Goal: Task Accomplishment & Management: Manage account settings

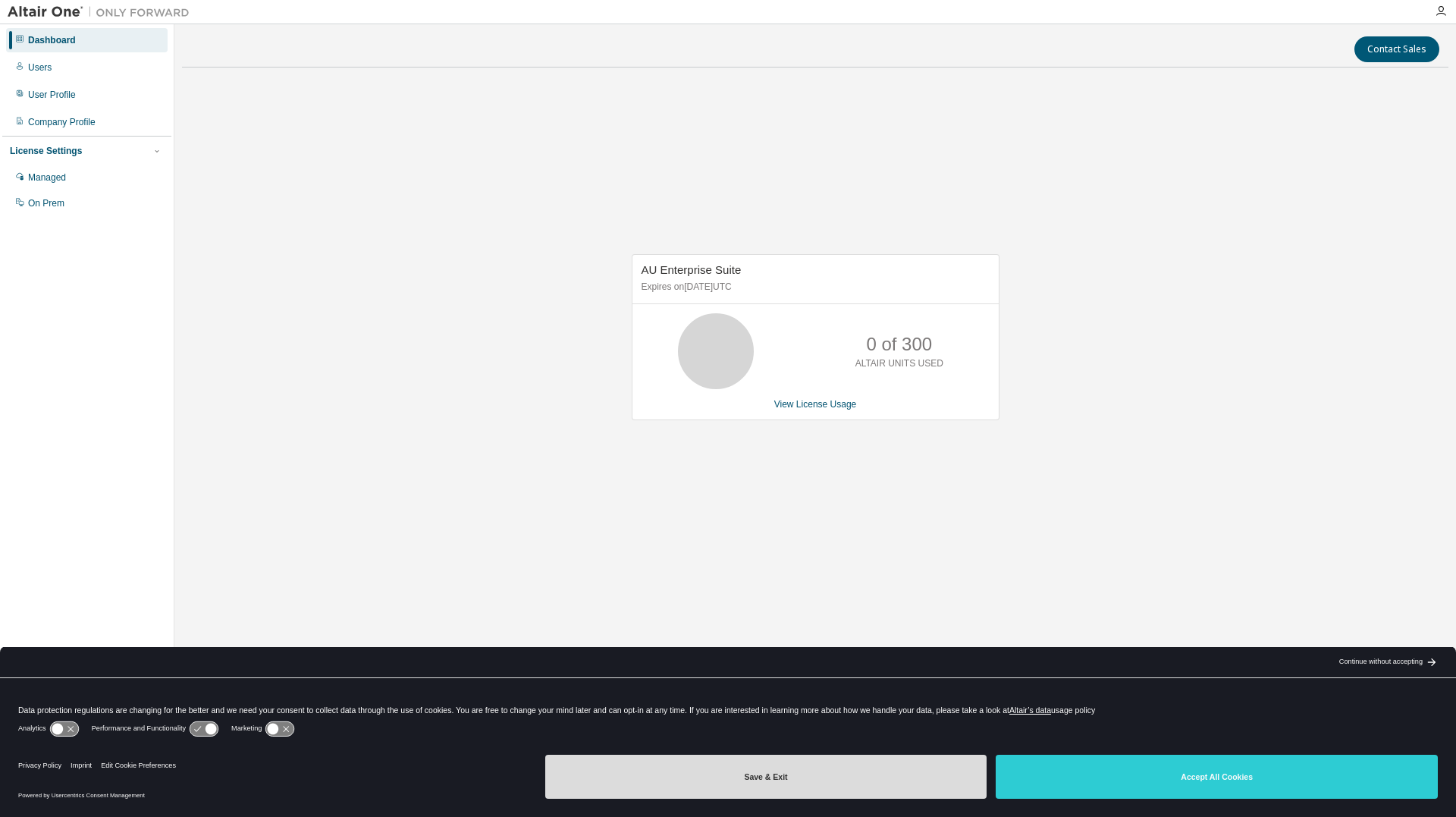
click at [699, 782] on button "Save & Exit" at bounding box center [766, 777] width 442 height 44
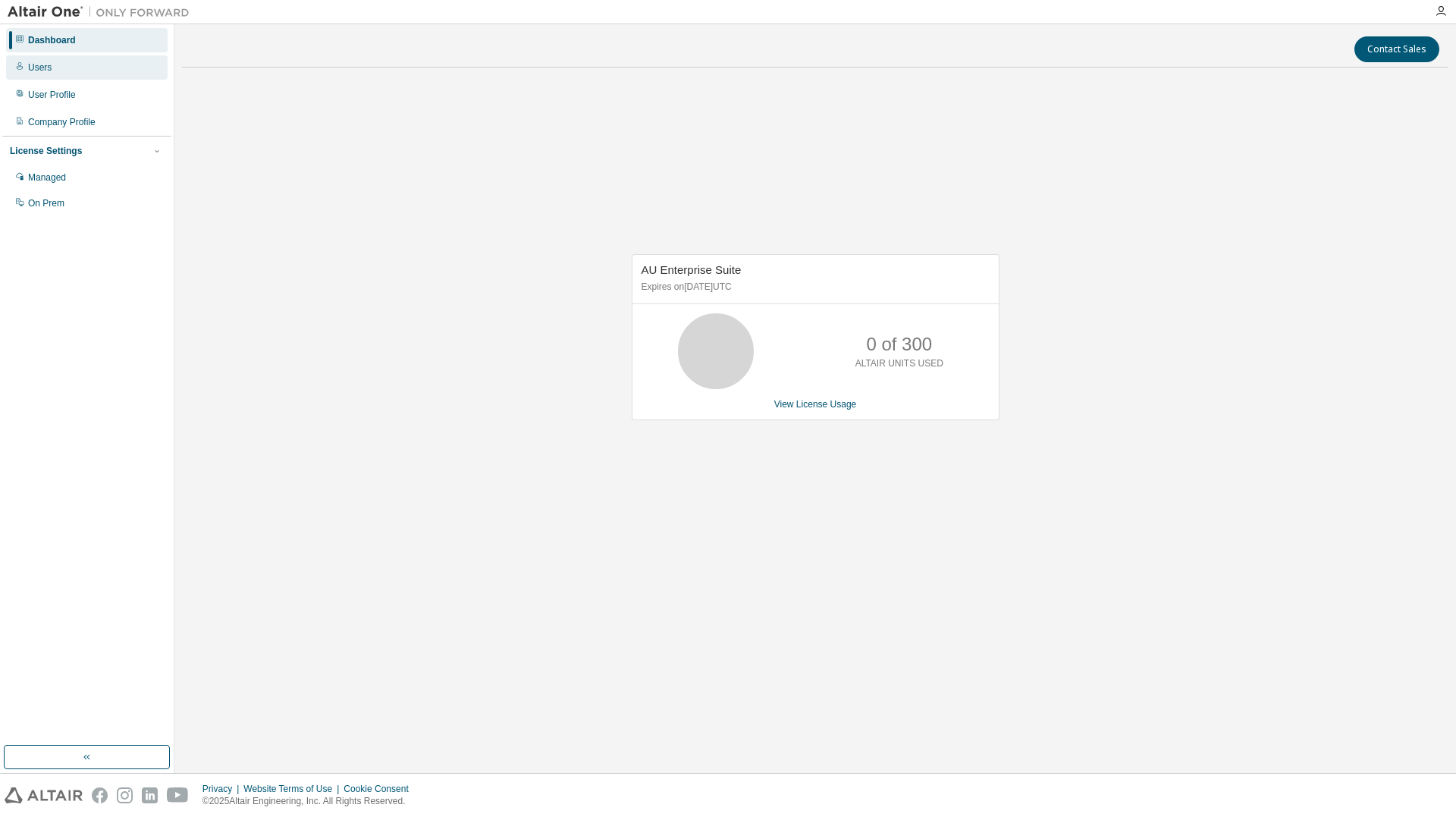
click at [38, 74] on div "Users" at bounding box center [87, 67] width 161 height 24
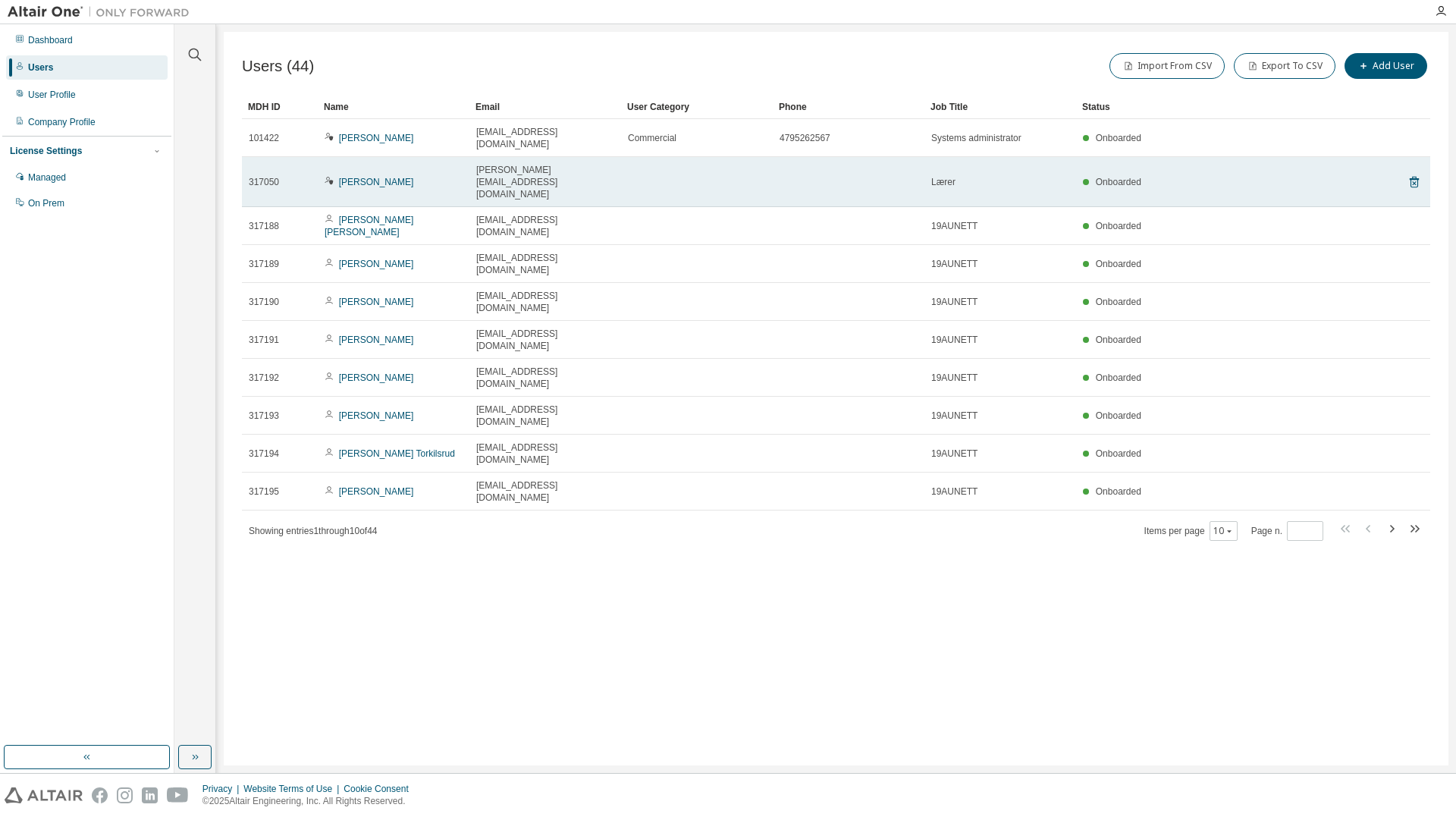
click at [768, 176] on td at bounding box center [696, 182] width 152 height 50
click at [1416, 181] on icon at bounding box center [1413, 183] width 4 height 4
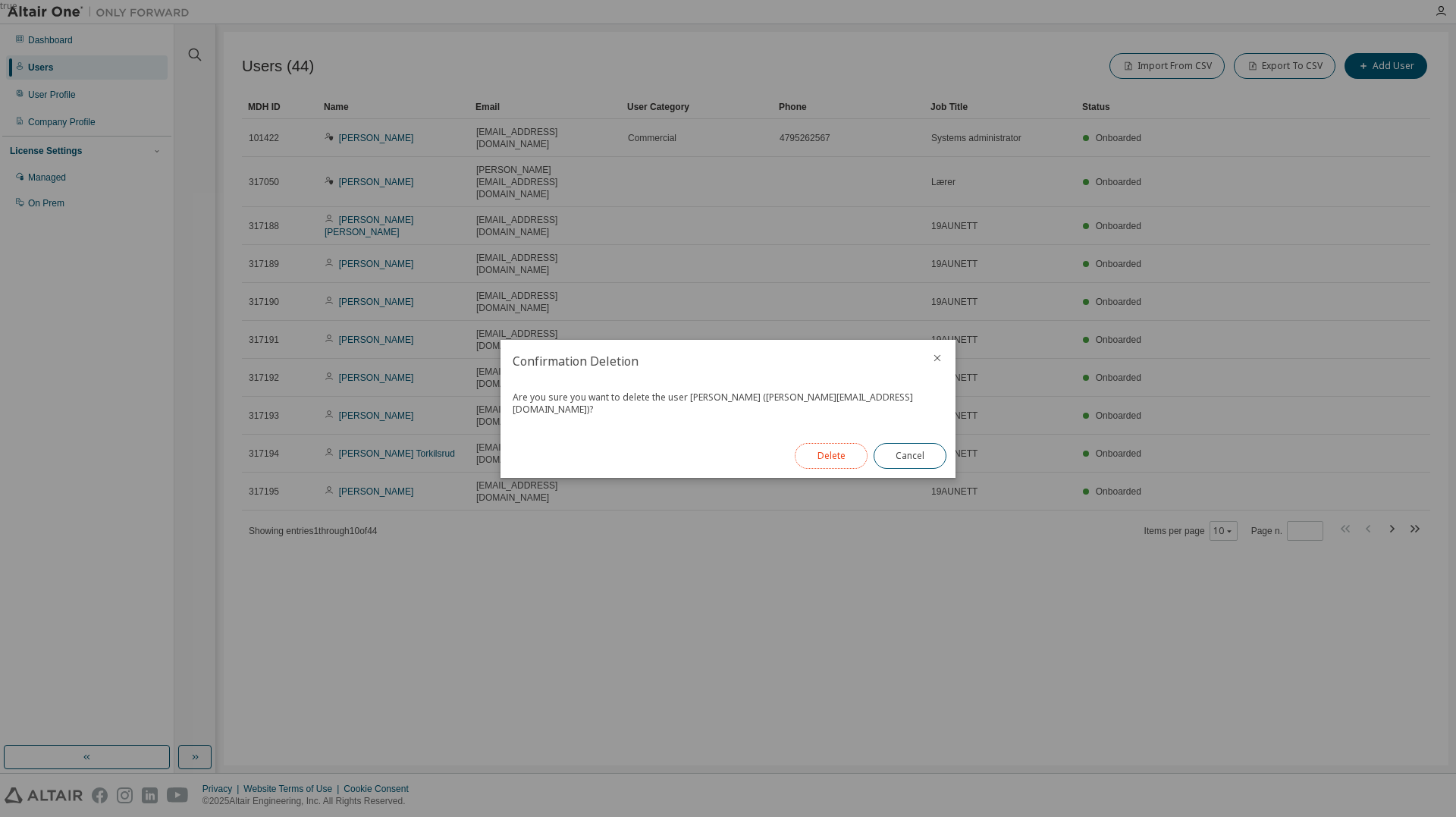
click at [836, 451] on button "Delete" at bounding box center [831, 455] width 73 height 26
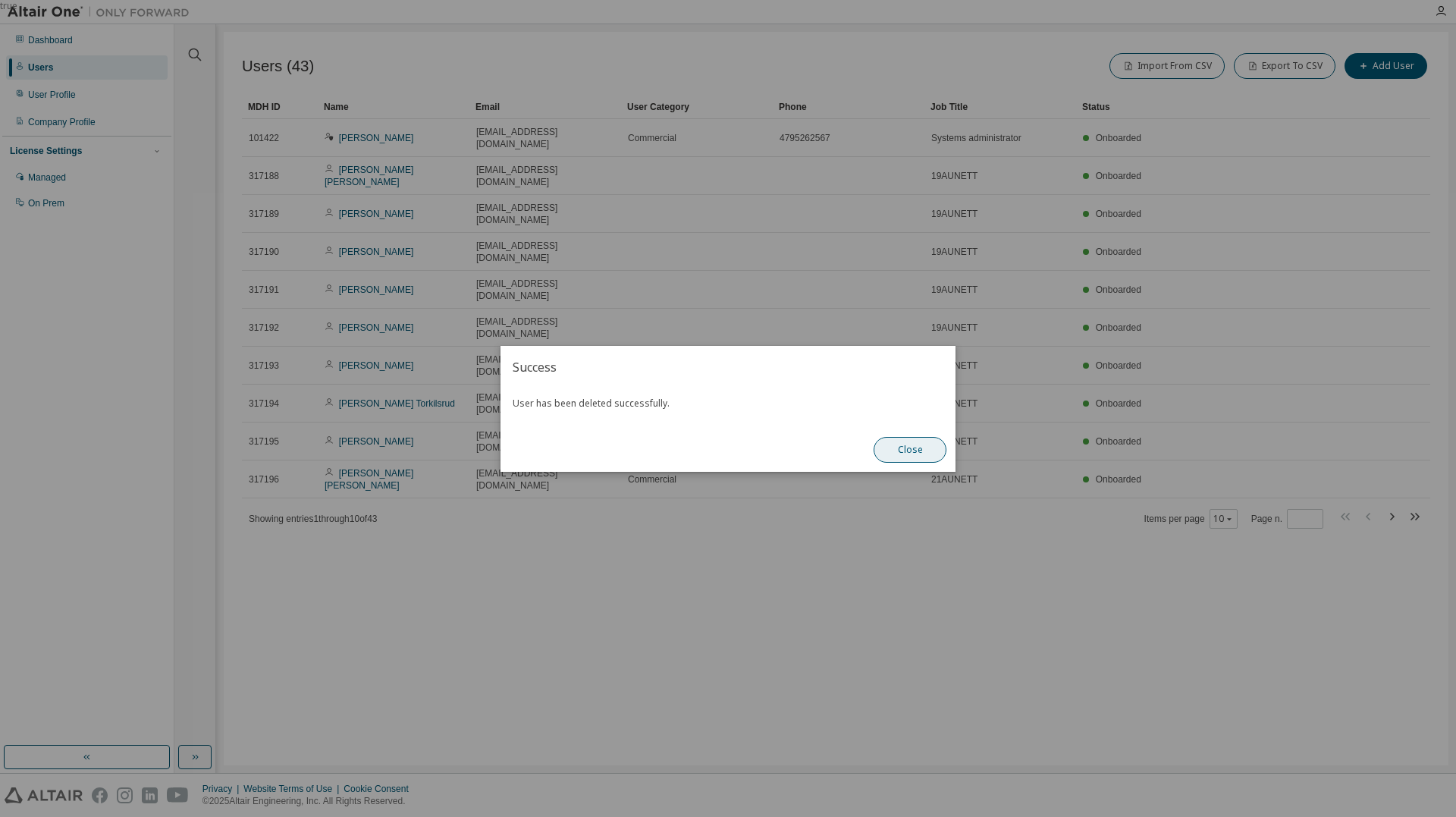
click at [915, 450] on button "Close" at bounding box center [910, 450] width 73 height 26
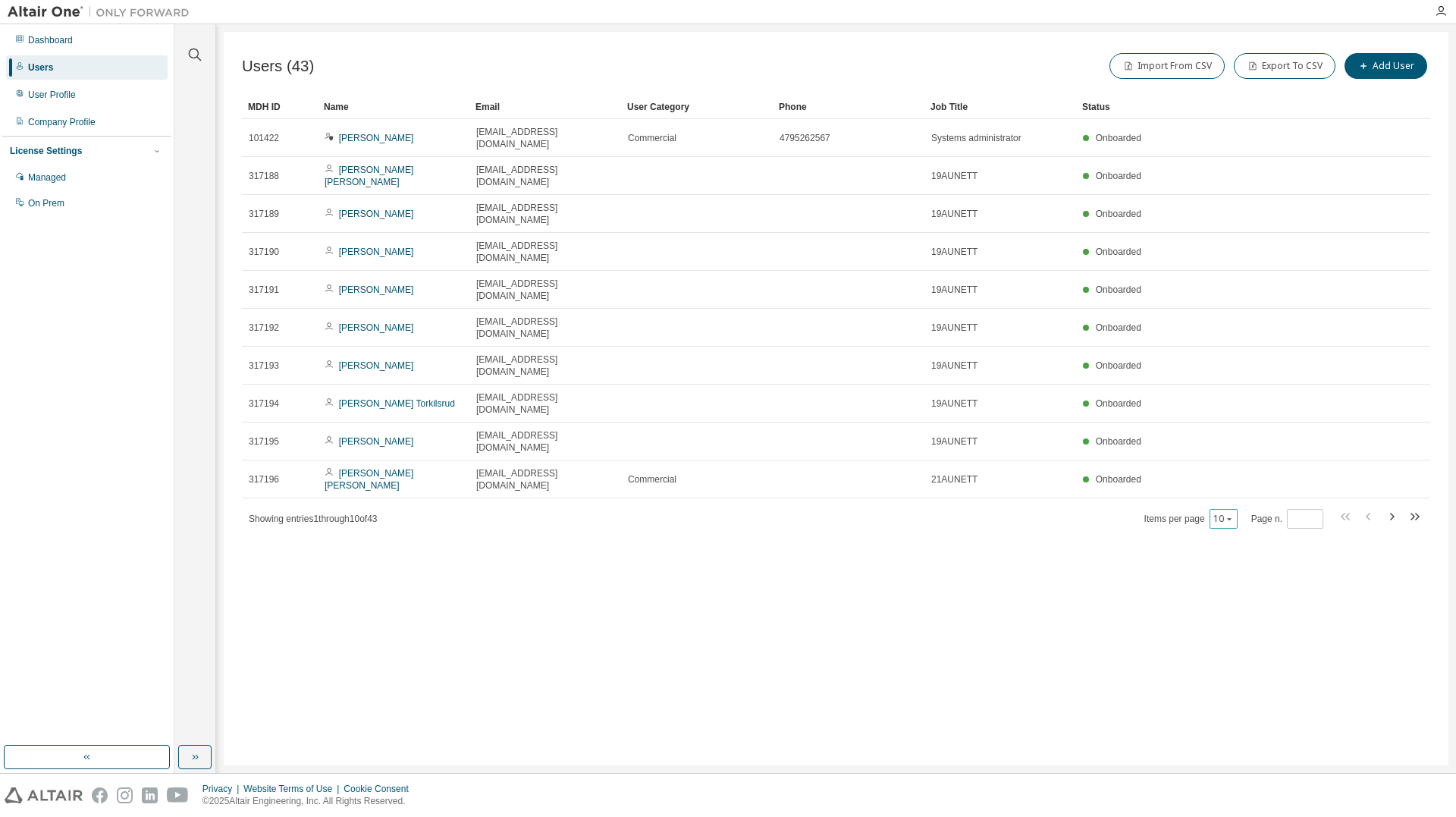
click at [1223, 509] on div "10" at bounding box center [1224, 519] width 28 height 20
click at [1218, 513] on button "10" at bounding box center [1223, 519] width 20 height 12
click at [1229, 499] on div "100" at bounding box center [1269, 503] width 121 height 19
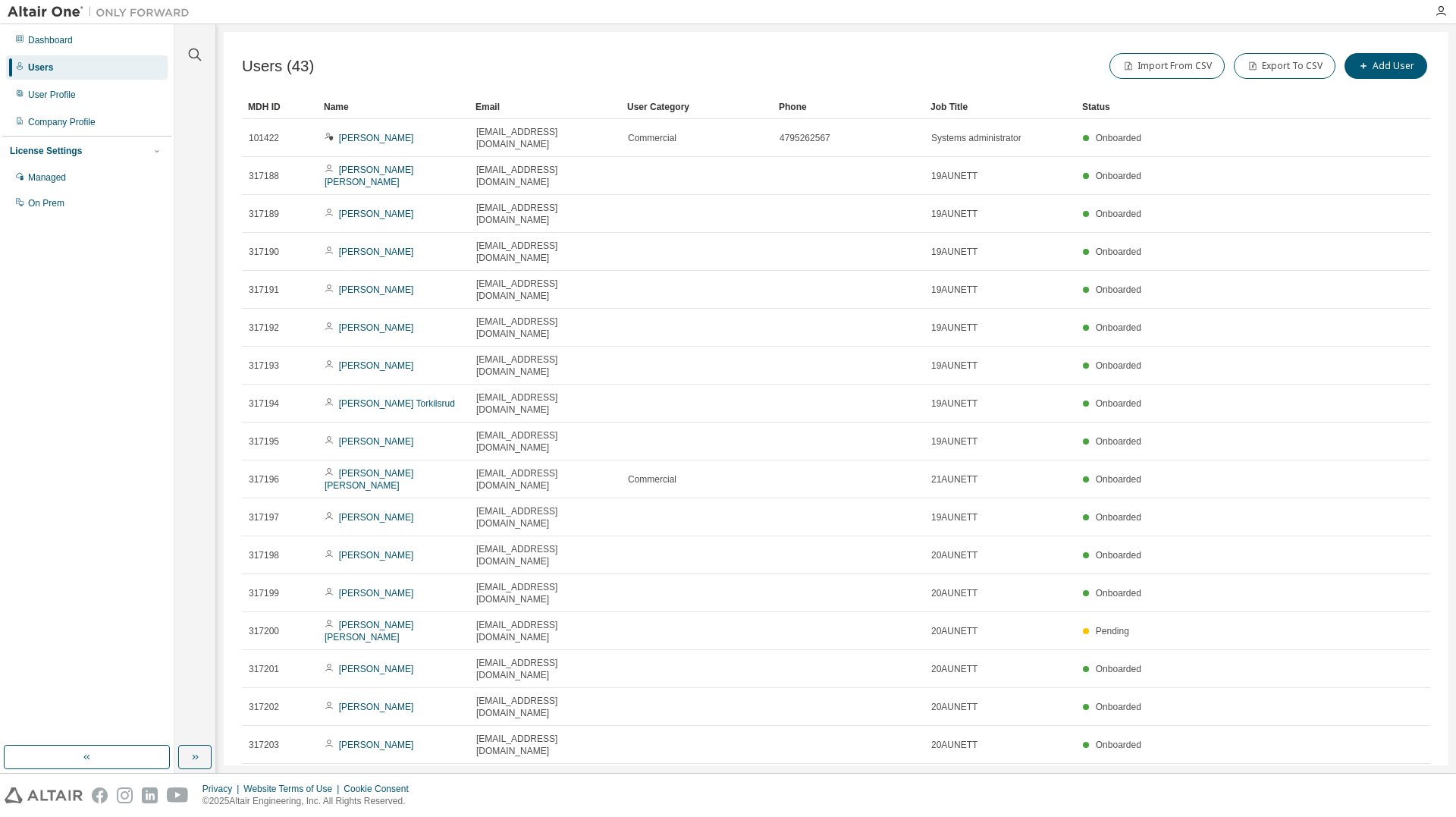
click at [954, 109] on div "Job Title" at bounding box center [999, 106] width 139 height 24
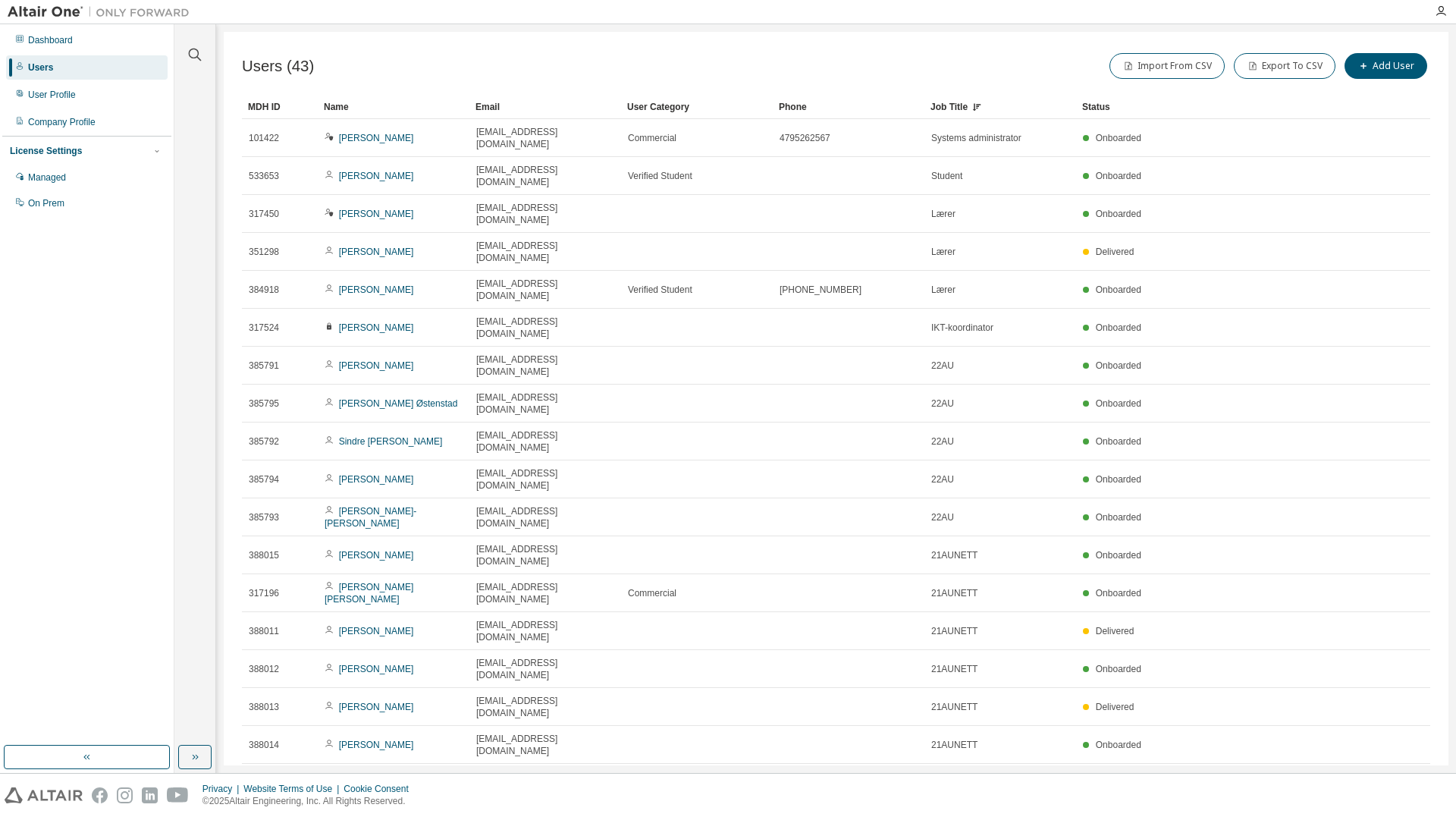
click at [951, 106] on div "Job Title" at bounding box center [999, 106] width 139 height 24
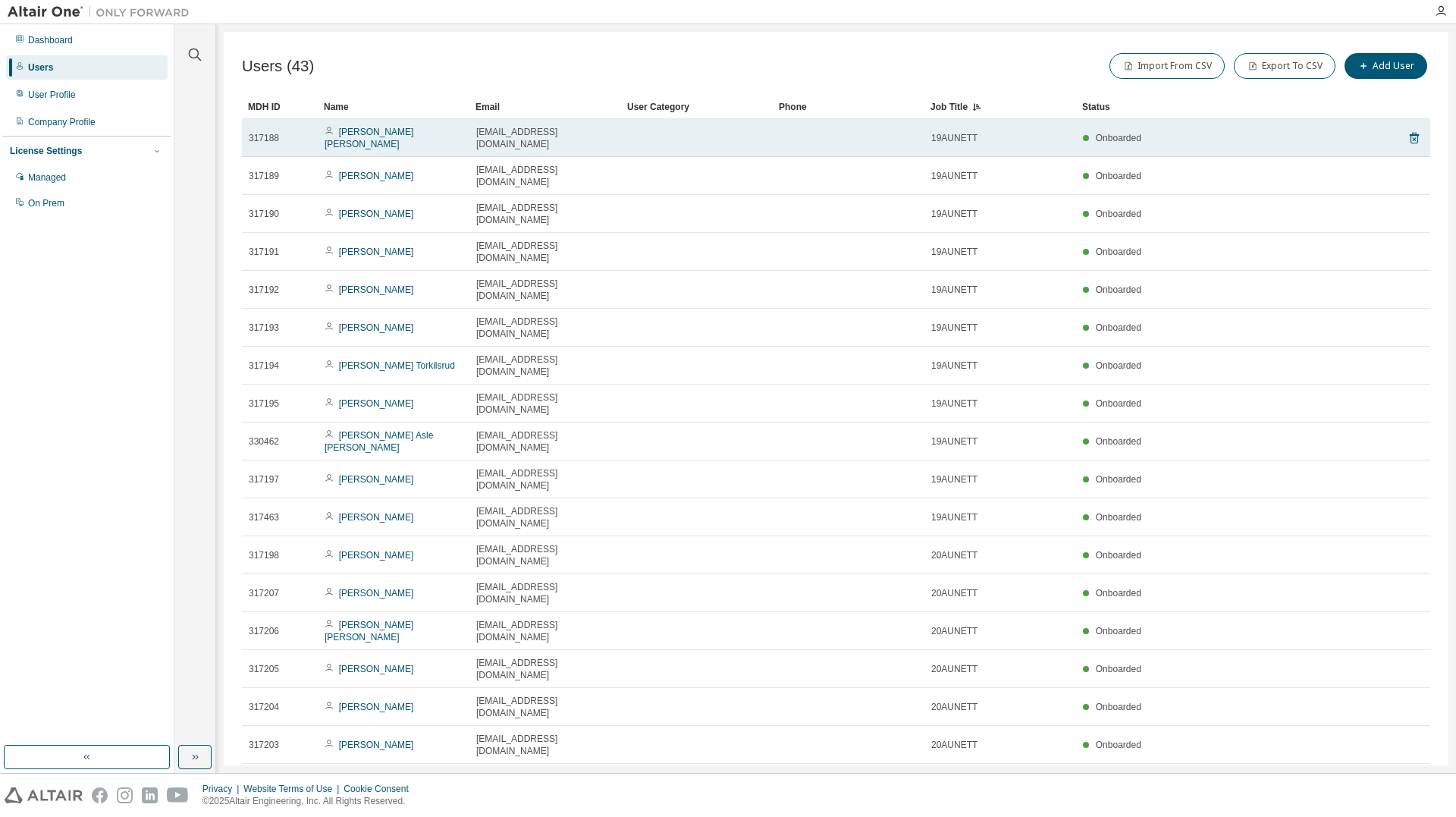
click at [752, 134] on td at bounding box center [696, 137] width 152 height 38
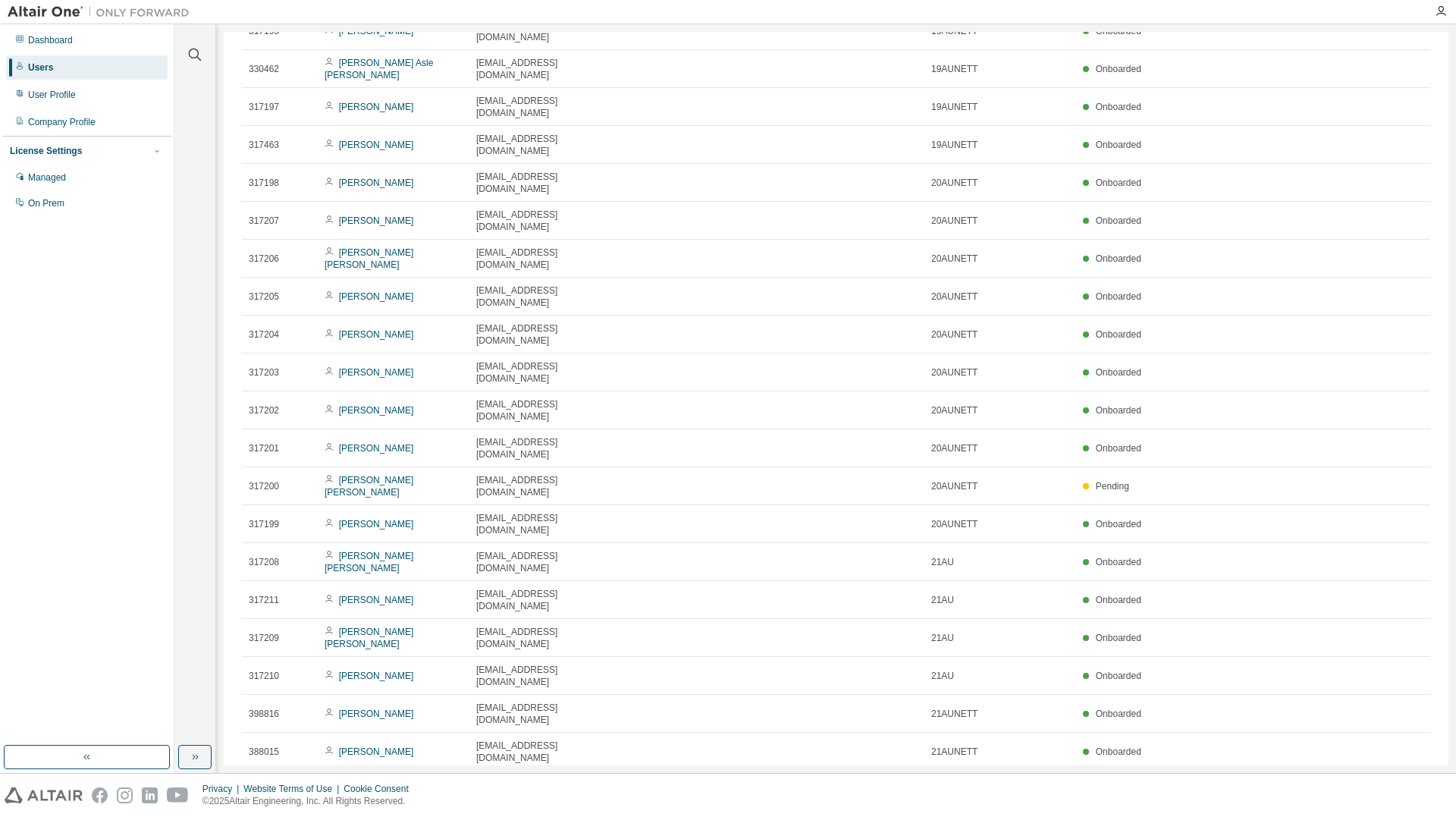
scroll to position [455, 0]
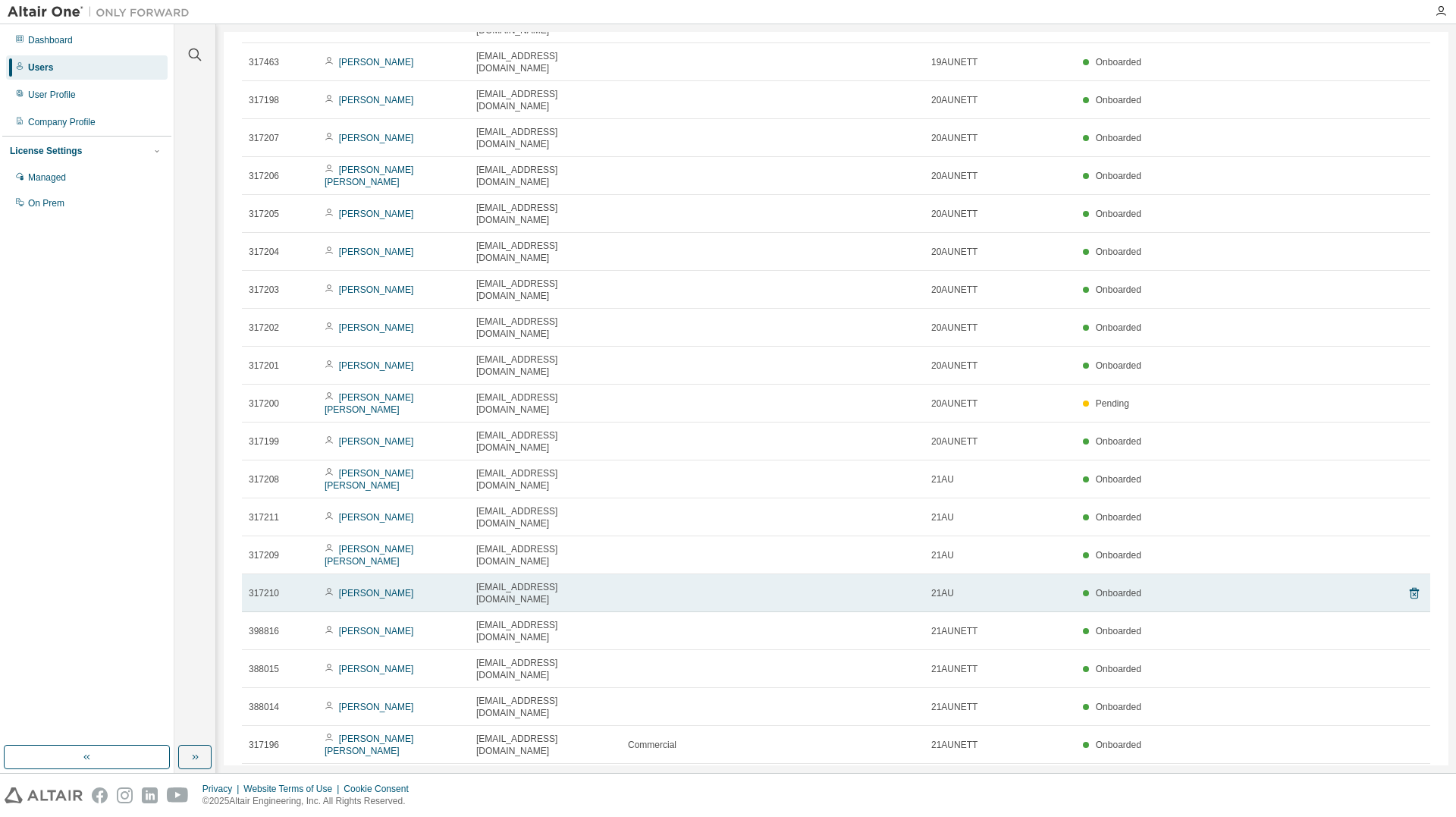
scroll to position [0, 0]
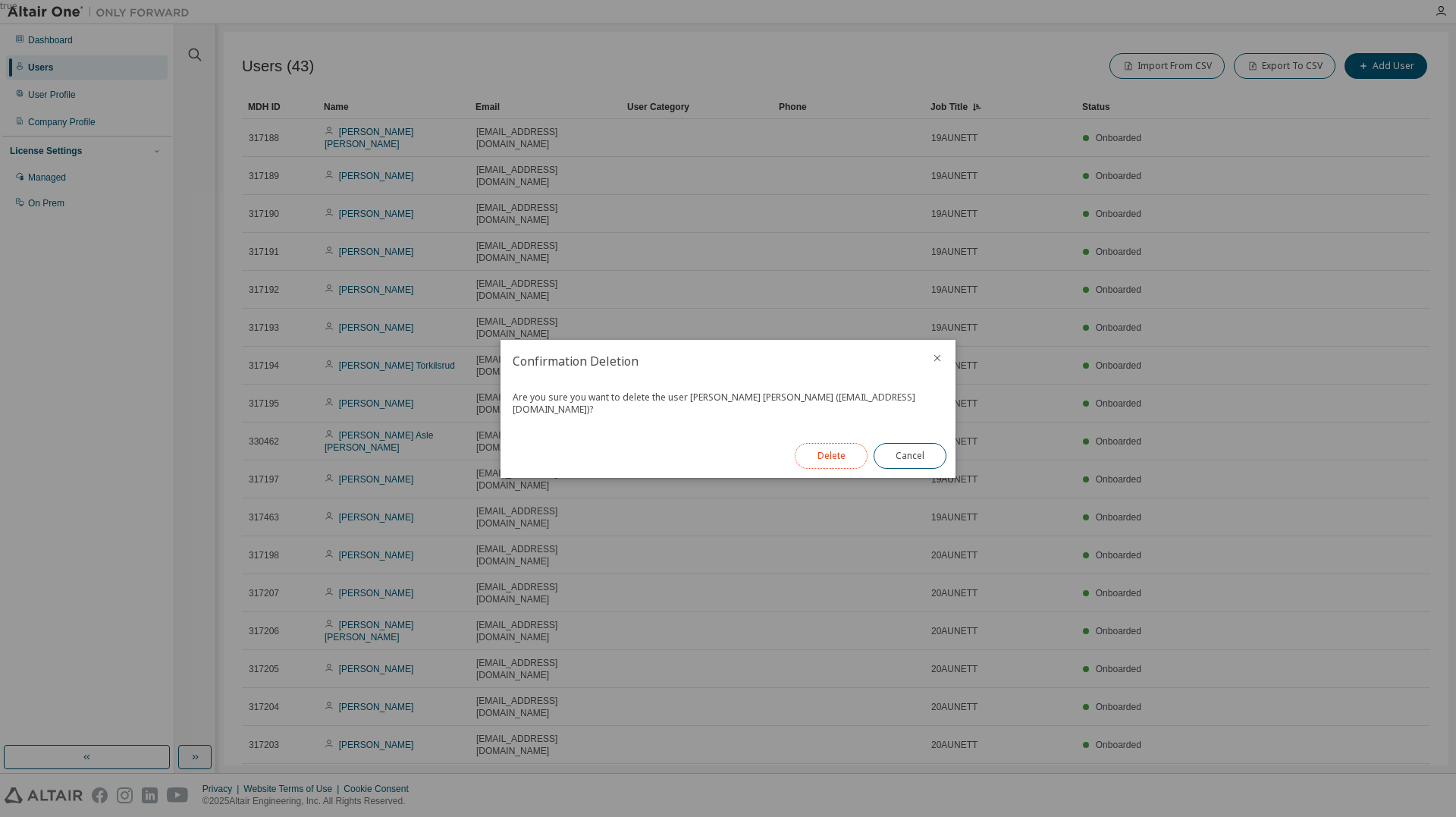
click at [815, 448] on button "Delete" at bounding box center [831, 455] width 73 height 26
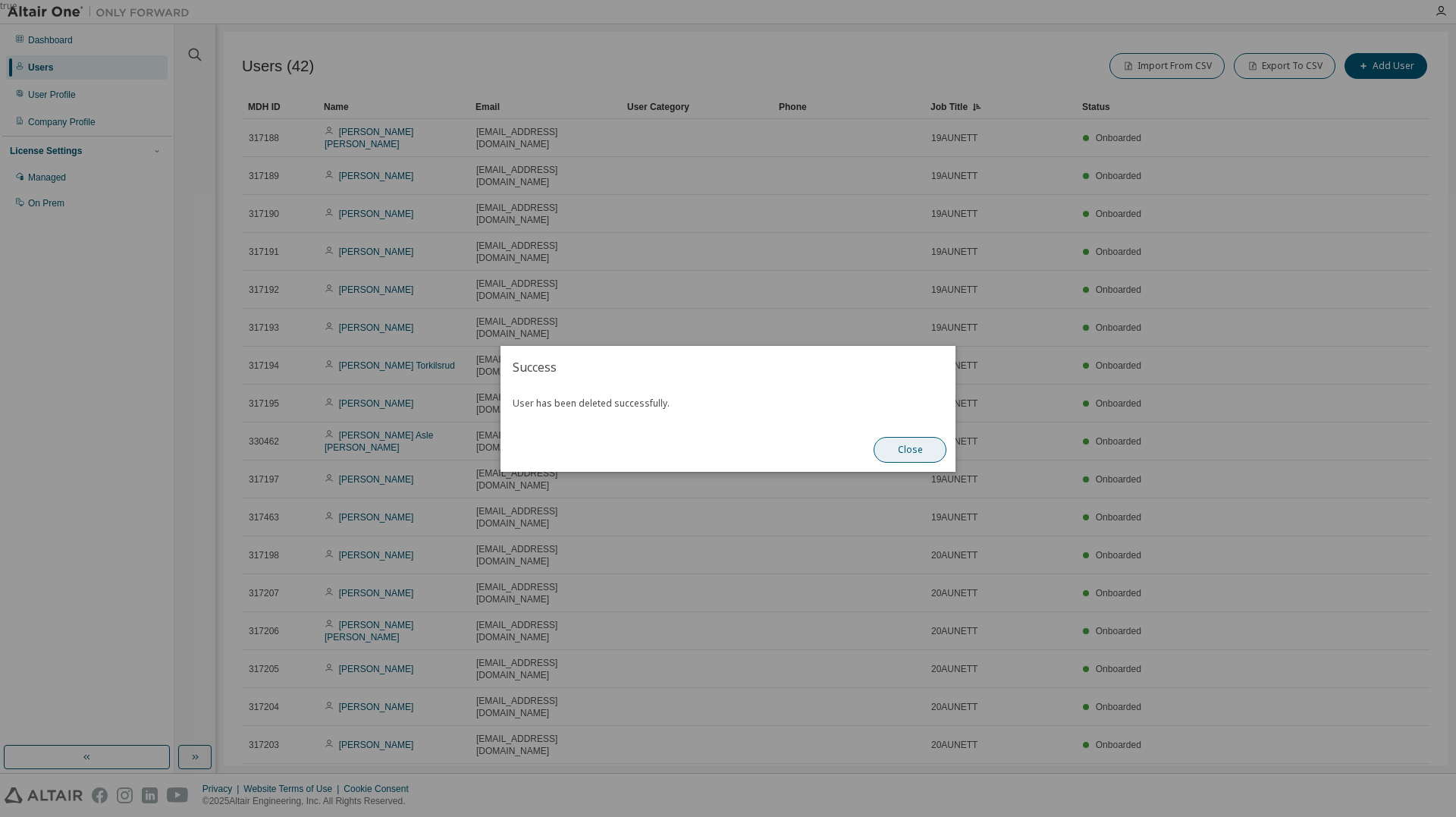
click at [905, 452] on button "Close" at bounding box center [910, 450] width 73 height 26
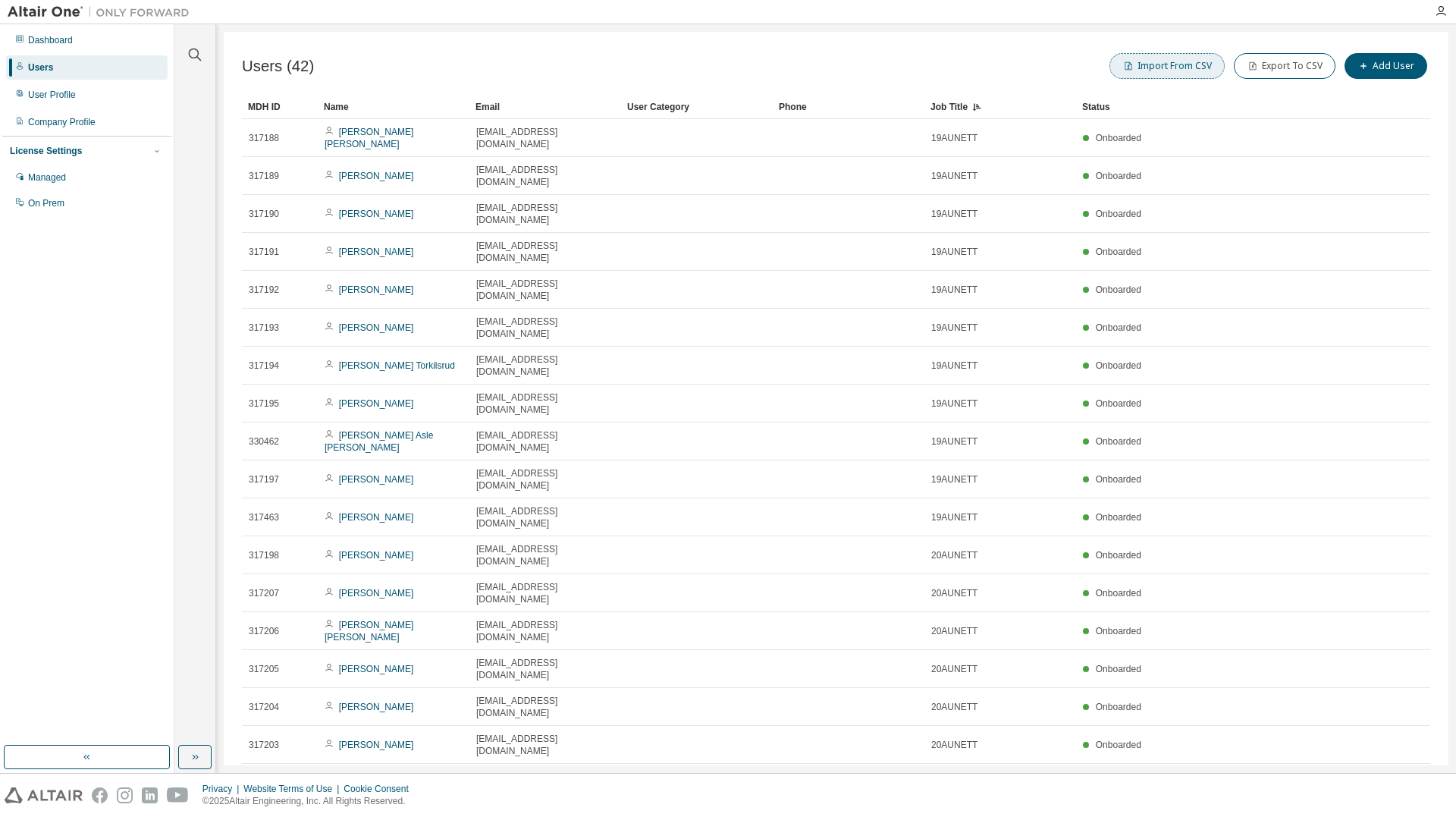
click at [1150, 65] on button "Import From CSV" at bounding box center [1167, 66] width 115 height 26
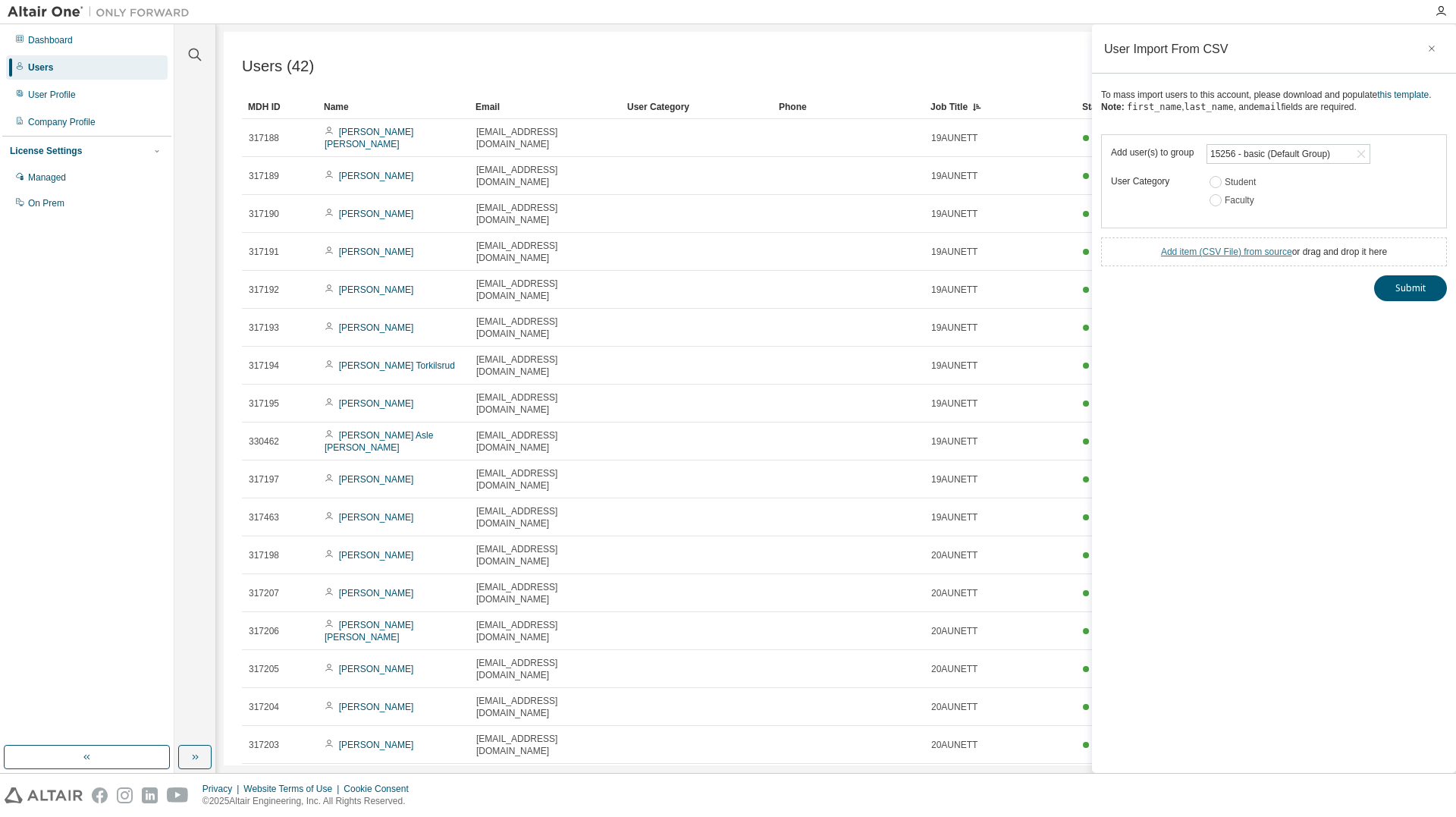
click at [1215, 257] on link "Add item ( CSV File ) from source" at bounding box center [1226, 252] width 131 height 11
click at [1394, 327] on button "Submit" at bounding box center [1411, 315] width 73 height 26
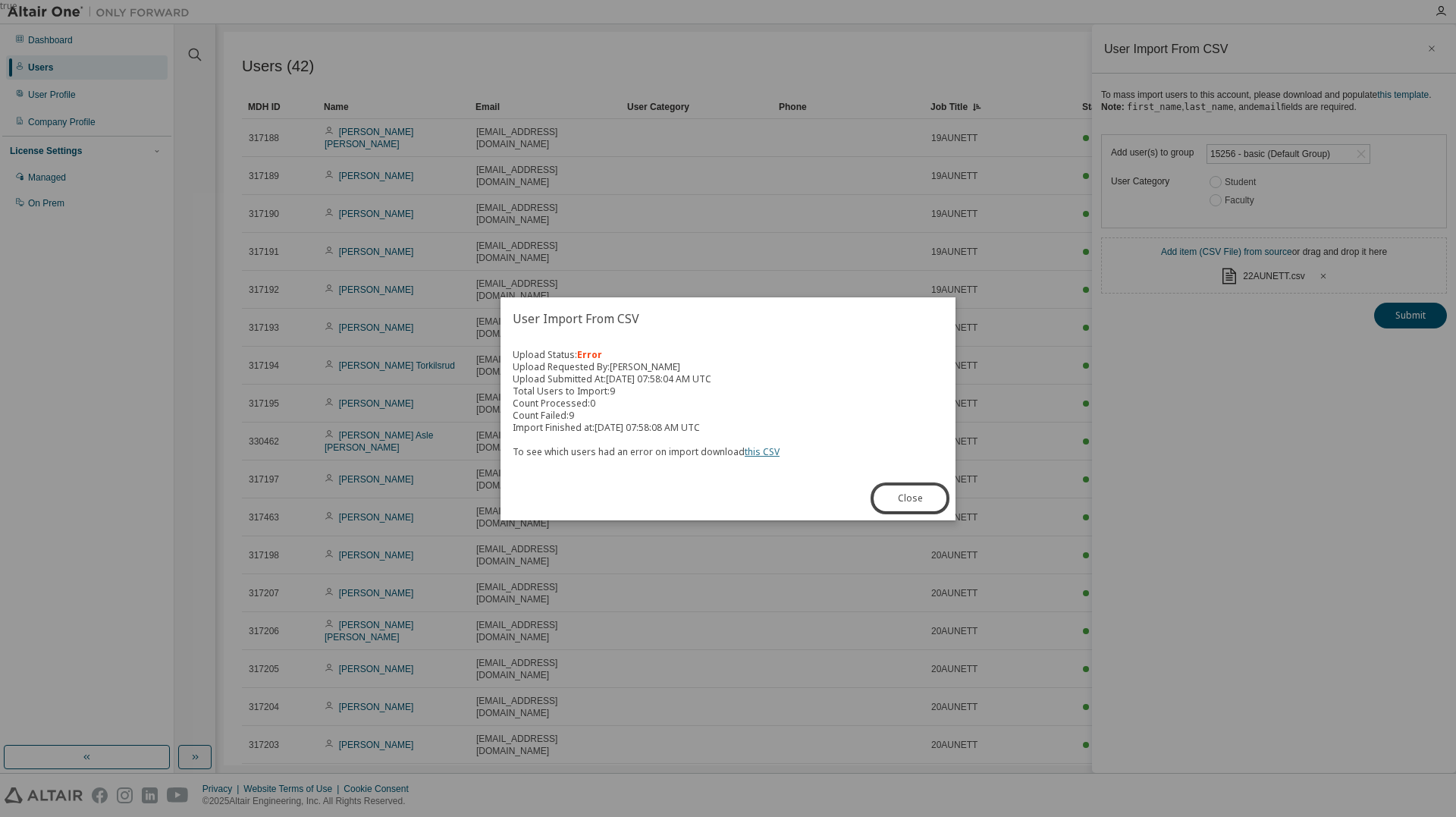
click at [761, 451] on link "this CSV" at bounding box center [762, 452] width 35 height 13
click at [888, 496] on button "Close" at bounding box center [910, 498] width 73 height 26
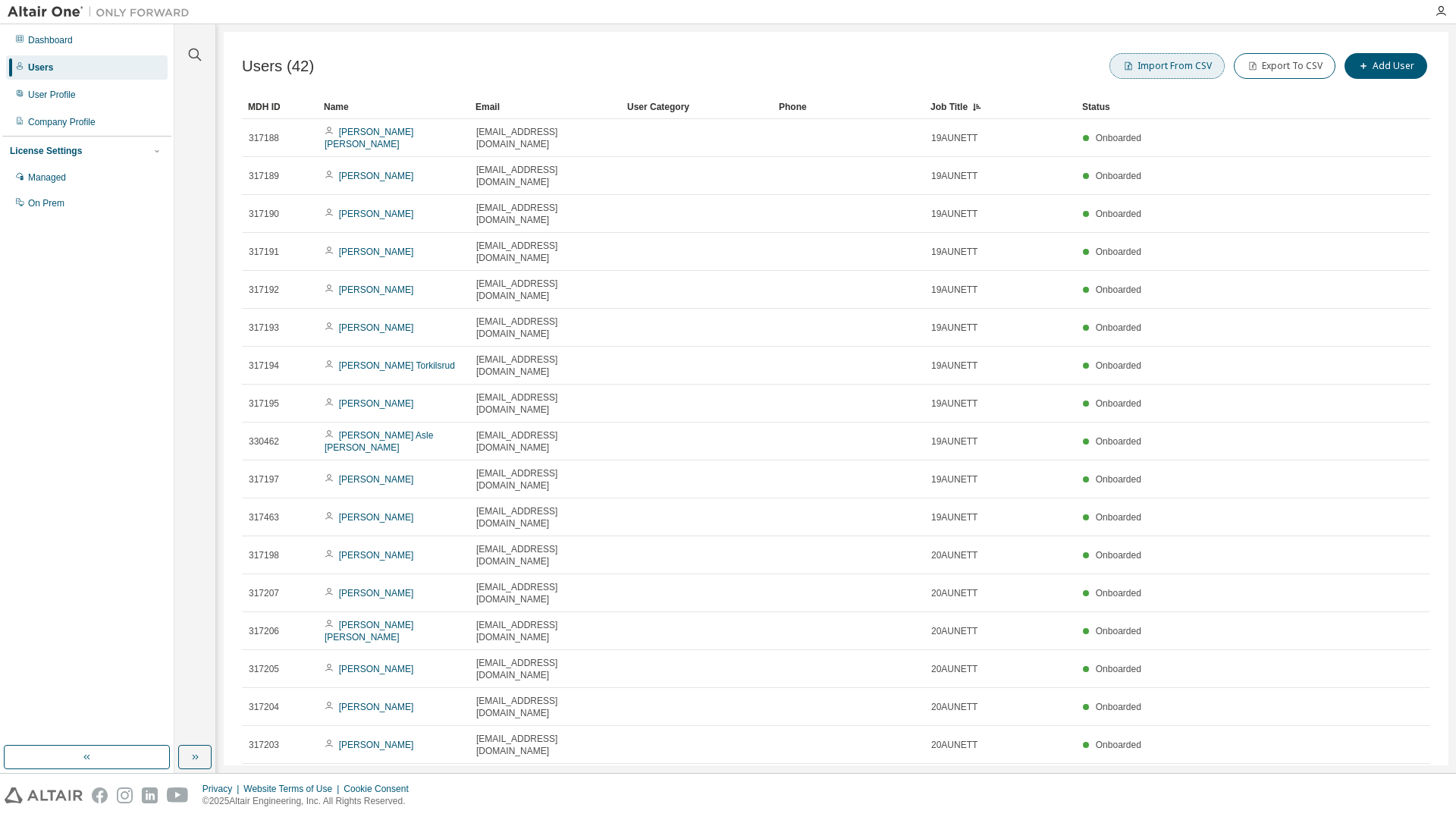
click at [1155, 71] on button "Import From CSV" at bounding box center [1167, 66] width 115 height 26
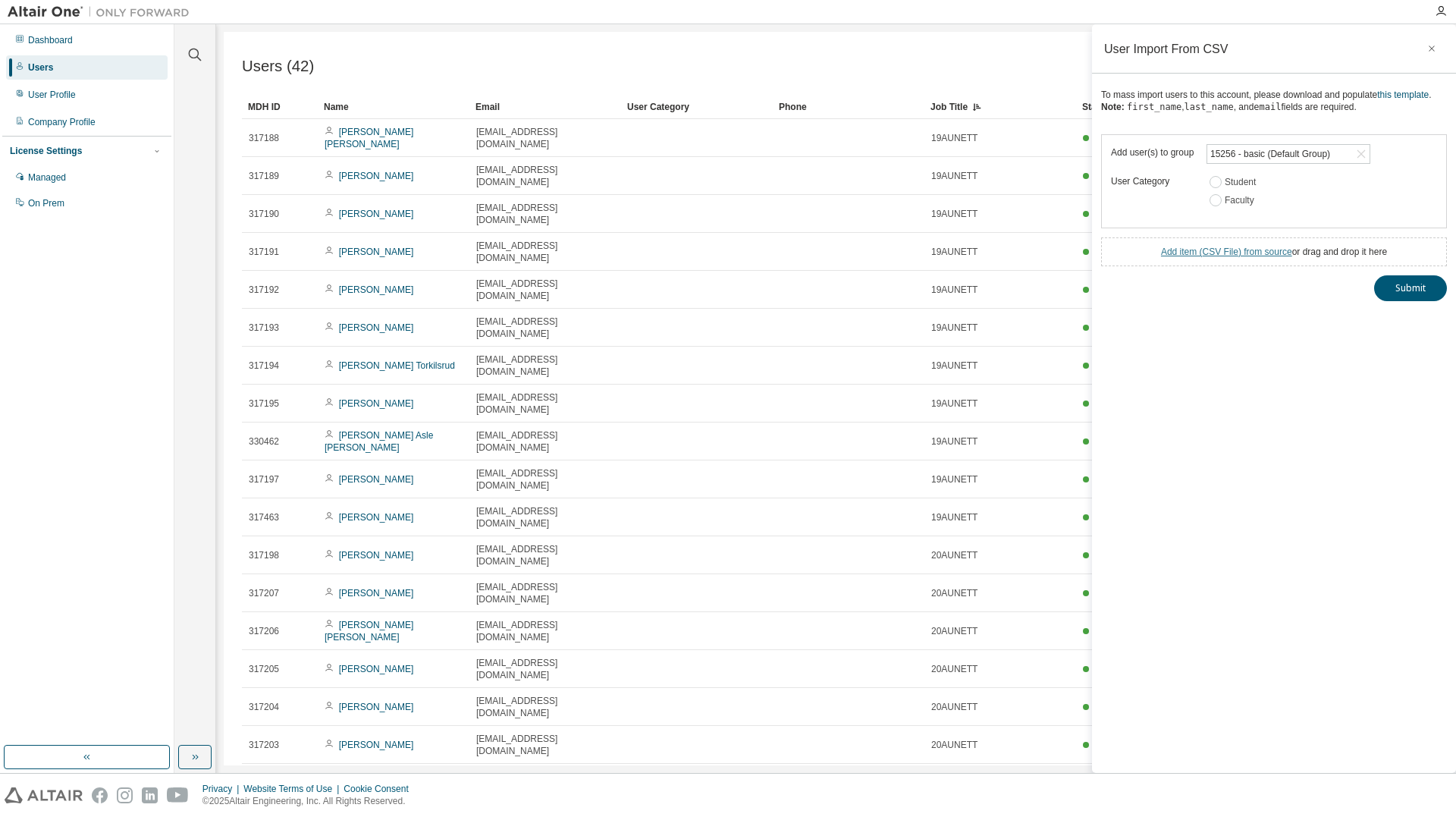
click at [1232, 257] on link "Add item ( CSV File ) from source" at bounding box center [1226, 252] width 131 height 11
click at [1401, 327] on button "Submit" at bounding box center [1411, 315] width 73 height 26
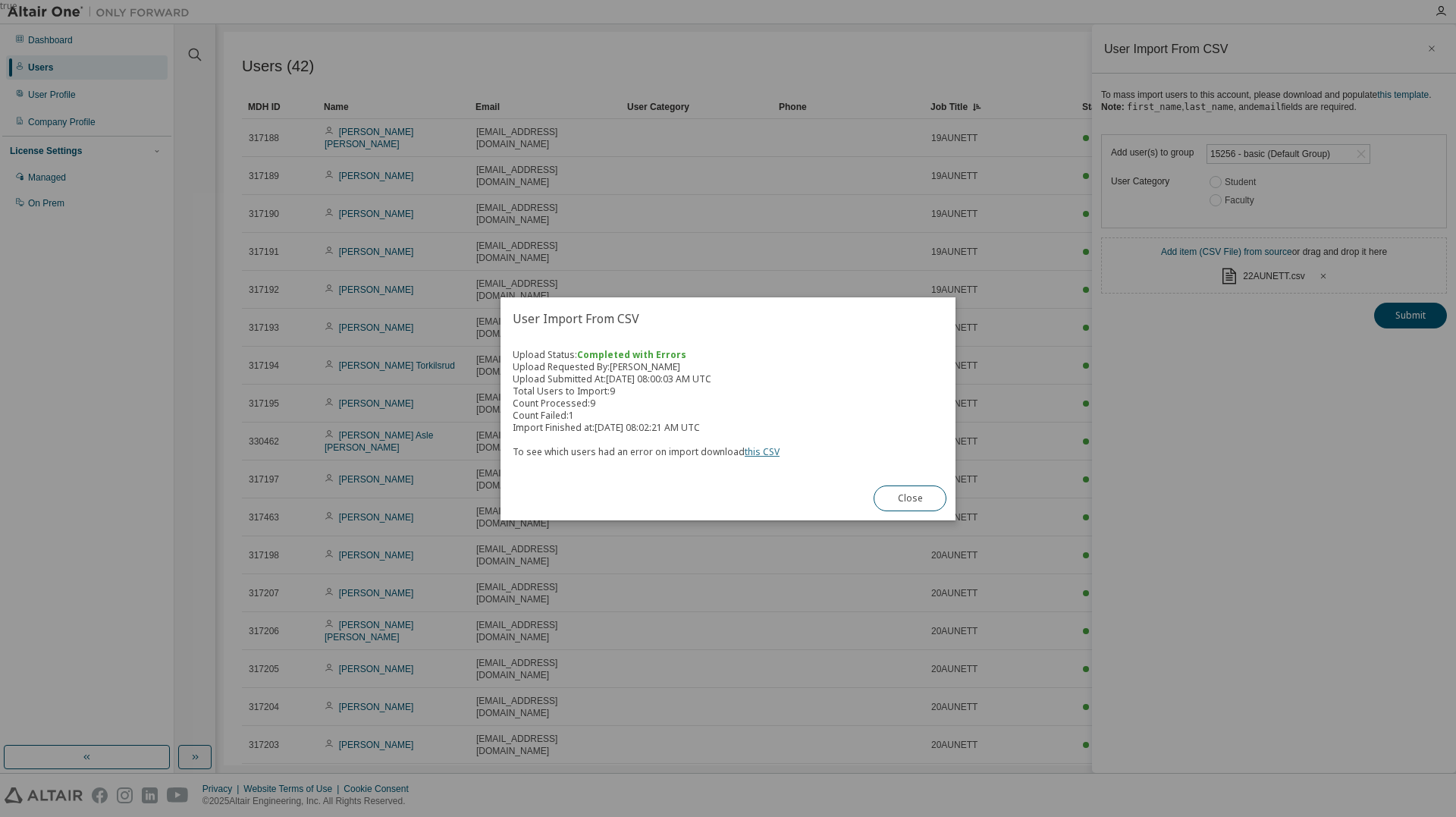
click at [752, 448] on link "this CSV" at bounding box center [762, 452] width 35 height 13
click at [913, 498] on button "Close" at bounding box center [910, 498] width 73 height 26
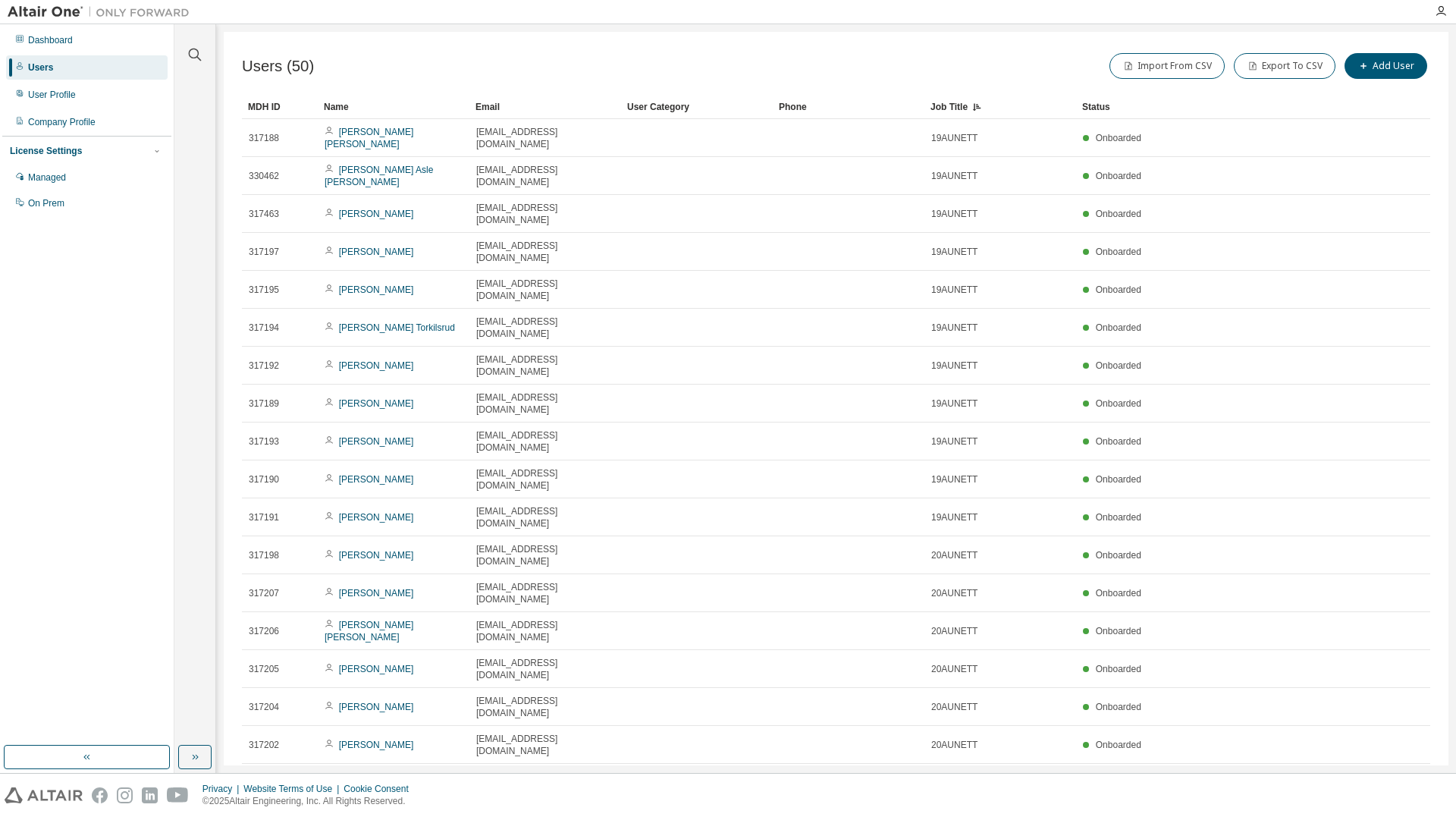
click at [343, 103] on div "Name" at bounding box center [393, 106] width 139 height 24
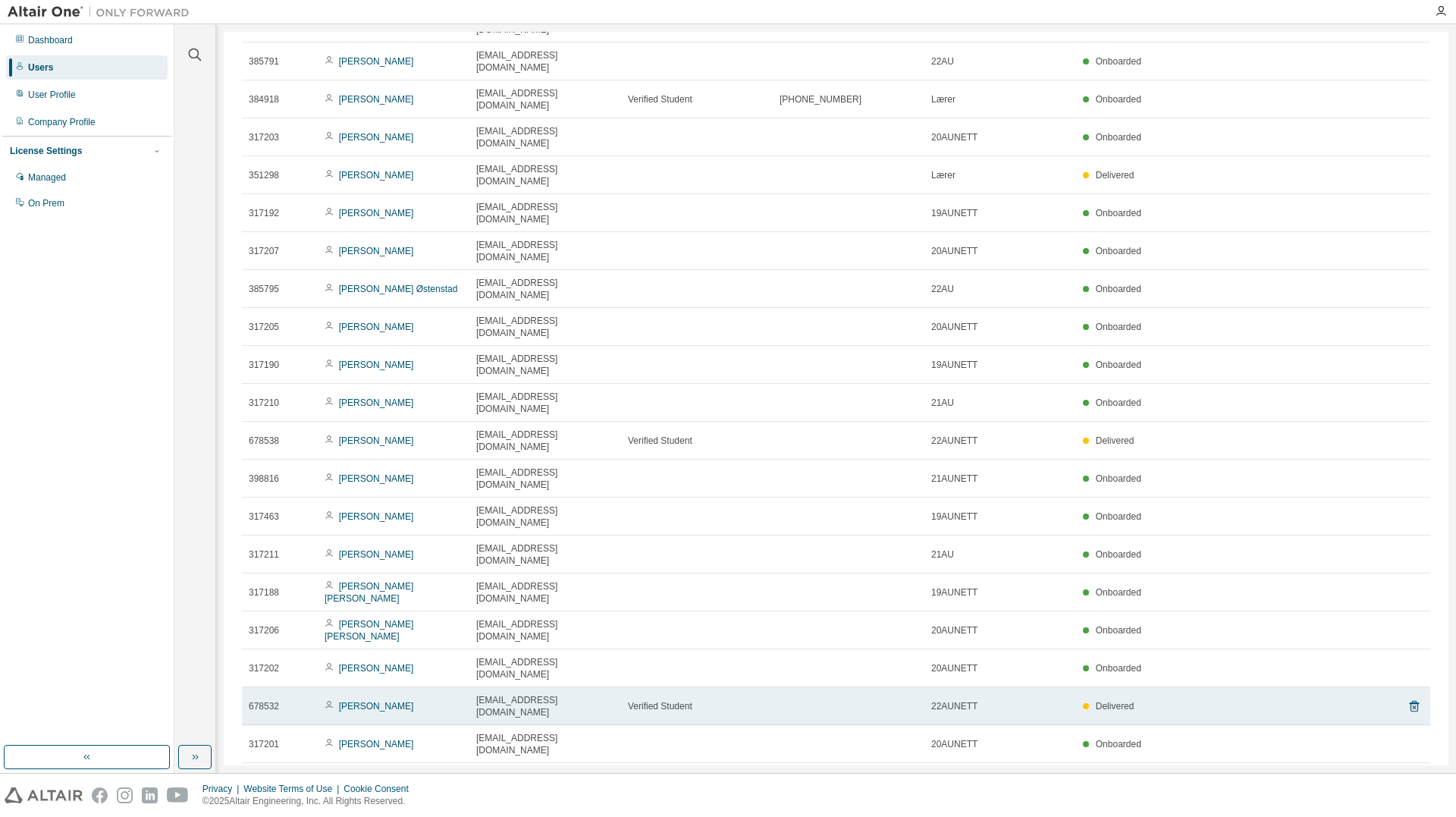
scroll to position [674, 0]
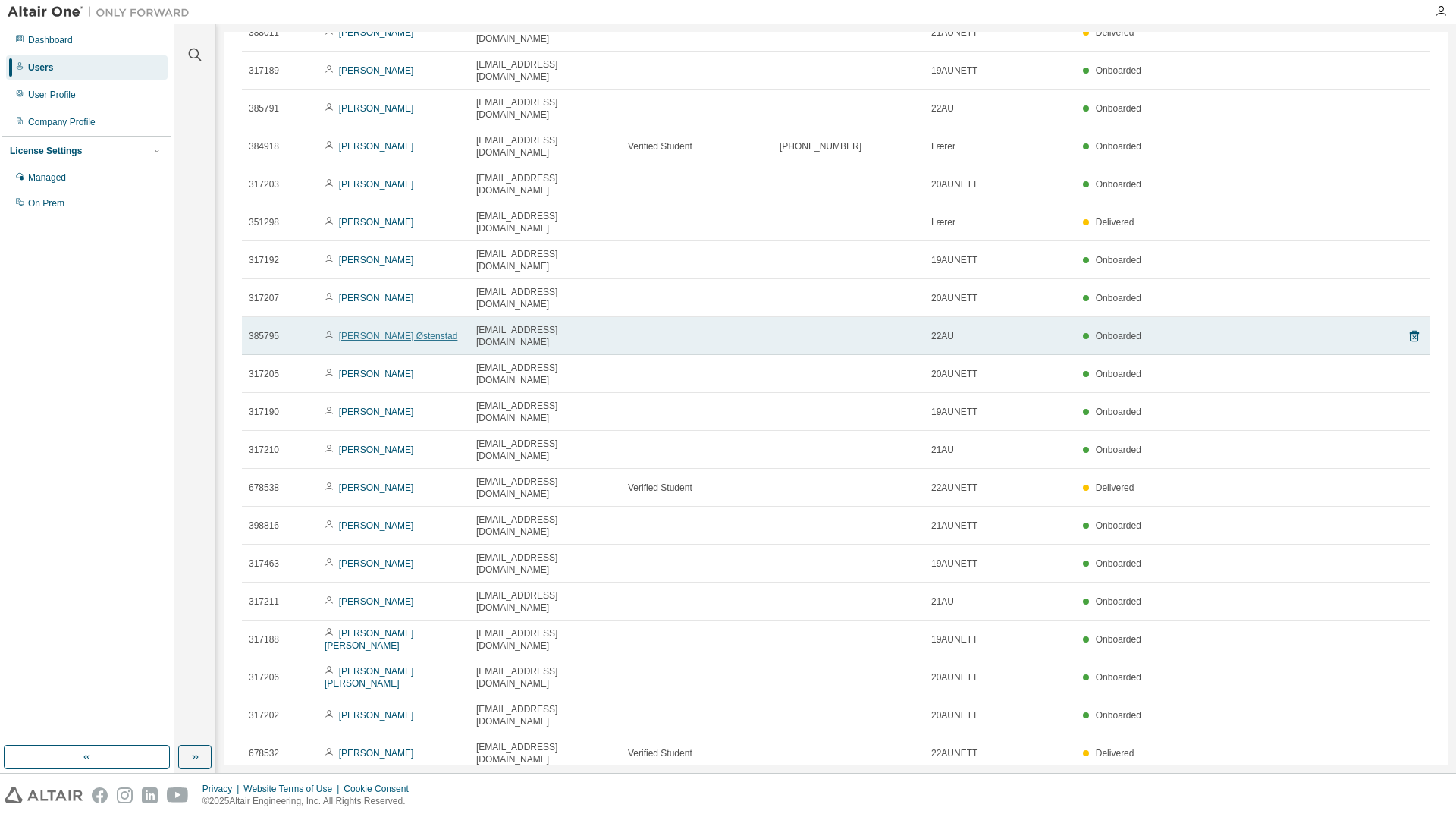
click at [364, 331] on link "Mauritz Børgesønn Østenstad" at bounding box center [398, 336] width 119 height 11
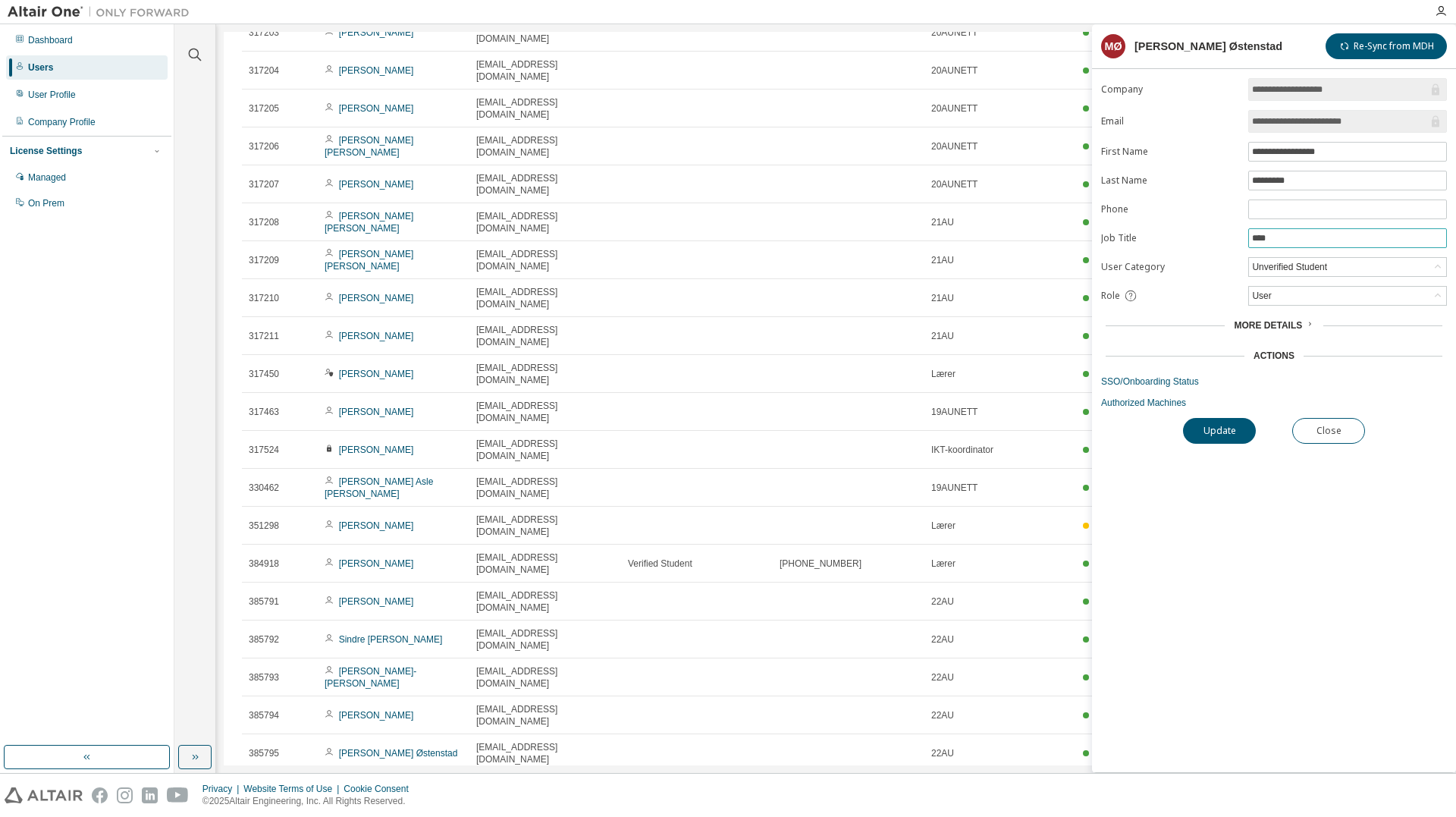
click at [1284, 240] on input "****" at bounding box center [1348, 239] width 192 height 12
type input "********"
click at [1217, 432] on button "Update" at bounding box center [1219, 430] width 73 height 26
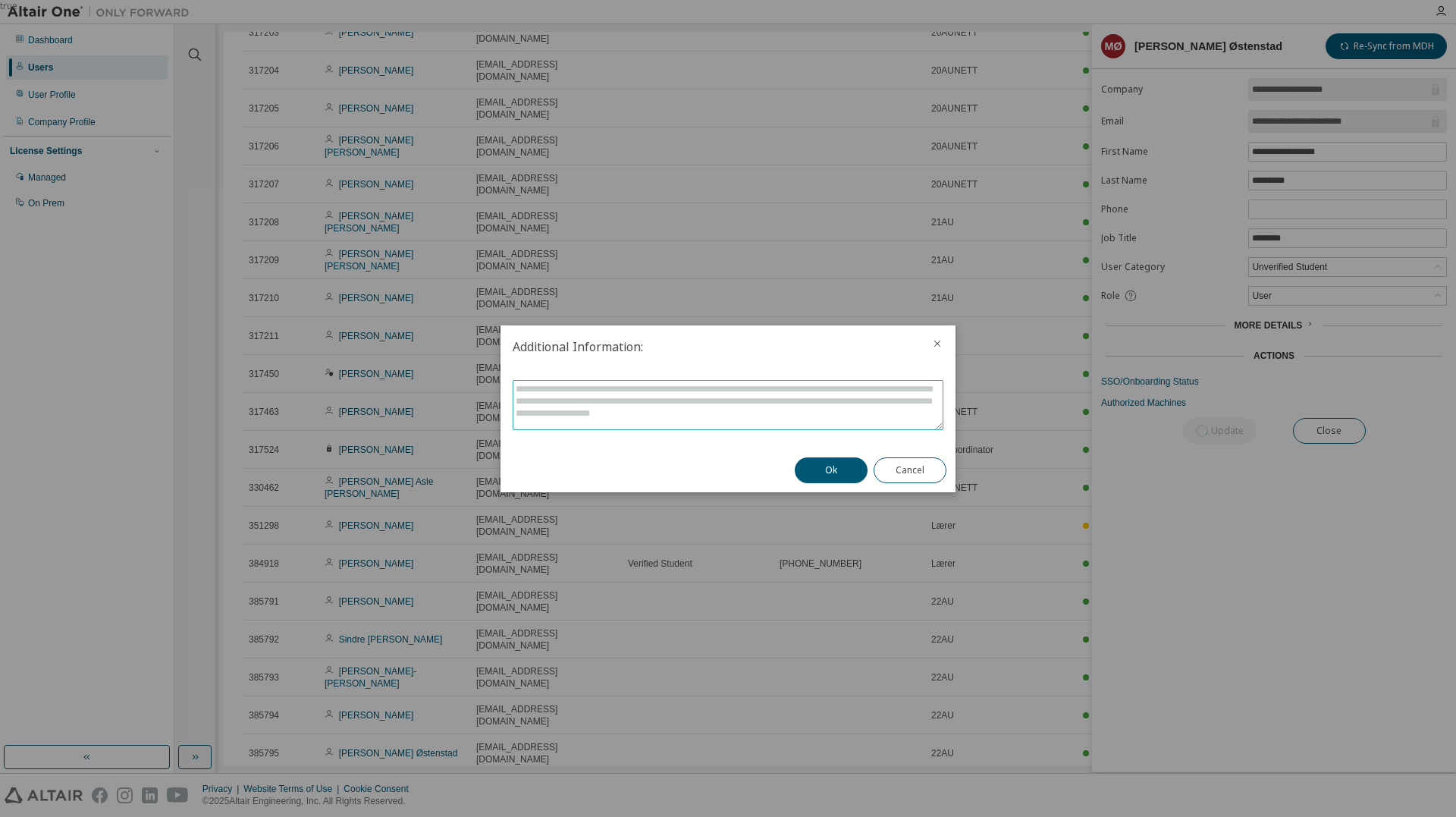
click at [770, 415] on textarea at bounding box center [728, 405] width 429 height 49
type textarea "**********"
click at [815, 466] on button "Ok" at bounding box center [831, 470] width 73 height 26
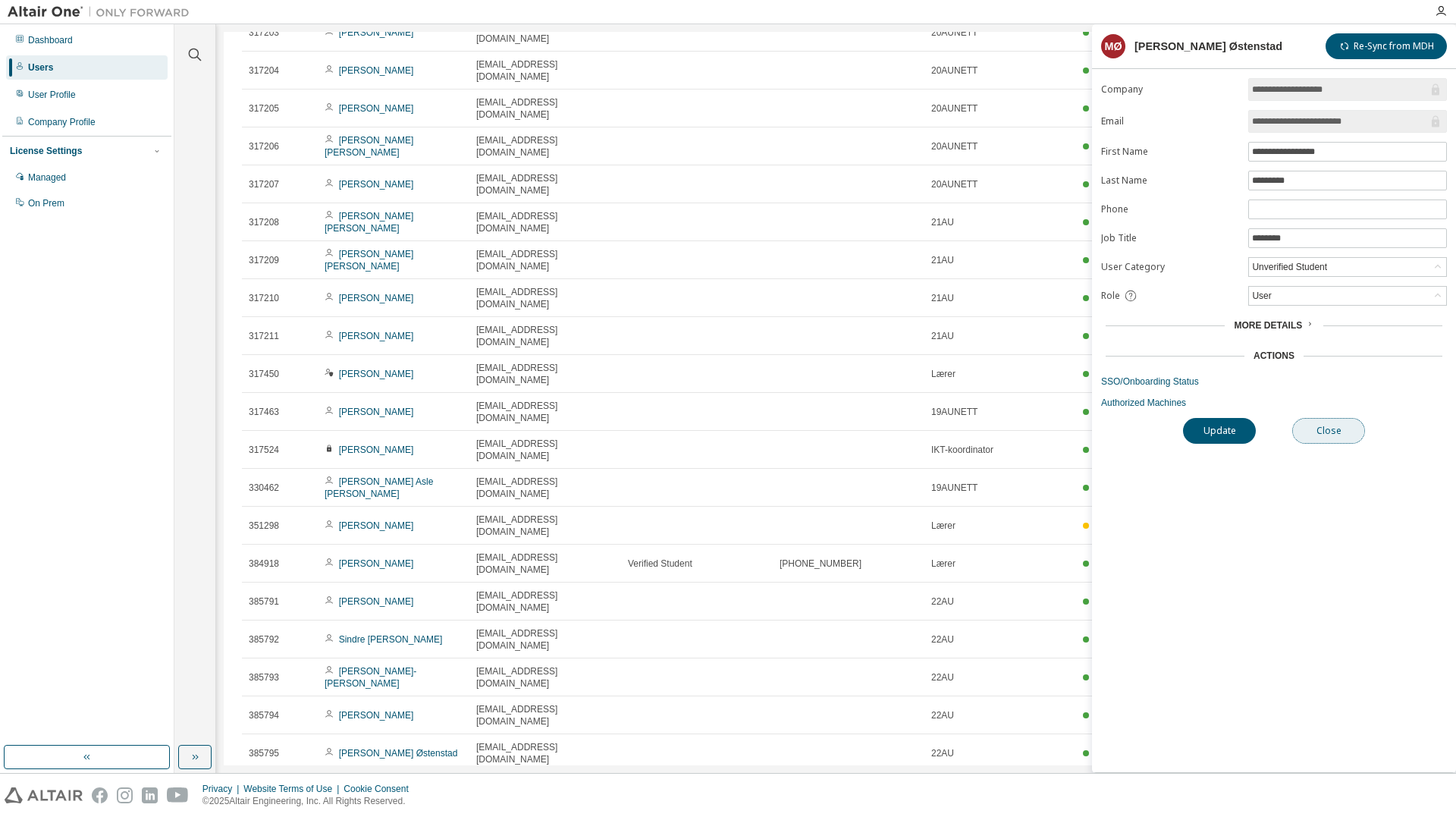
click at [1316, 428] on button "Close" at bounding box center [1328, 430] width 73 height 26
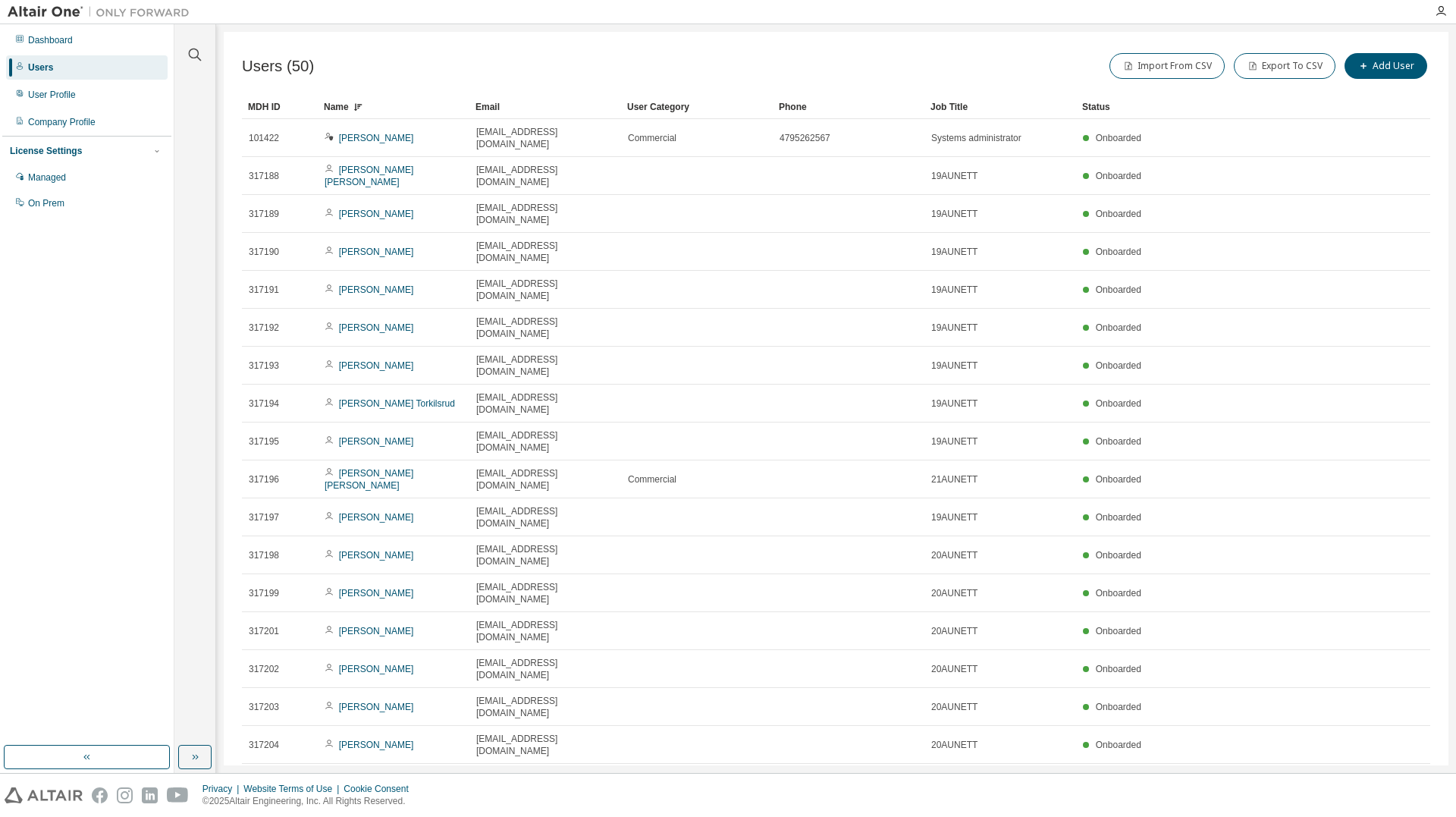
click at [33, 73] on div "Users" at bounding box center [41, 67] width 25 height 12
click at [46, 92] on div "User Profile" at bounding box center [52, 95] width 48 height 12
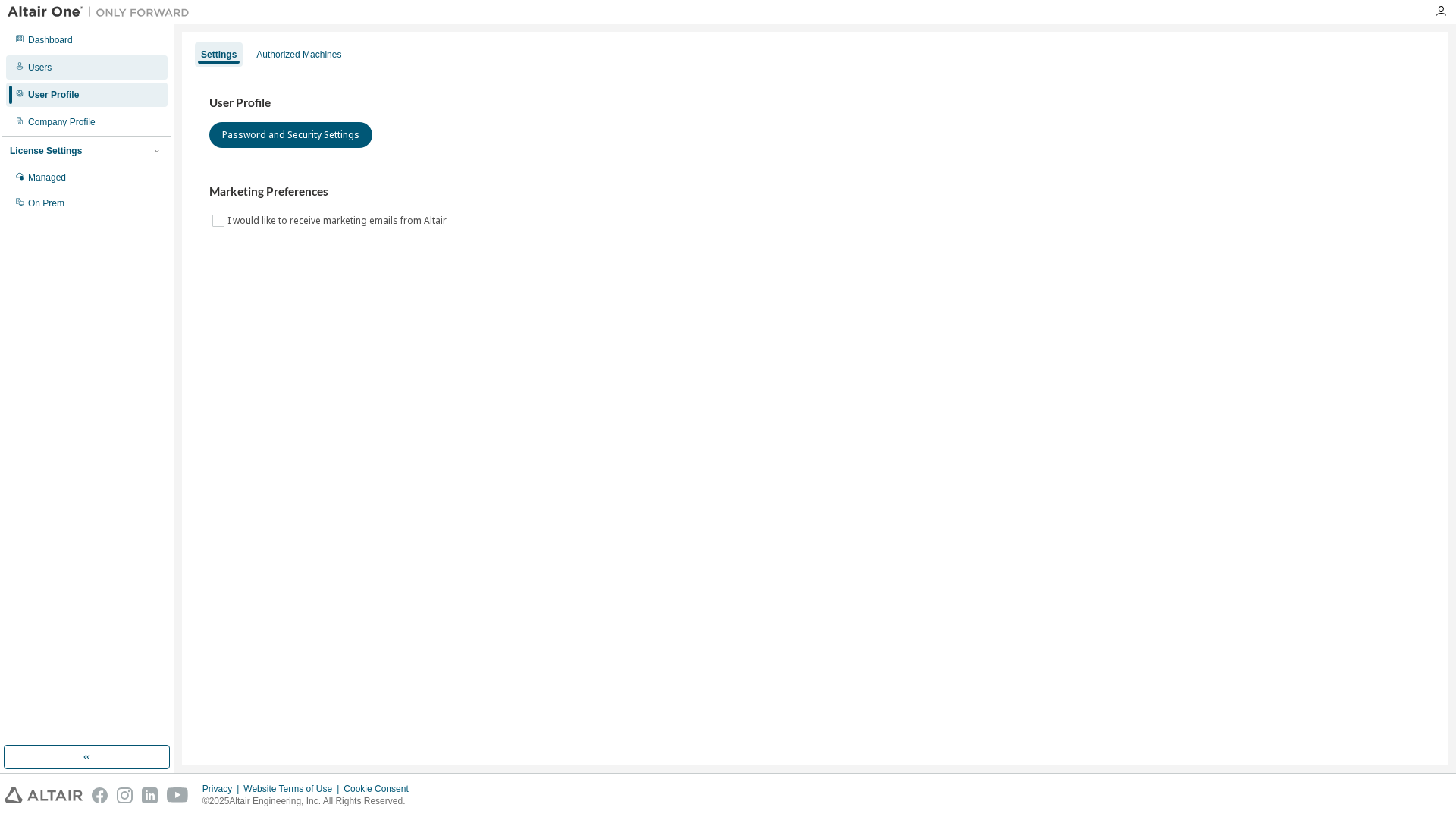
click at [43, 71] on div "Users" at bounding box center [40, 67] width 24 height 12
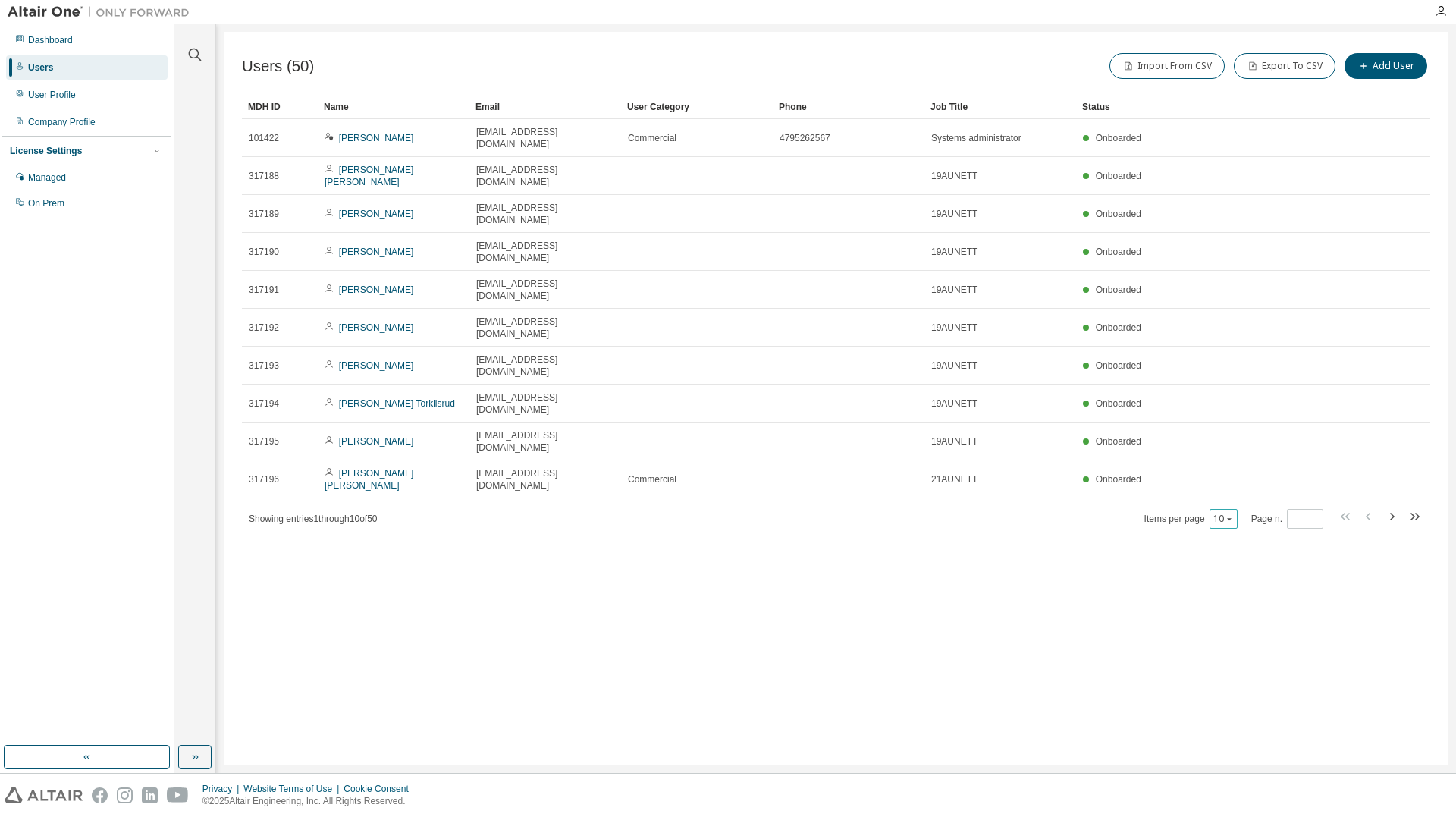
click at [1217, 513] on button "10" at bounding box center [1223, 519] width 20 height 12
click at [1231, 504] on div "100" at bounding box center [1269, 503] width 121 height 19
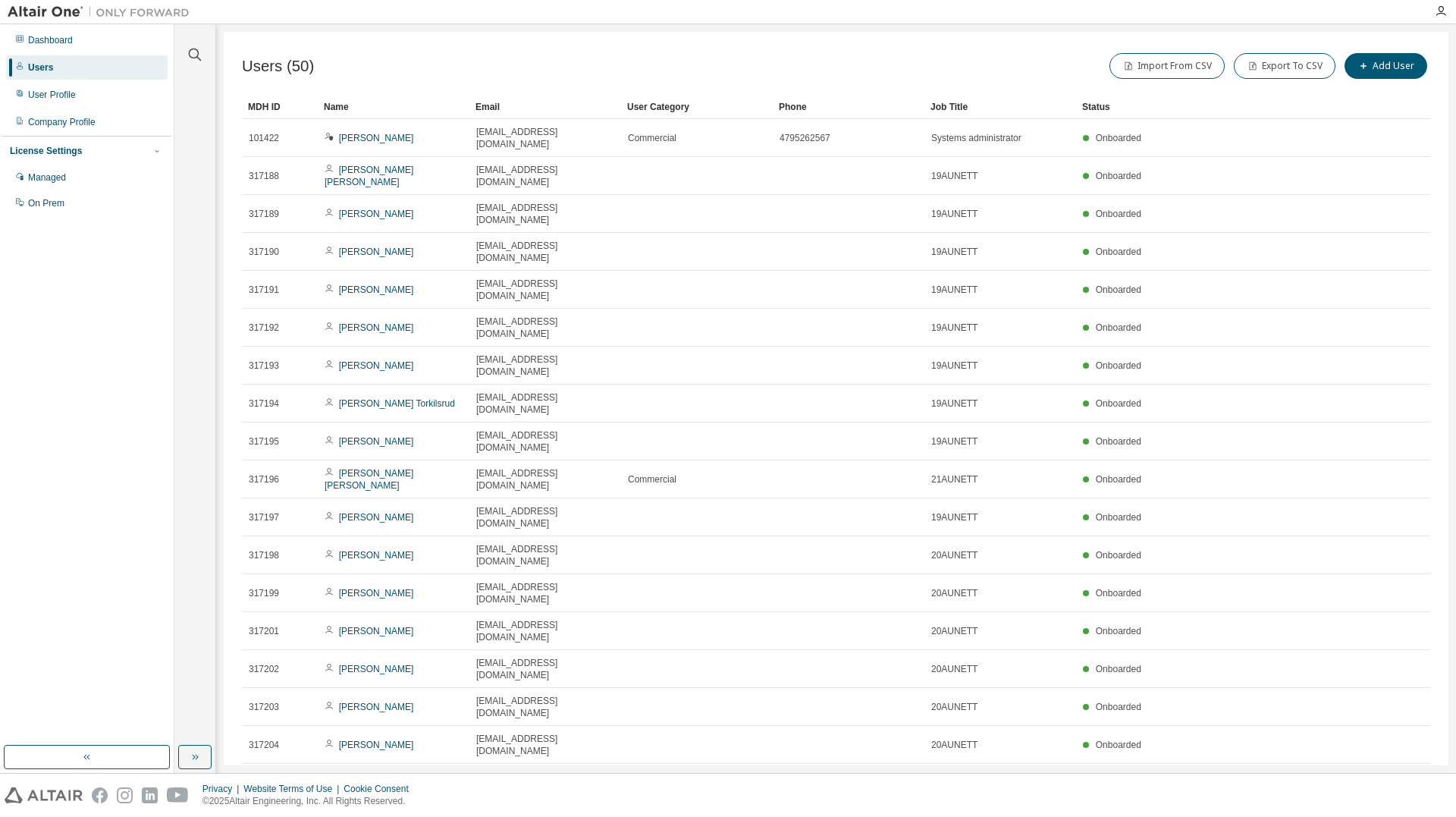
click at [956, 108] on div "Job Title" at bounding box center [999, 106] width 139 height 24
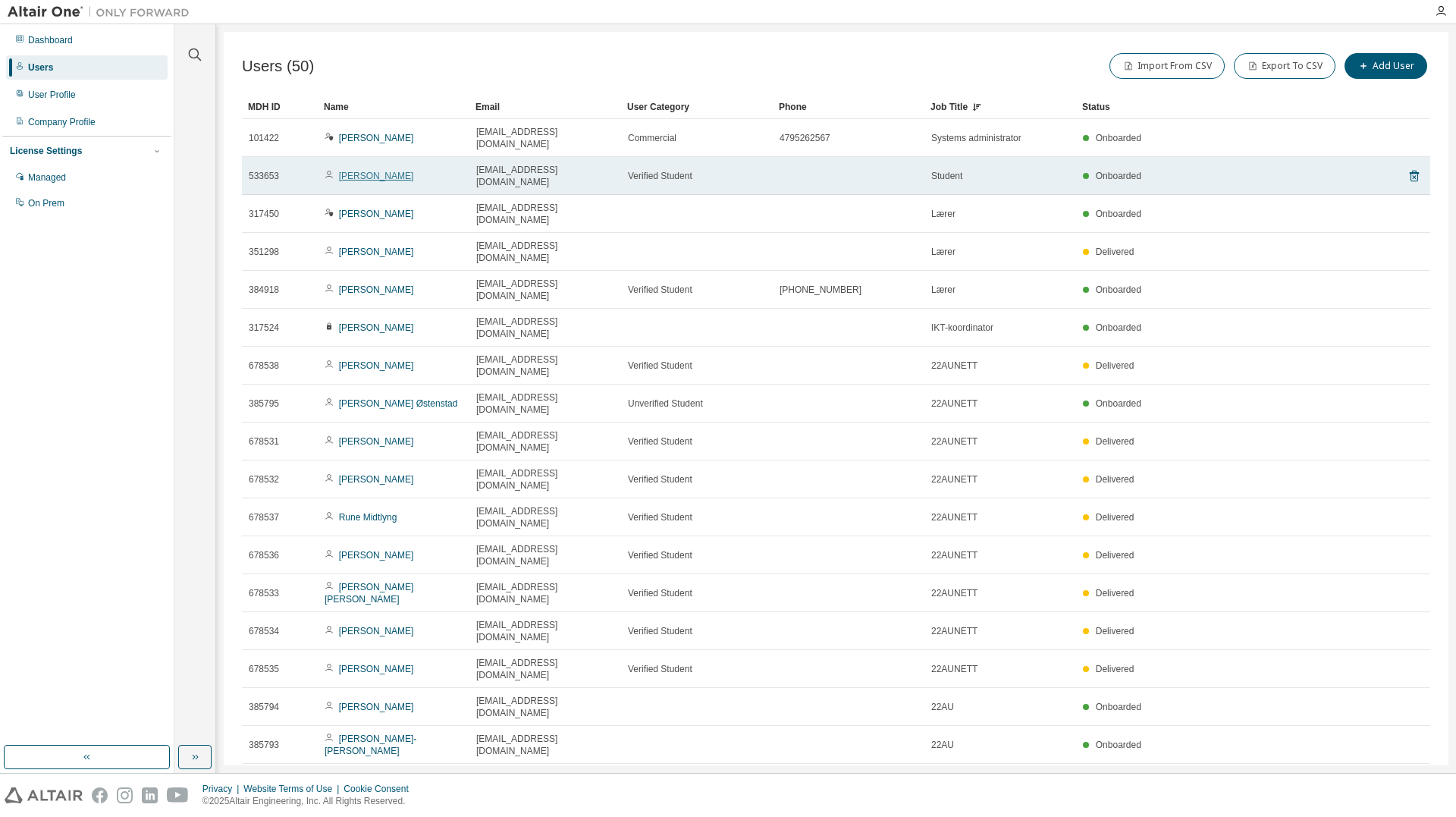
click at [410, 170] on link "Torbjørn Rino Sydnes" at bounding box center [376, 176] width 75 height 11
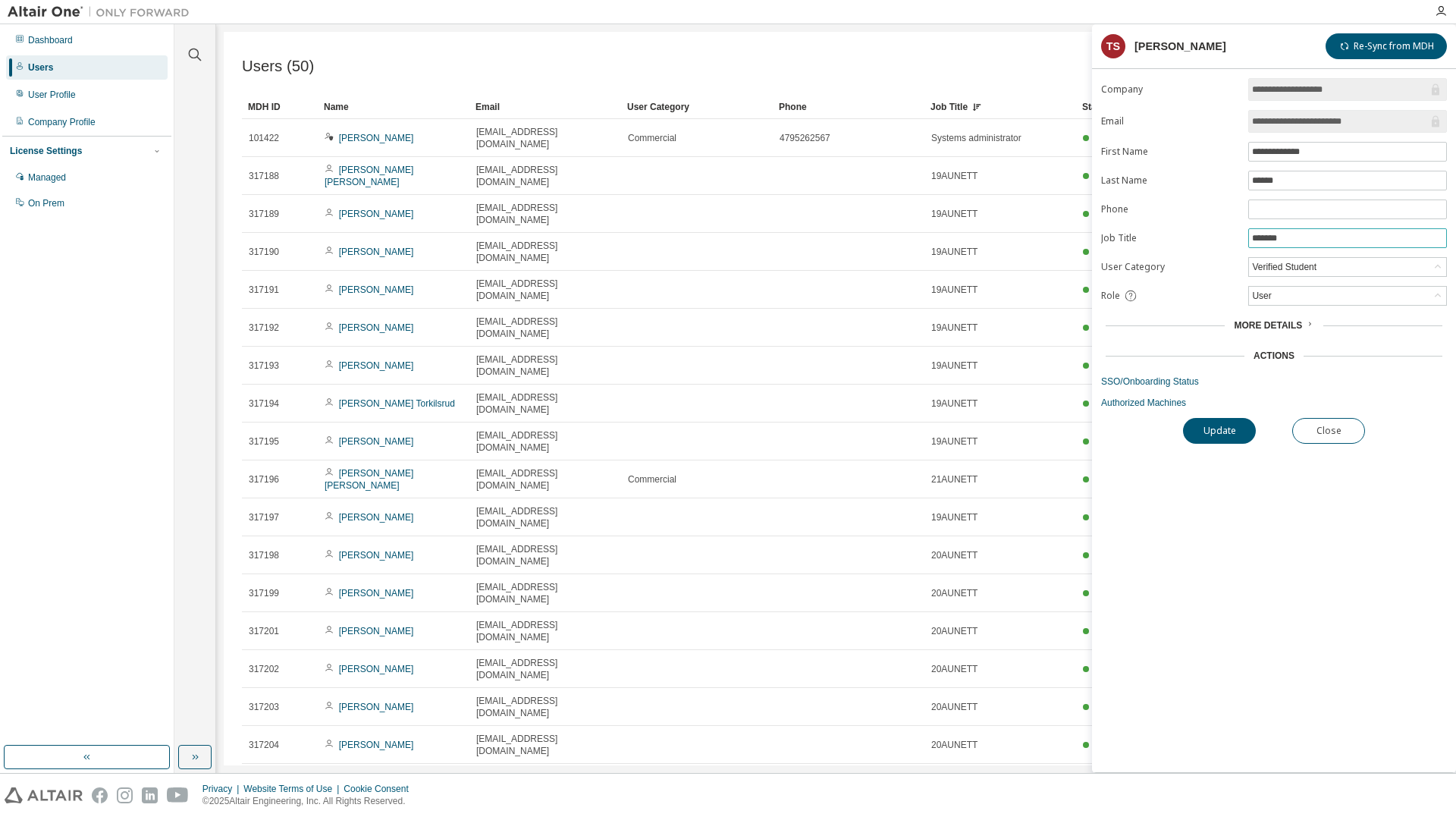
drag, startPoint x: 1302, startPoint y: 243, endPoint x: 1204, endPoint y: 240, distance: 98.0
click at [1204, 240] on form "**********" at bounding box center [1274, 243] width 346 height 331
type input "*********"
click at [1222, 432] on button "Update" at bounding box center [1219, 430] width 73 height 26
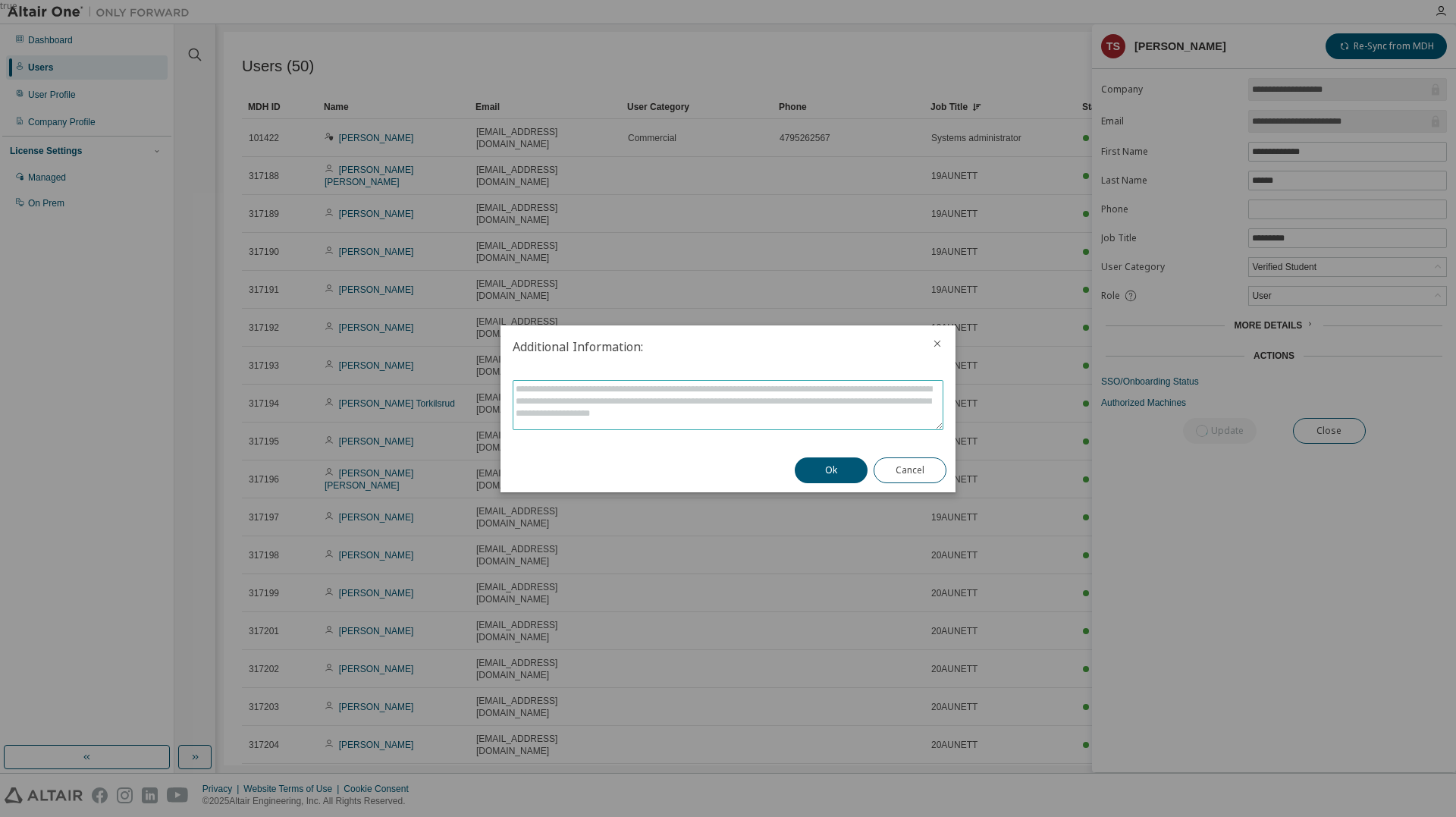
click at [771, 405] on textarea at bounding box center [728, 405] width 429 height 49
type textarea "*********"
click at [825, 473] on button "Ok" at bounding box center [831, 470] width 73 height 26
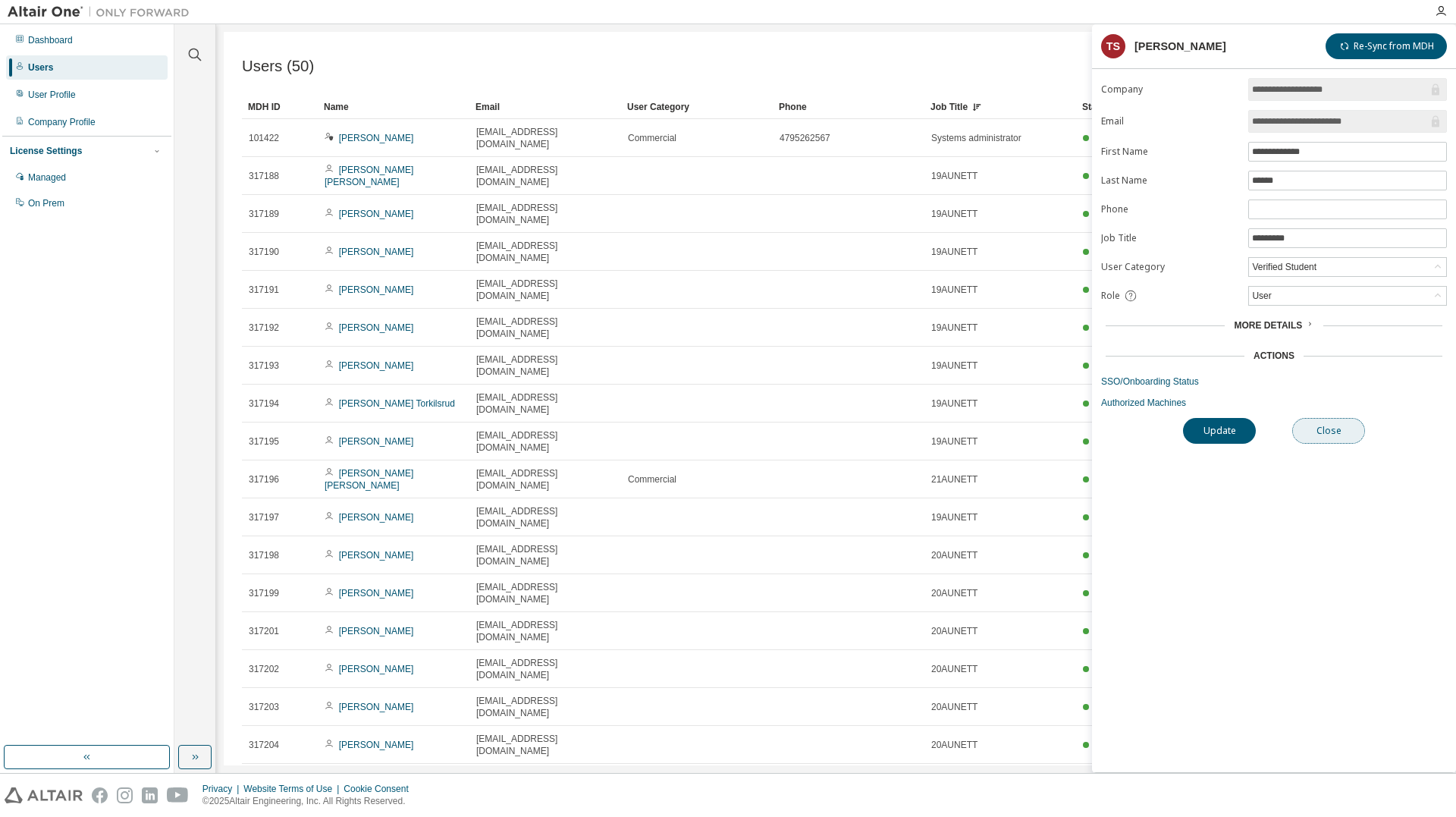
click at [1327, 428] on button "Close" at bounding box center [1328, 430] width 73 height 26
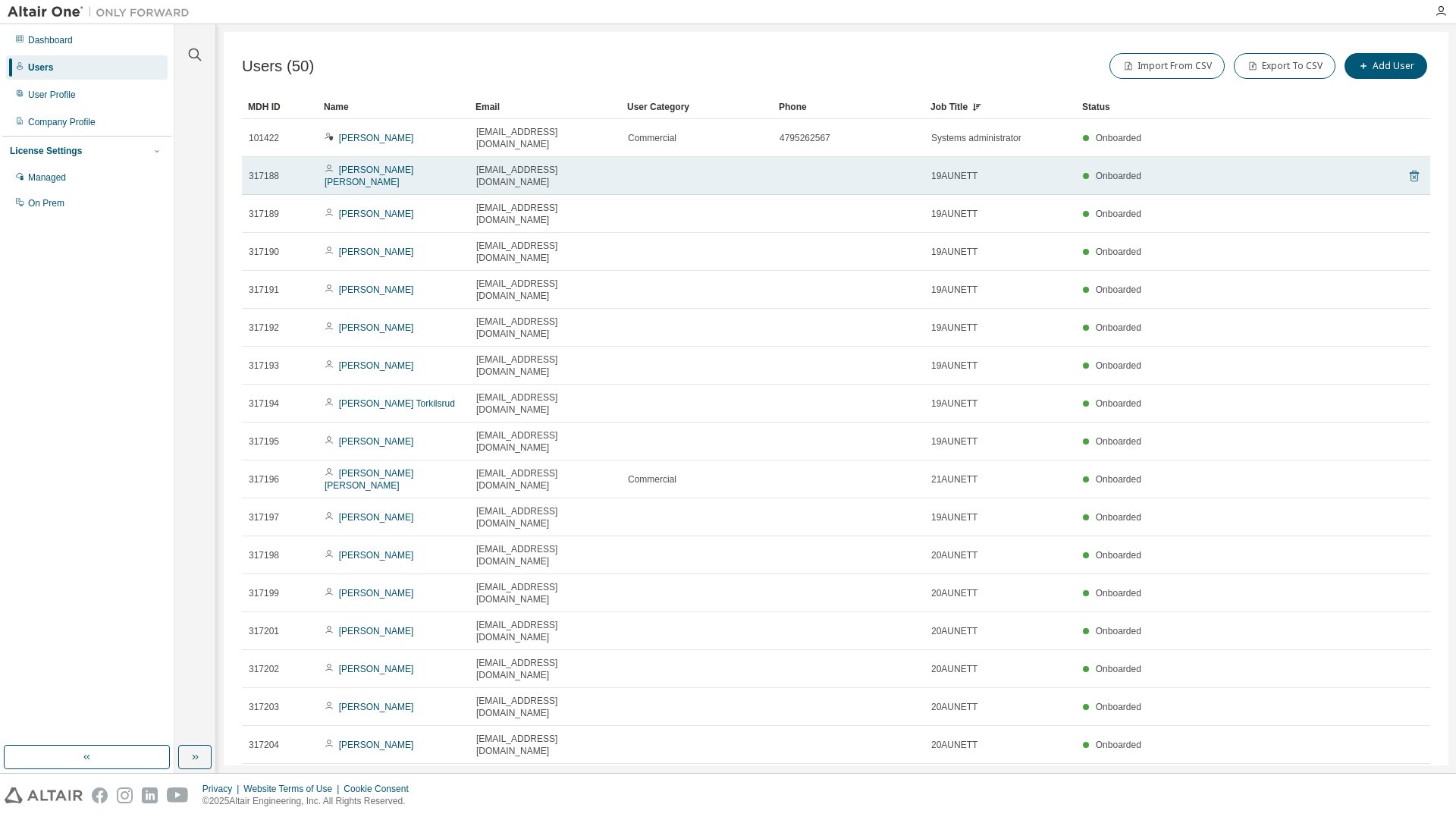
click at [1412, 170] on icon at bounding box center [1413, 176] width 13 height 19
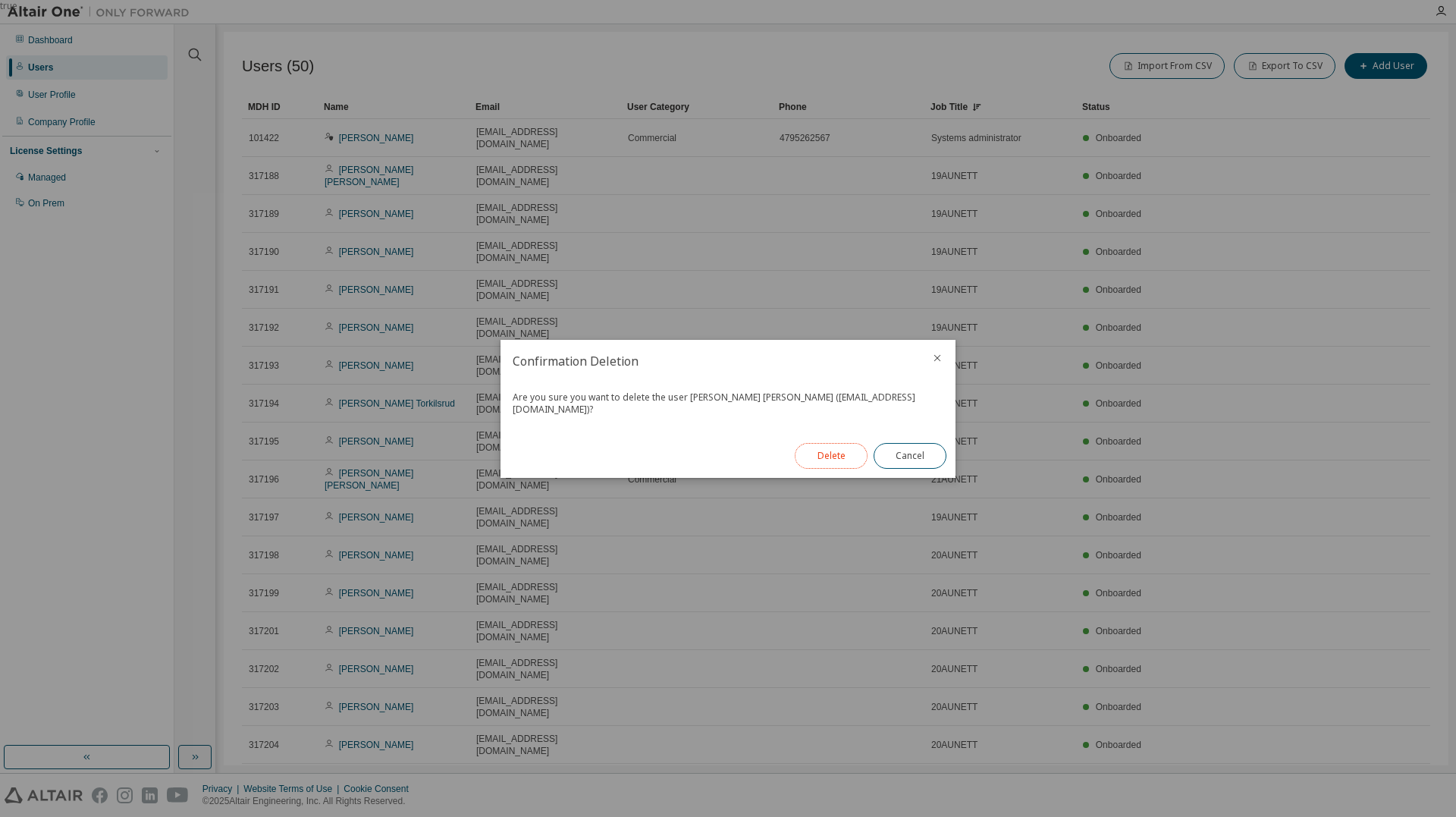
click at [826, 452] on button "Delete" at bounding box center [831, 455] width 73 height 26
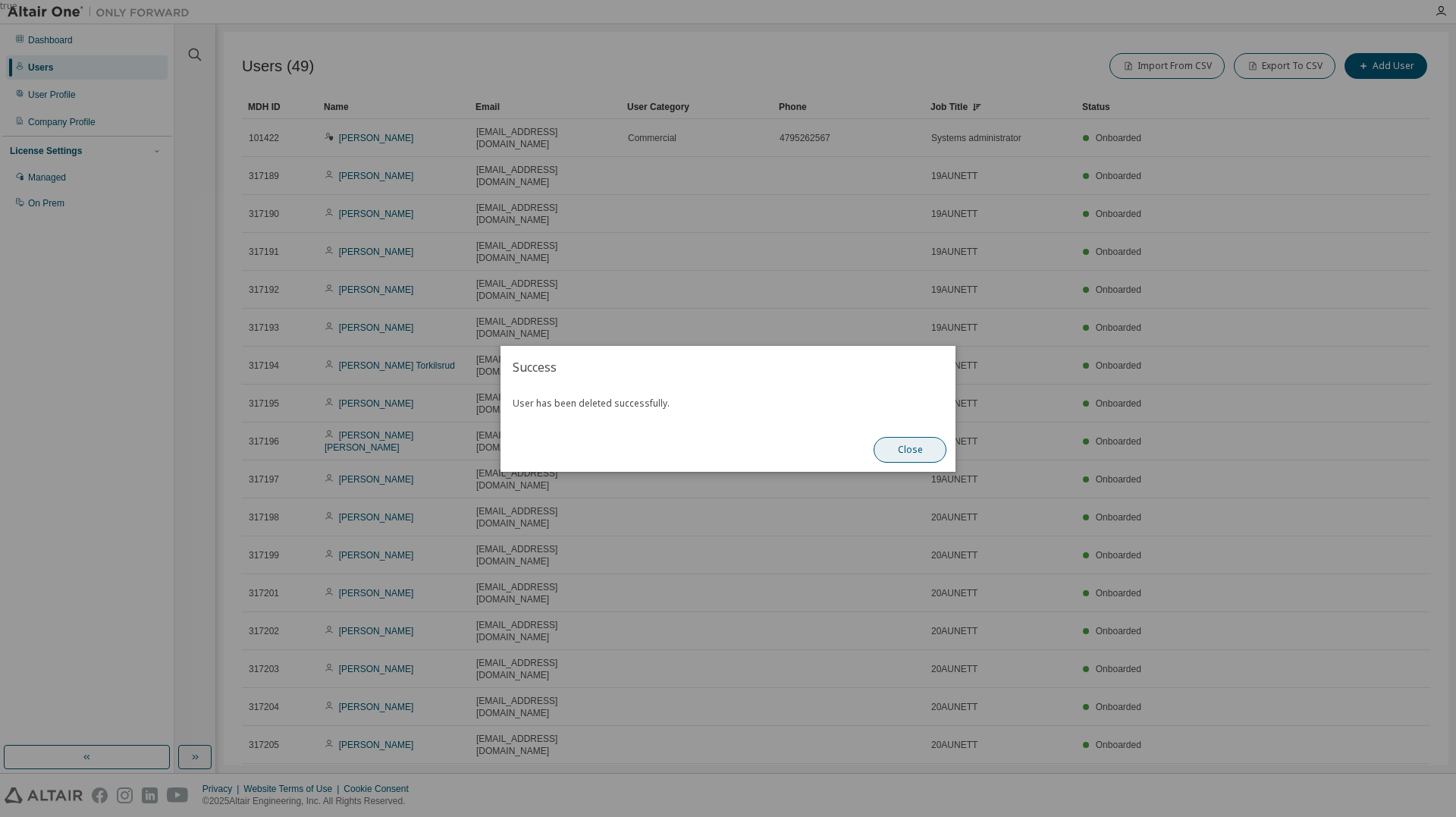
click at [893, 455] on button "Close" at bounding box center [910, 450] width 73 height 26
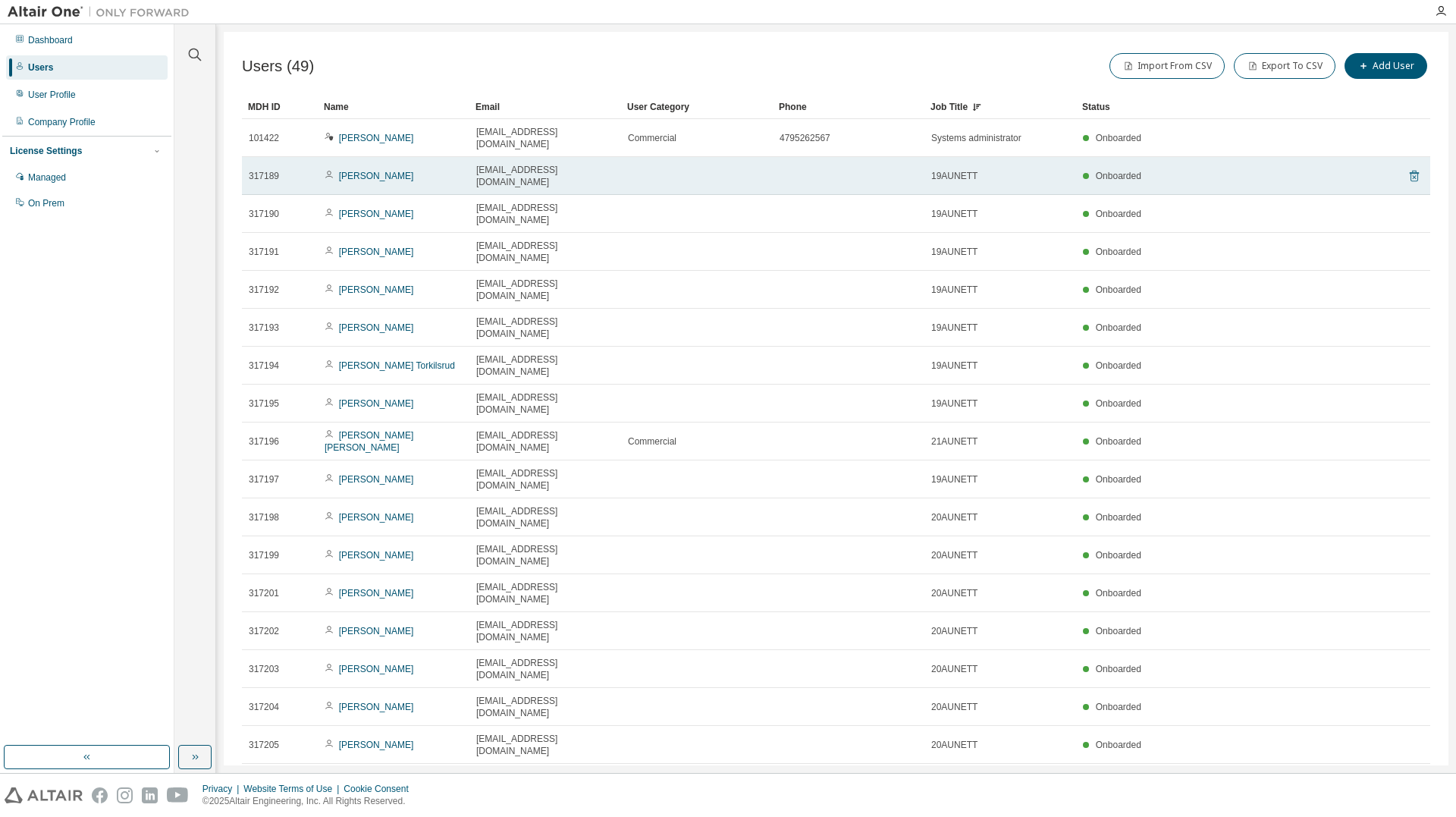
click at [1410, 170] on icon at bounding box center [1414, 176] width 9 height 12
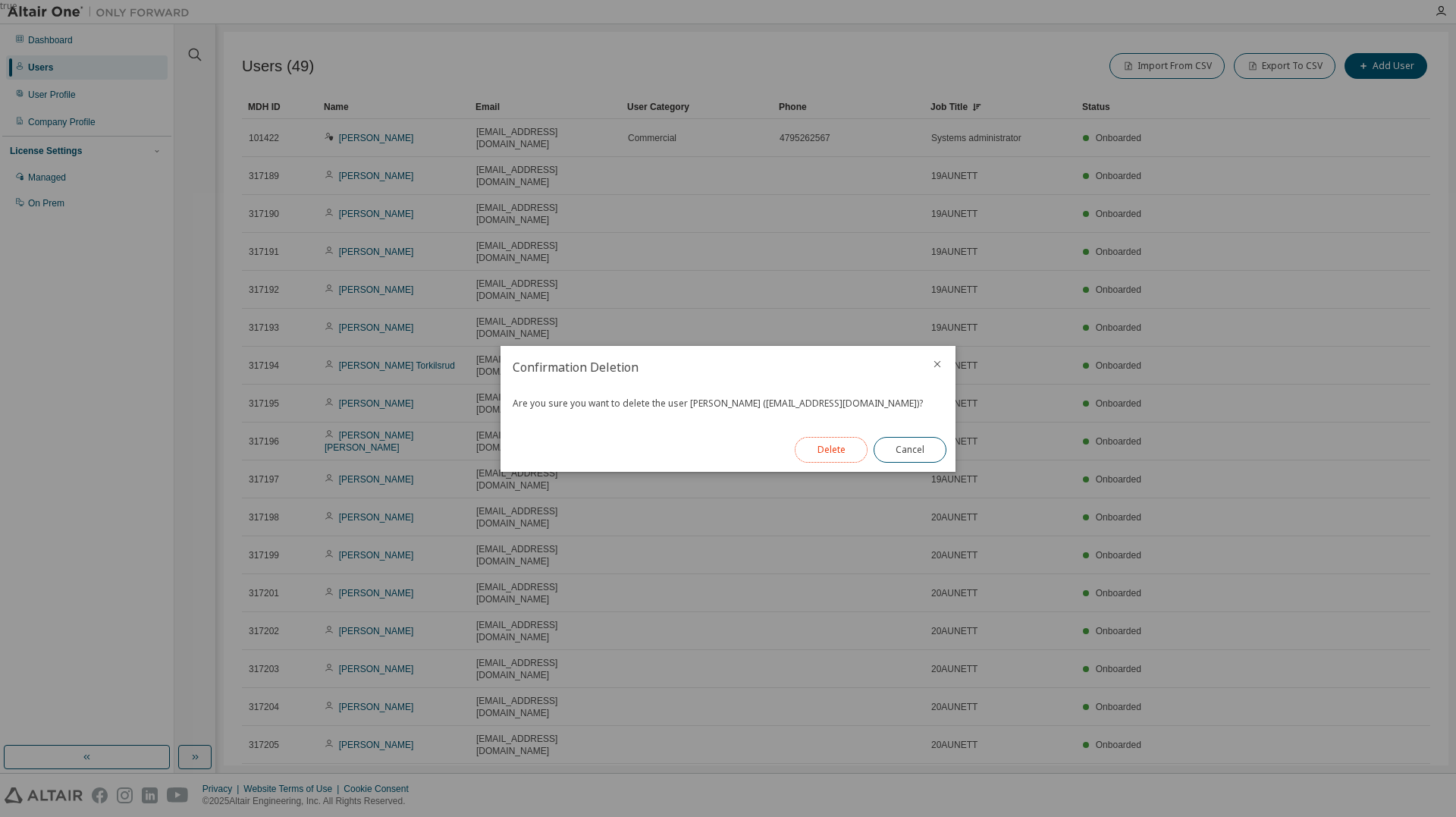
click at [825, 459] on button "Delete" at bounding box center [831, 450] width 73 height 26
click at [911, 448] on button "Close" at bounding box center [910, 450] width 73 height 26
click at [916, 450] on button "Close" at bounding box center [910, 450] width 73 height 26
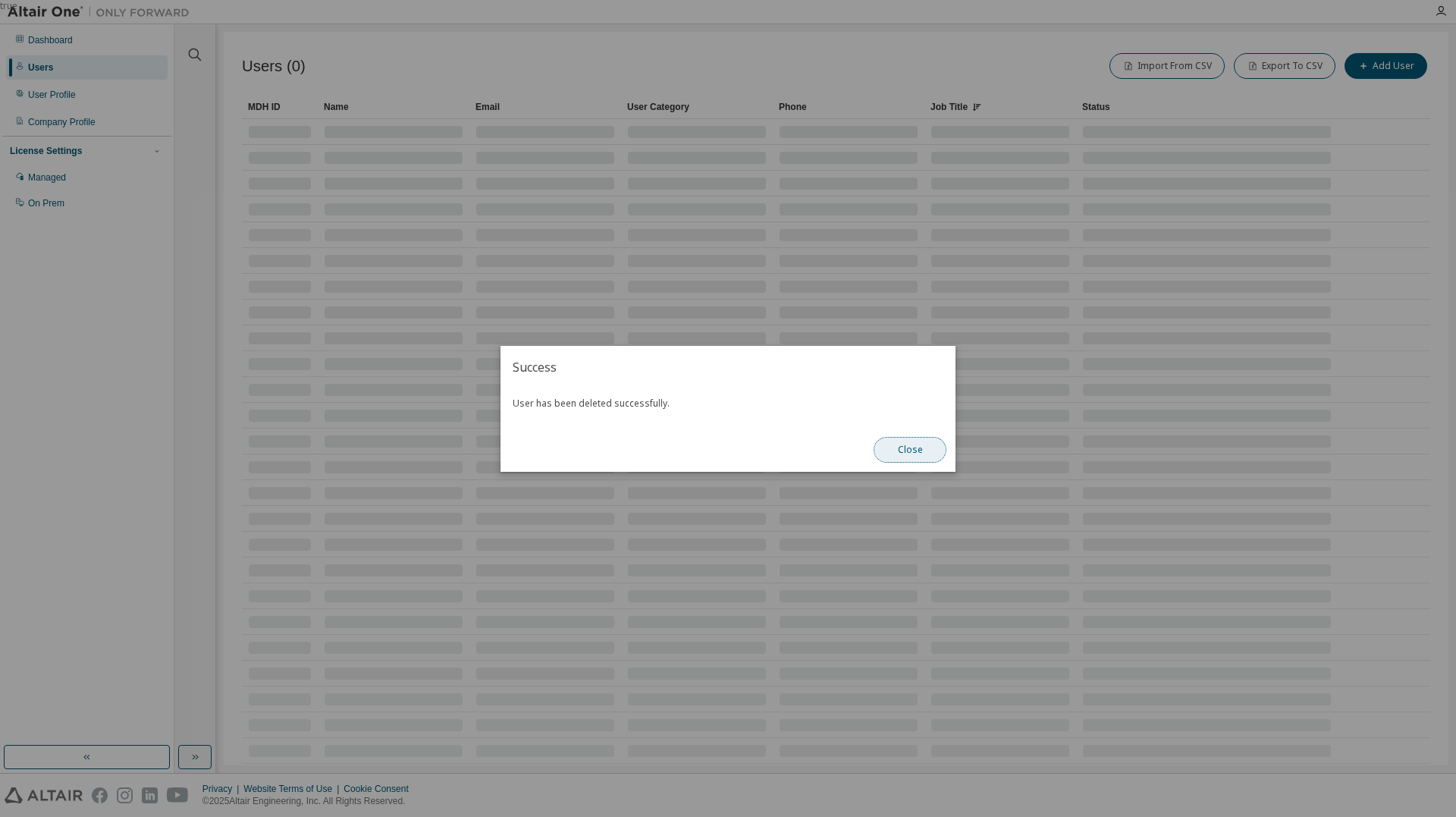
click at [902, 452] on button "Close" at bounding box center [910, 450] width 73 height 26
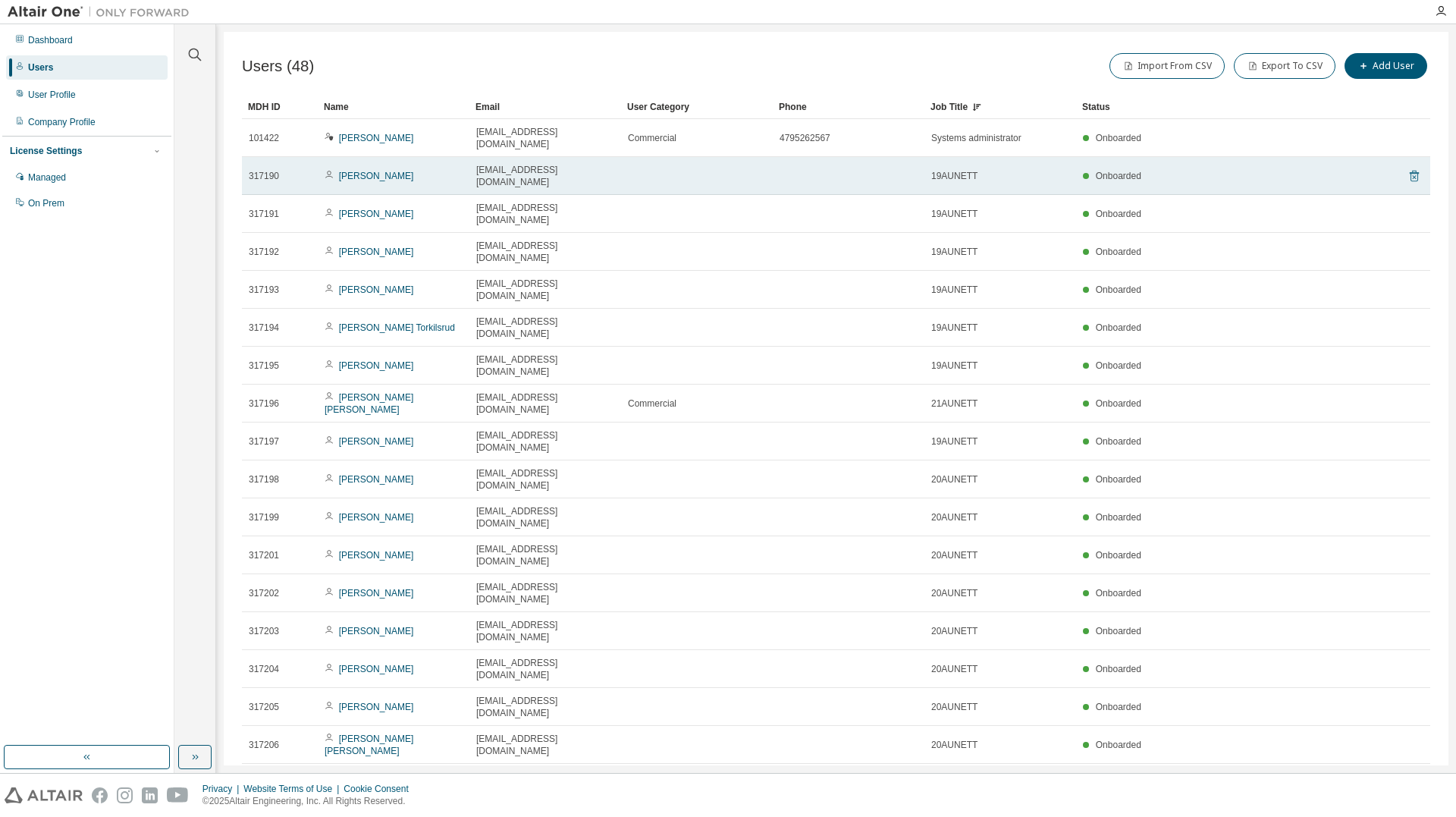
click at [1407, 169] on icon at bounding box center [1413, 176] width 13 height 19
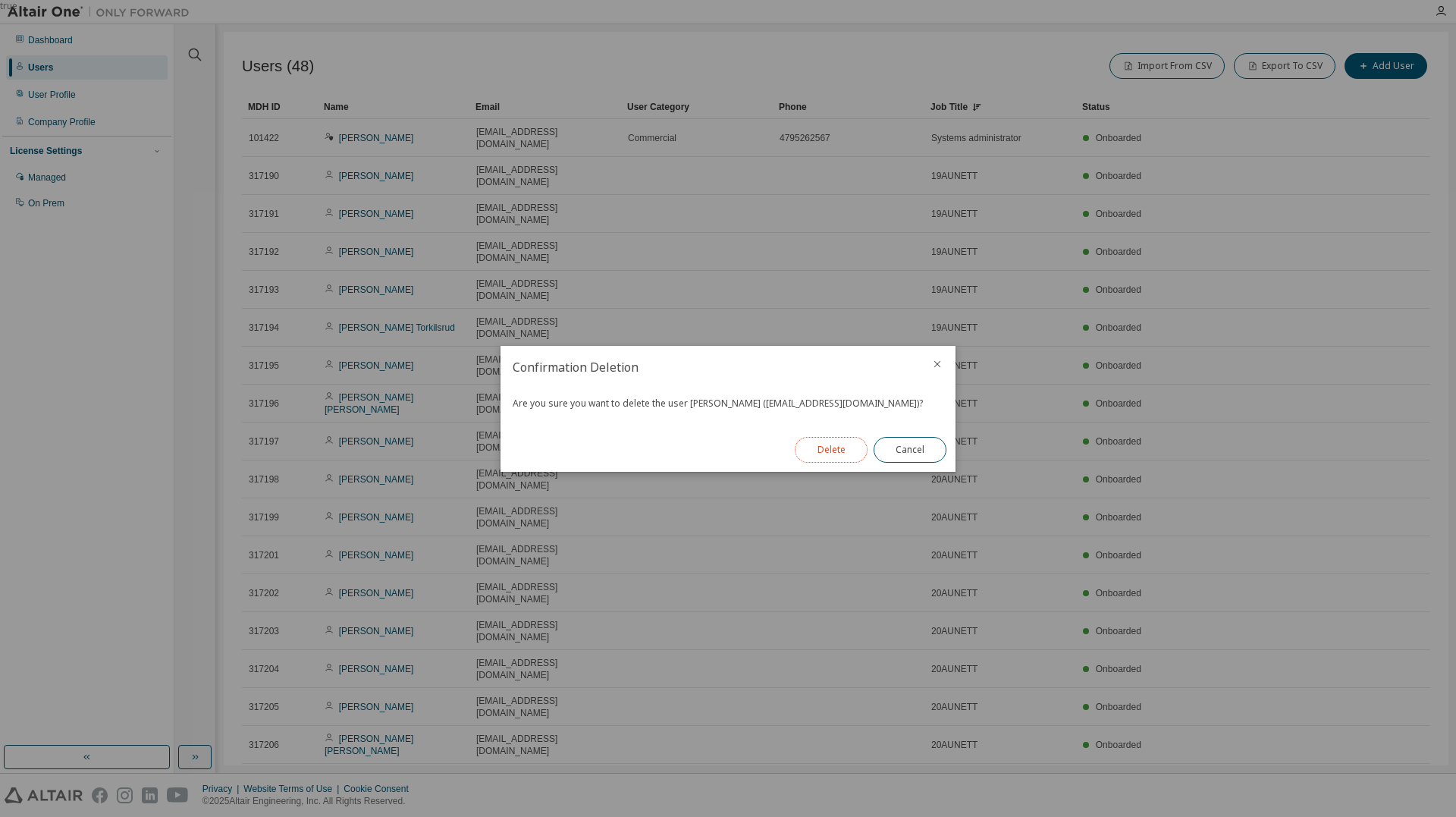
click at [848, 448] on button "Delete" at bounding box center [831, 450] width 73 height 26
click at [899, 452] on button "Close" at bounding box center [910, 450] width 73 height 26
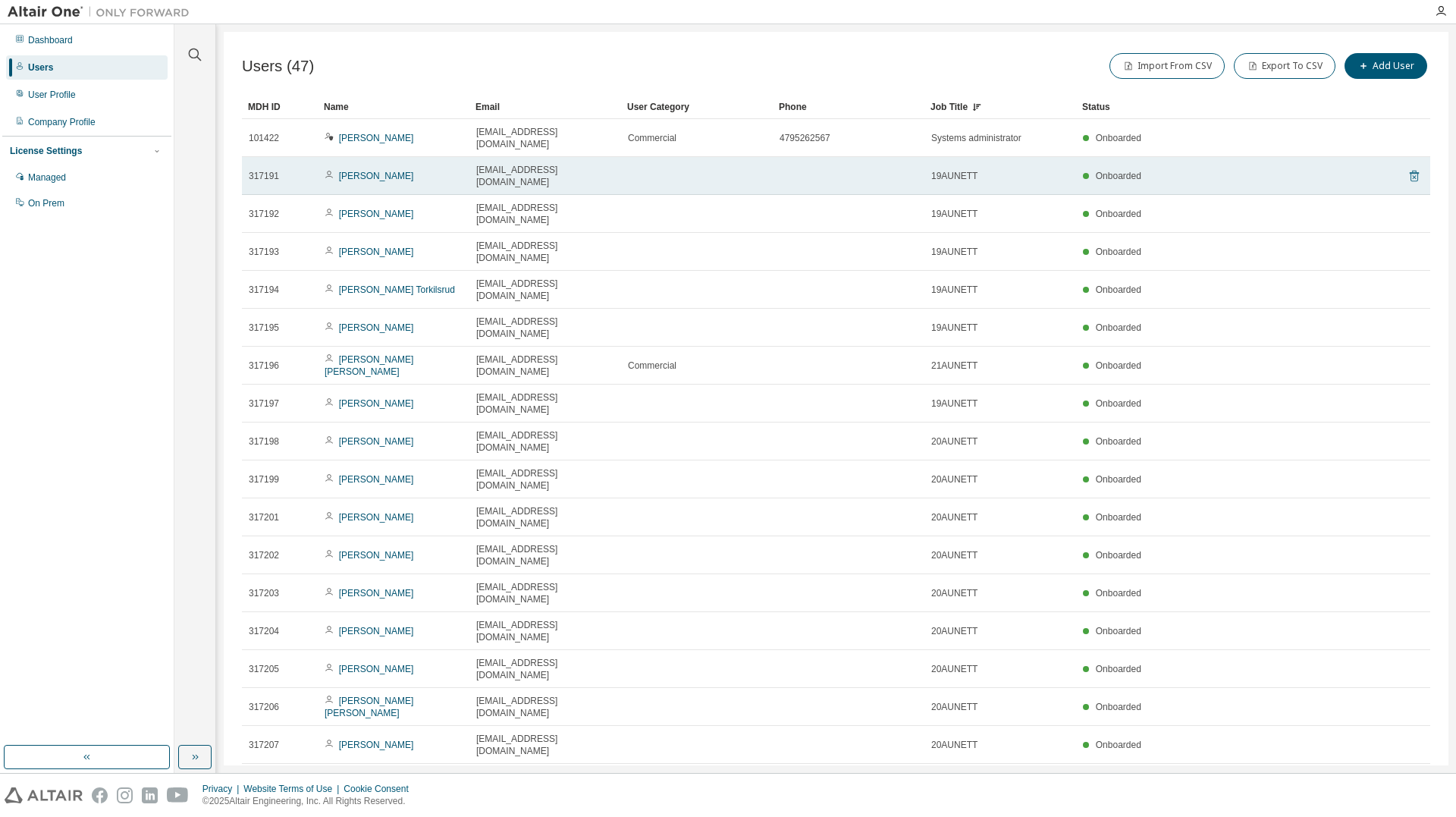
click at [1408, 169] on icon at bounding box center [1413, 176] width 13 height 19
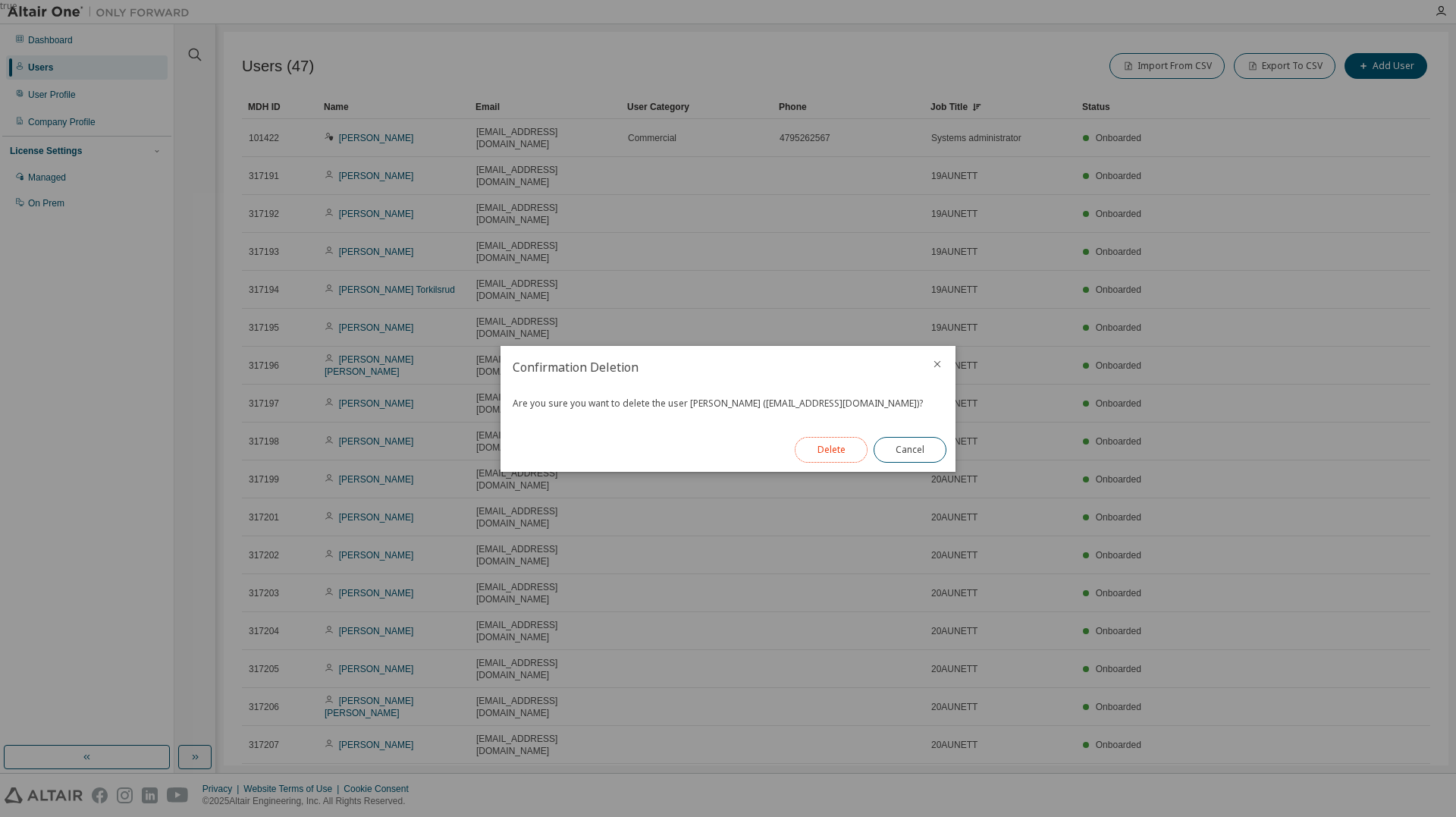
click at [839, 443] on button "Delete" at bounding box center [831, 450] width 73 height 26
click at [924, 448] on button "Close" at bounding box center [910, 450] width 73 height 26
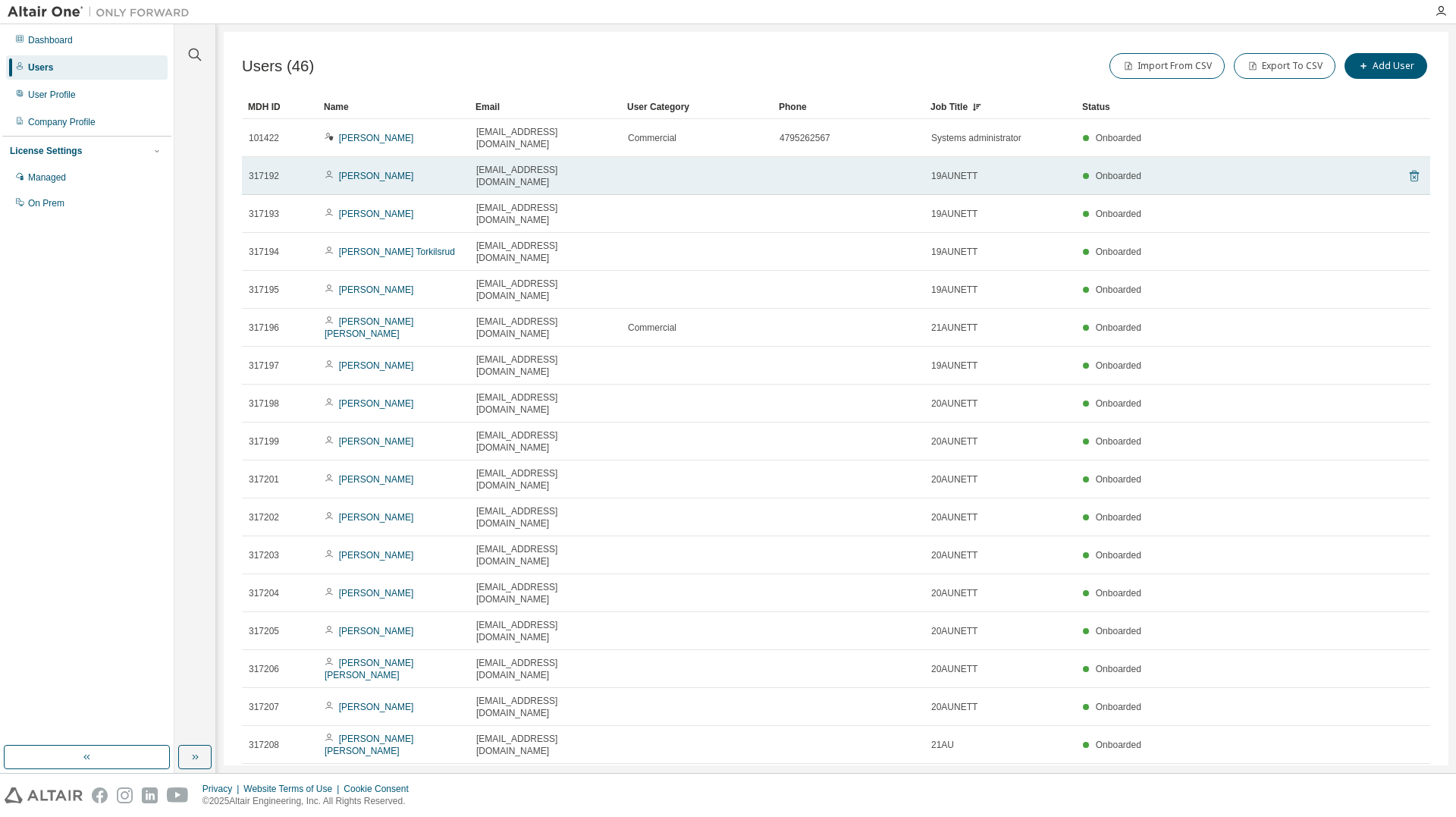
click at [1412, 176] on icon at bounding box center [1413, 177] width 4 height 4
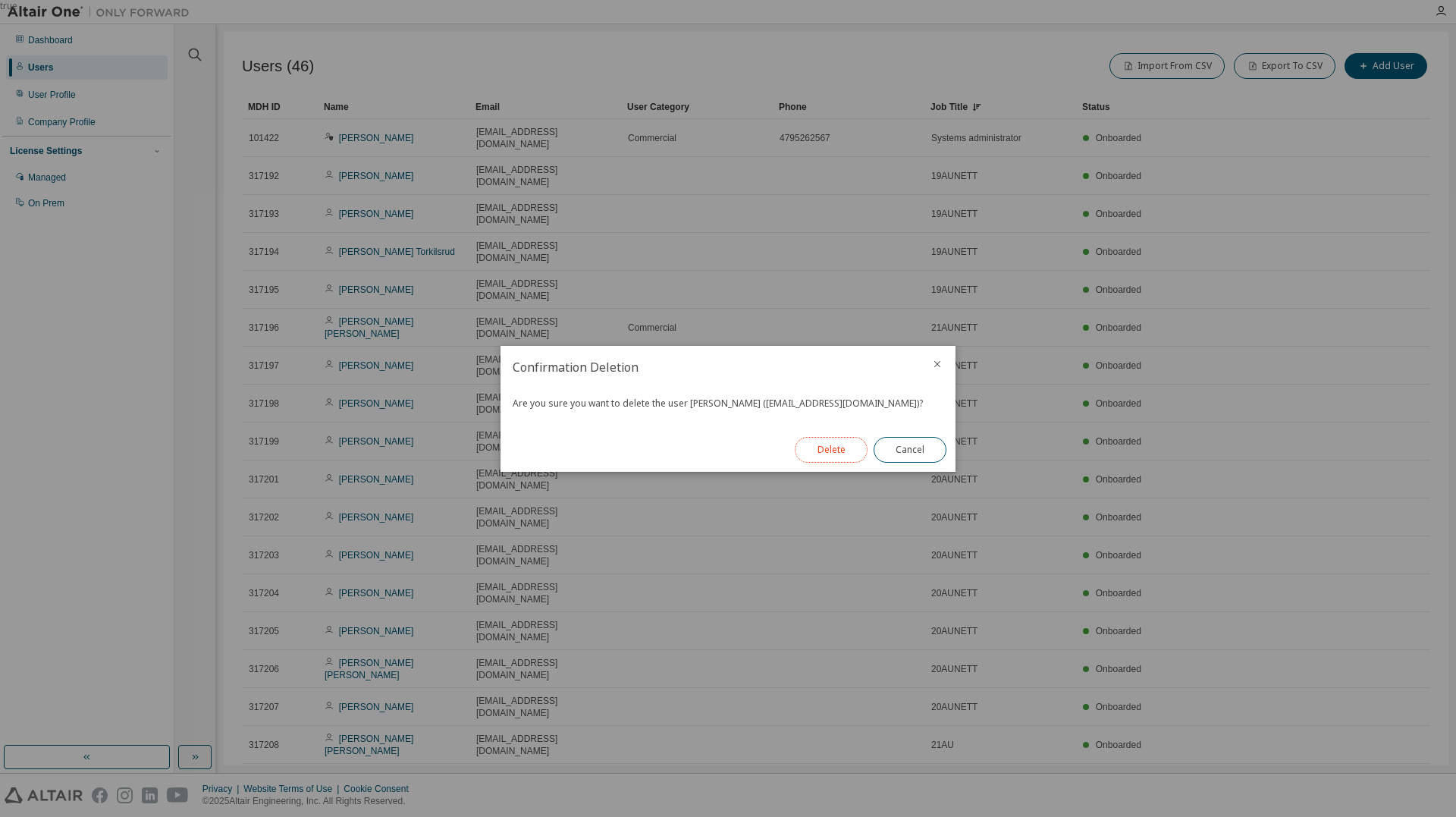
click at [818, 447] on button "Delete" at bounding box center [831, 450] width 73 height 26
click at [921, 447] on button "Close" at bounding box center [910, 450] width 73 height 26
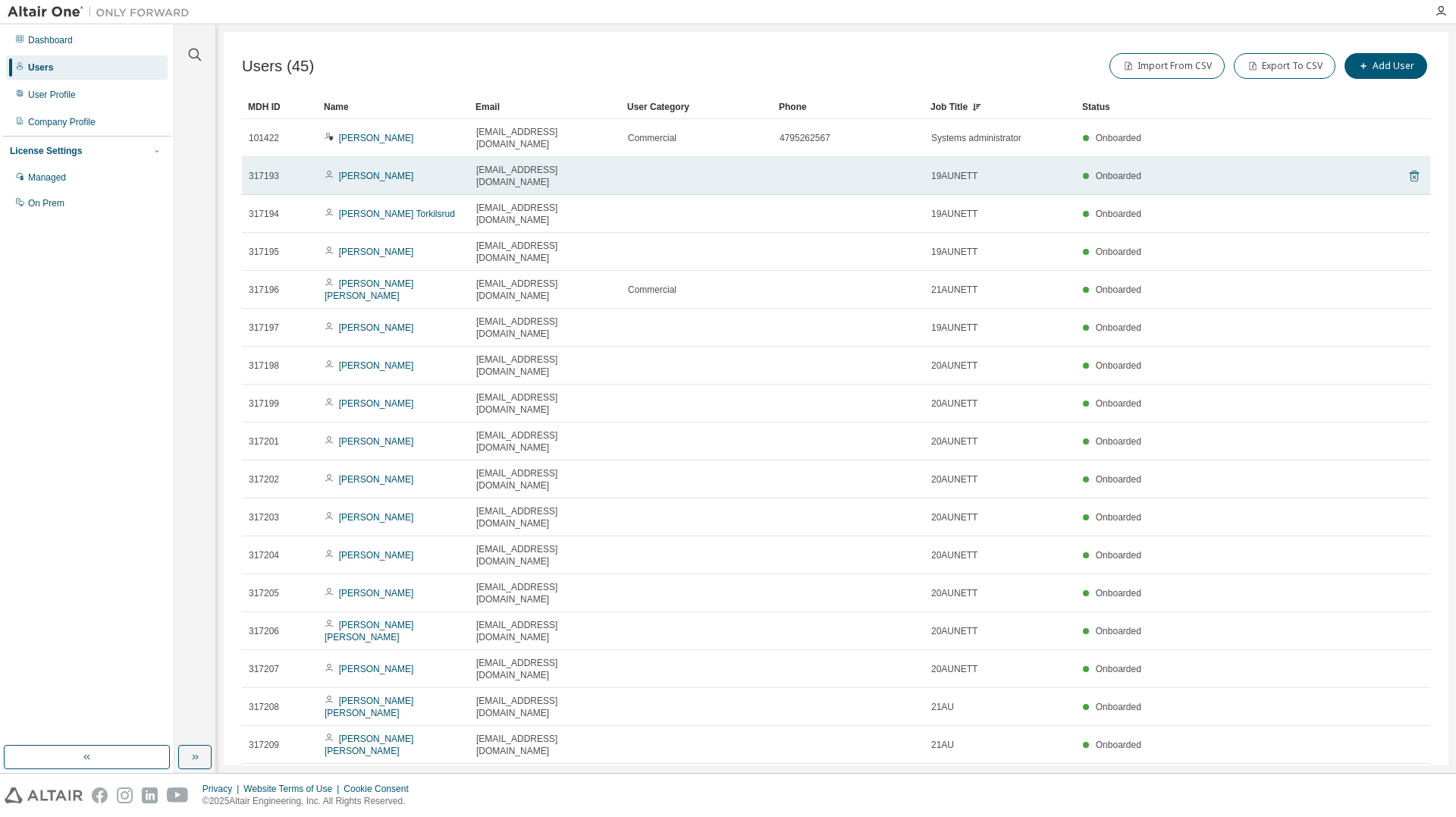
click at [1410, 170] on icon at bounding box center [1414, 176] width 9 height 12
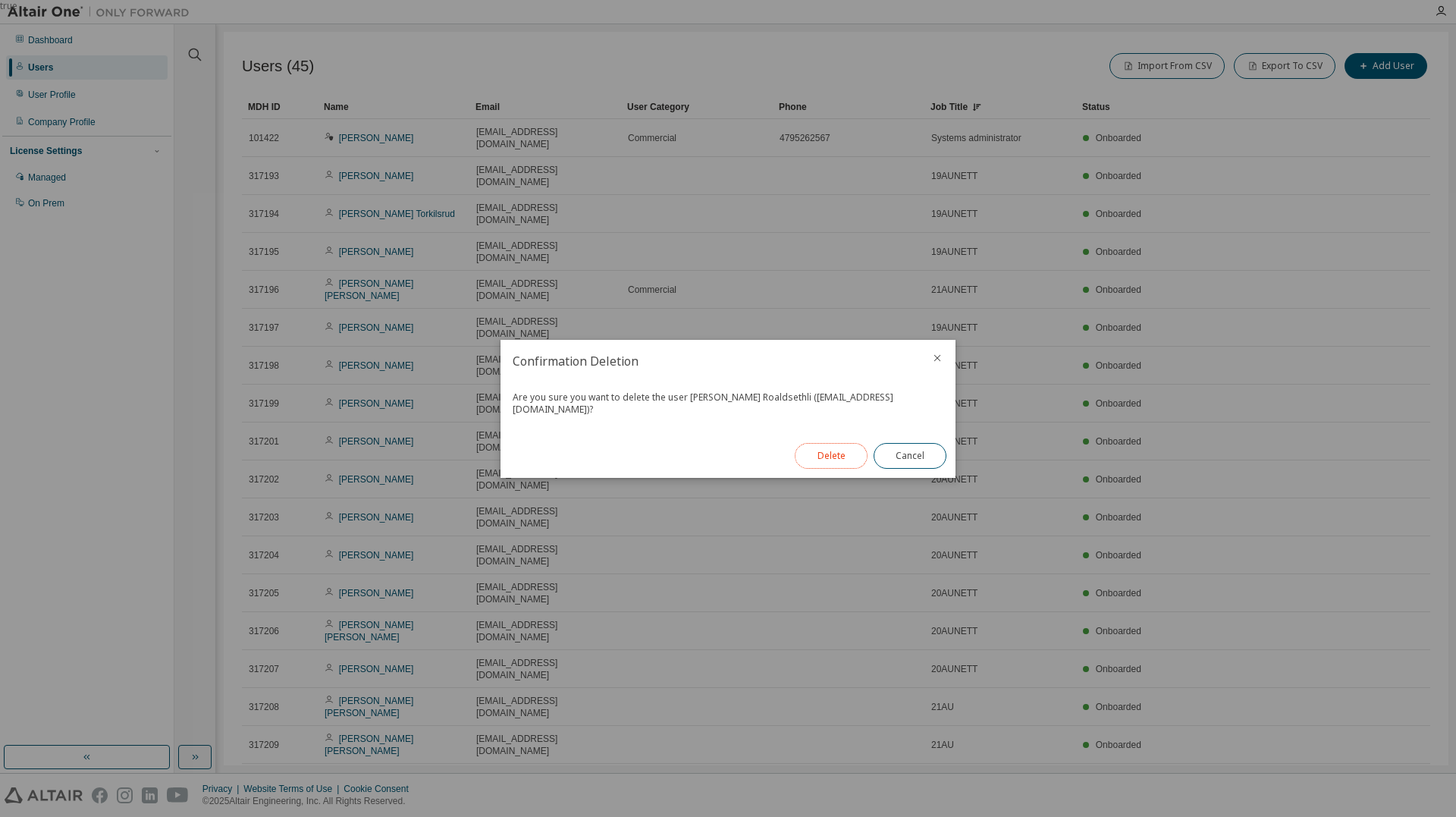
click at [833, 452] on button "Delete" at bounding box center [831, 455] width 73 height 26
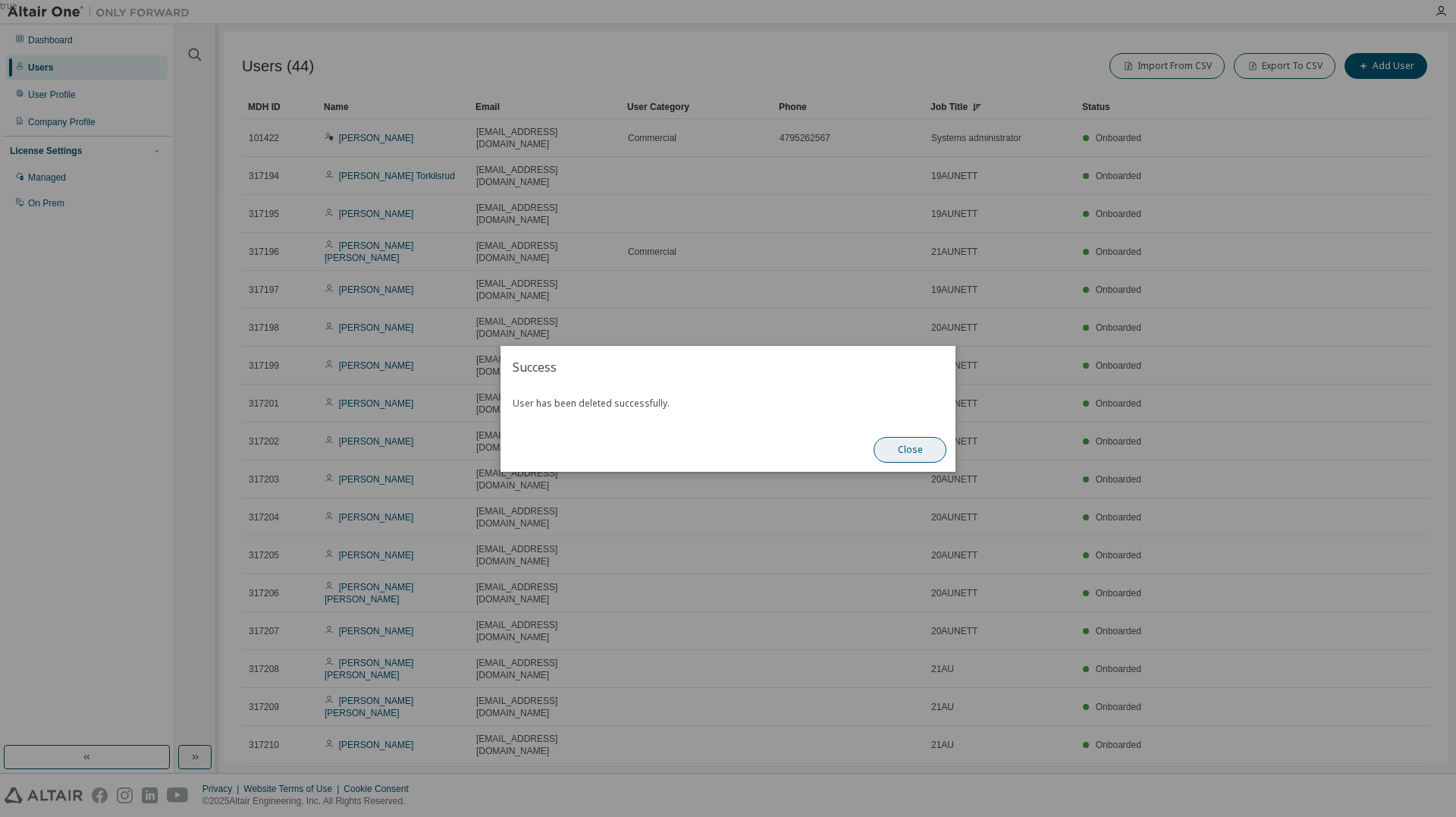
click at [894, 448] on button "Close" at bounding box center [910, 450] width 73 height 26
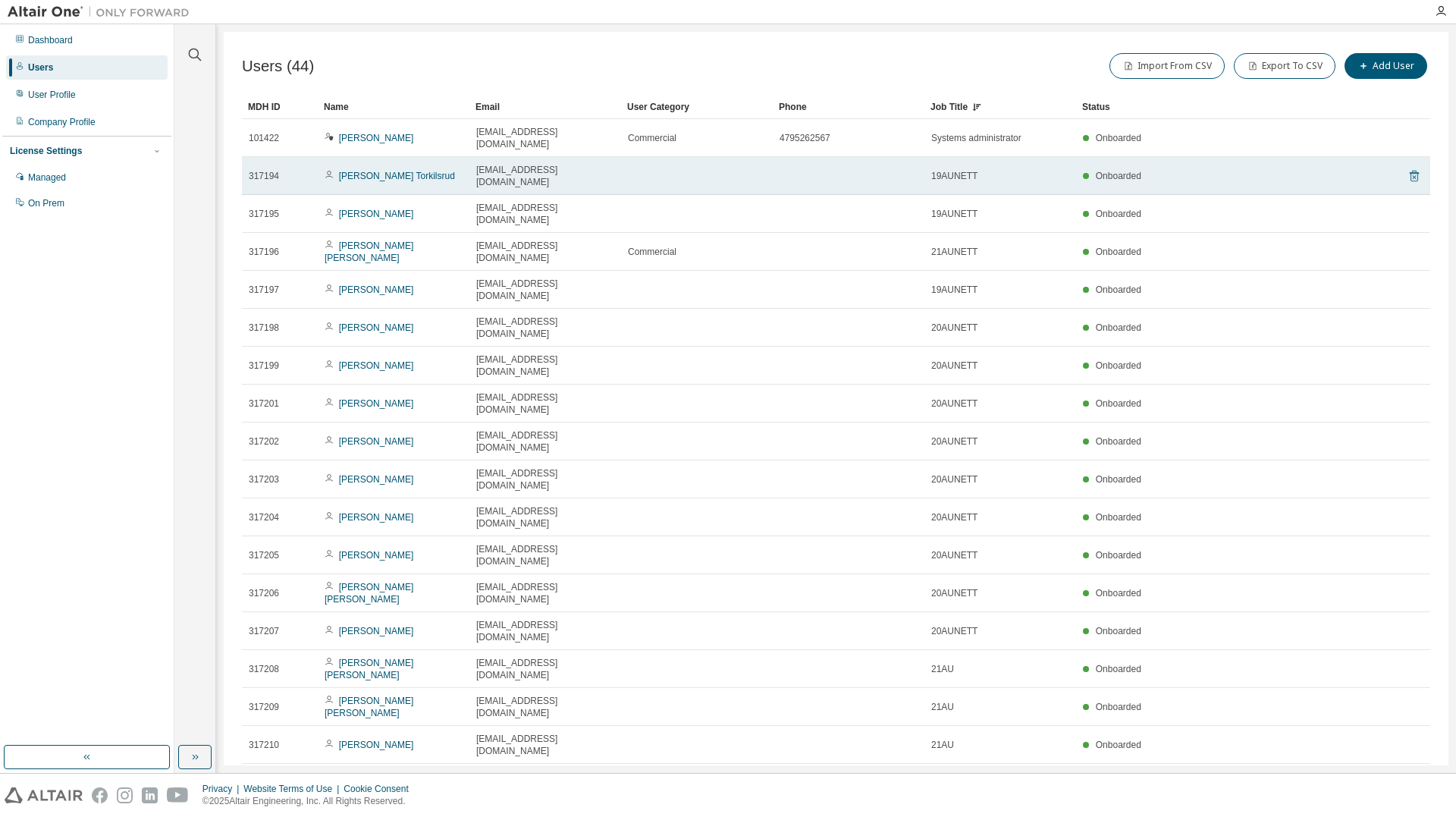
click at [1410, 170] on icon at bounding box center [1414, 176] width 9 height 12
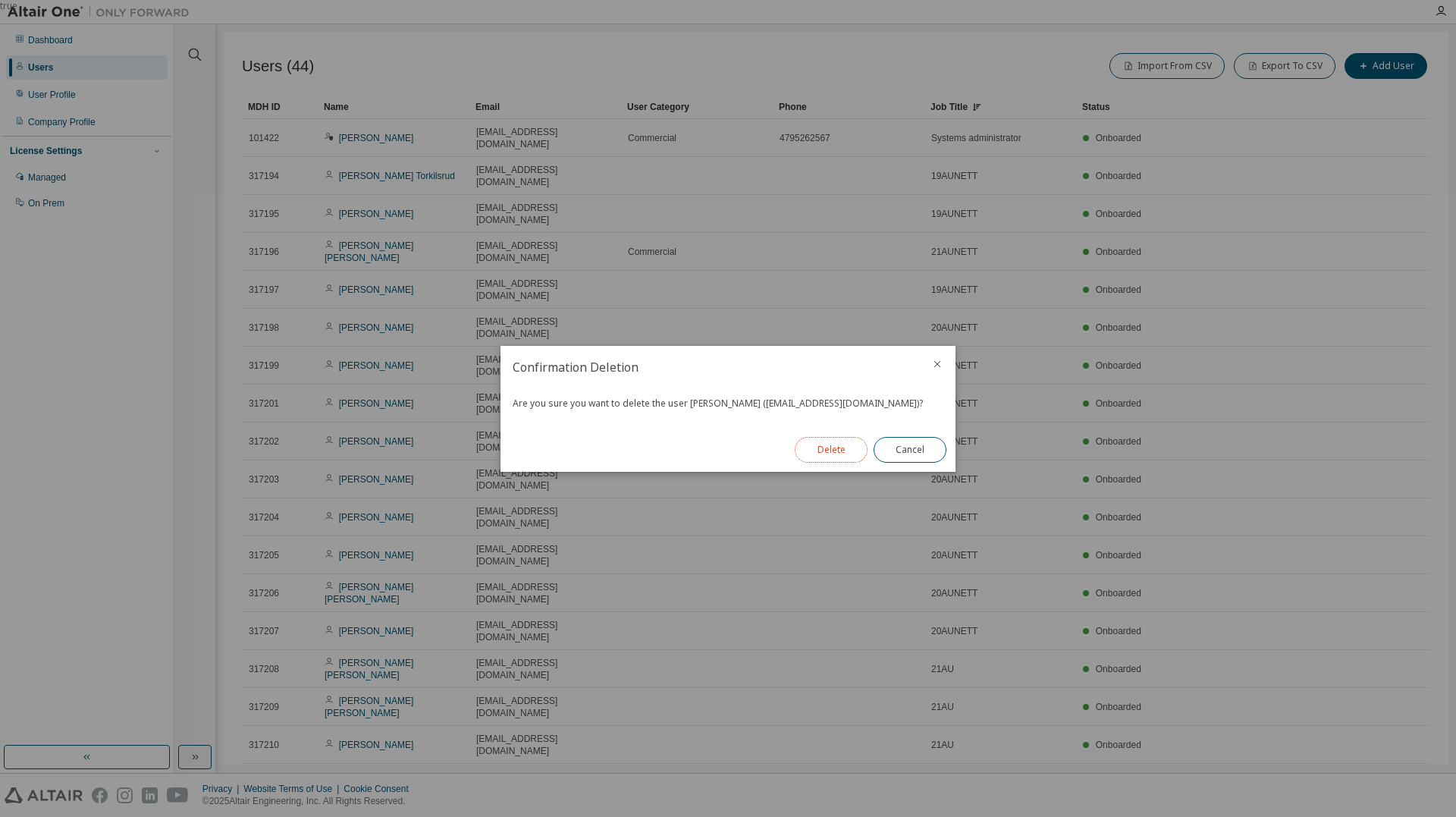
click at [849, 447] on button "Delete" at bounding box center [831, 450] width 73 height 26
click at [906, 447] on button "Close" at bounding box center [910, 450] width 73 height 26
click at [920, 442] on button "Close" at bounding box center [910, 450] width 73 height 26
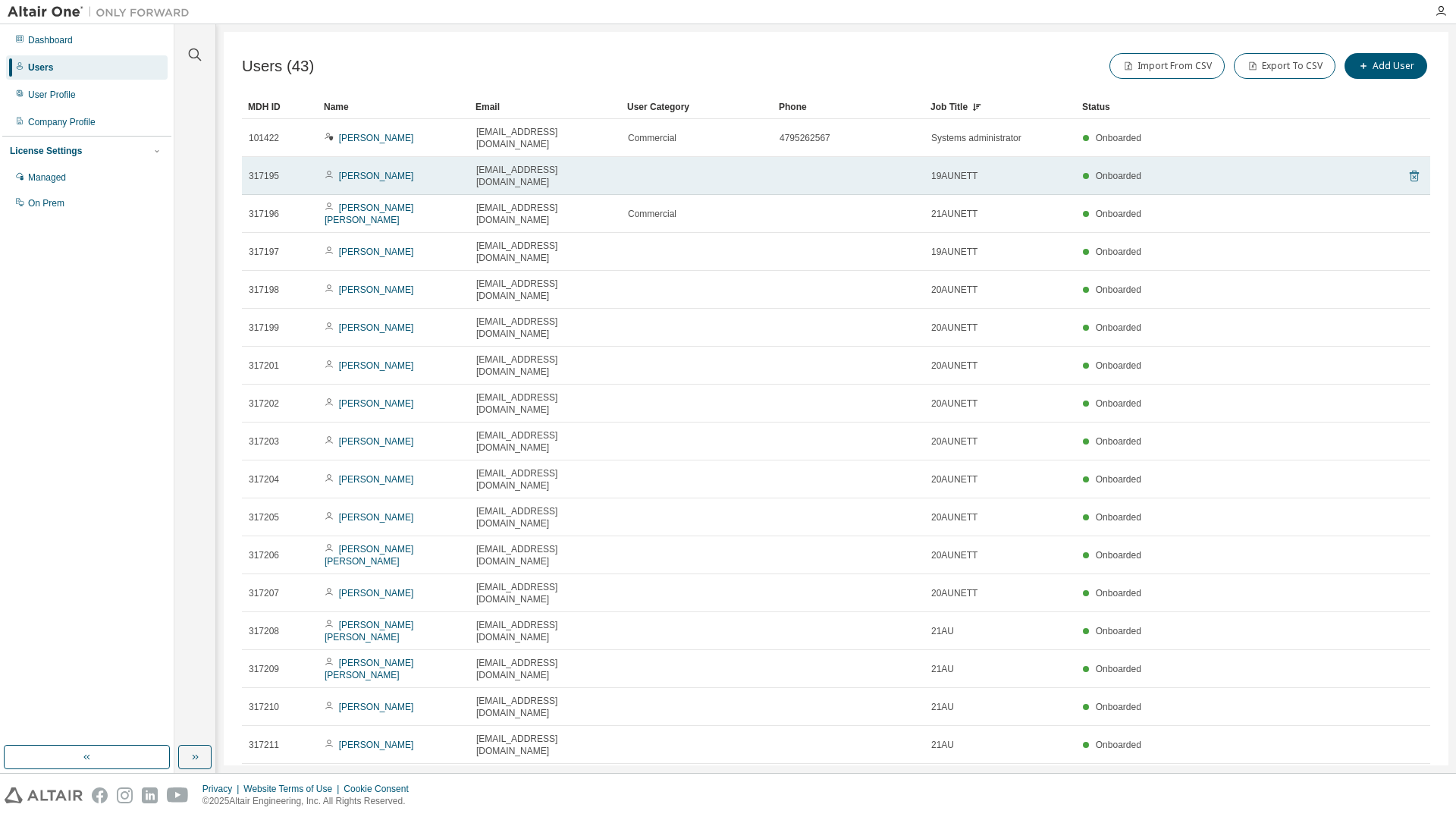
click at [1410, 170] on icon at bounding box center [1414, 176] width 9 height 12
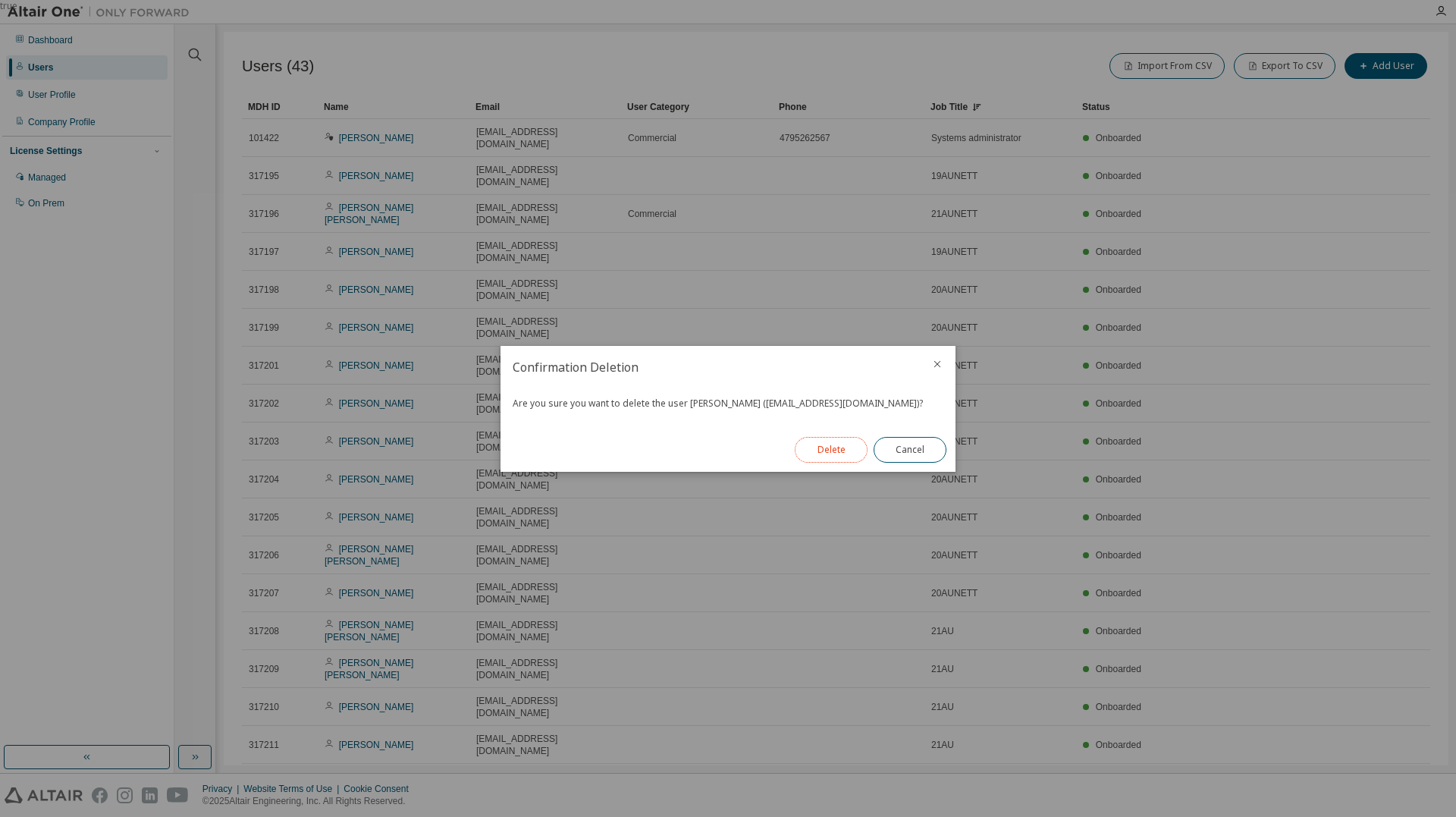
click at [836, 446] on button "Delete" at bounding box center [831, 450] width 73 height 26
click at [893, 449] on button "Close" at bounding box center [910, 450] width 73 height 26
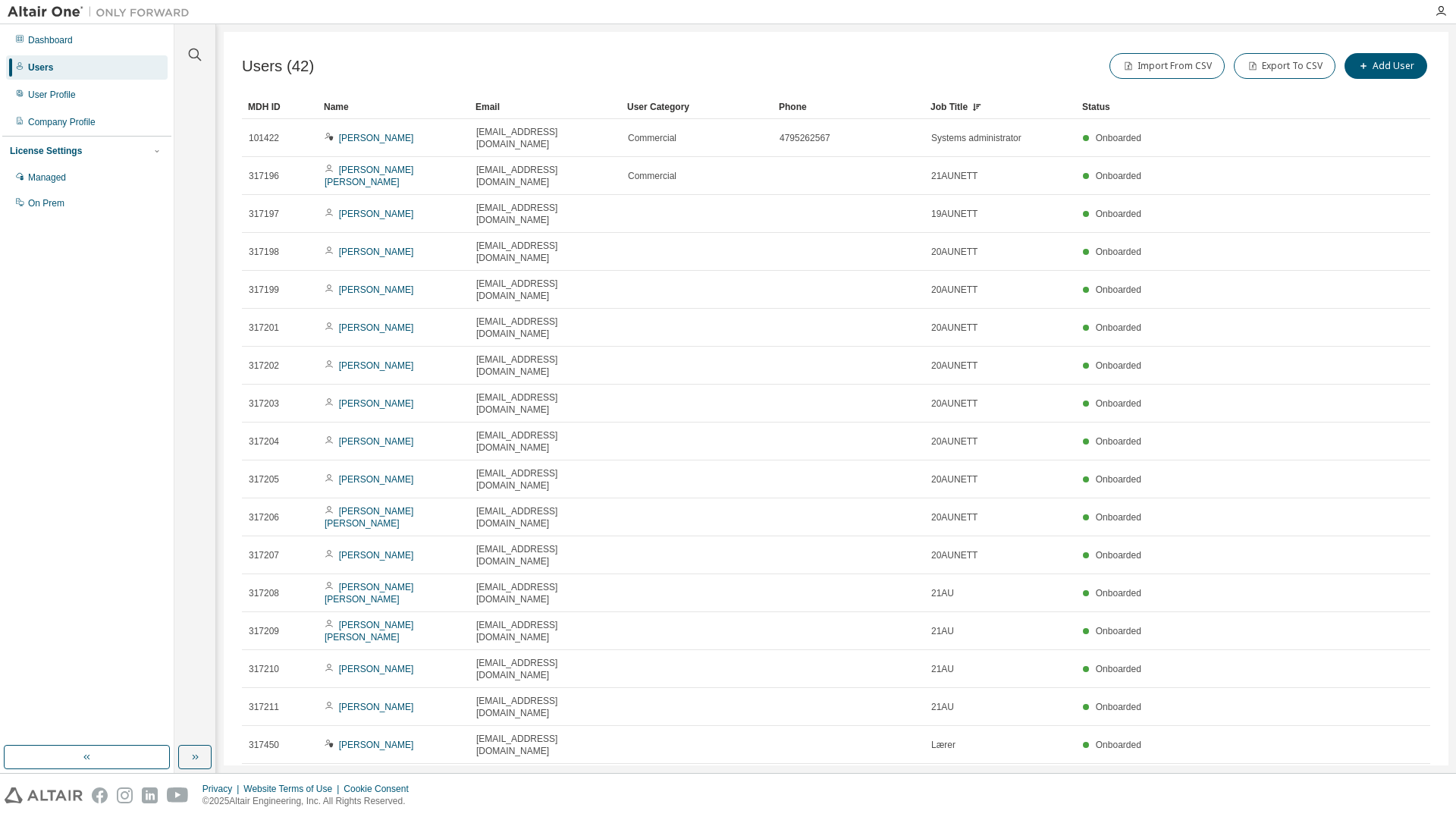
click at [975, 105] on icon at bounding box center [975, 107] width 4 height 8
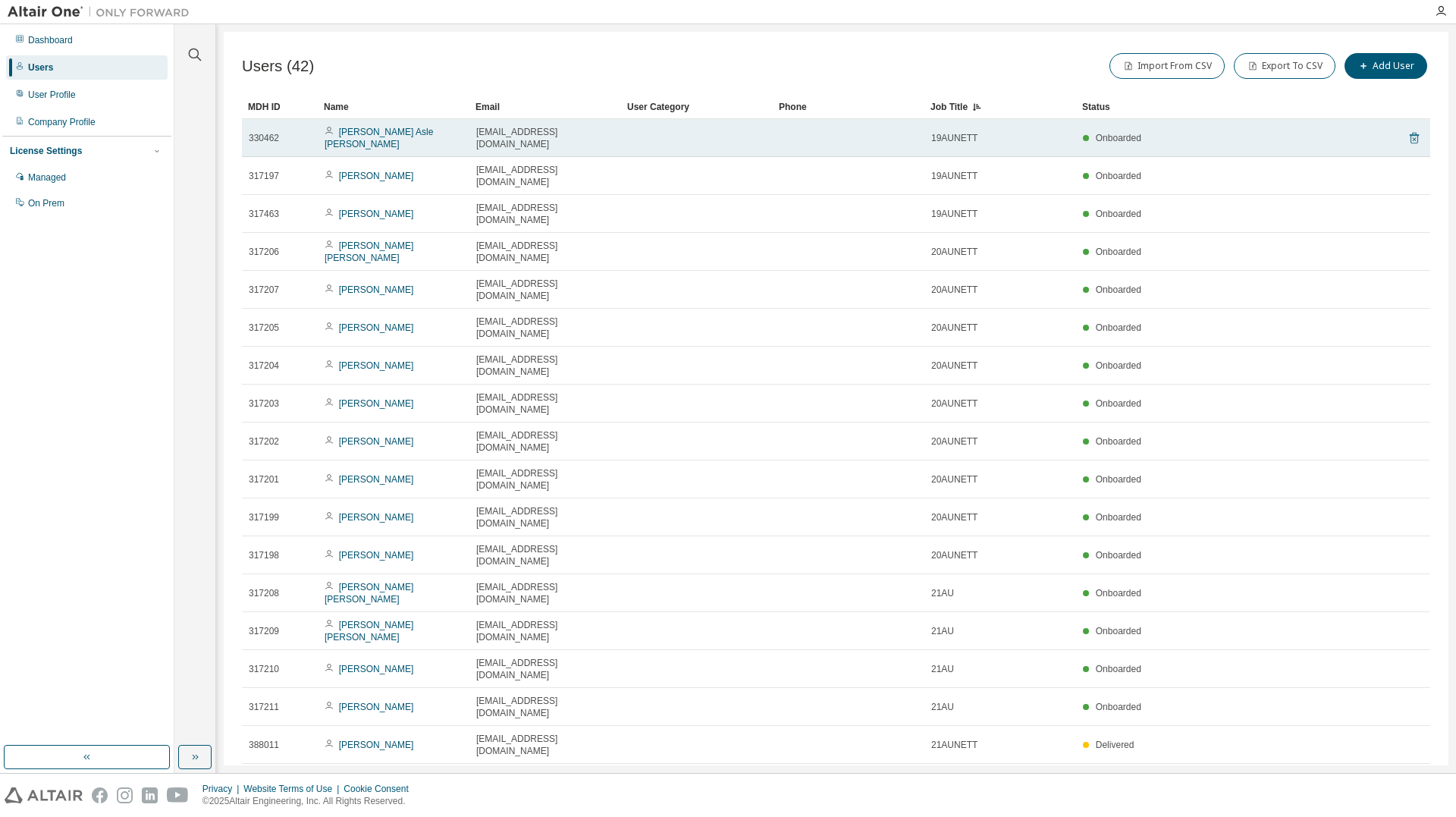
click at [1410, 133] on icon at bounding box center [1414, 138] width 9 height 12
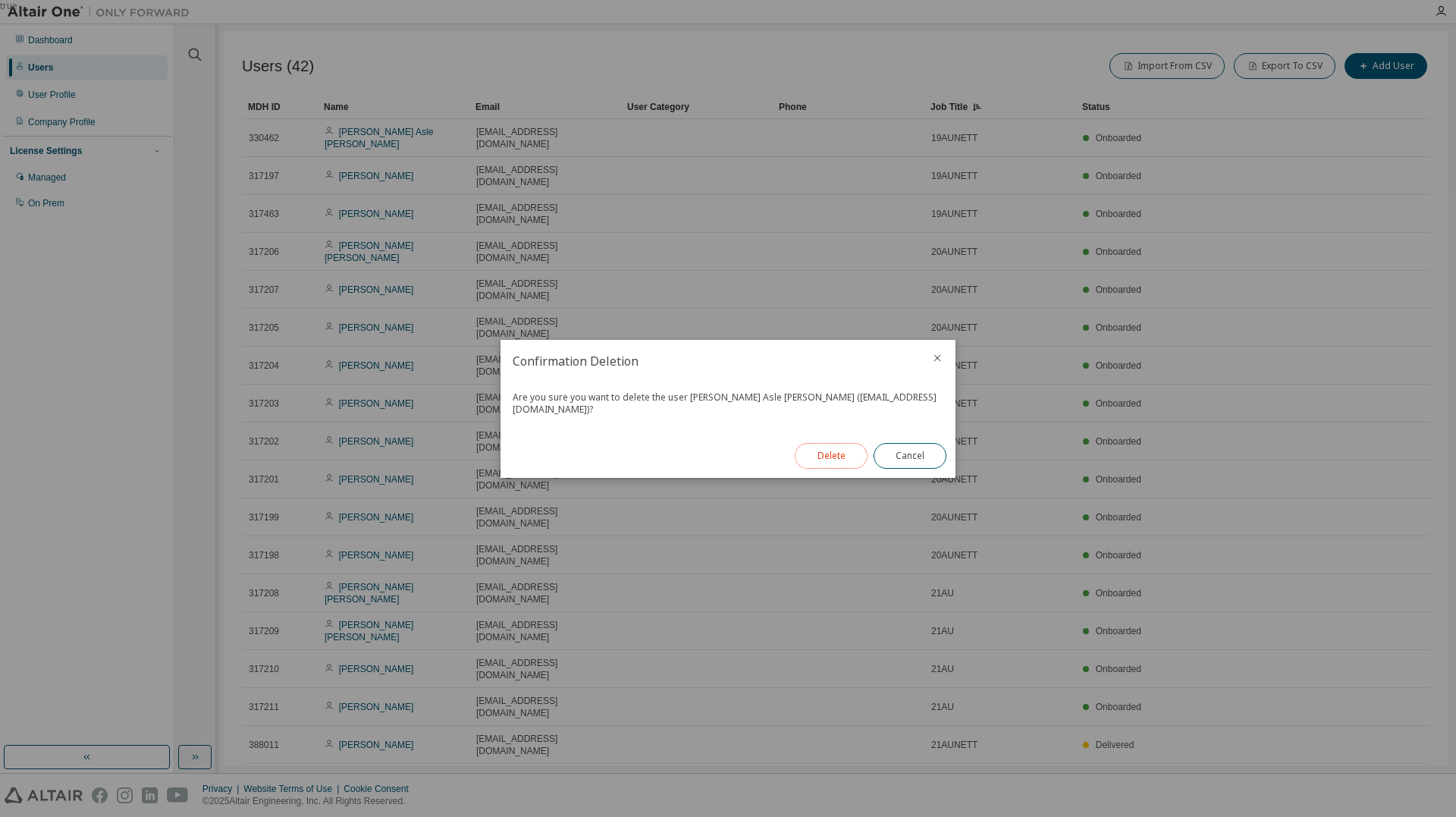
click at [823, 449] on button "Delete" at bounding box center [831, 455] width 73 height 26
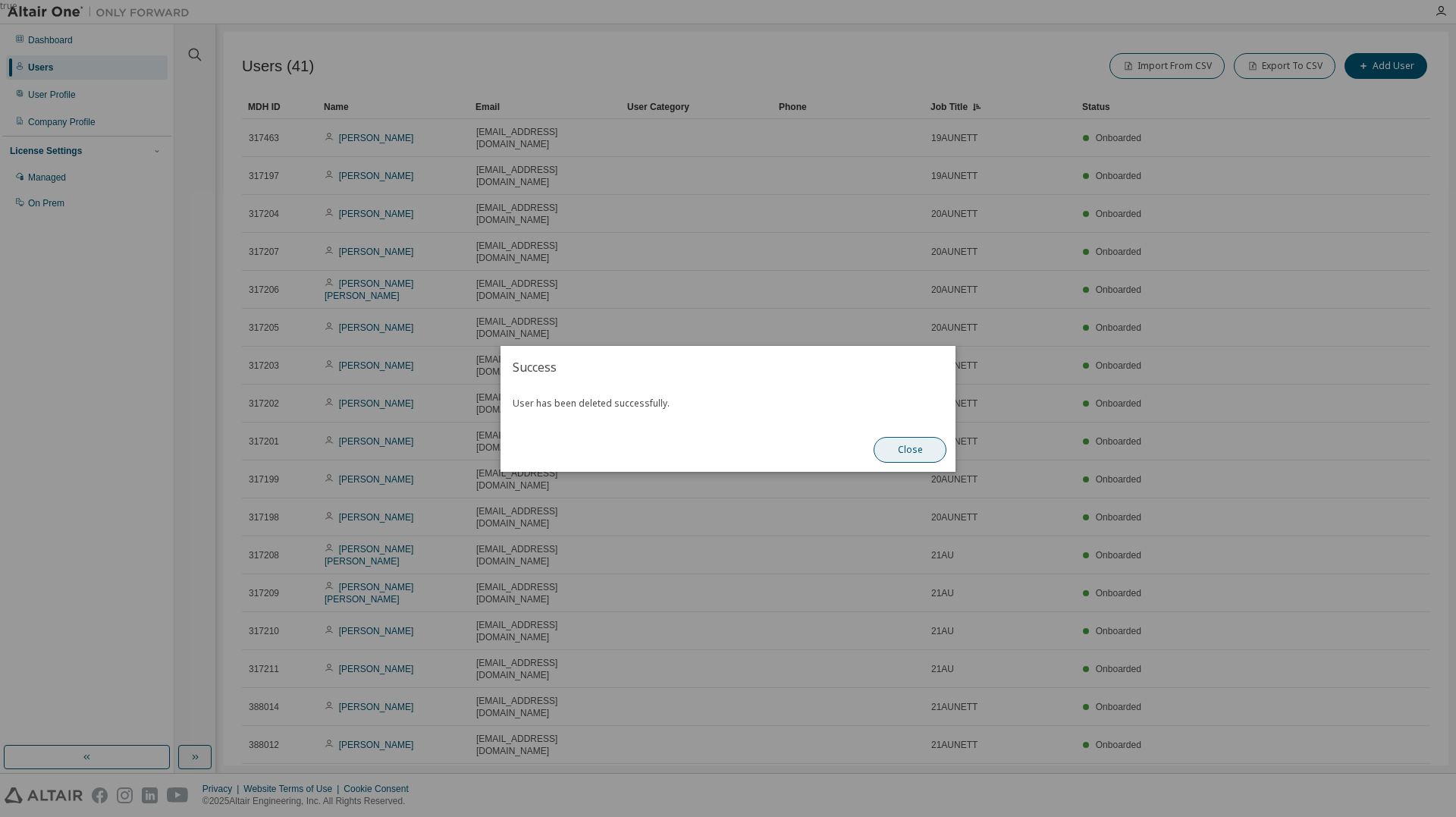
click at [895, 442] on button "Close" at bounding box center [910, 450] width 73 height 26
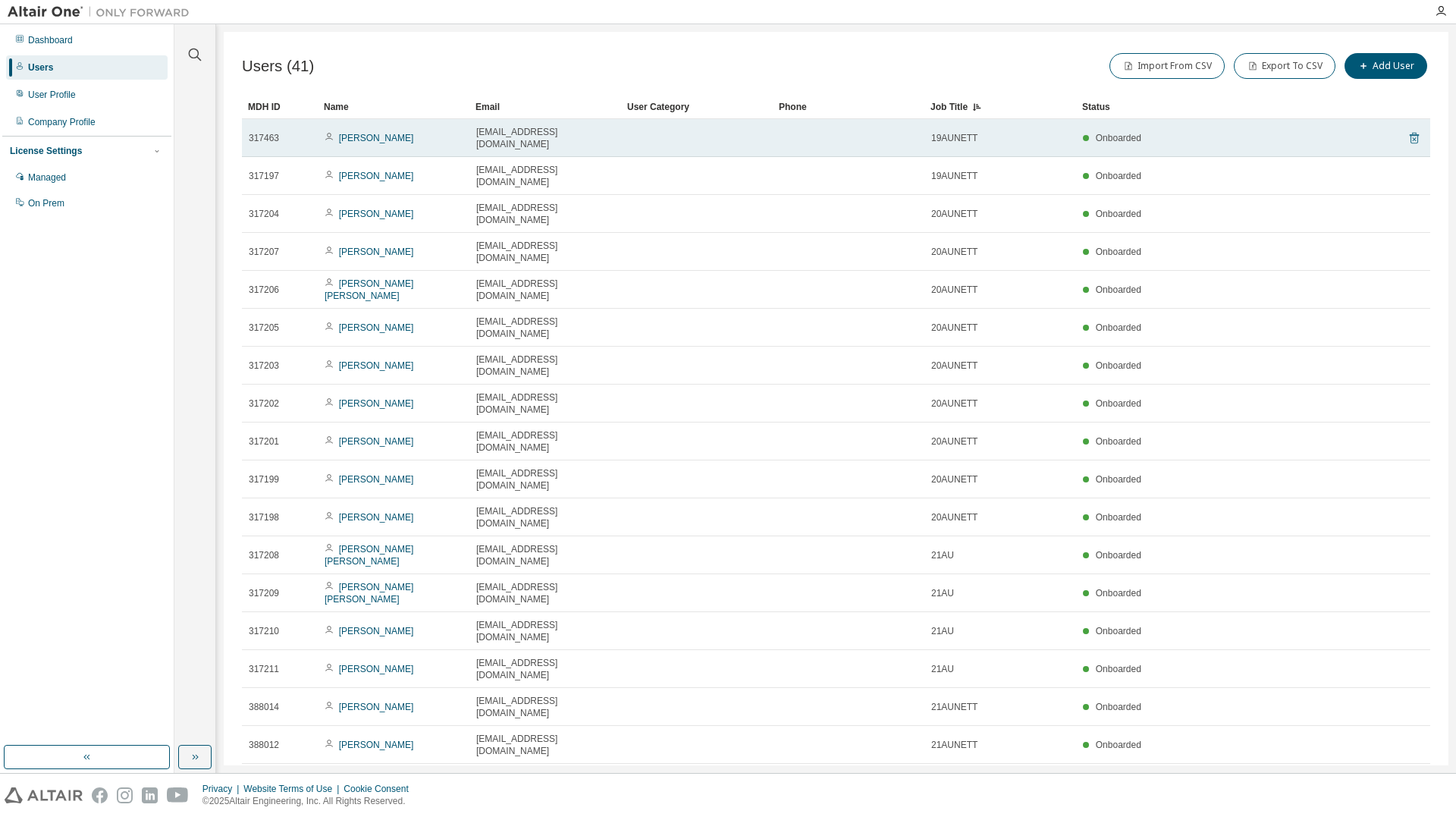
click at [1407, 133] on icon at bounding box center [1413, 137] width 13 height 19
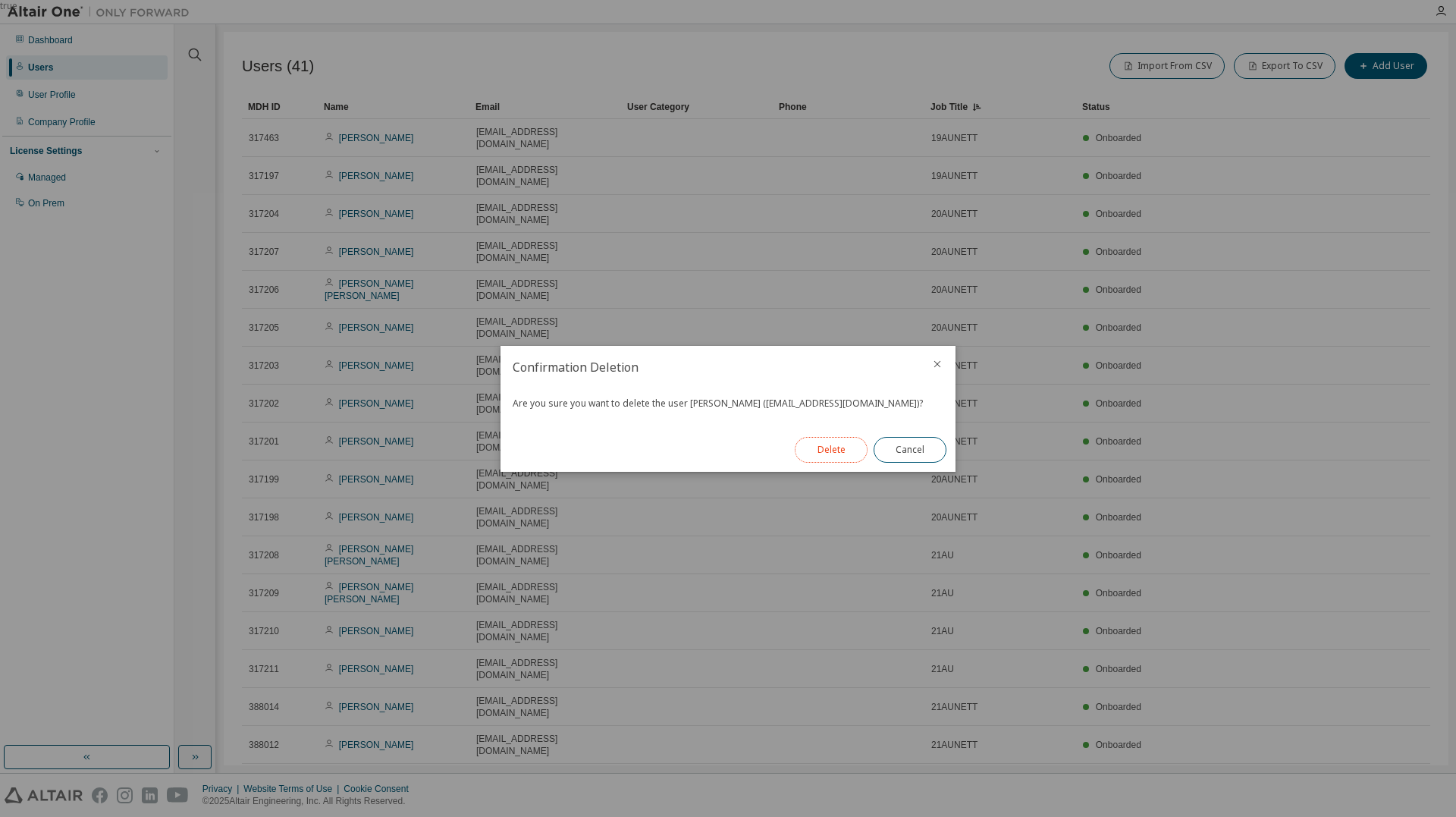
click at [825, 448] on button "Delete" at bounding box center [831, 450] width 73 height 26
click at [900, 446] on button "Close" at bounding box center [910, 450] width 73 height 26
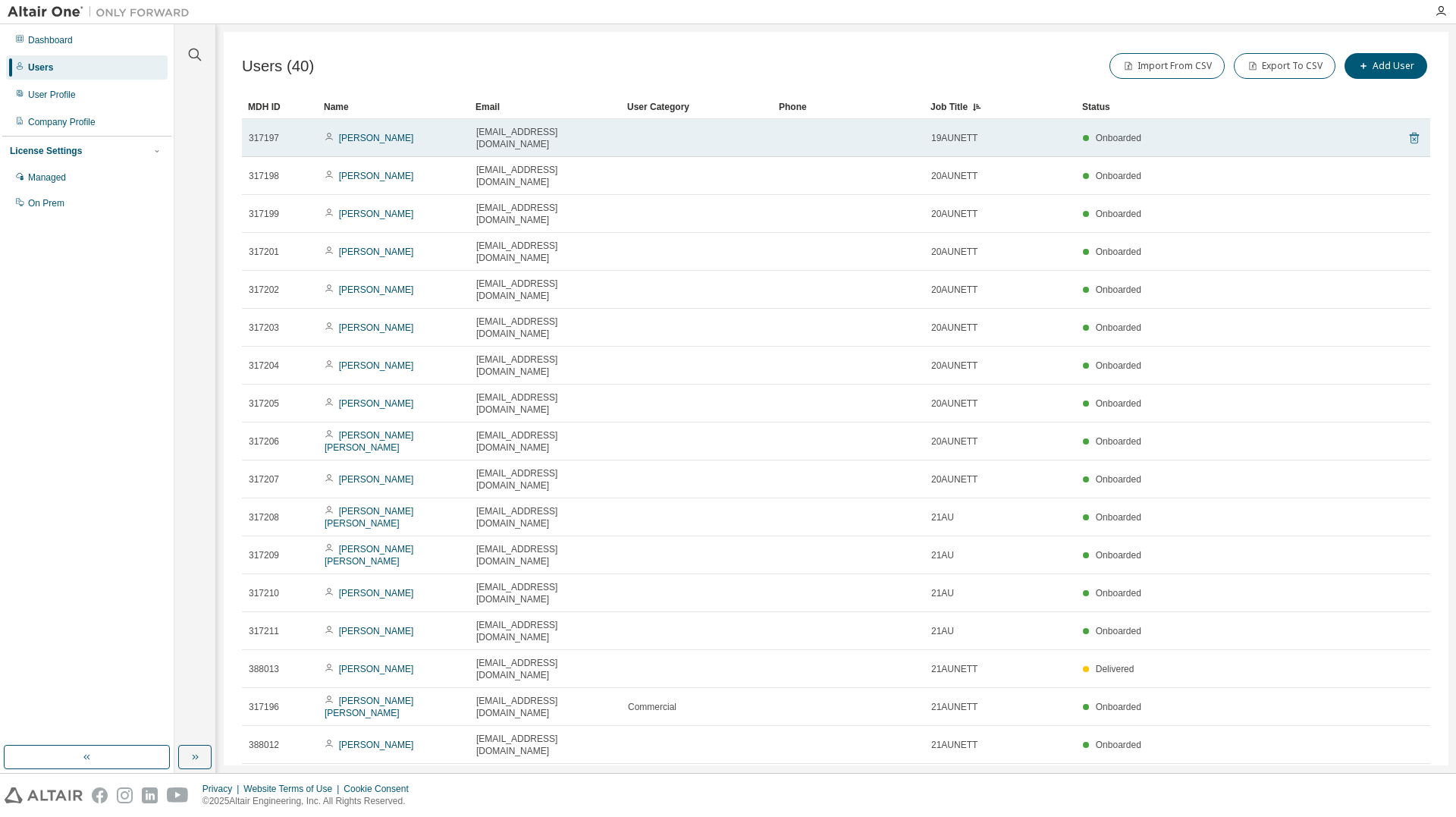
click at [1407, 131] on icon at bounding box center [1413, 137] width 13 height 19
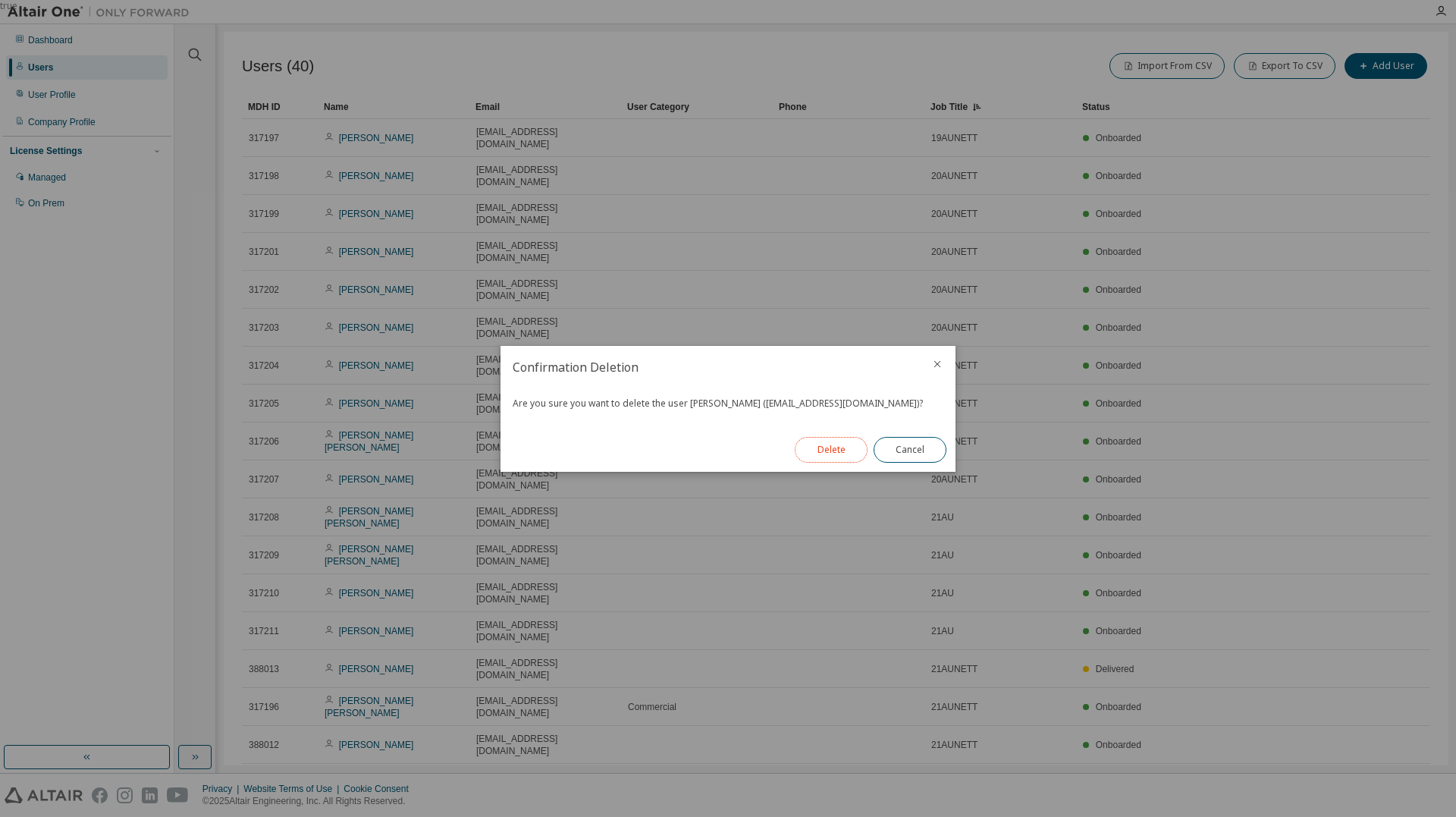
click at [825, 452] on button "Delete" at bounding box center [831, 450] width 73 height 26
click at [897, 451] on button "Close" at bounding box center [910, 450] width 73 height 26
click at [903, 444] on button "Close" at bounding box center [910, 450] width 73 height 26
click at [904, 447] on button "Close" at bounding box center [910, 450] width 73 height 26
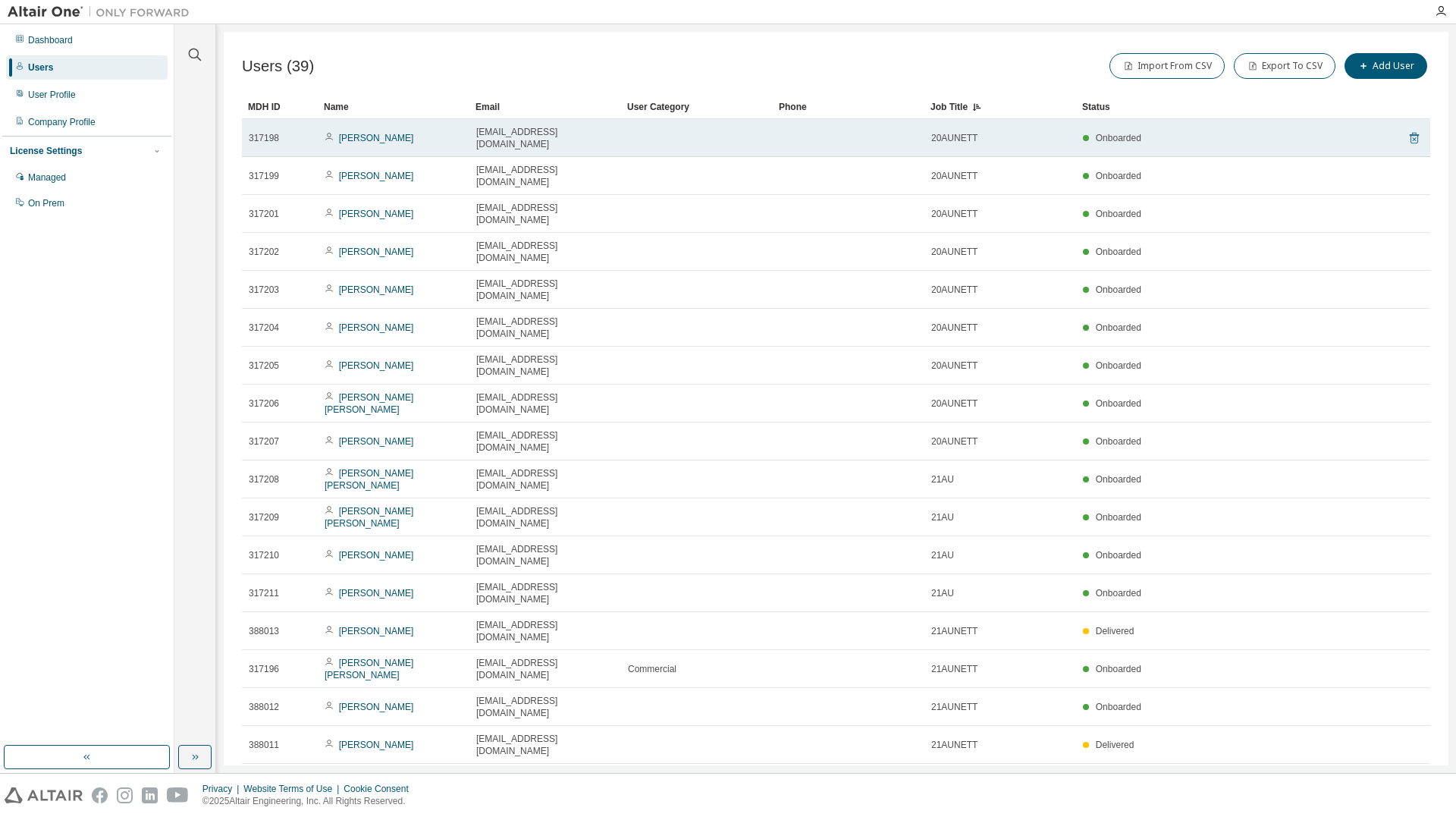
click at [1409, 129] on icon at bounding box center [1413, 137] width 13 height 19
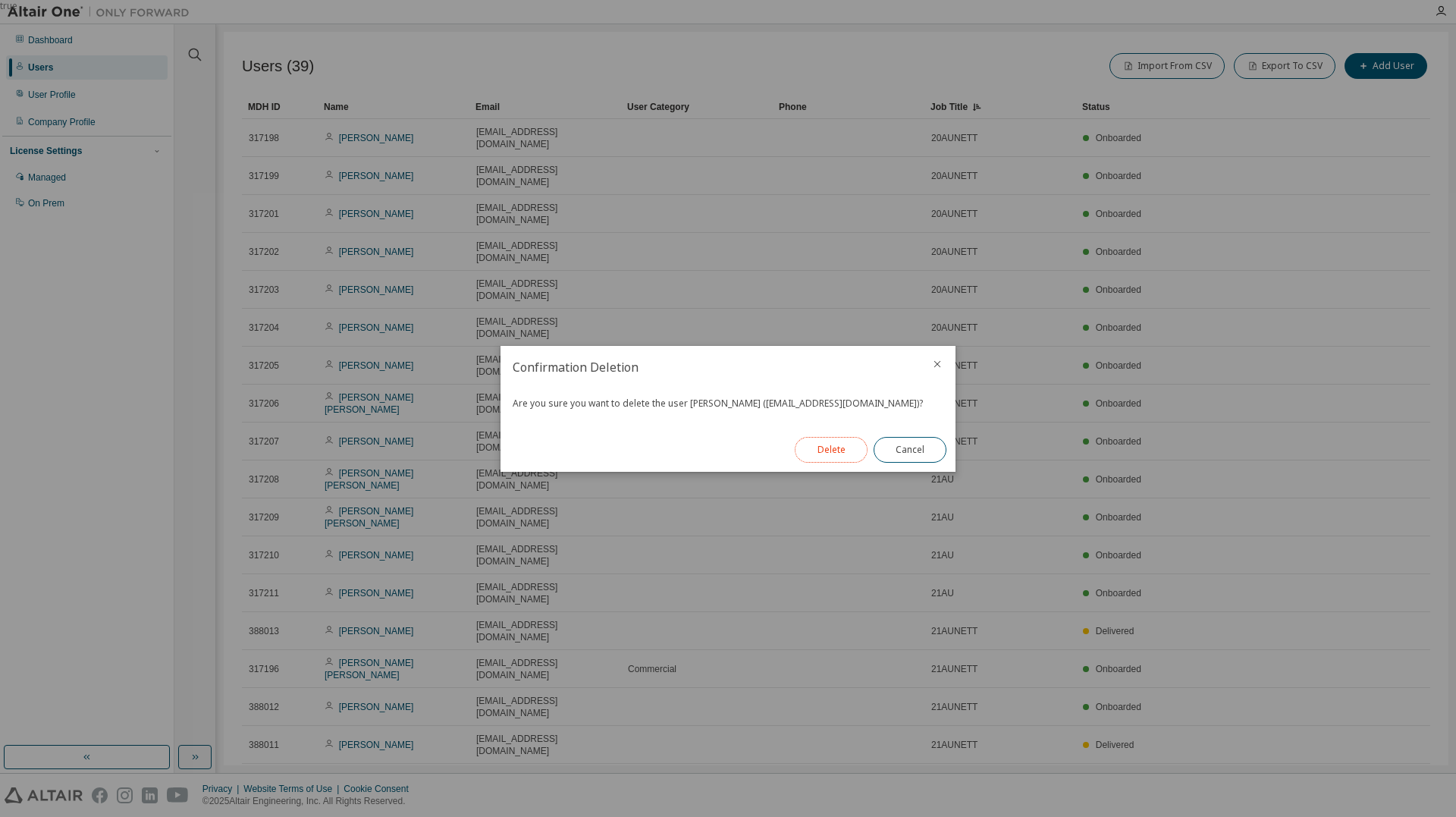
click at [835, 443] on button "Delete" at bounding box center [831, 450] width 73 height 26
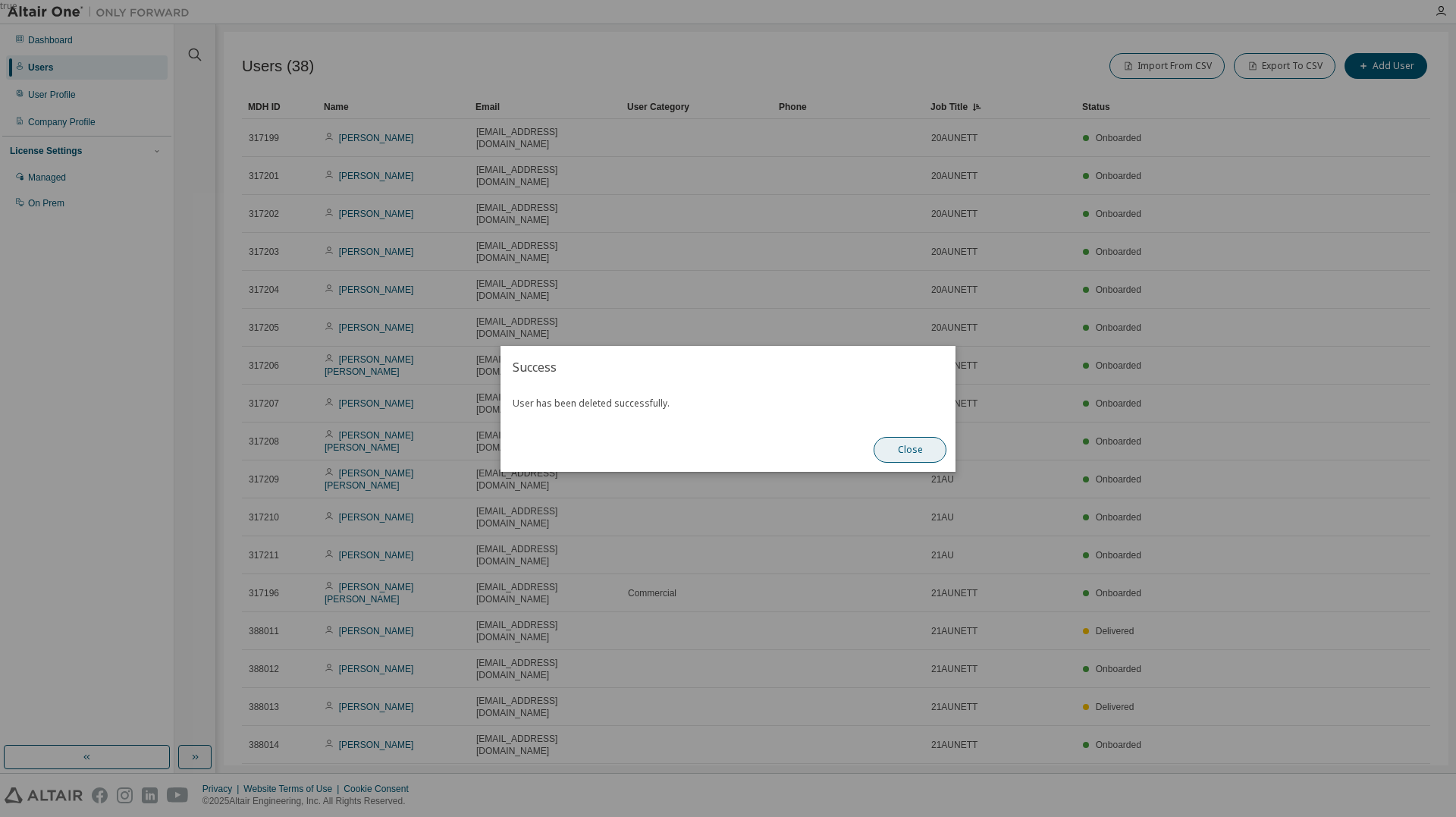
click at [906, 444] on button "Close" at bounding box center [910, 450] width 73 height 26
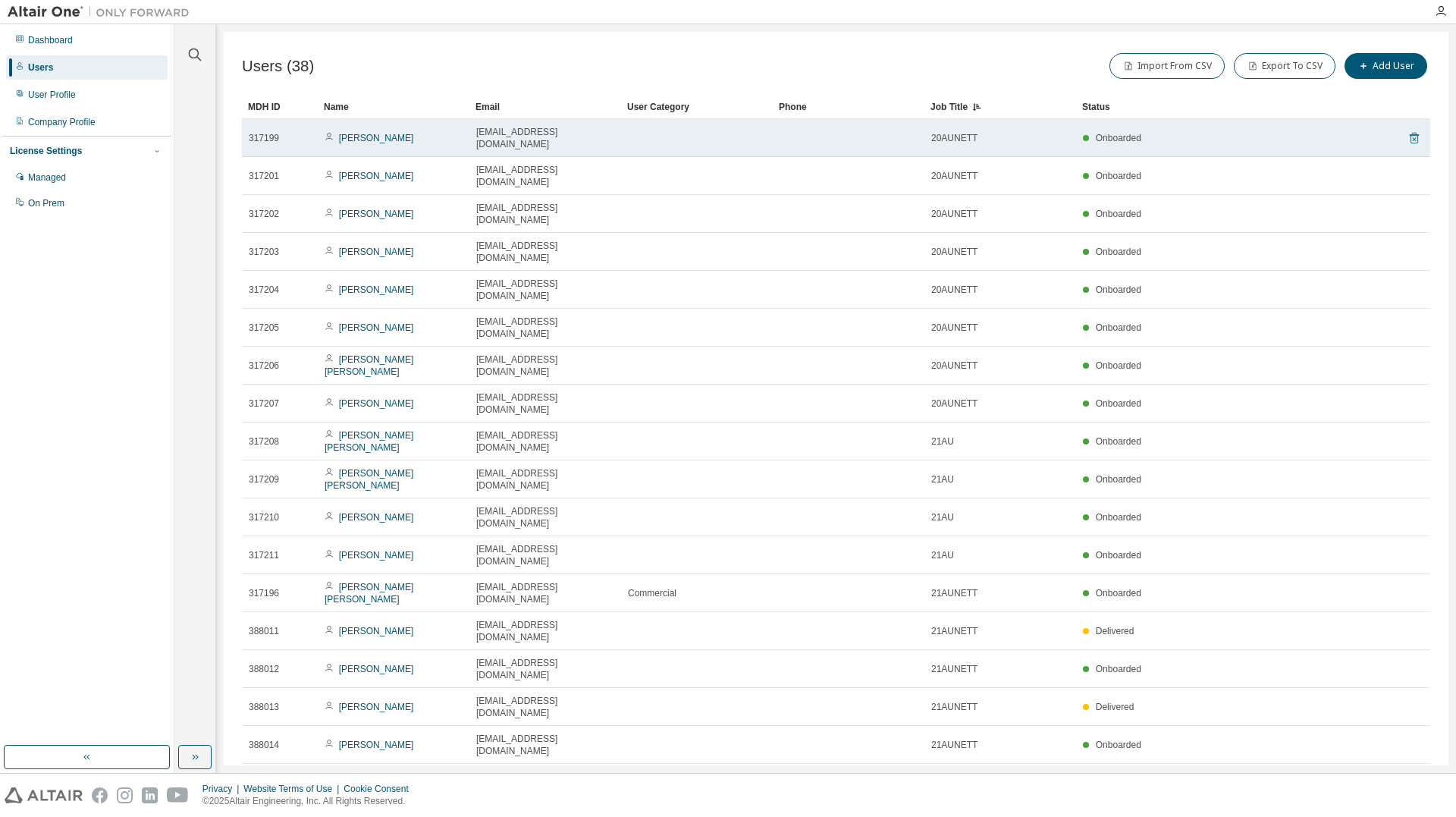
click at [1409, 134] on icon at bounding box center [1413, 137] width 13 height 19
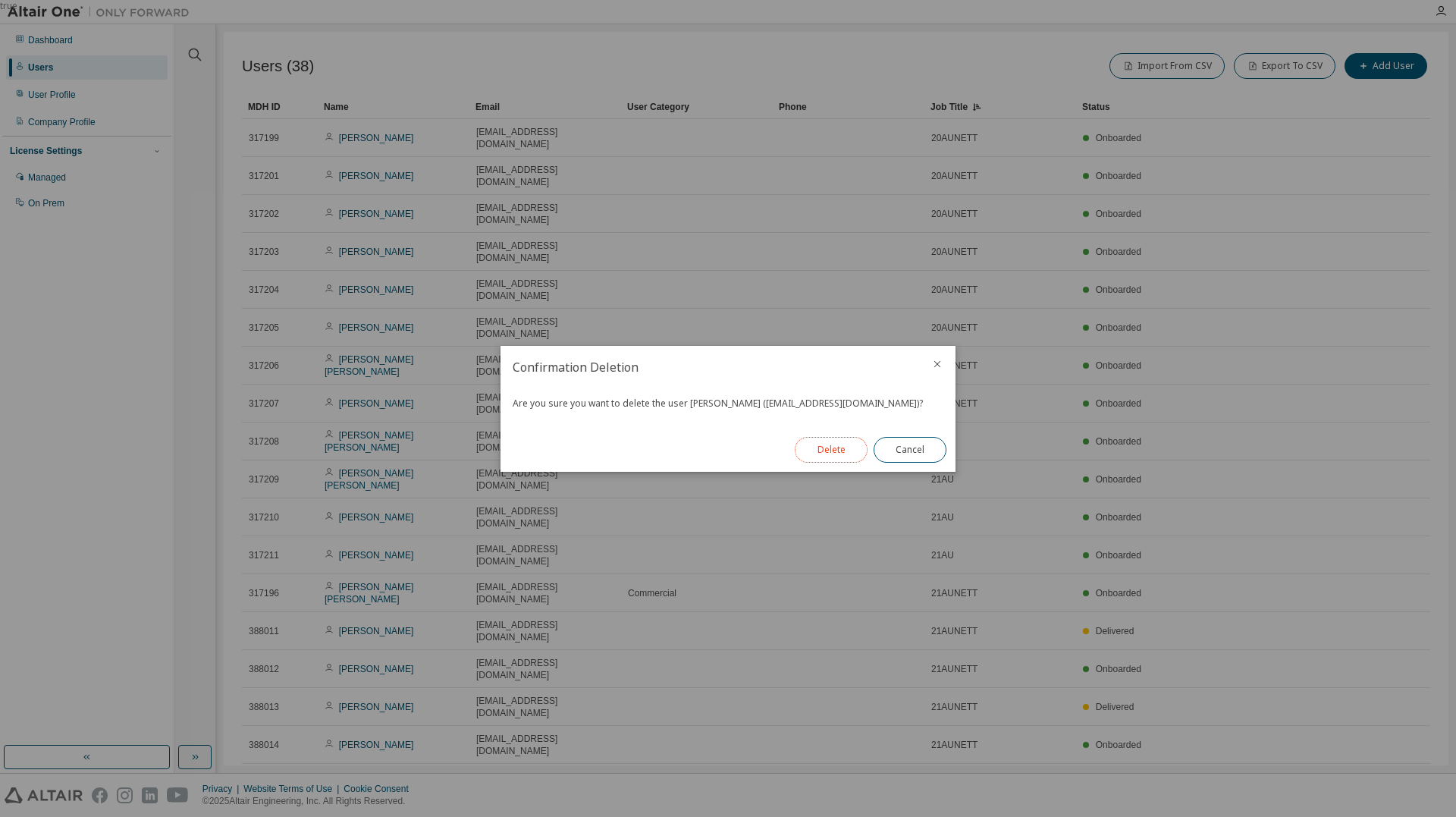
click at [846, 452] on button "Delete" at bounding box center [831, 450] width 73 height 26
click at [894, 447] on button "Close" at bounding box center [910, 450] width 73 height 26
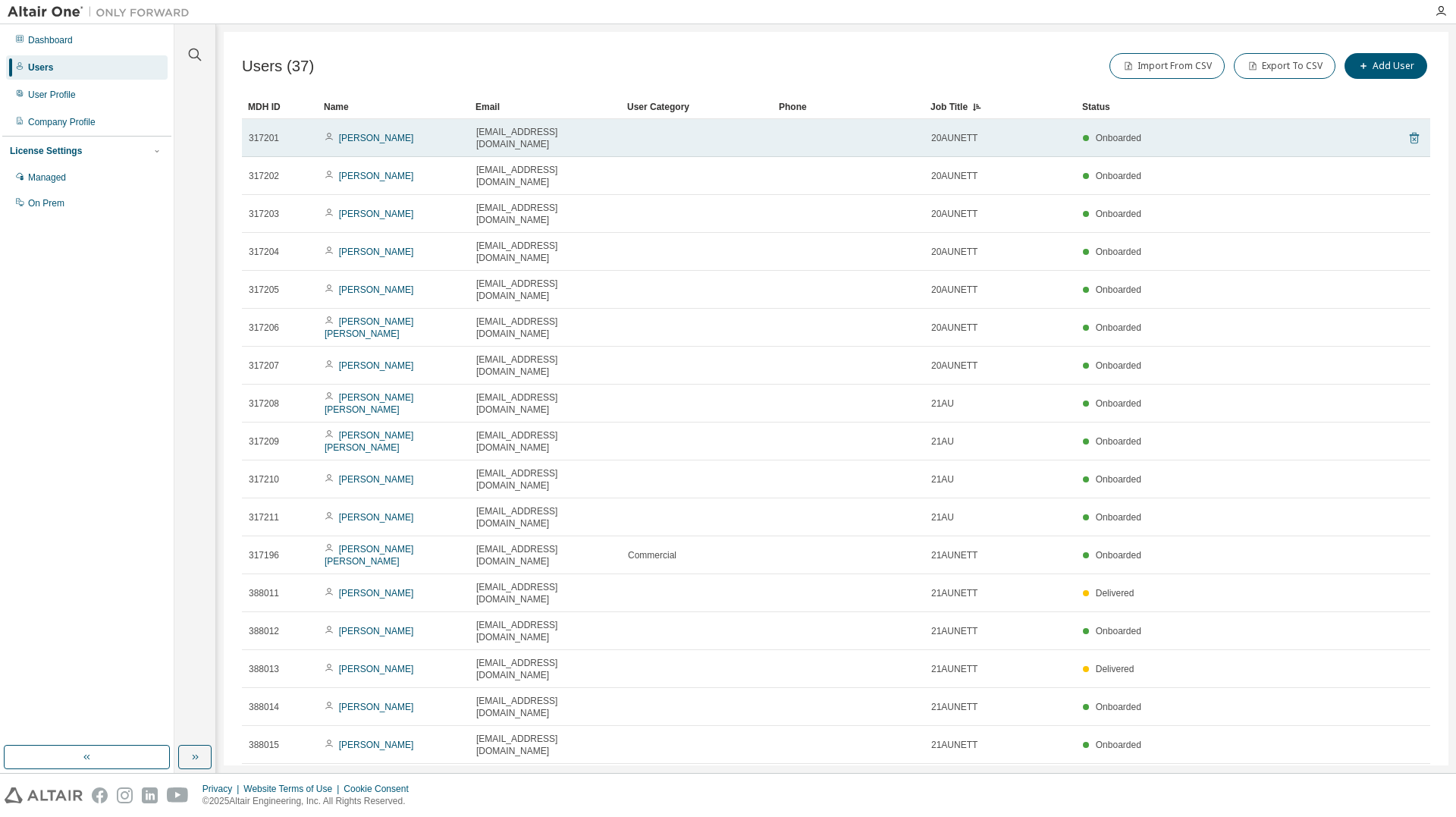
click at [1408, 131] on icon at bounding box center [1413, 137] width 13 height 19
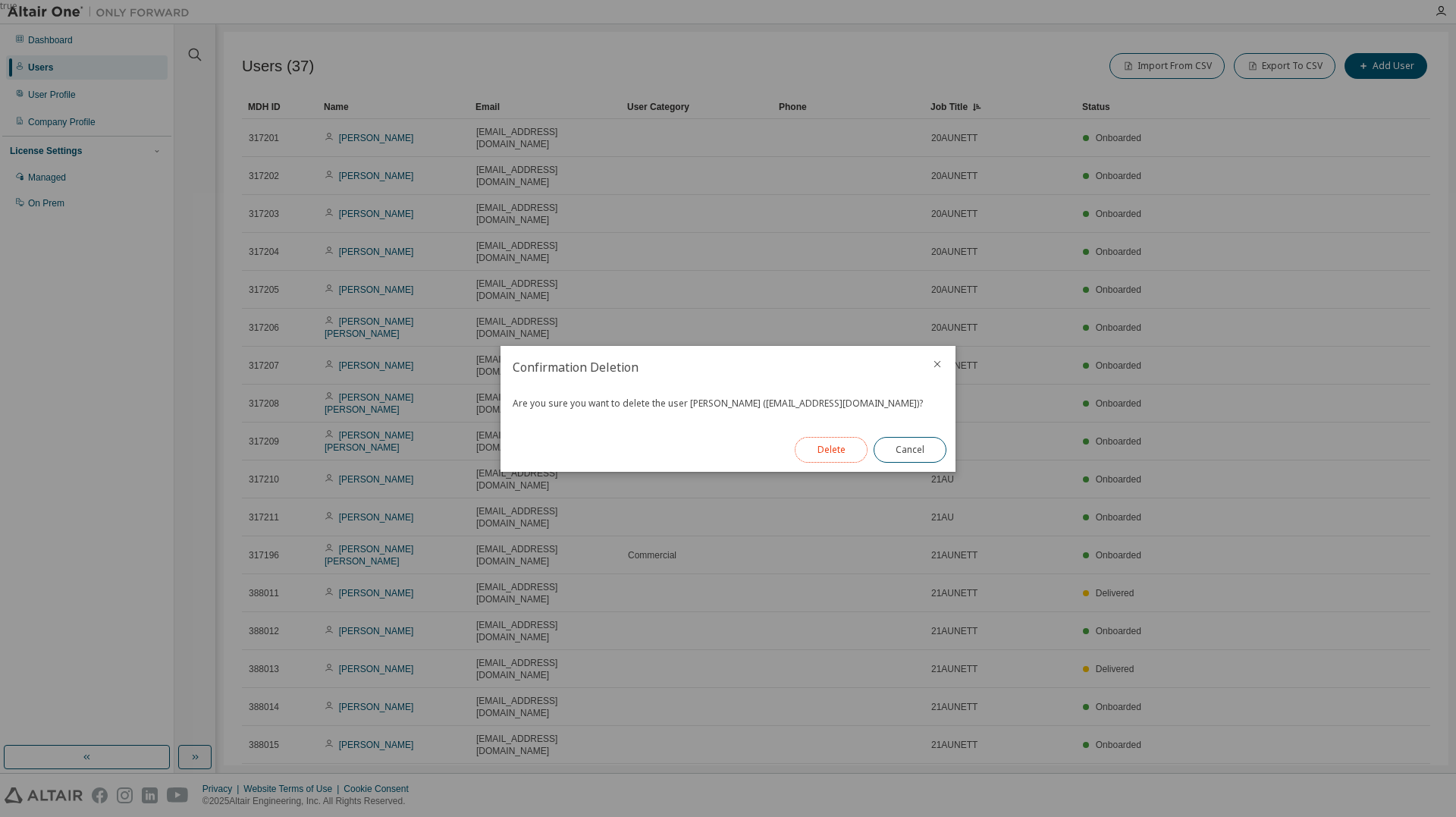
click at [834, 450] on button "Delete" at bounding box center [831, 450] width 73 height 26
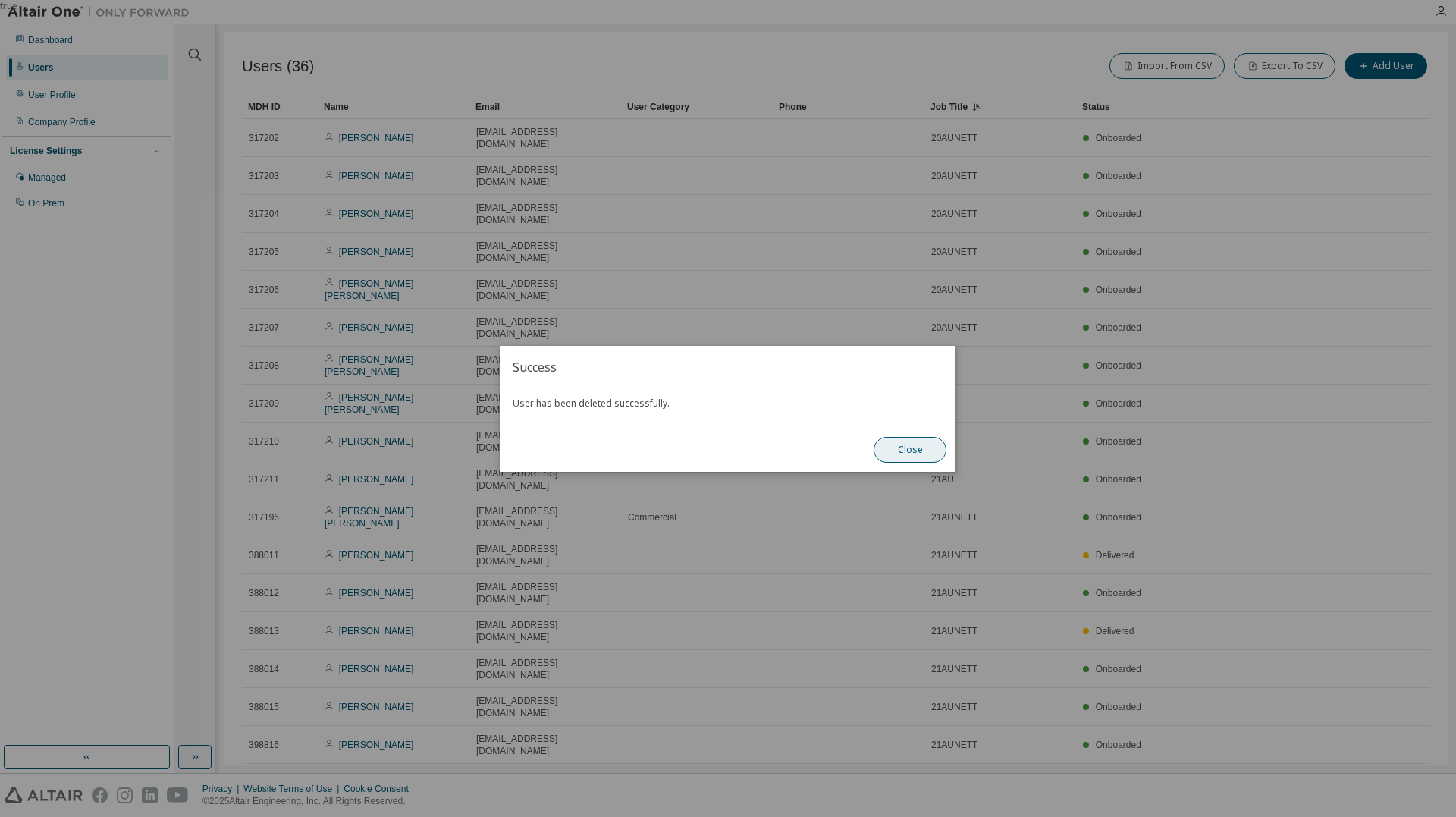
click at [896, 446] on button "Close" at bounding box center [910, 450] width 73 height 26
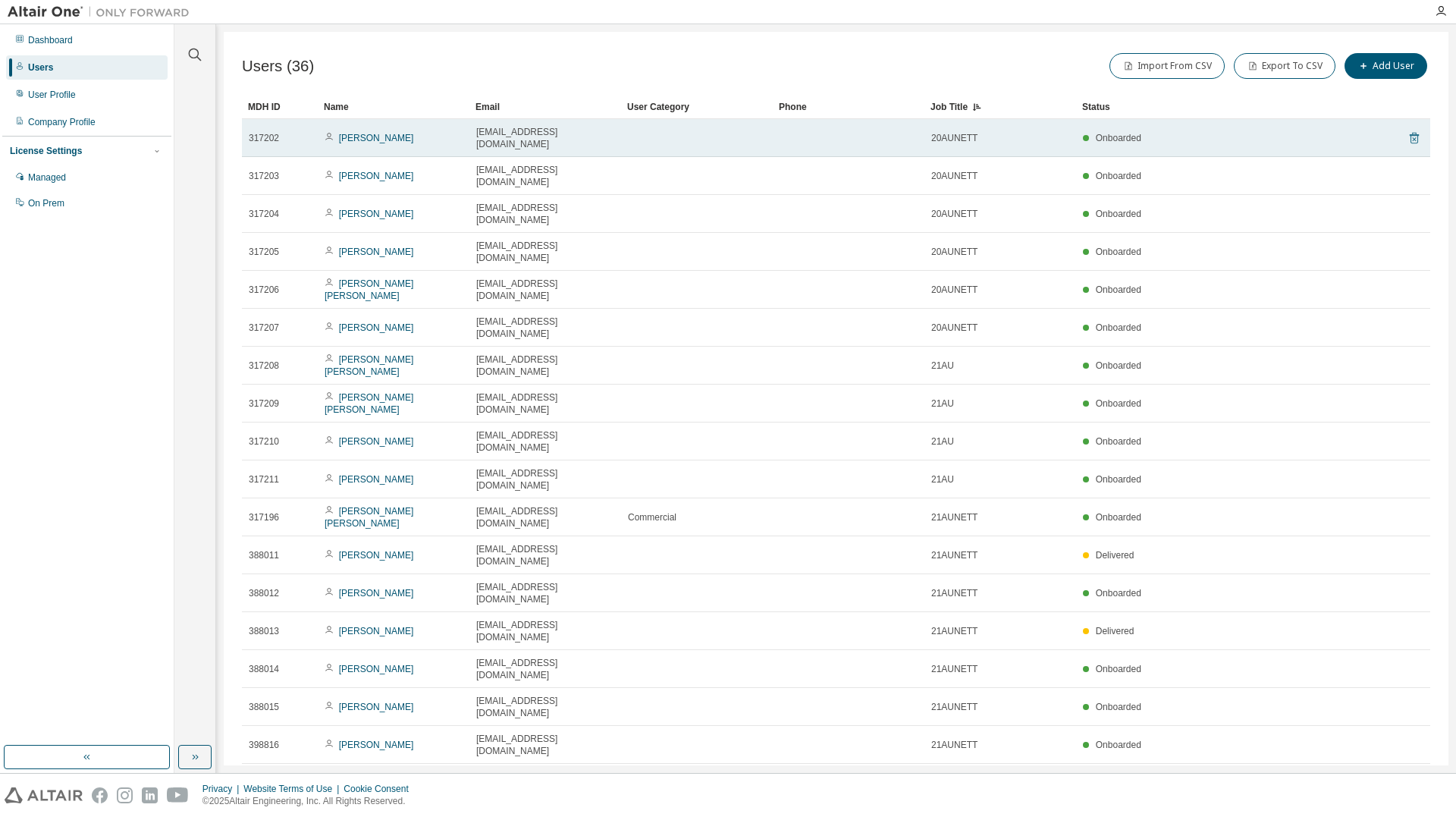
click at [1410, 133] on icon at bounding box center [1414, 138] width 9 height 12
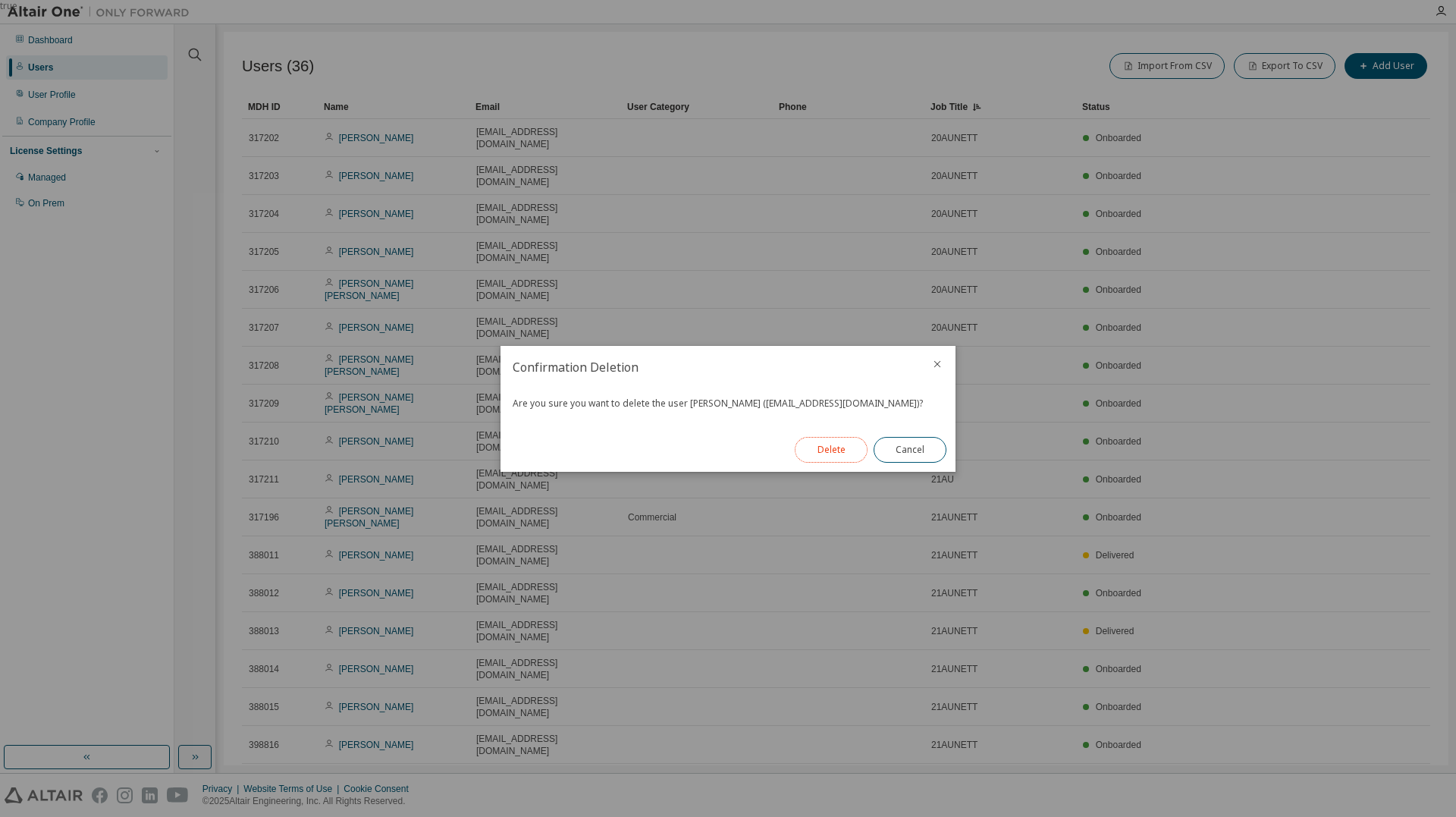
click at [851, 451] on button "Delete" at bounding box center [831, 450] width 73 height 26
click at [896, 453] on button "Close" at bounding box center [910, 450] width 73 height 26
click at [898, 449] on button "Close" at bounding box center [910, 450] width 73 height 26
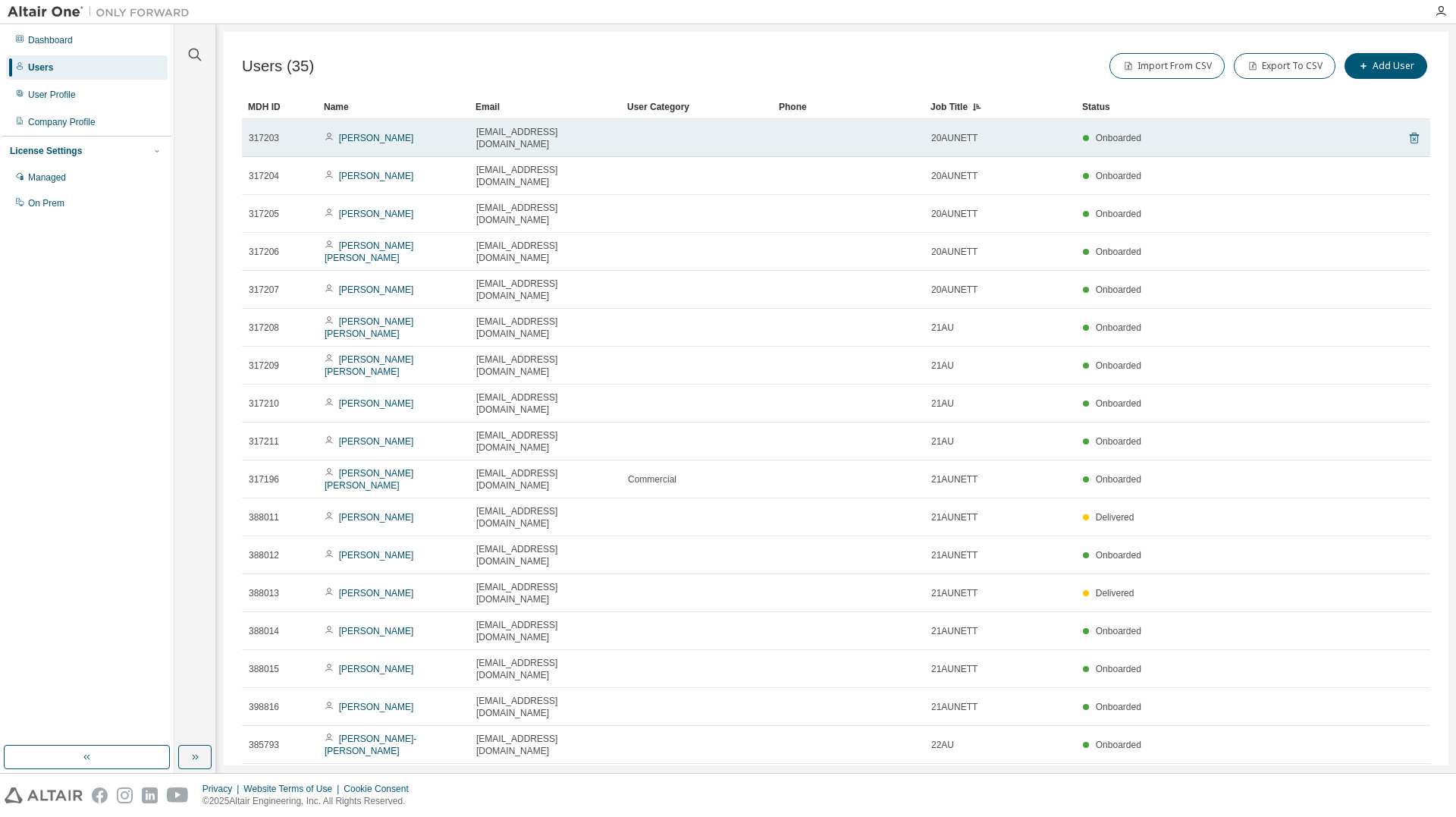
click at [1410, 133] on icon at bounding box center [1414, 138] width 9 height 12
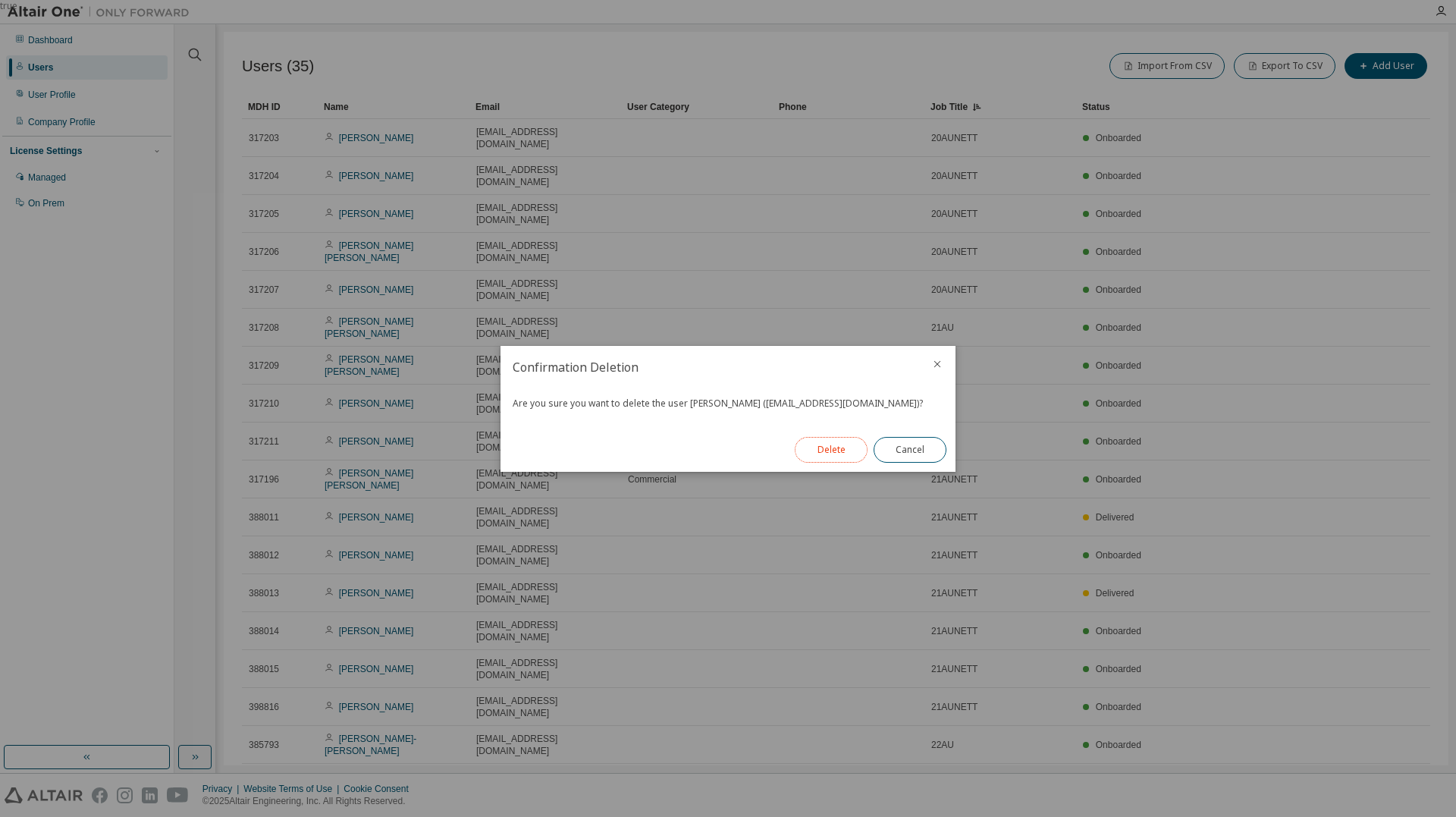
click at [842, 445] on button "Delete" at bounding box center [831, 450] width 73 height 26
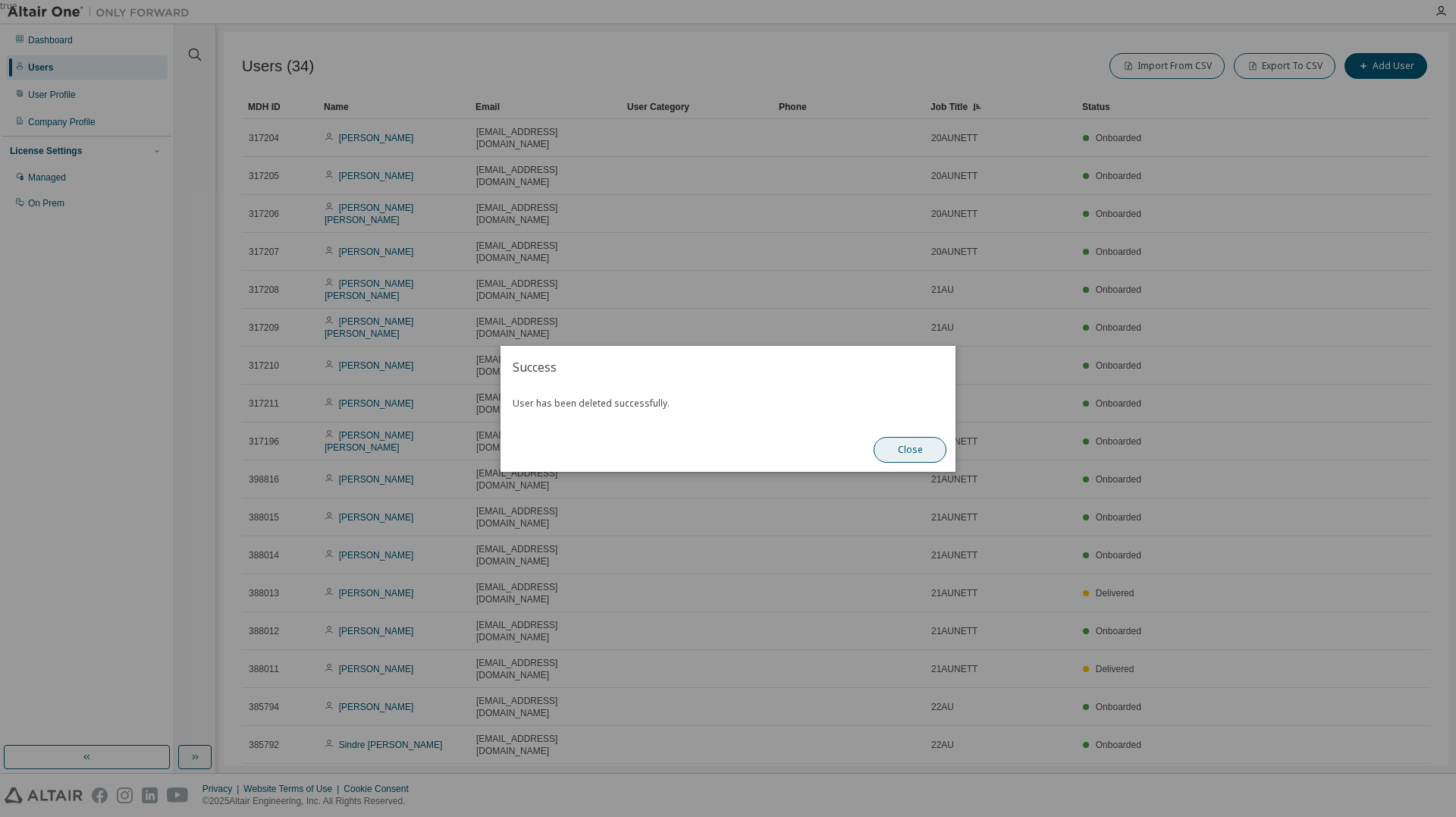
click at [904, 444] on button "Close" at bounding box center [910, 450] width 73 height 26
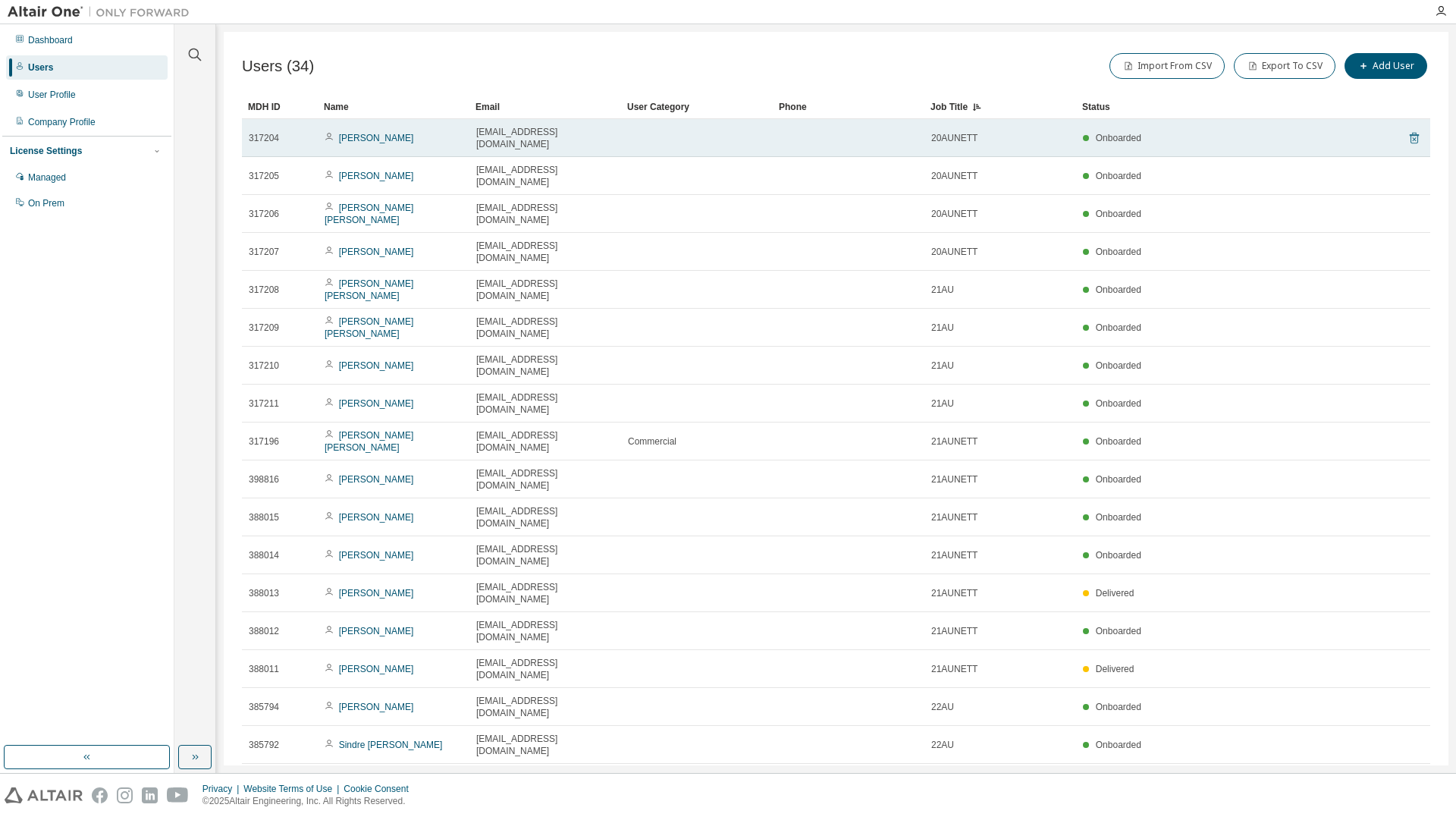
click at [1411, 133] on icon at bounding box center [1414, 138] width 9 height 12
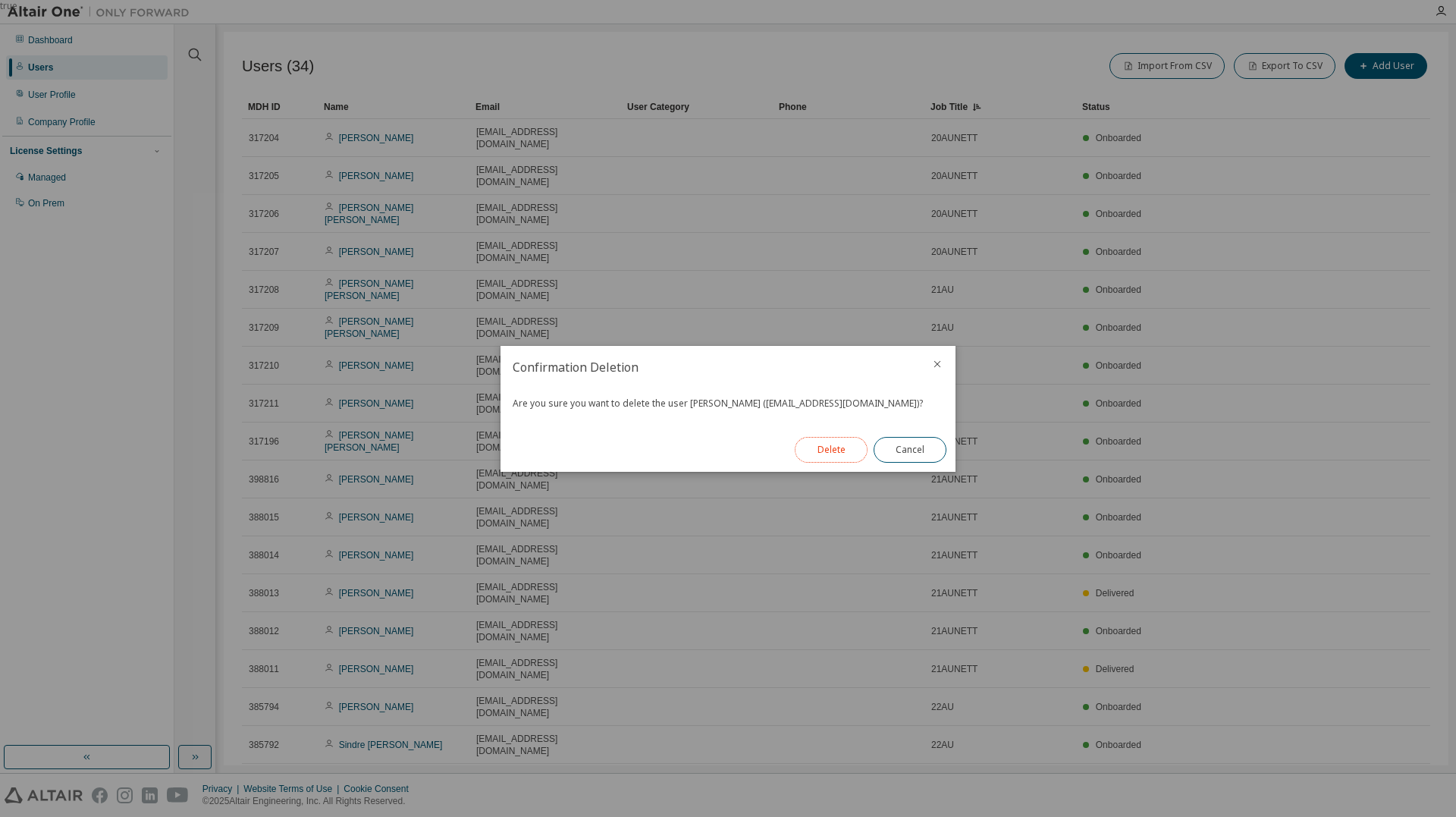
click at [846, 446] on button "Delete" at bounding box center [831, 450] width 73 height 26
click at [894, 452] on button "Close" at bounding box center [910, 450] width 73 height 26
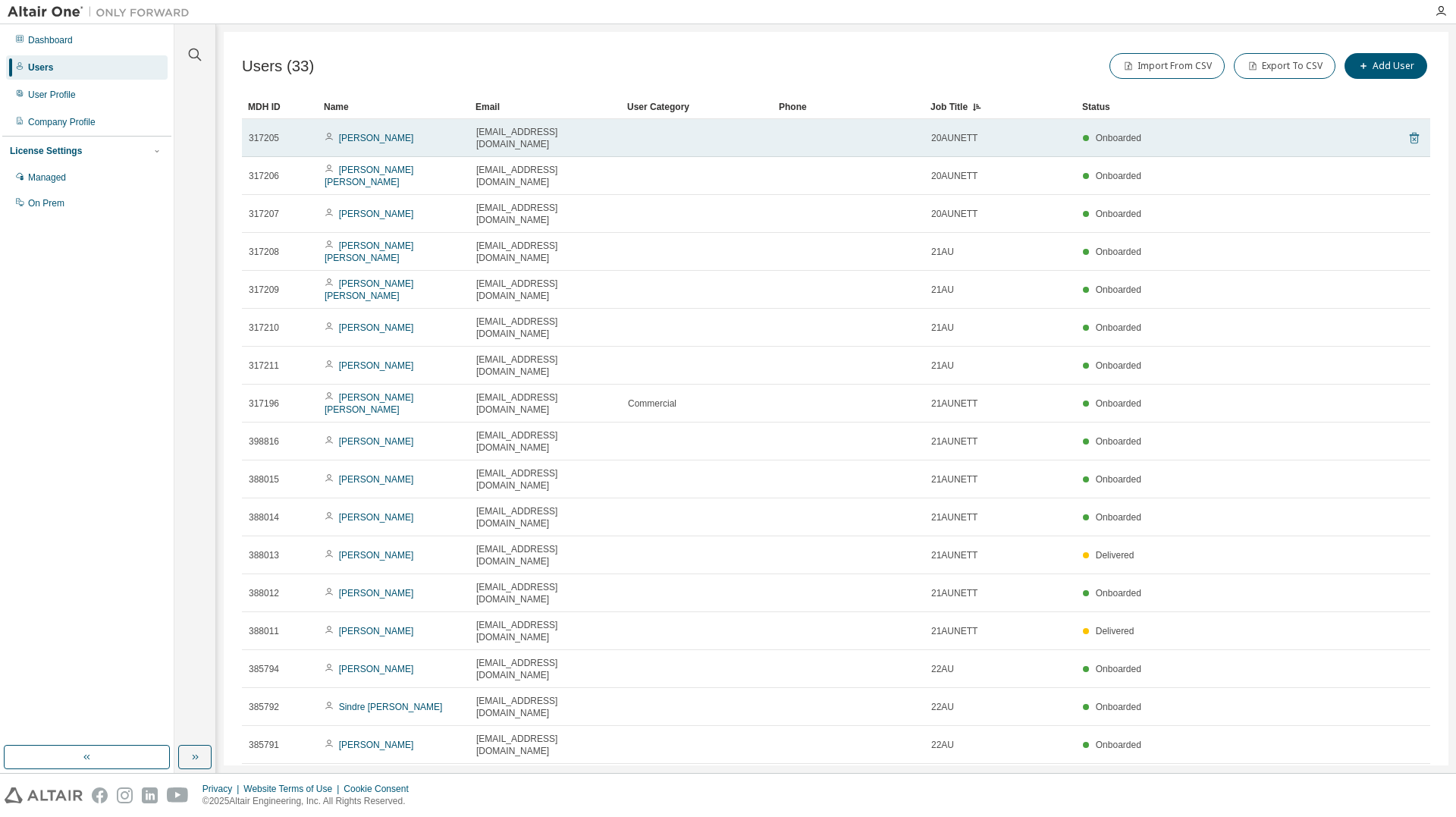
click at [1407, 132] on icon at bounding box center [1413, 137] width 13 height 19
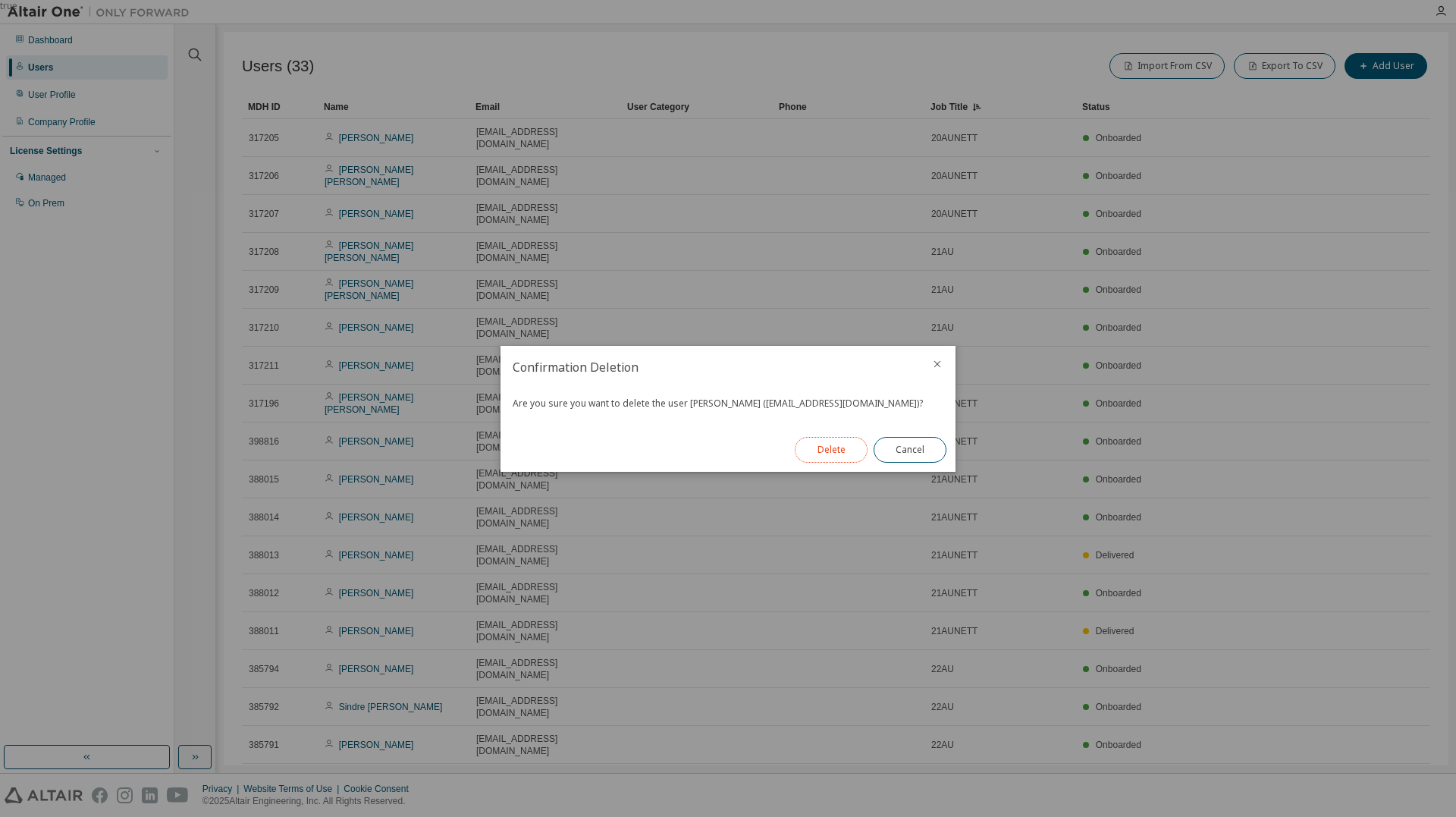
click at [842, 445] on button "Delete" at bounding box center [831, 450] width 73 height 26
click at [905, 451] on button "Close" at bounding box center [910, 450] width 73 height 26
click at [909, 448] on button "Close" at bounding box center [910, 450] width 73 height 26
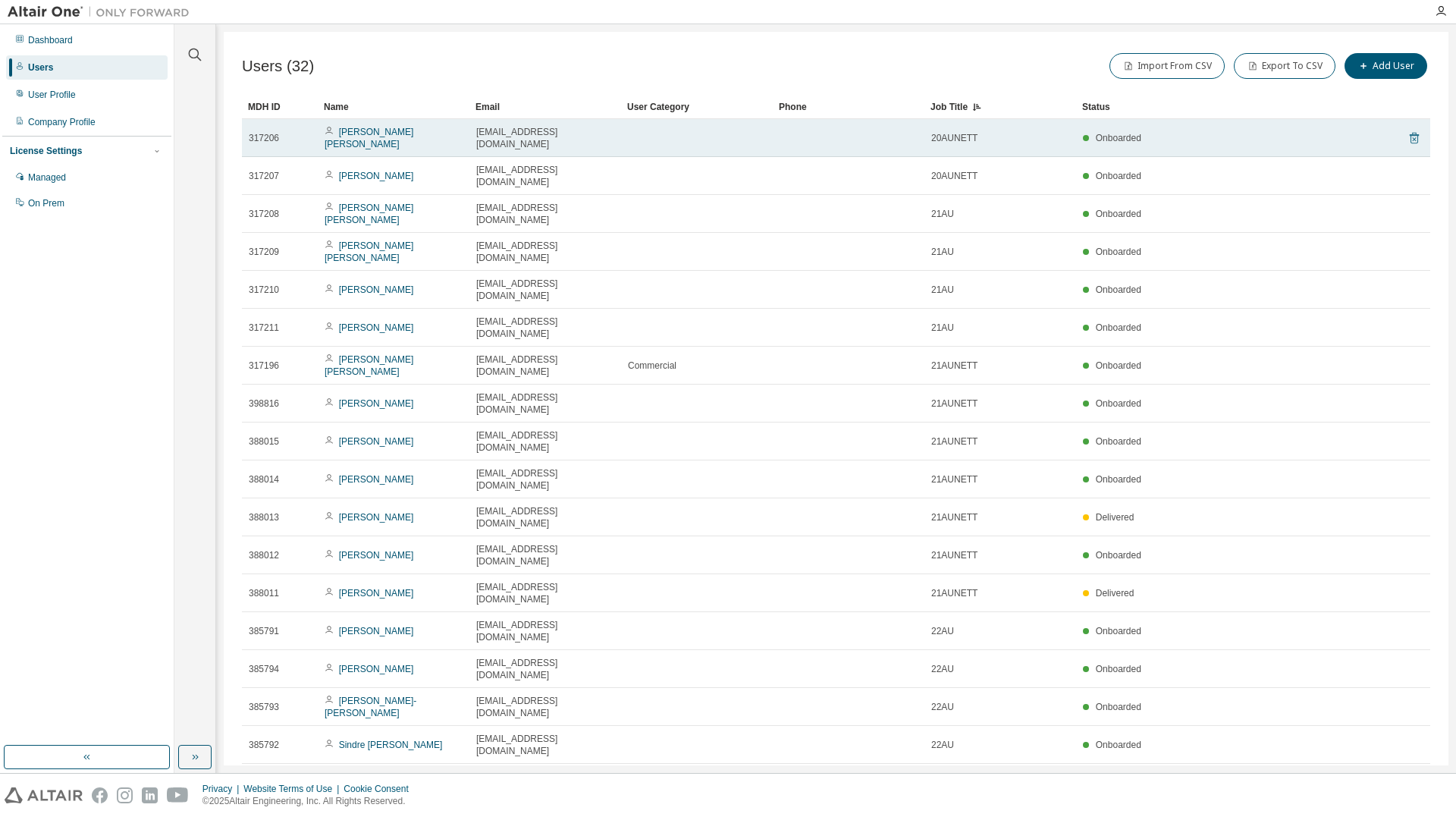
click at [1410, 133] on icon at bounding box center [1414, 138] width 9 height 12
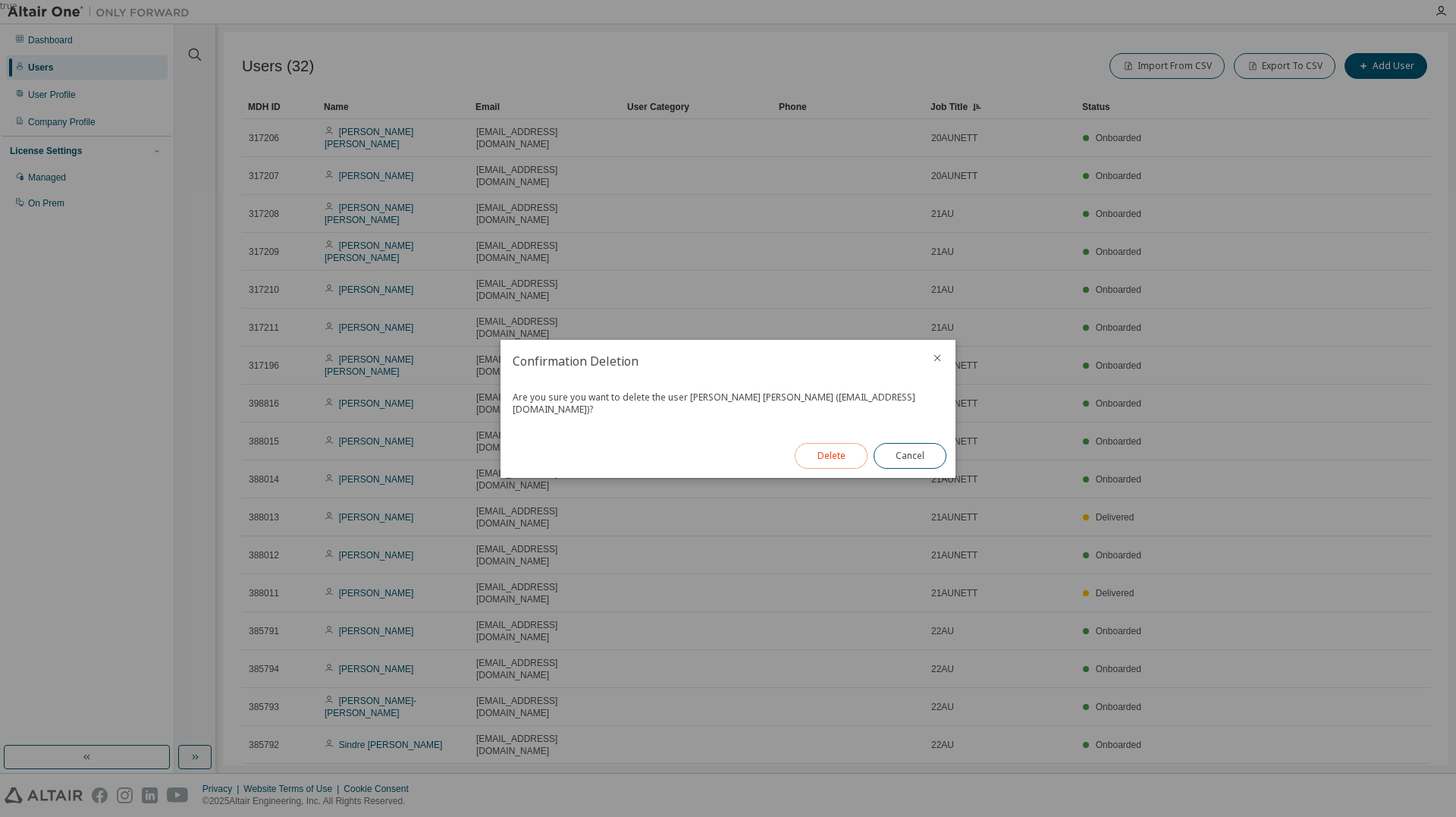
click at [848, 452] on button "Delete" at bounding box center [831, 455] width 73 height 26
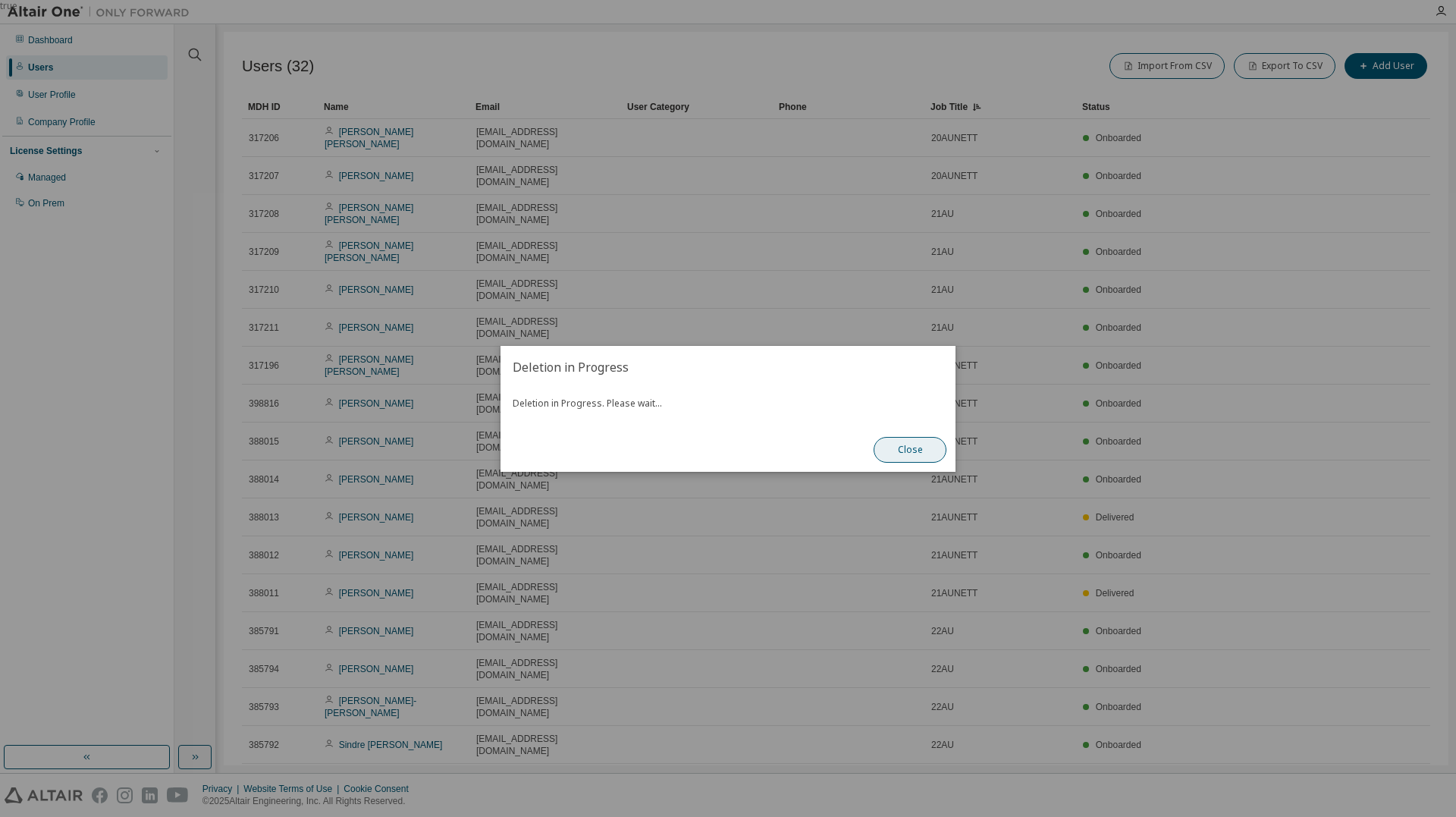
click at [914, 452] on button "Close" at bounding box center [910, 450] width 73 height 26
click at [930, 447] on button "Close" at bounding box center [910, 450] width 73 height 26
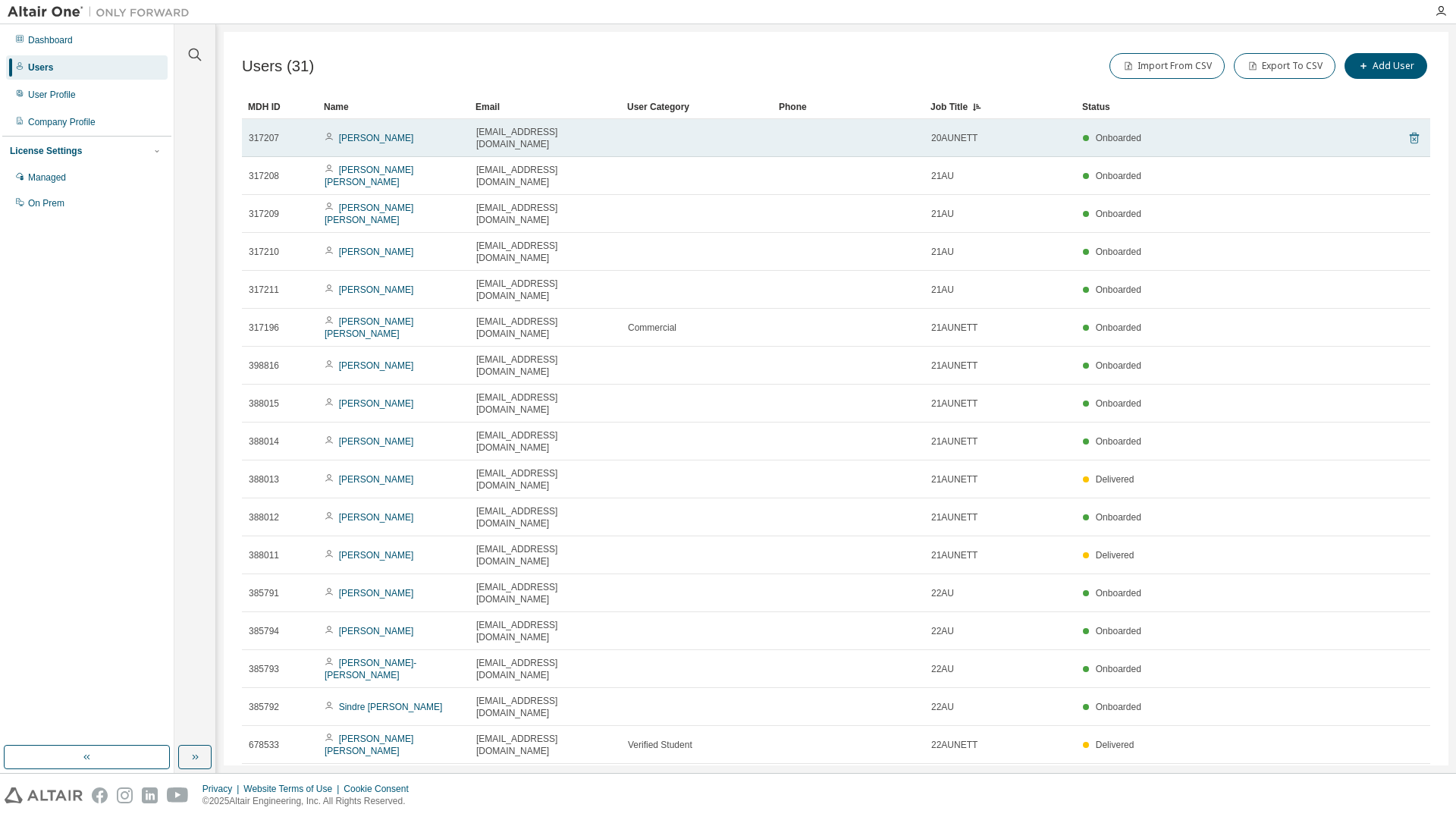
click at [1411, 131] on icon at bounding box center [1413, 137] width 13 height 19
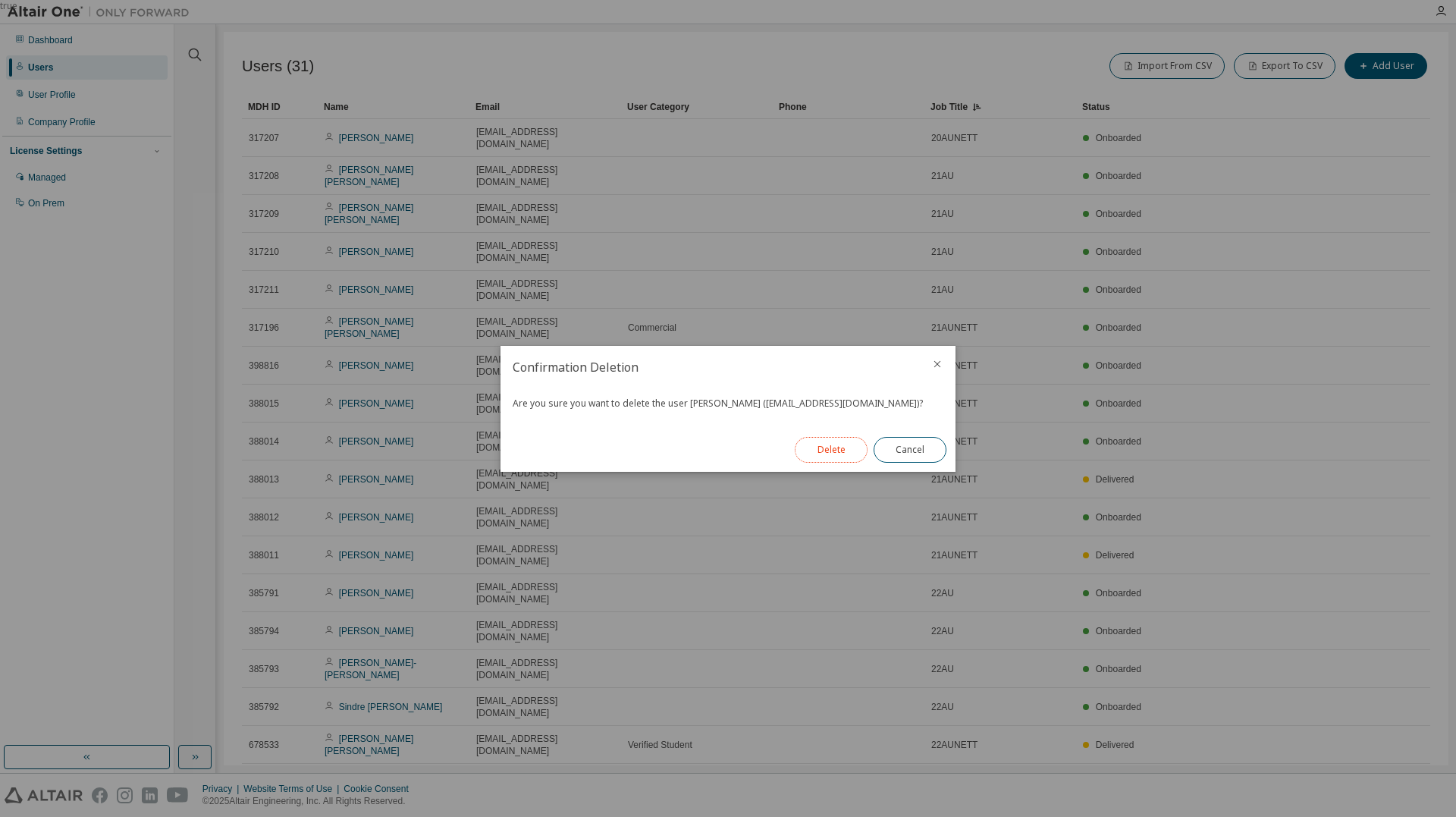
click at [852, 453] on button "Delete" at bounding box center [831, 450] width 73 height 26
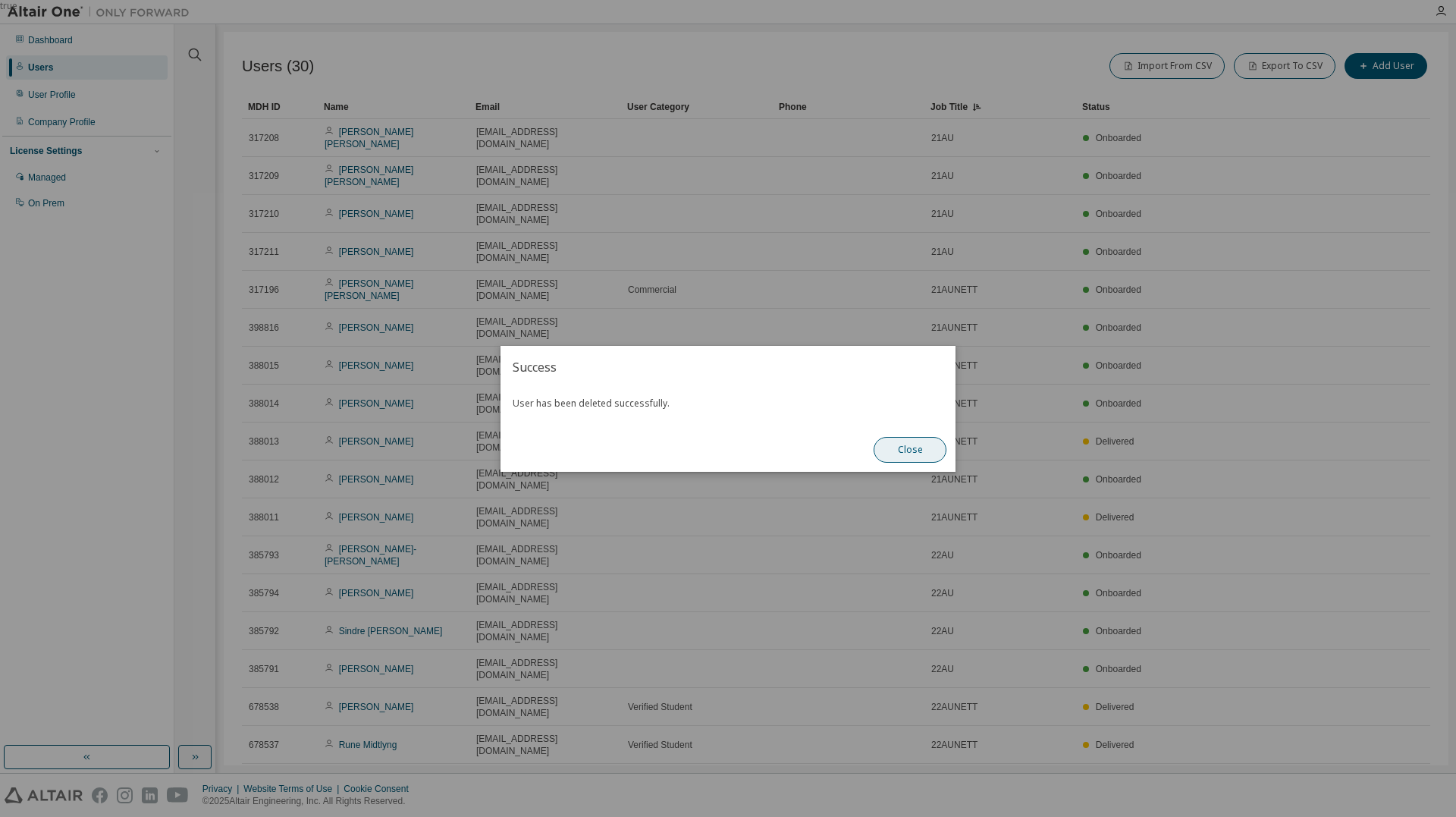
click at [902, 448] on button "Close" at bounding box center [910, 450] width 73 height 26
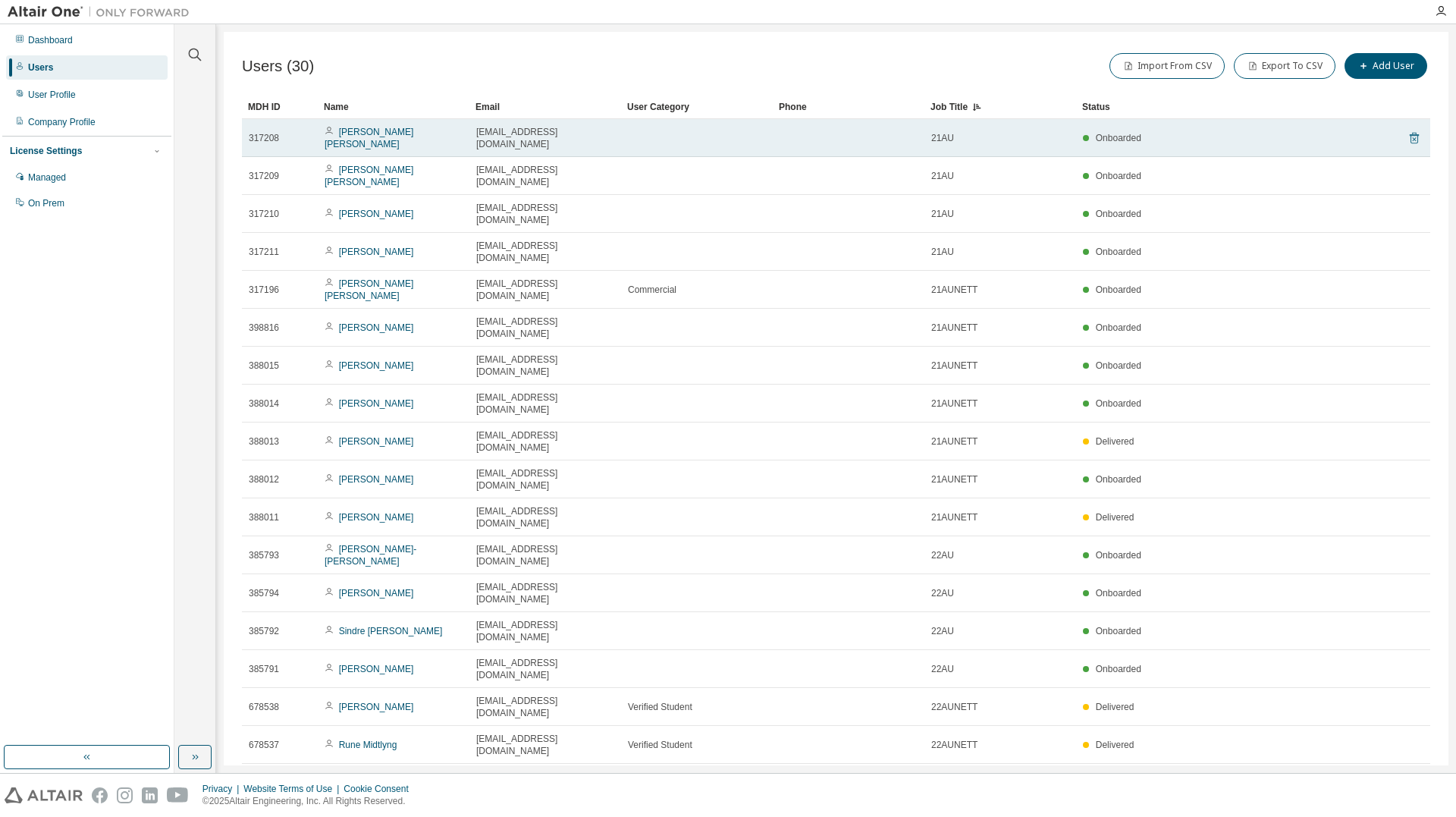
click at [1410, 133] on icon at bounding box center [1414, 138] width 9 height 12
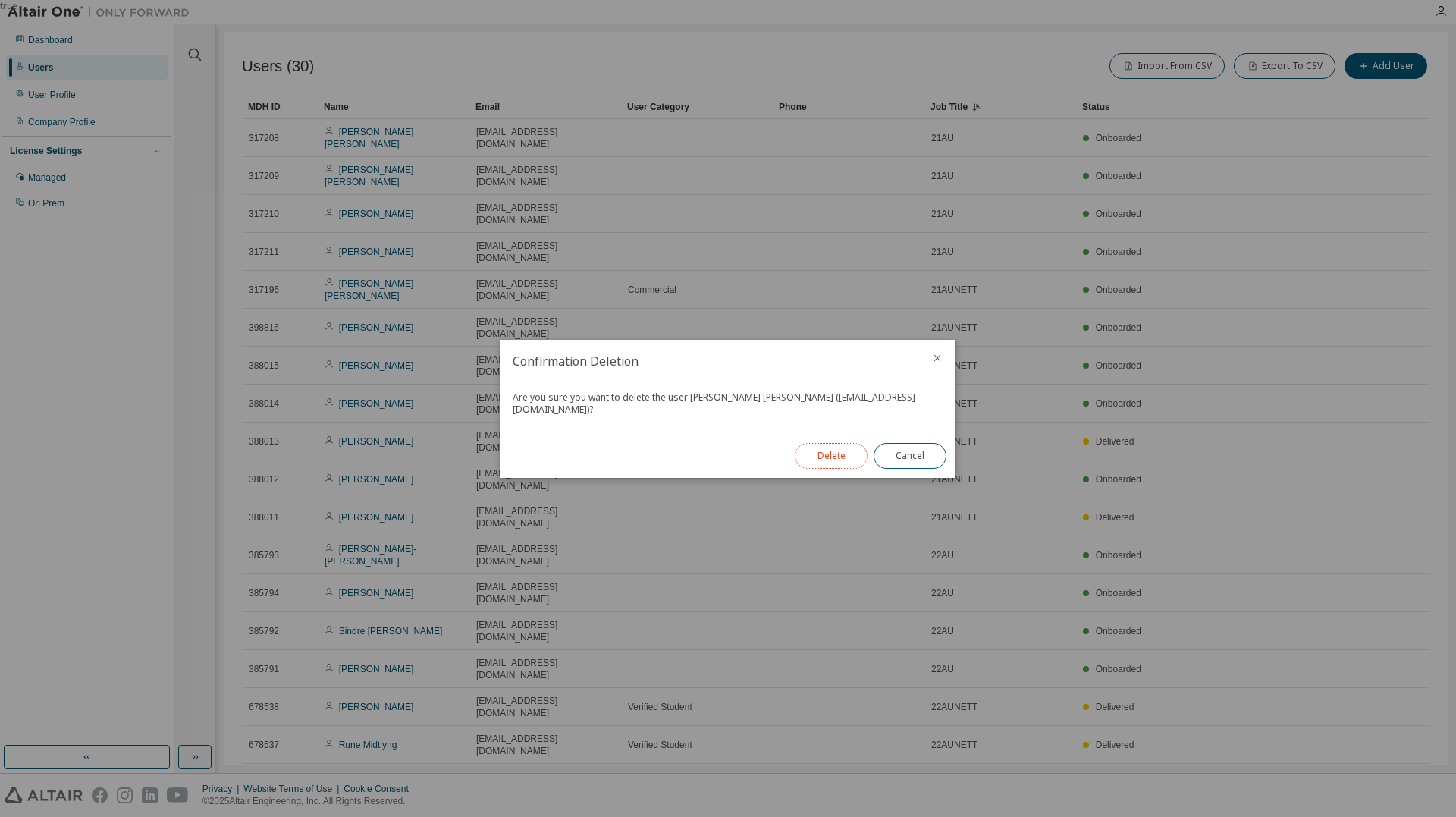
click at [841, 445] on button "Delete" at bounding box center [831, 455] width 73 height 26
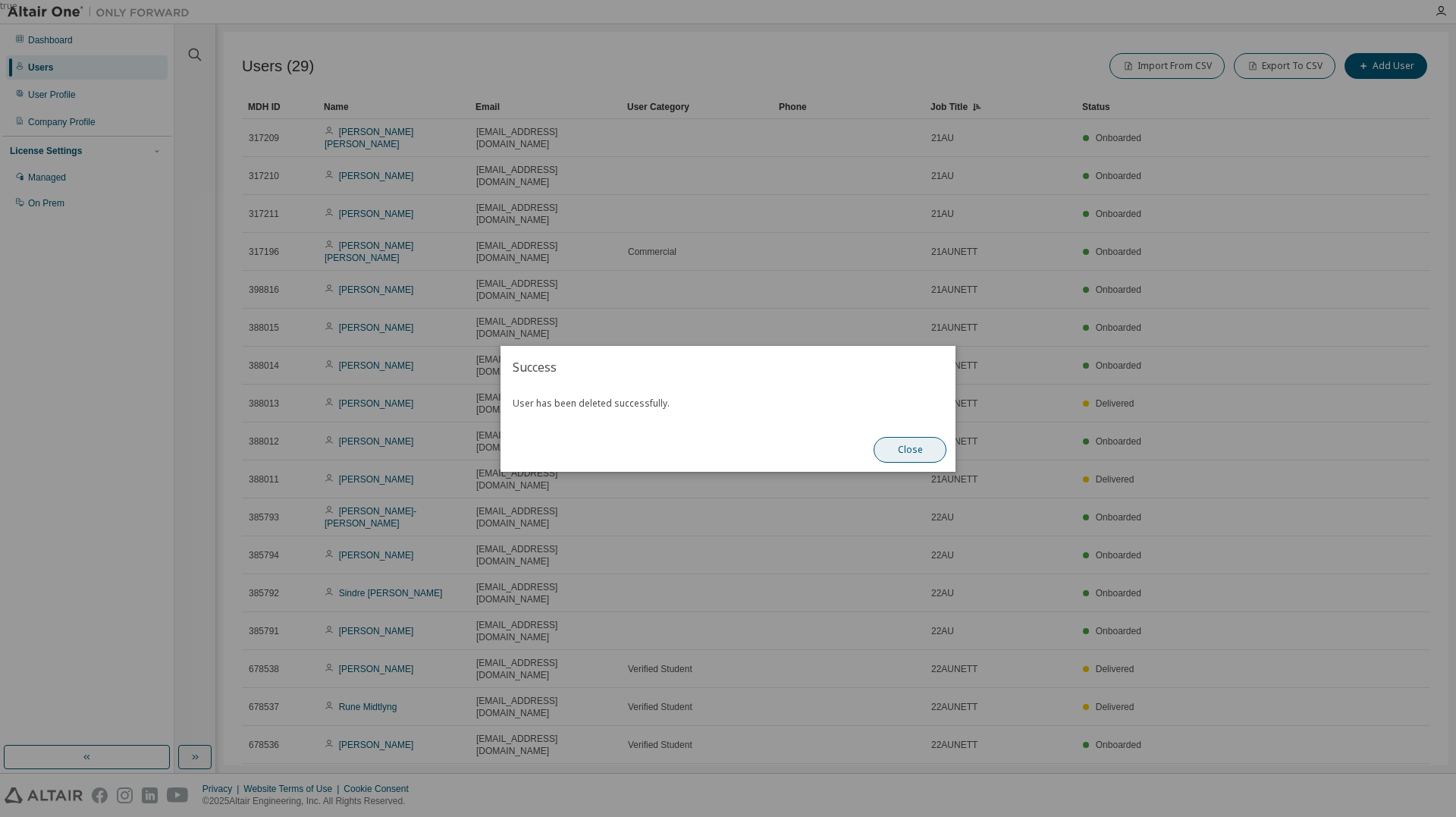
click at [928, 444] on button "Close" at bounding box center [910, 450] width 73 height 26
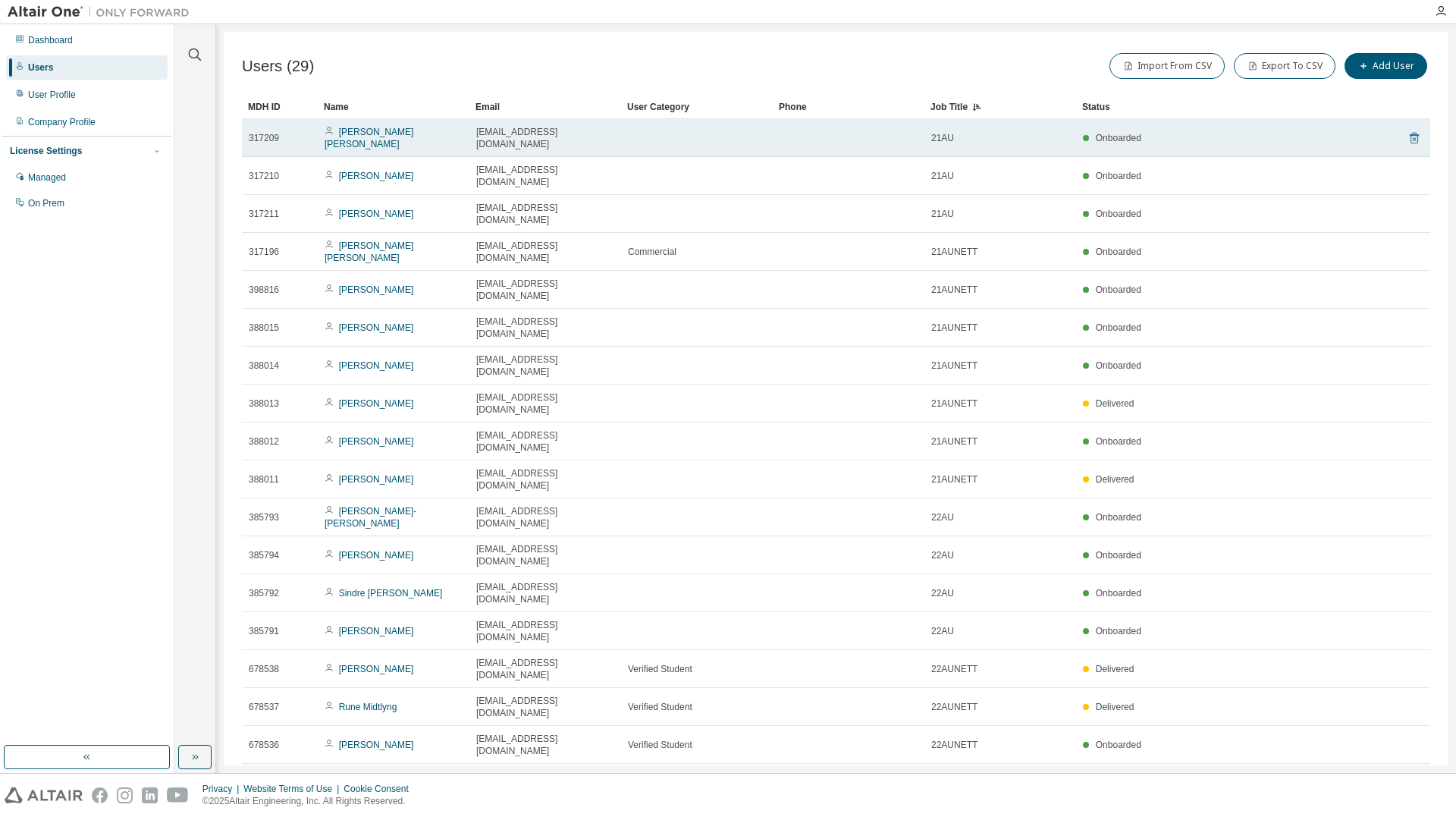
click at [1410, 133] on icon at bounding box center [1414, 138] width 9 height 12
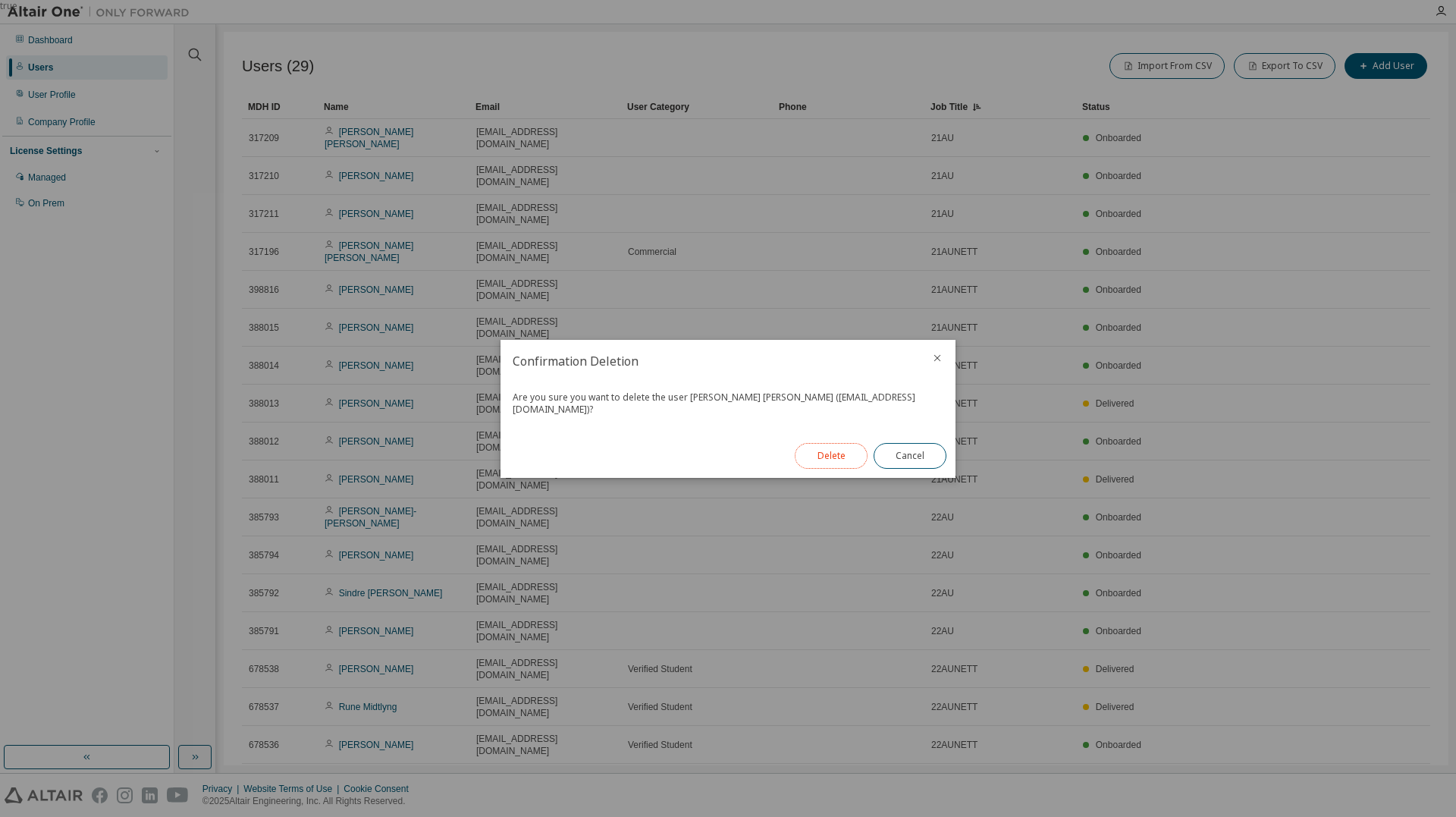
click at [848, 449] on button "Delete" at bounding box center [831, 455] width 73 height 26
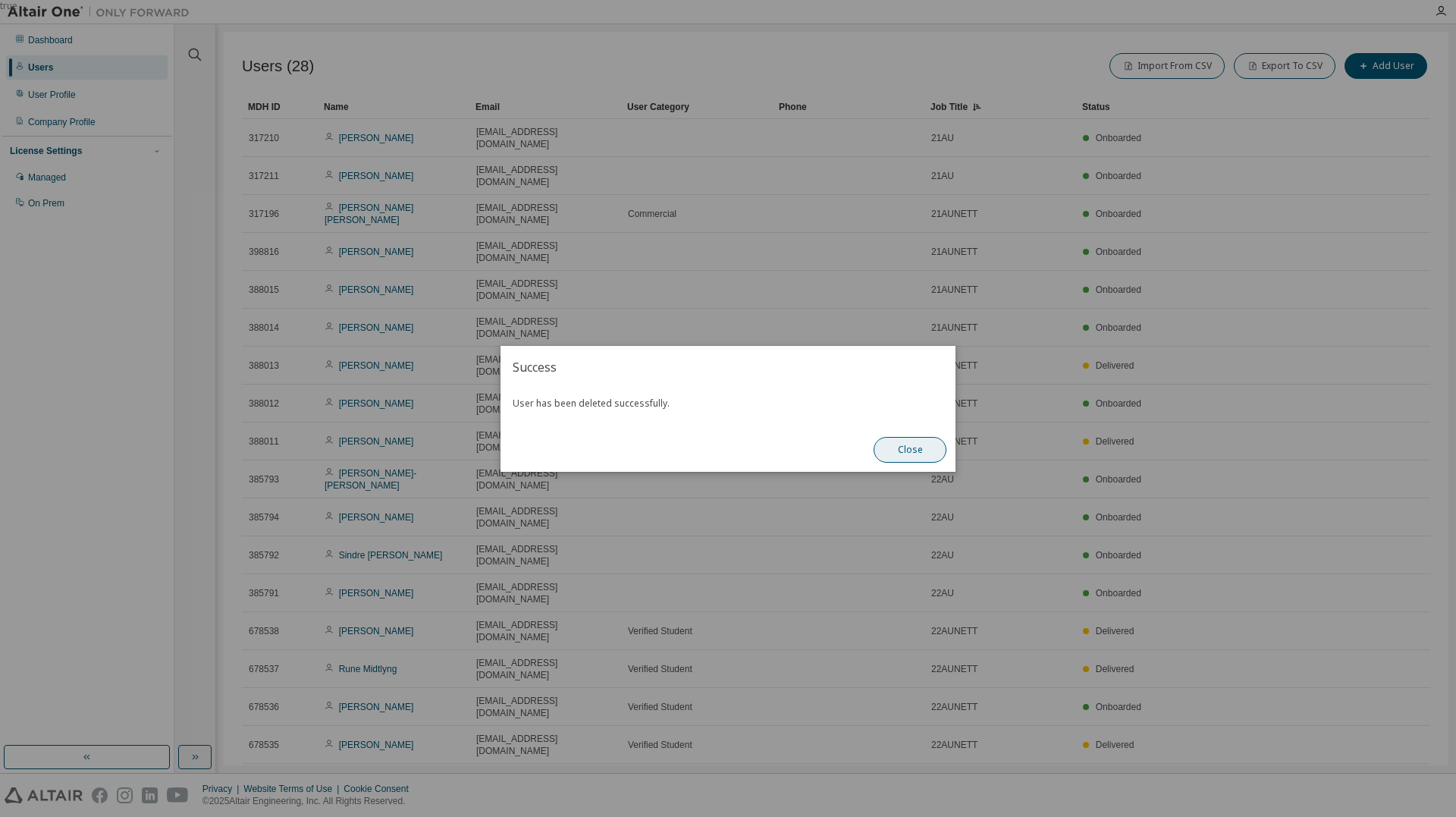
click at [927, 448] on button "Close" at bounding box center [910, 450] width 73 height 26
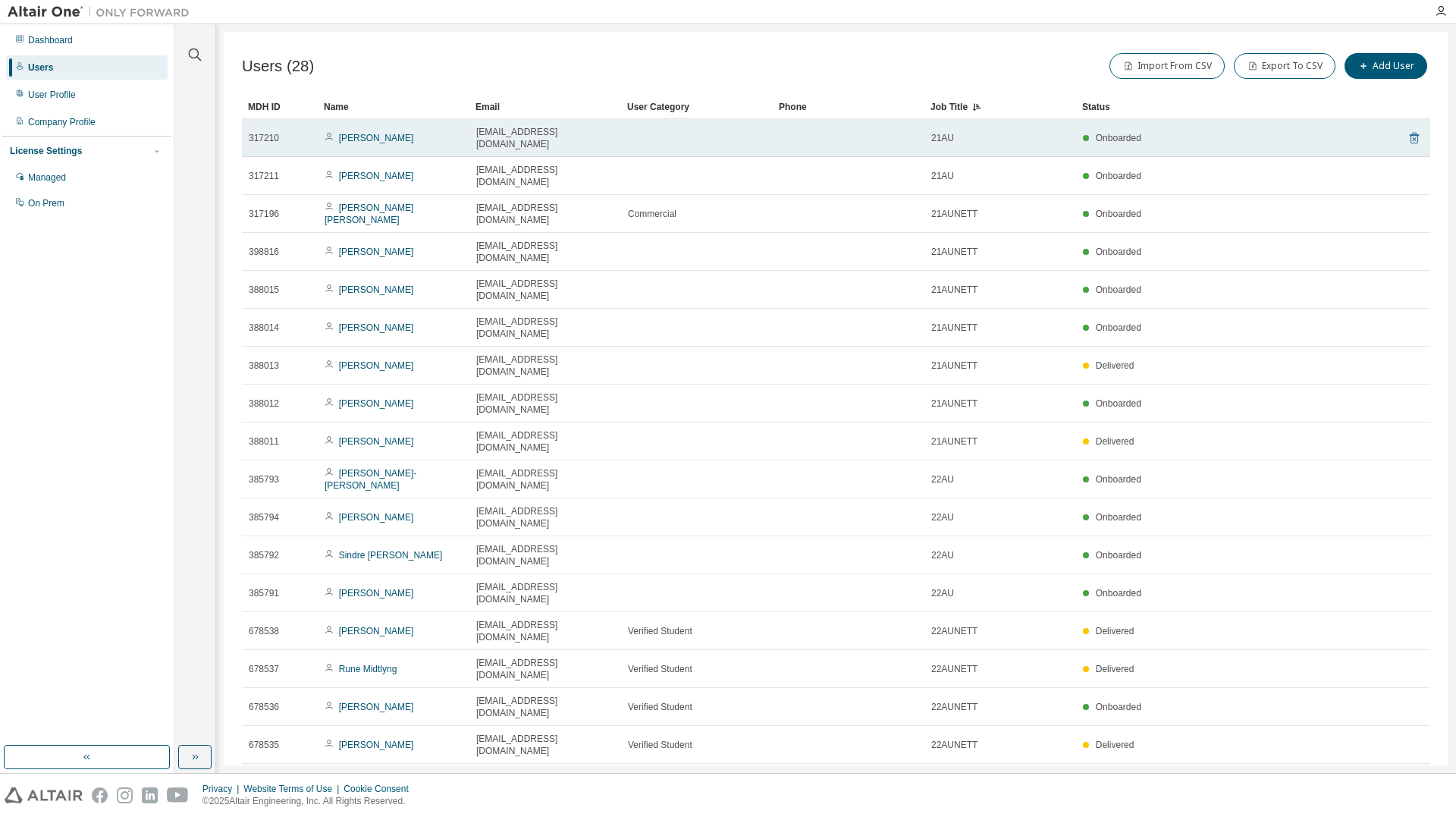
click at [1410, 133] on icon at bounding box center [1414, 138] width 9 height 12
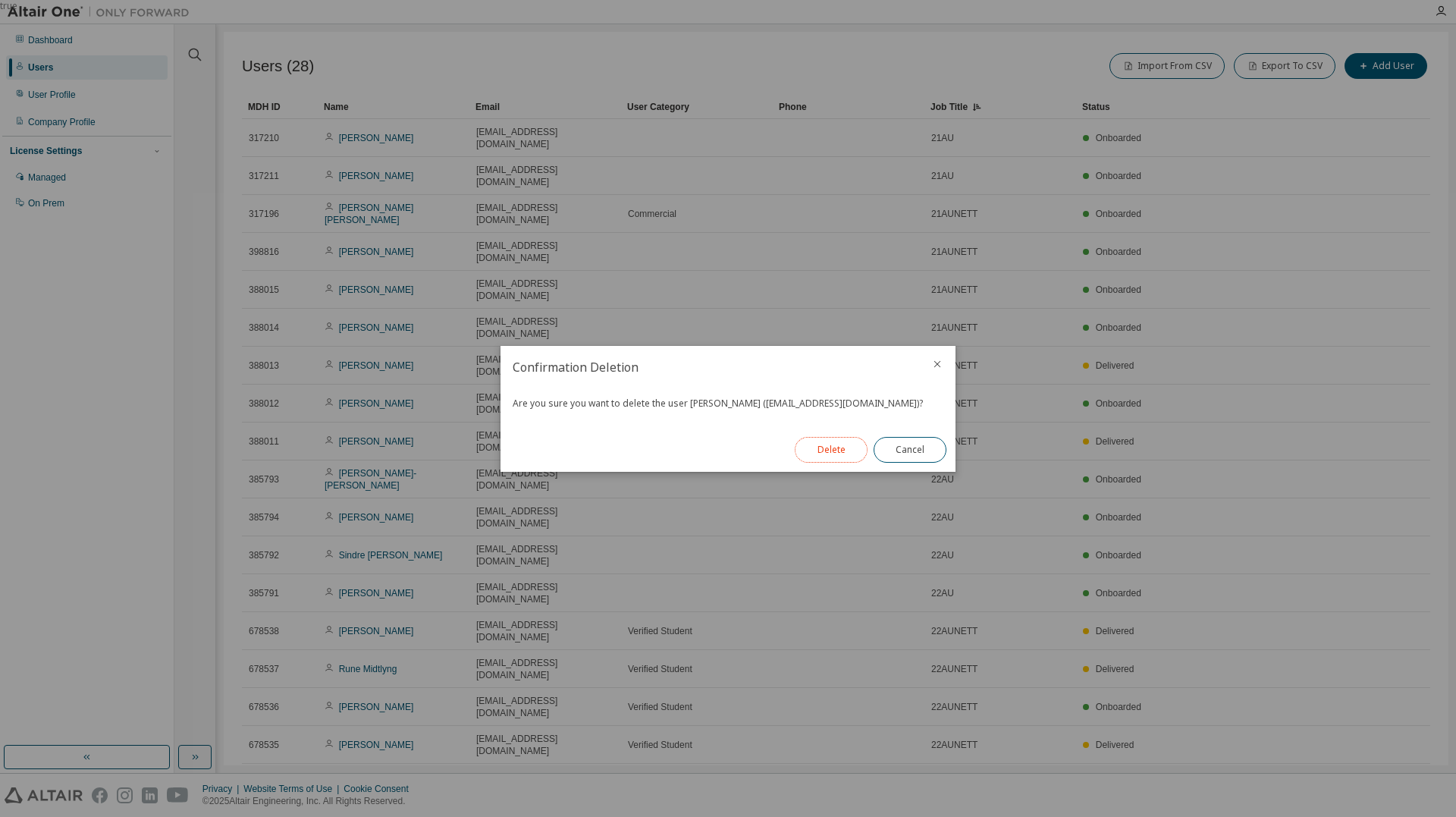
click at [817, 448] on button "Delete" at bounding box center [831, 450] width 73 height 26
click at [927, 448] on button "Close" at bounding box center [910, 450] width 73 height 26
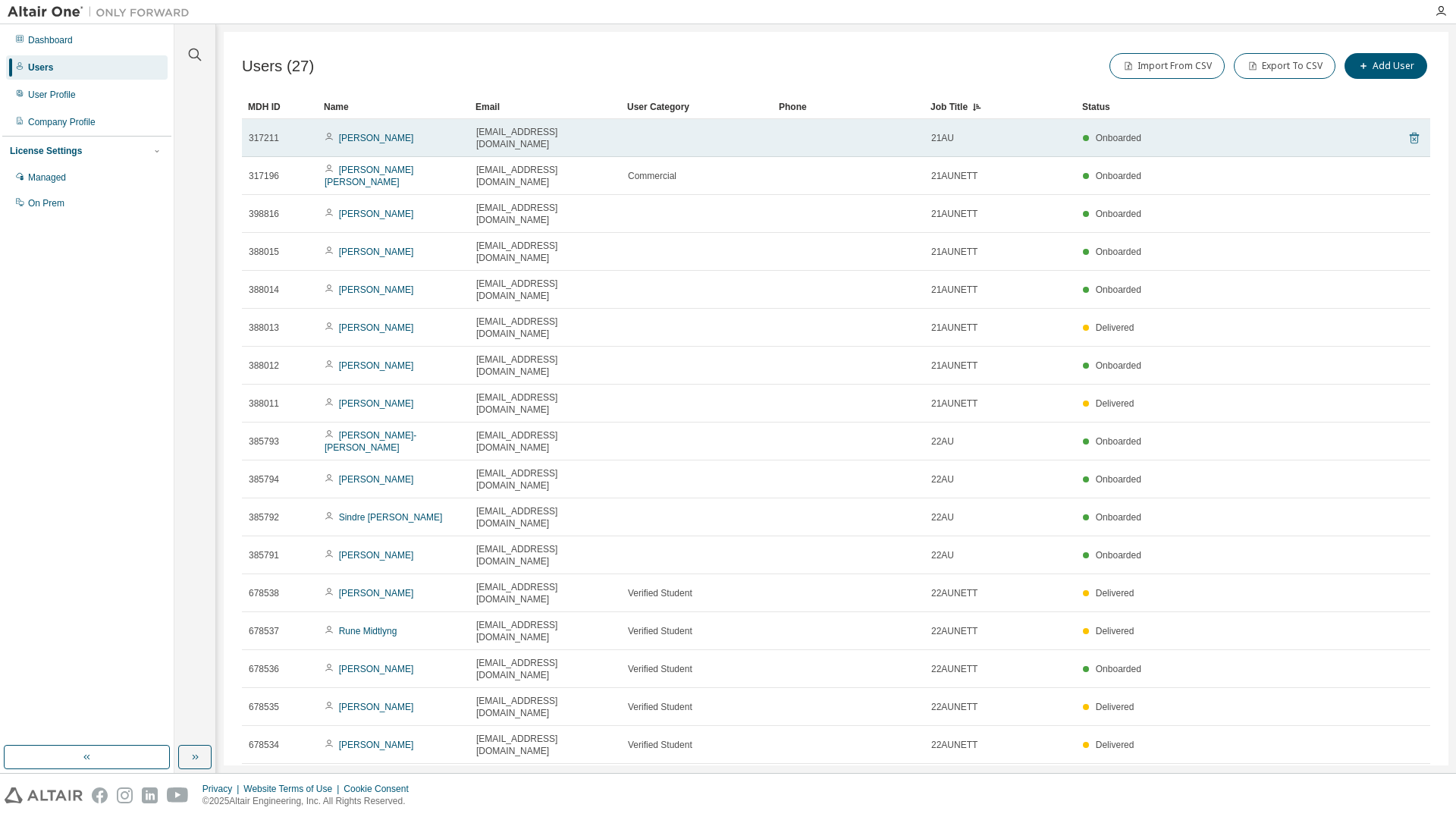
click at [1410, 133] on icon at bounding box center [1414, 138] width 9 height 12
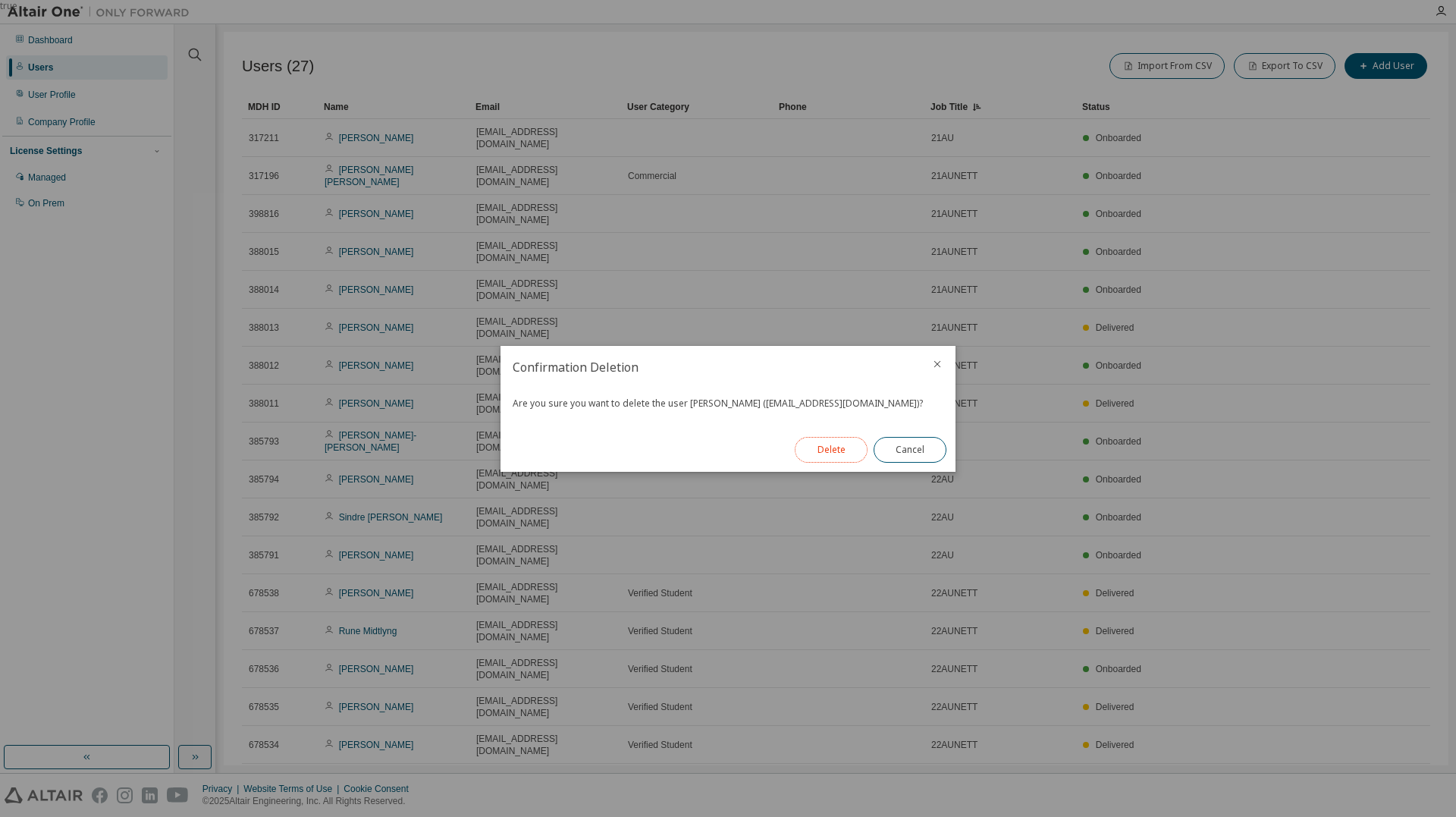
click at [857, 450] on button "Delete" at bounding box center [831, 450] width 73 height 26
click at [896, 453] on button "Close" at bounding box center [910, 450] width 73 height 26
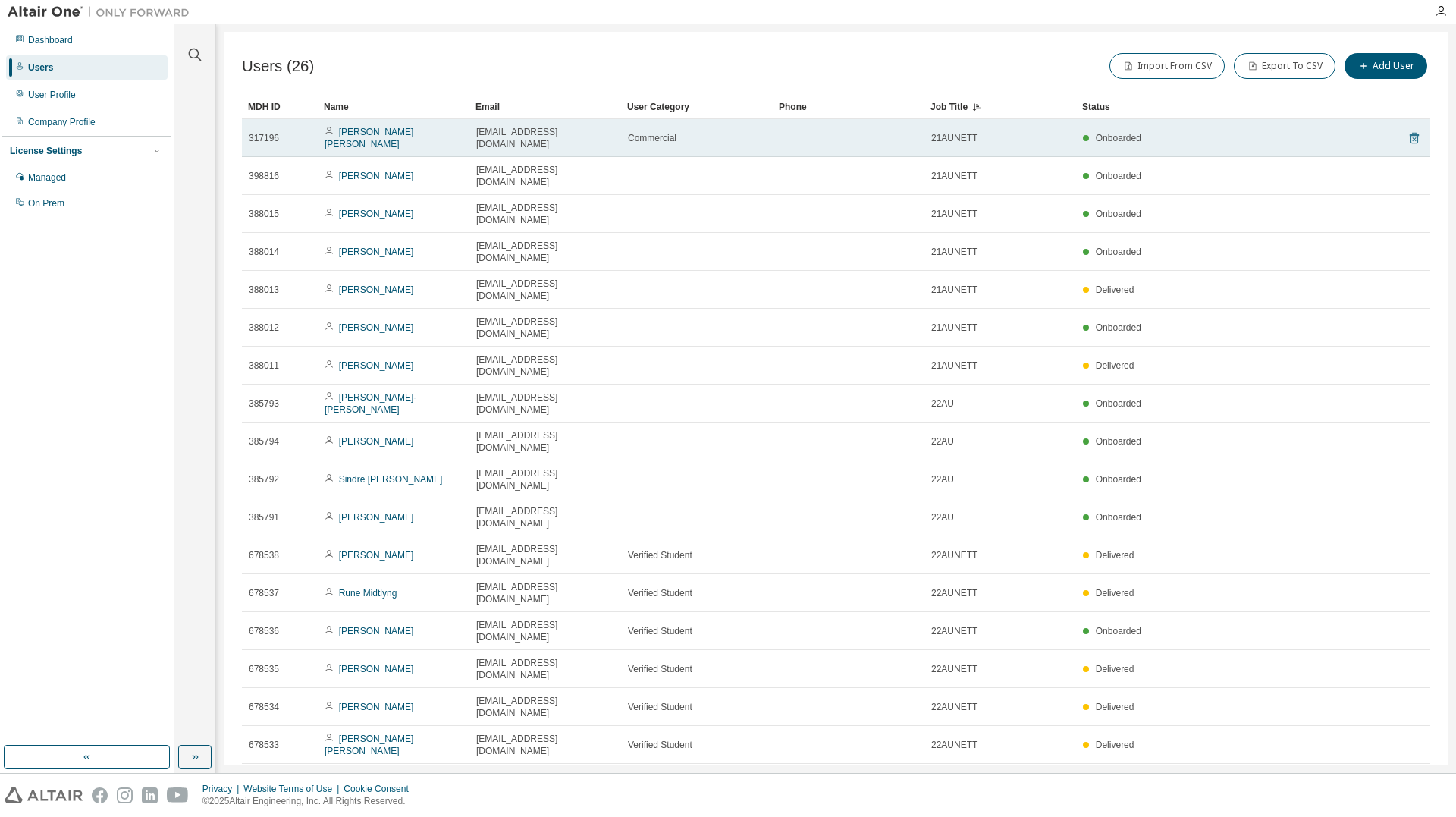
click at [1410, 133] on icon at bounding box center [1414, 138] width 9 height 12
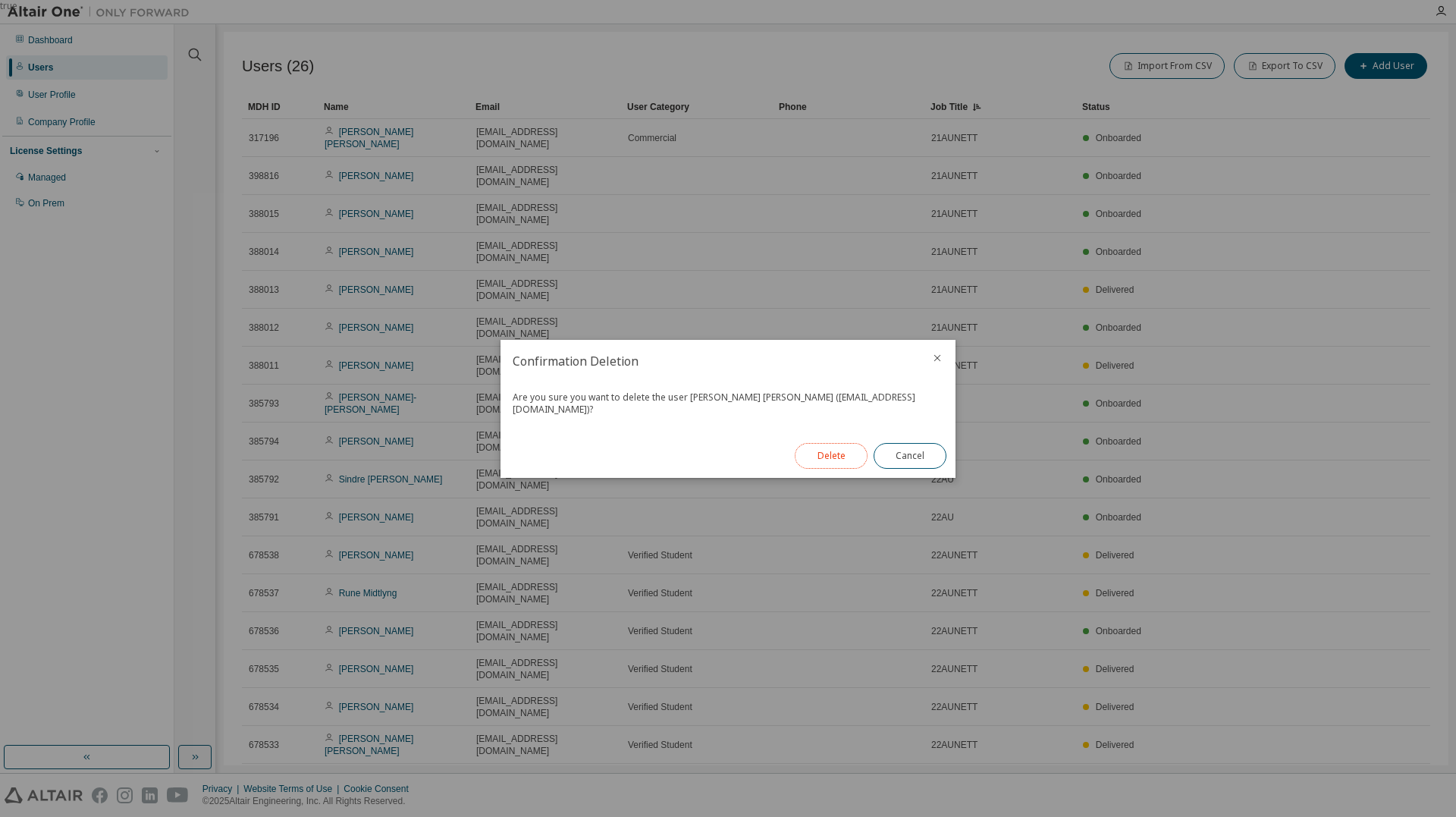
click at [843, 450] on button "Delete" at bounding box center [831, 455] width 73 height 26
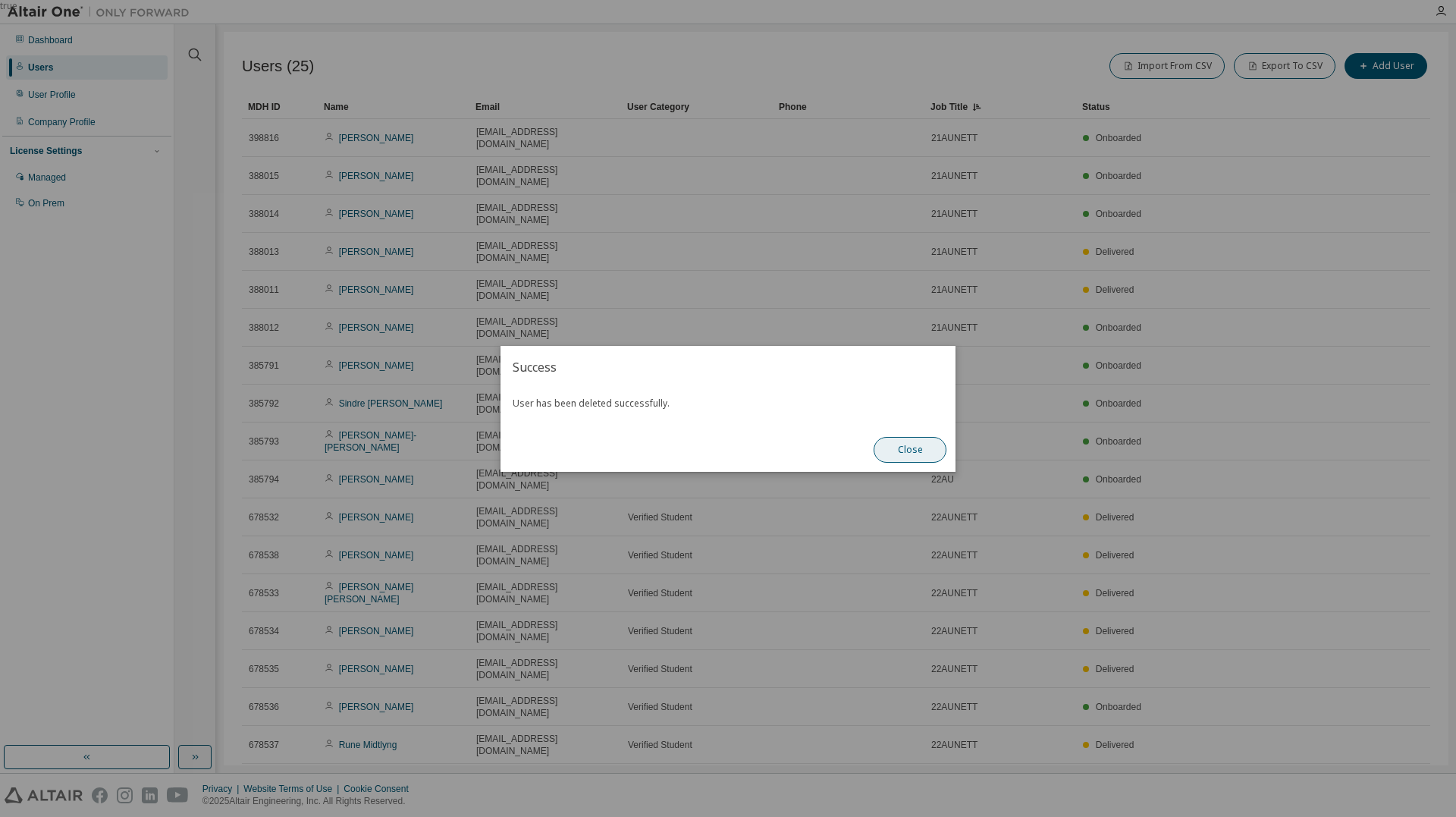
click at [893, 444] on button "Close" at bounding box center [910, 450] width 73 height 26
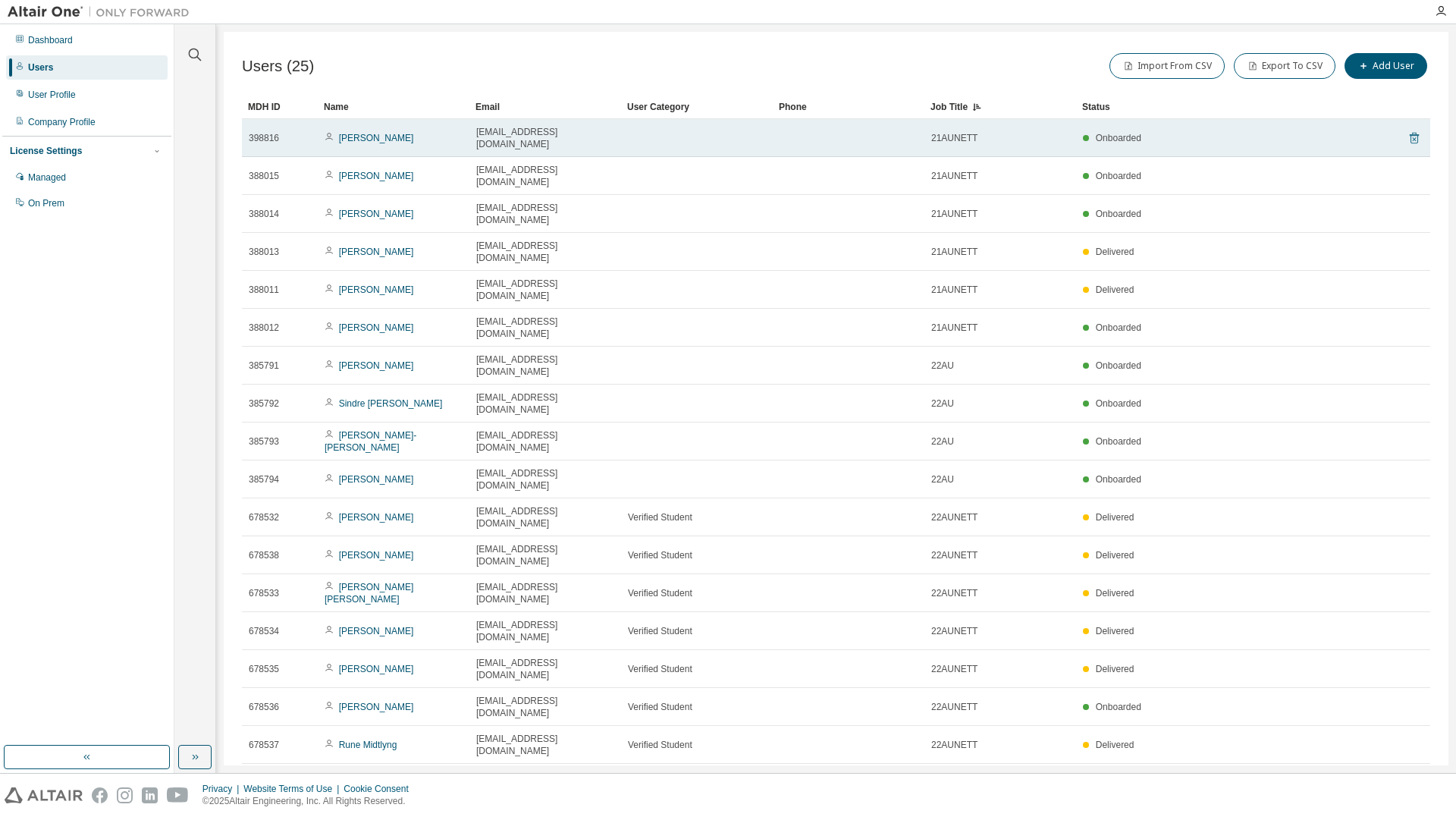
click at [1410, 133] on icon at bounding box center [1414, 138] width 9 height 12
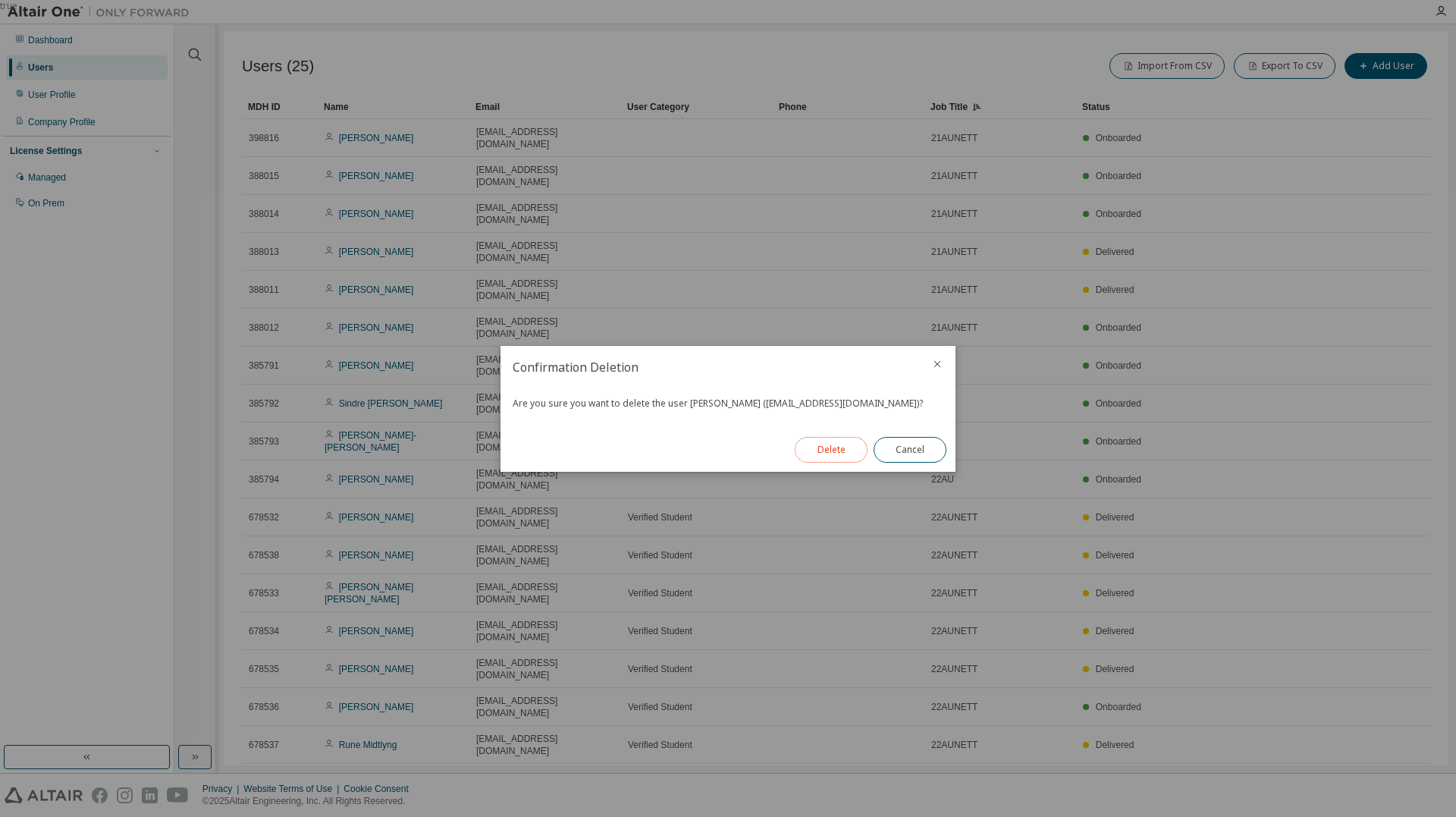
click at [811, 443] on button "Delete" at bounding box center [831, 450] width 73 height 26
click at [900, 449] on button "Close" at bounding box center [910, 450] width 73 height 26
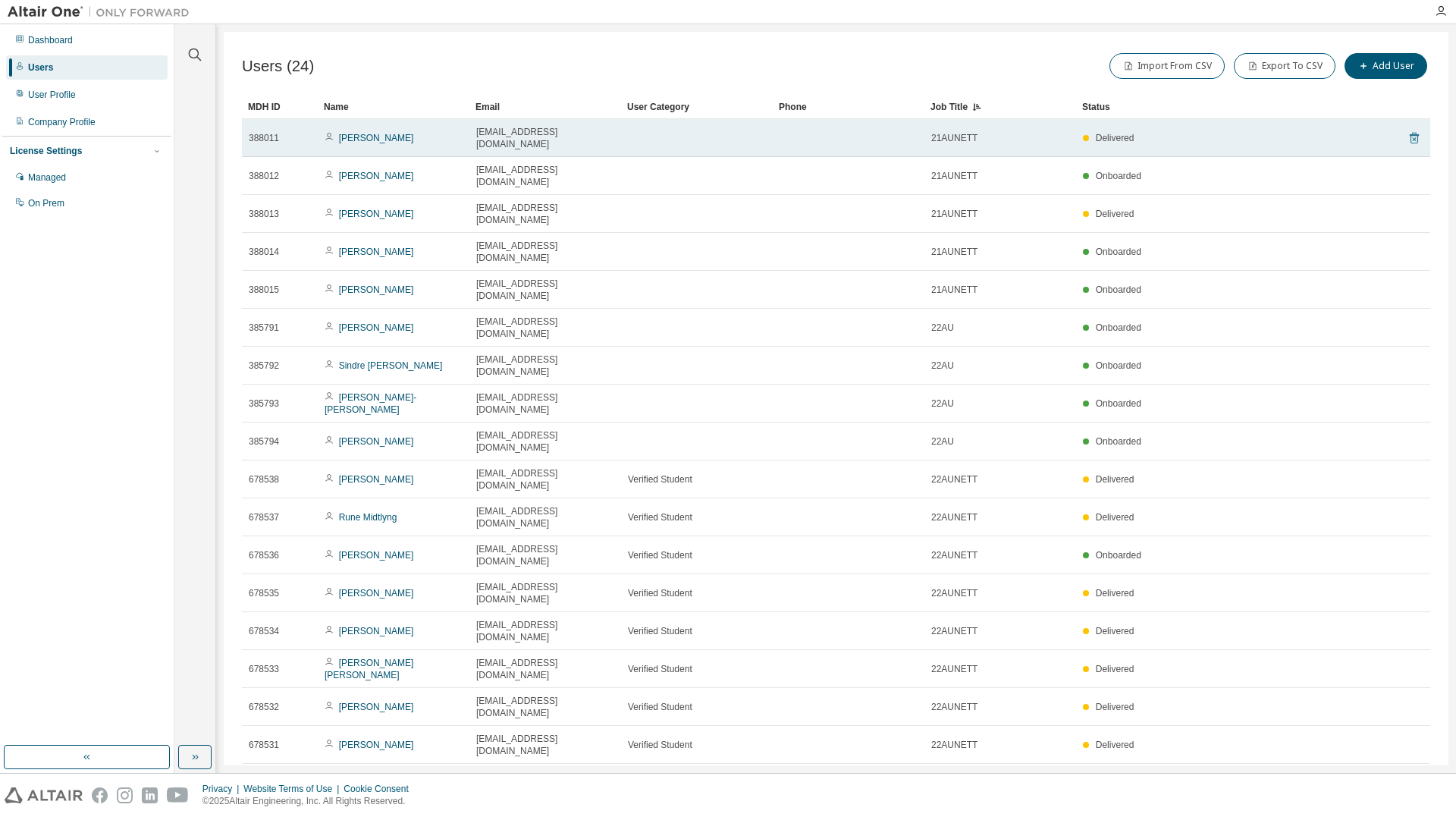
click at [1410, 133] on icon at bounding box center [1414, 138] width 9 height 12
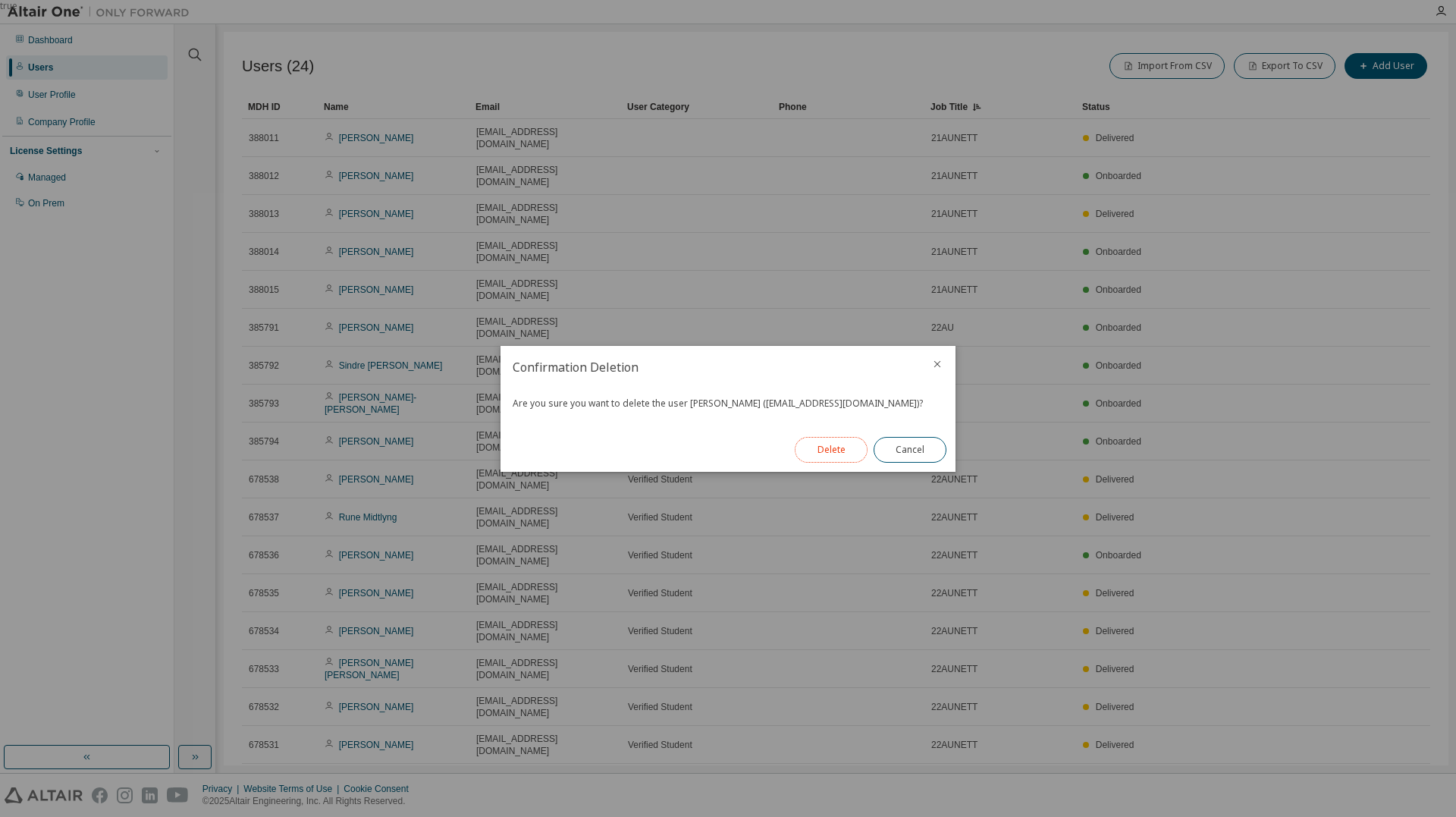
click at [829, 452] on button "Delete" at bounding box center [831, 450] width 73 height 26
click at [917, 446] on button "Close" at bounding box center [910, 450] width 73 height 26
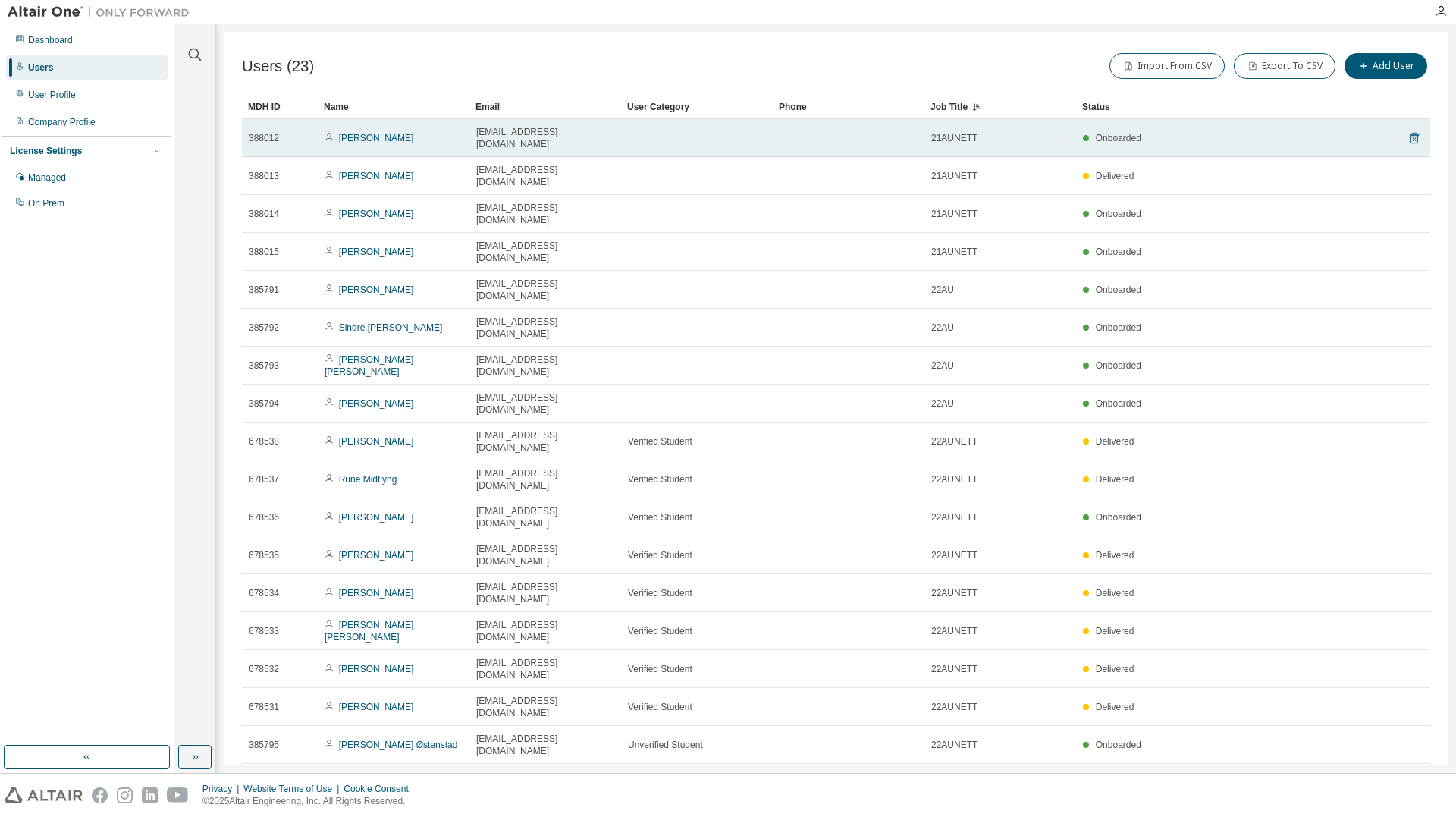
click at [1407, 129] on icon at bounding box center [1413, 137] width 13 height 19
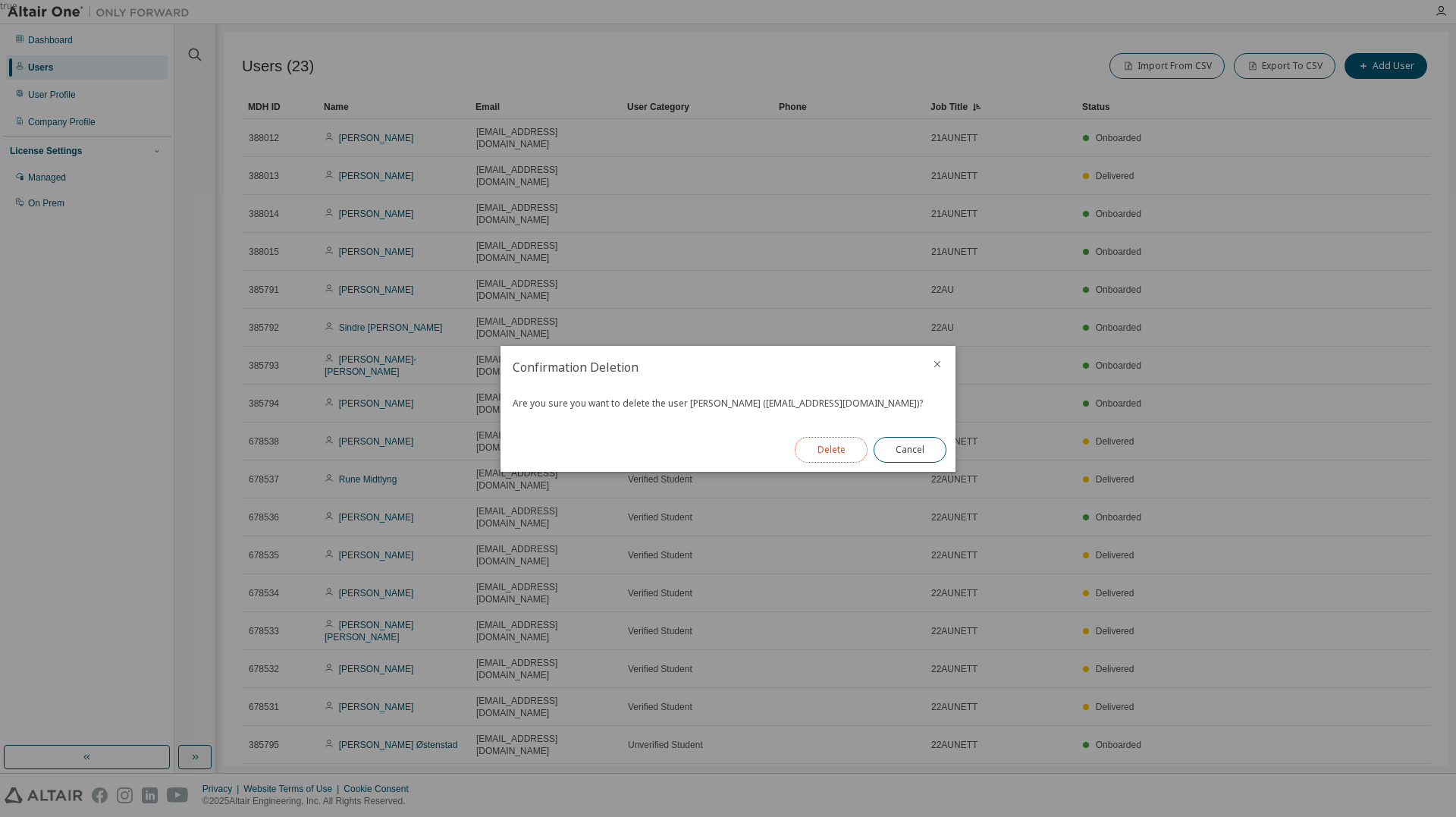
click at [831, 446] on button "Delete" at bounding box center [831, 450] width 73 height 26
click at [929, 449] on button "Close" at bounding box center [910, 450] width 73 height 26
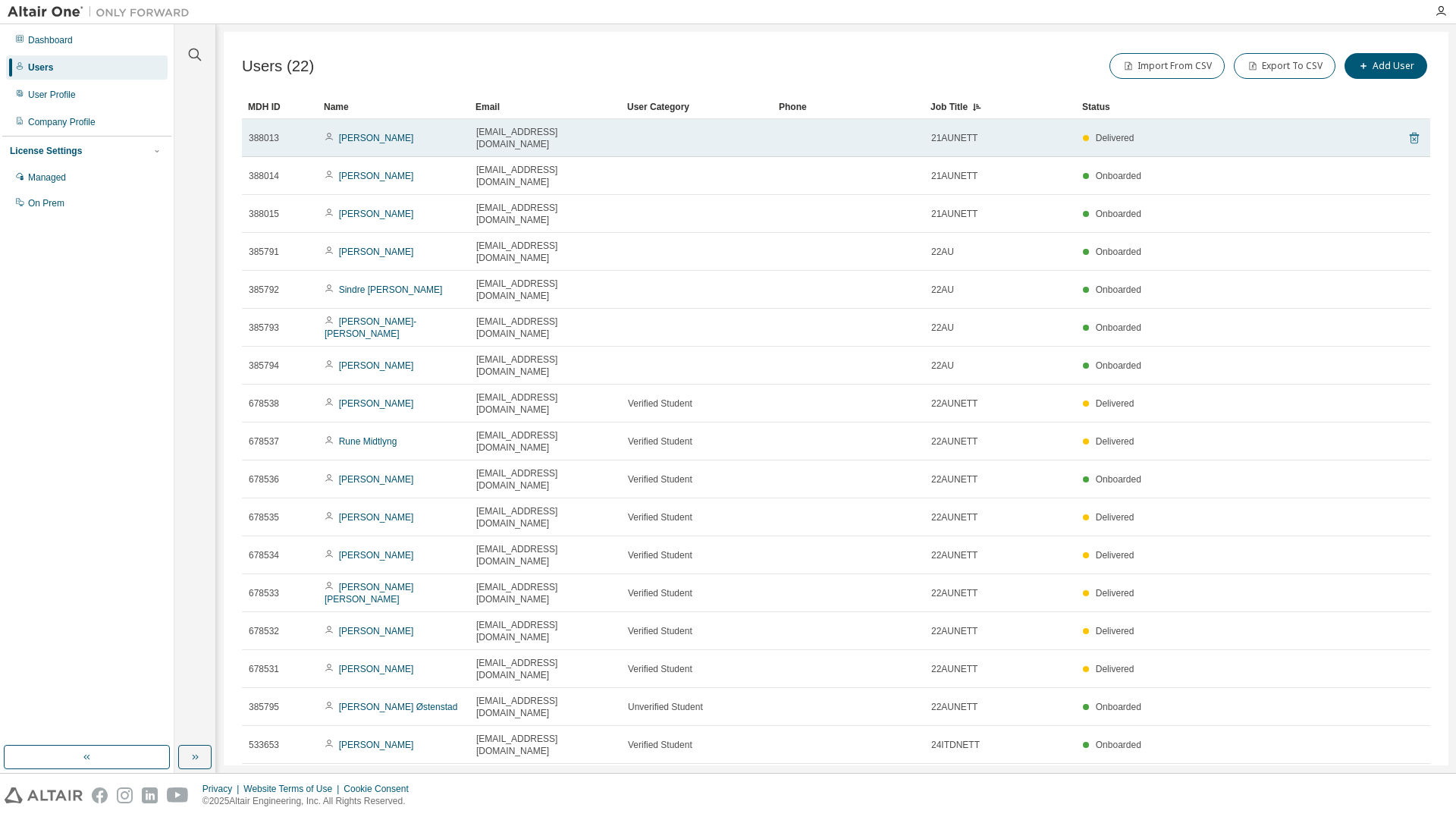
click at [1407, 131] on icon at bounding box center [1413, 137] width 13 height 19
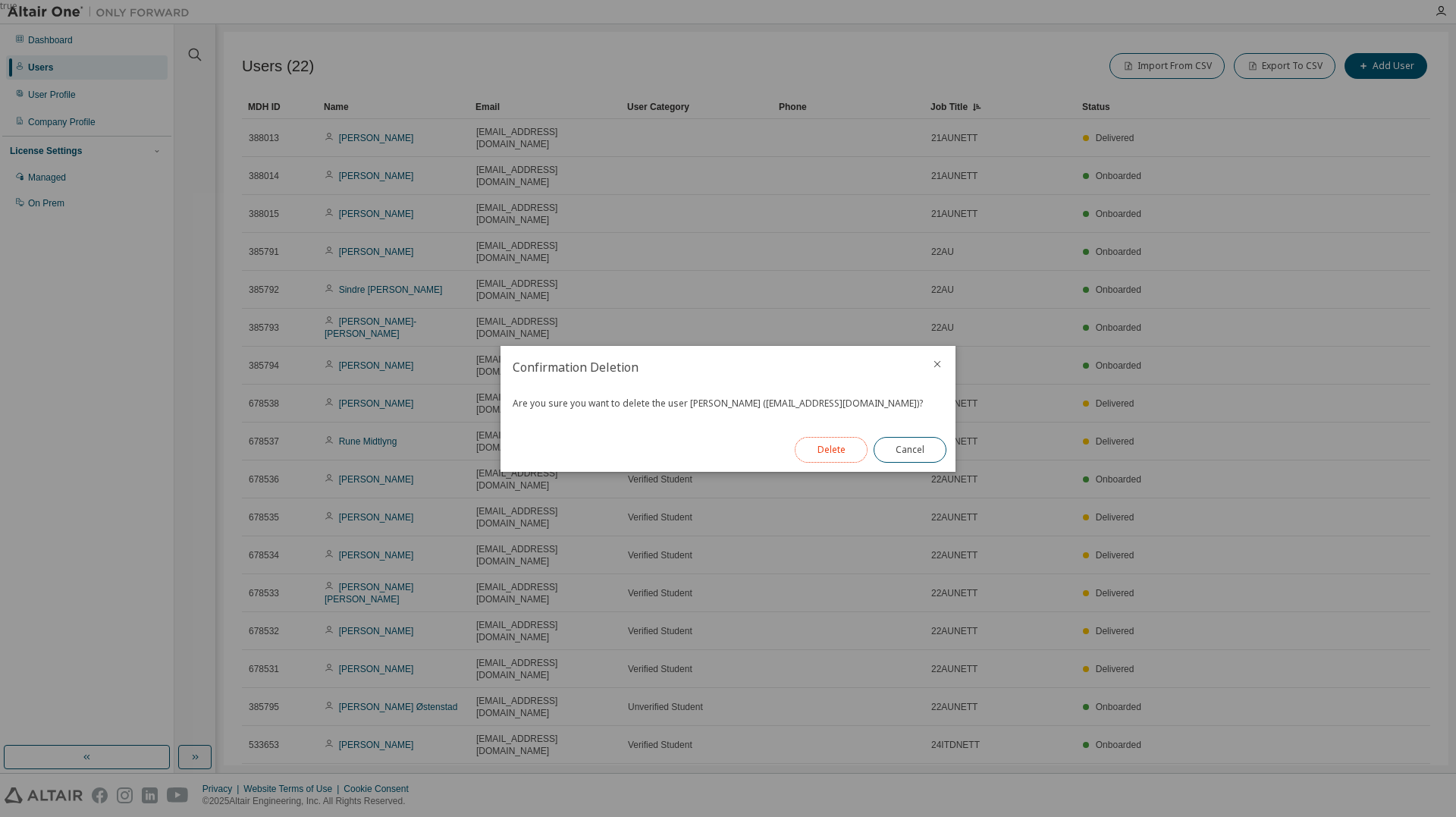
click at [840, 445] on button "Delete" at bounding box center [831, 450] width 73 height 26
click at [927, 449] on button "Close" at bounding box center [910, 450] width 73 height 26
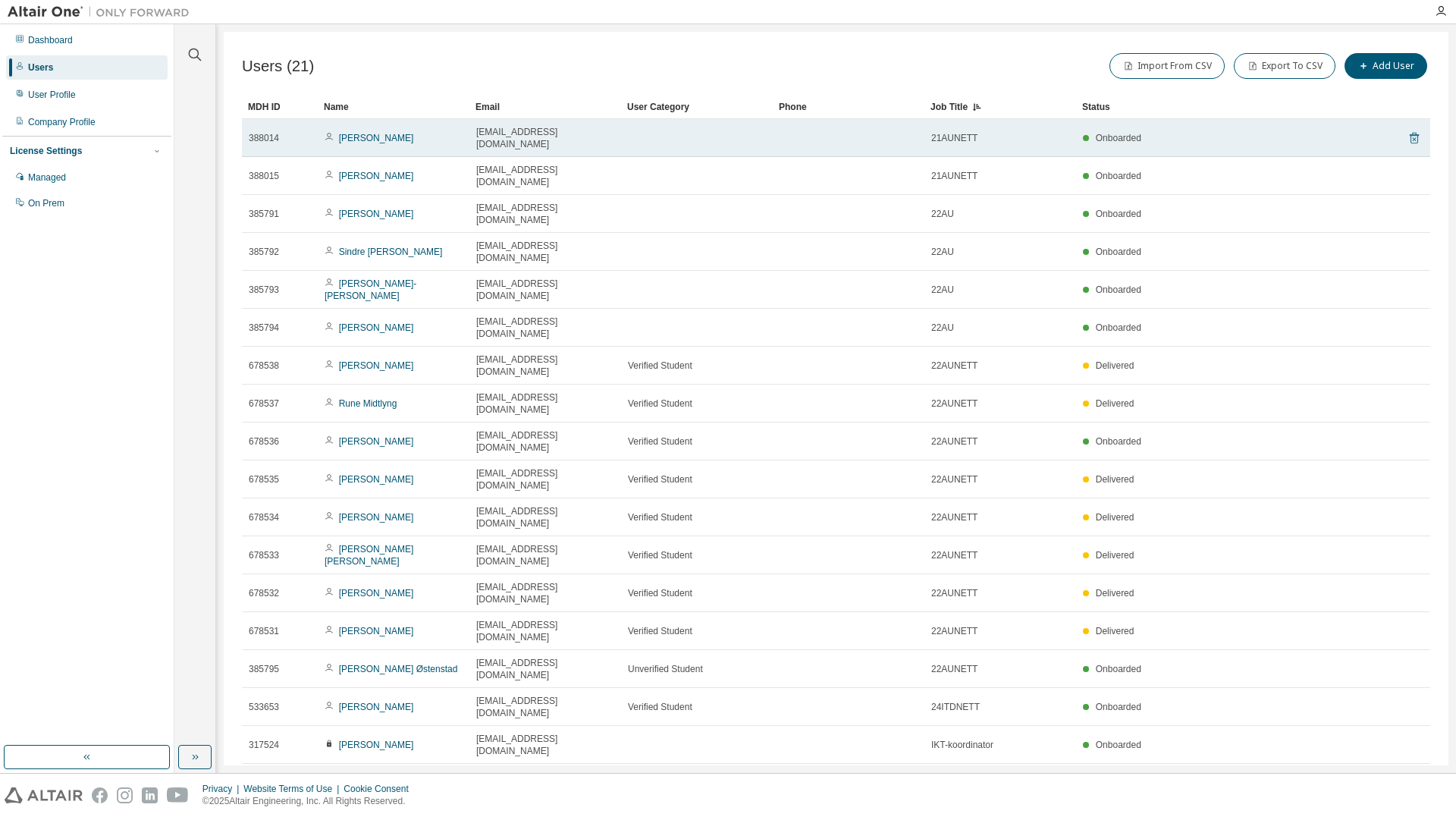
click at [1410, 133] on icon at bounding box center [1414, 138] width 9 height 12
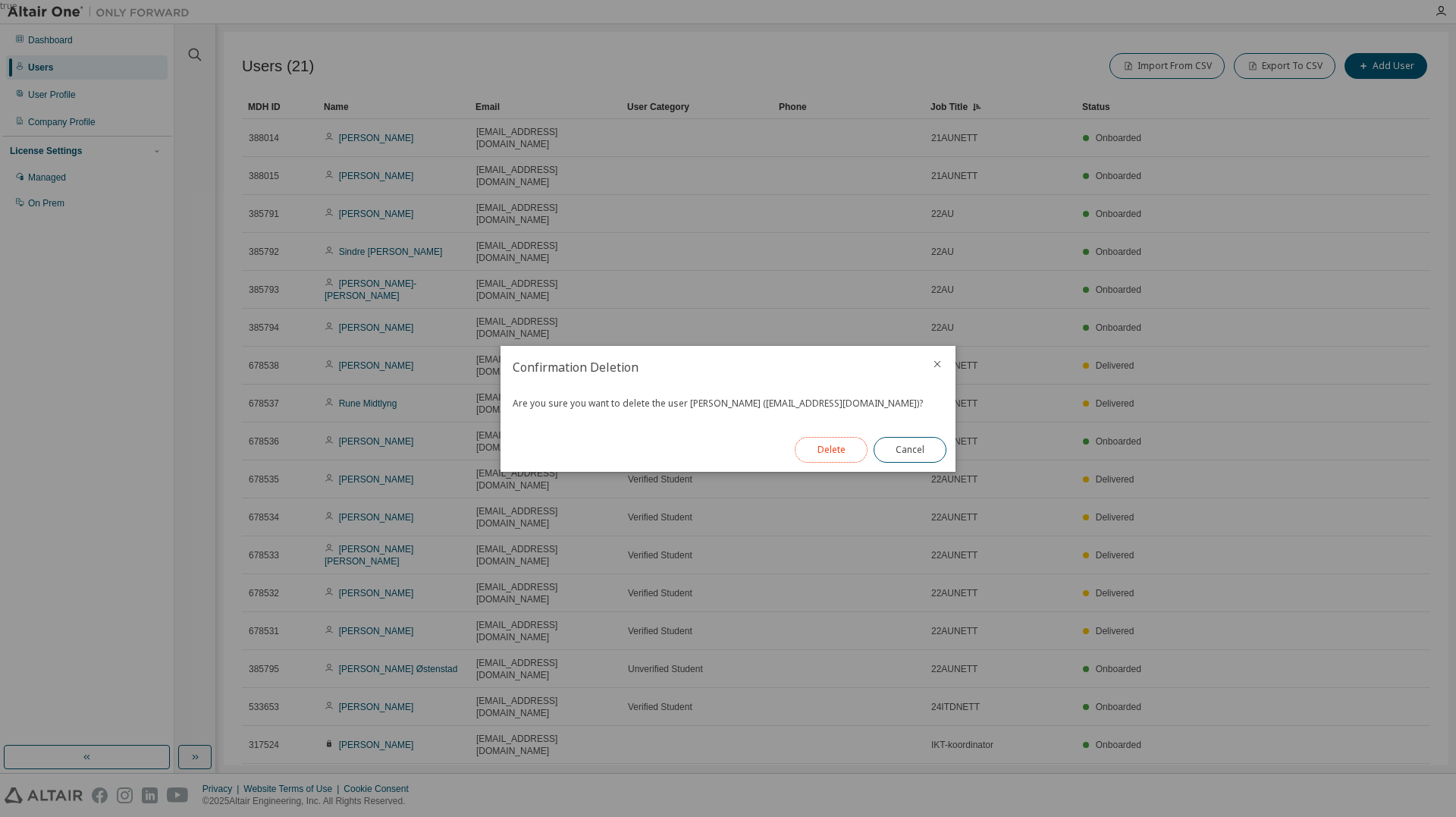
click at [840, 448] on button "Delete" at bounding box center [831, 450] width 73 height 26
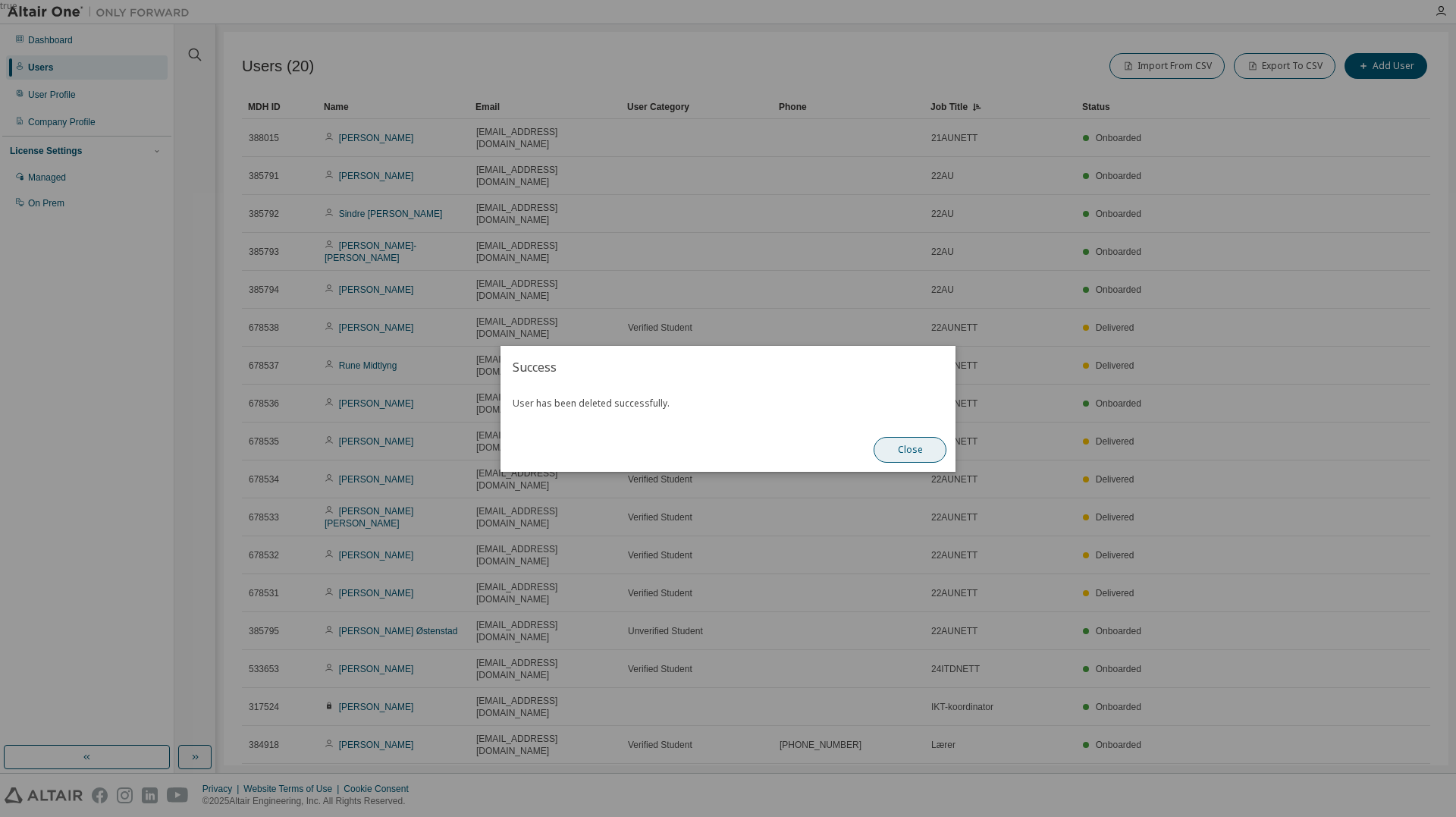
click at [903, 447] on button "Close" at bounding box center [910, 450] width 73 height 26
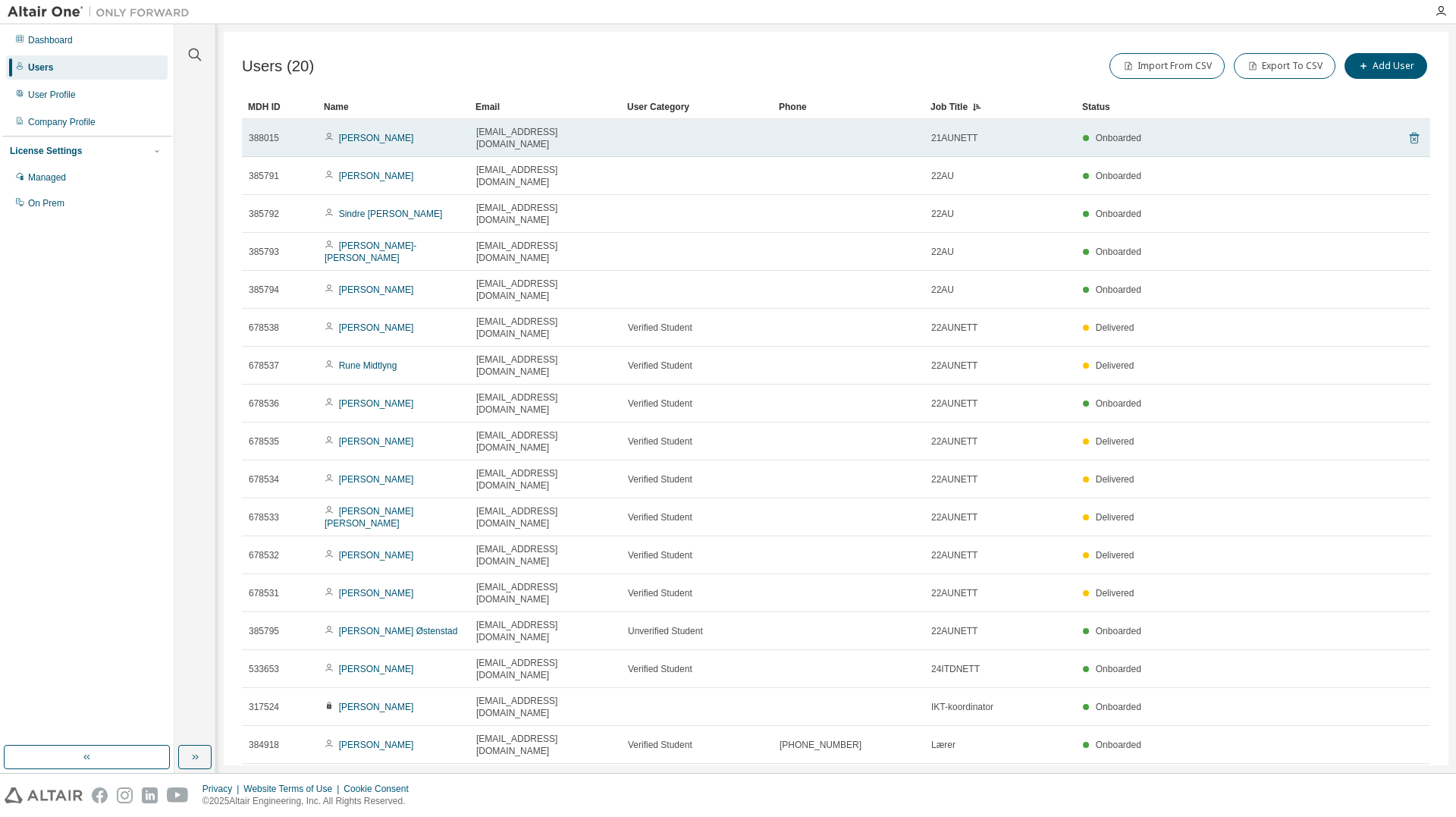
click at [1417, 133] on icon at bounding box center [1414, 138] width 9 height 12
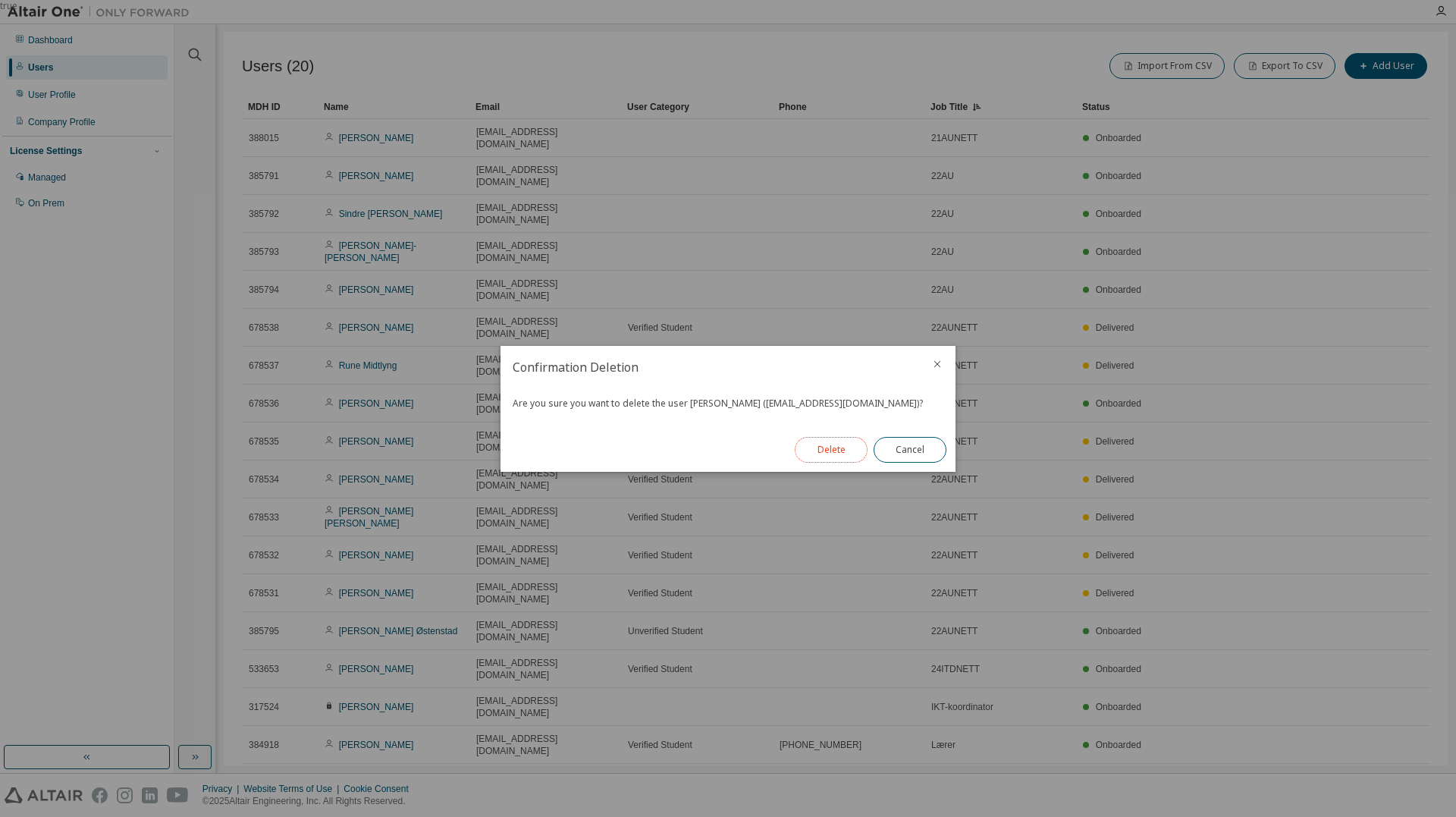
click at [831, 449] on button "Delete" at bounding box center [831, 450] width 73 height 26
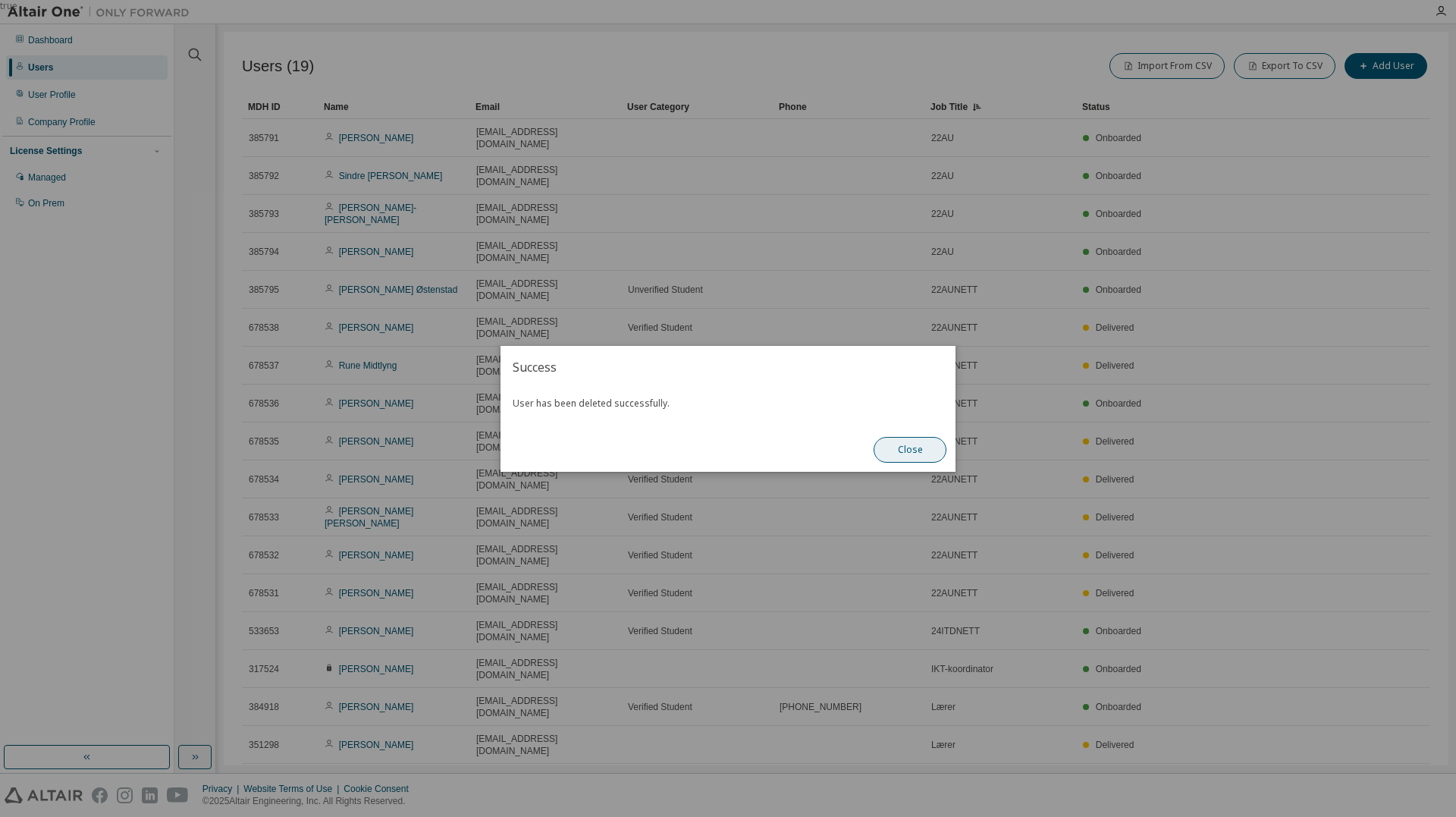
click at [924, 450] on button "Close" at bounding box center [910, 450] width 73 height 26
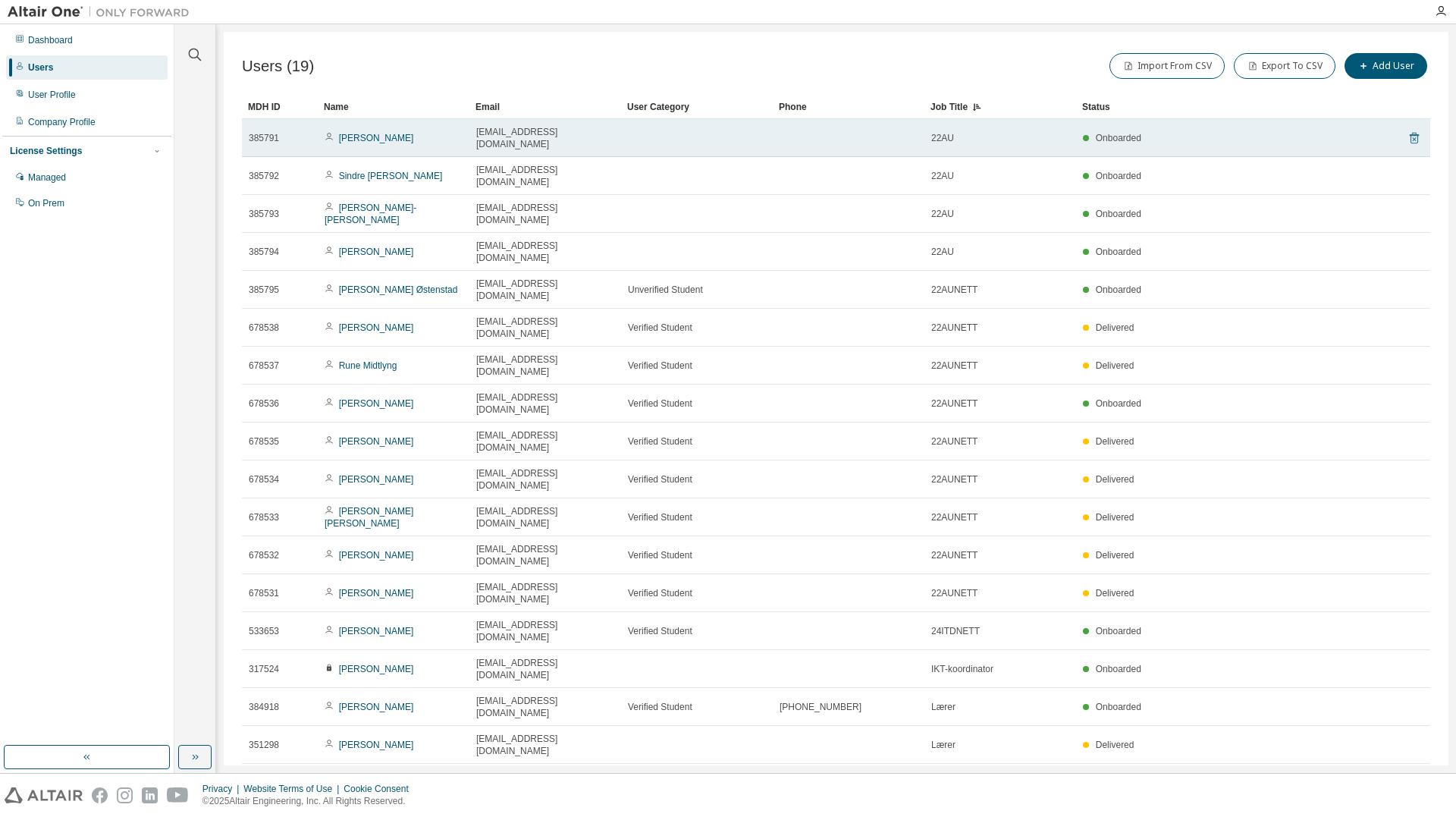
click at [1413, 129] on icon at bounding box center [1413, 137] width 13 height 19
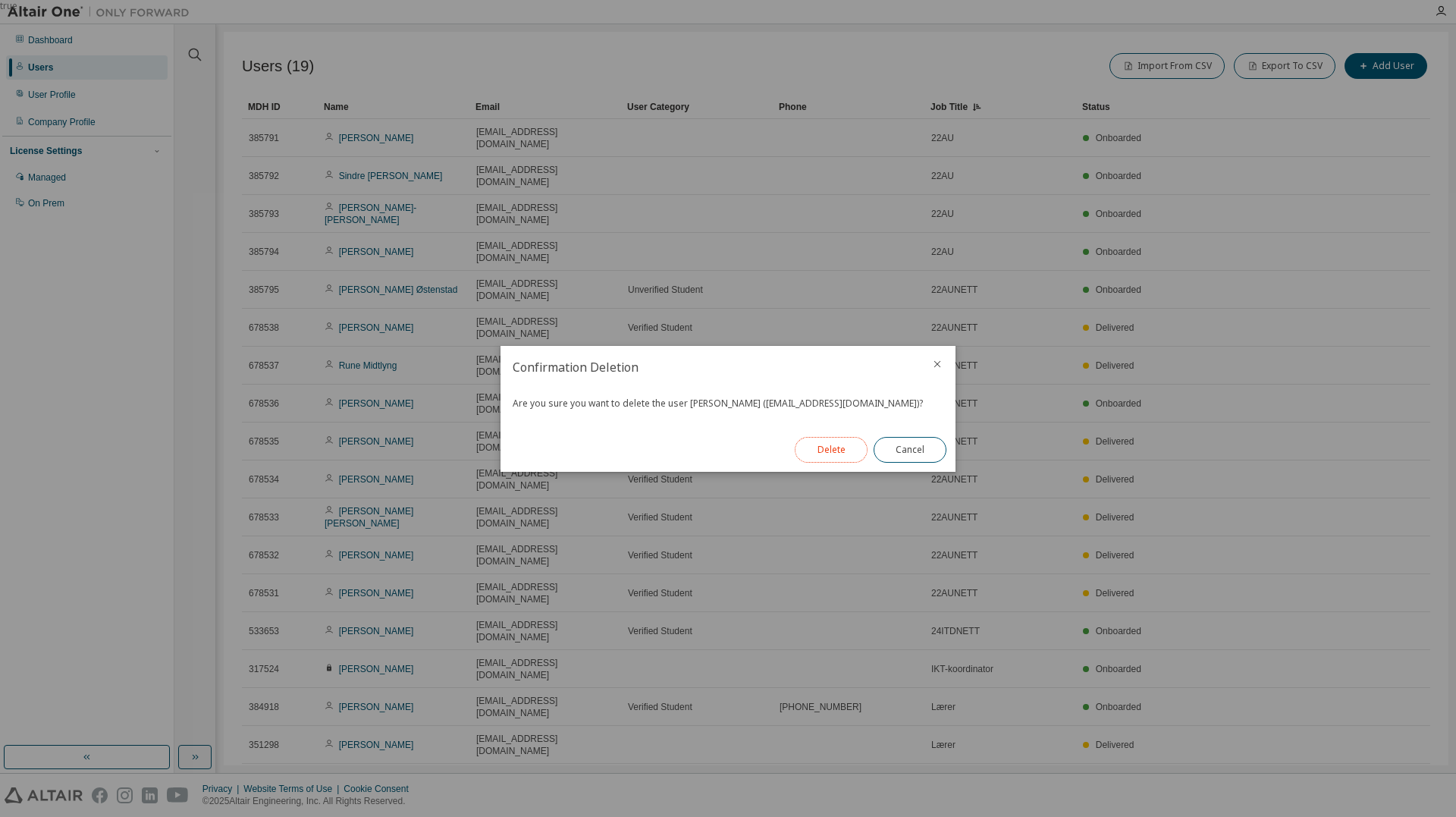
click at [810, 450] on button "Delete" at bounding box center [831, 450] width 73 height 26
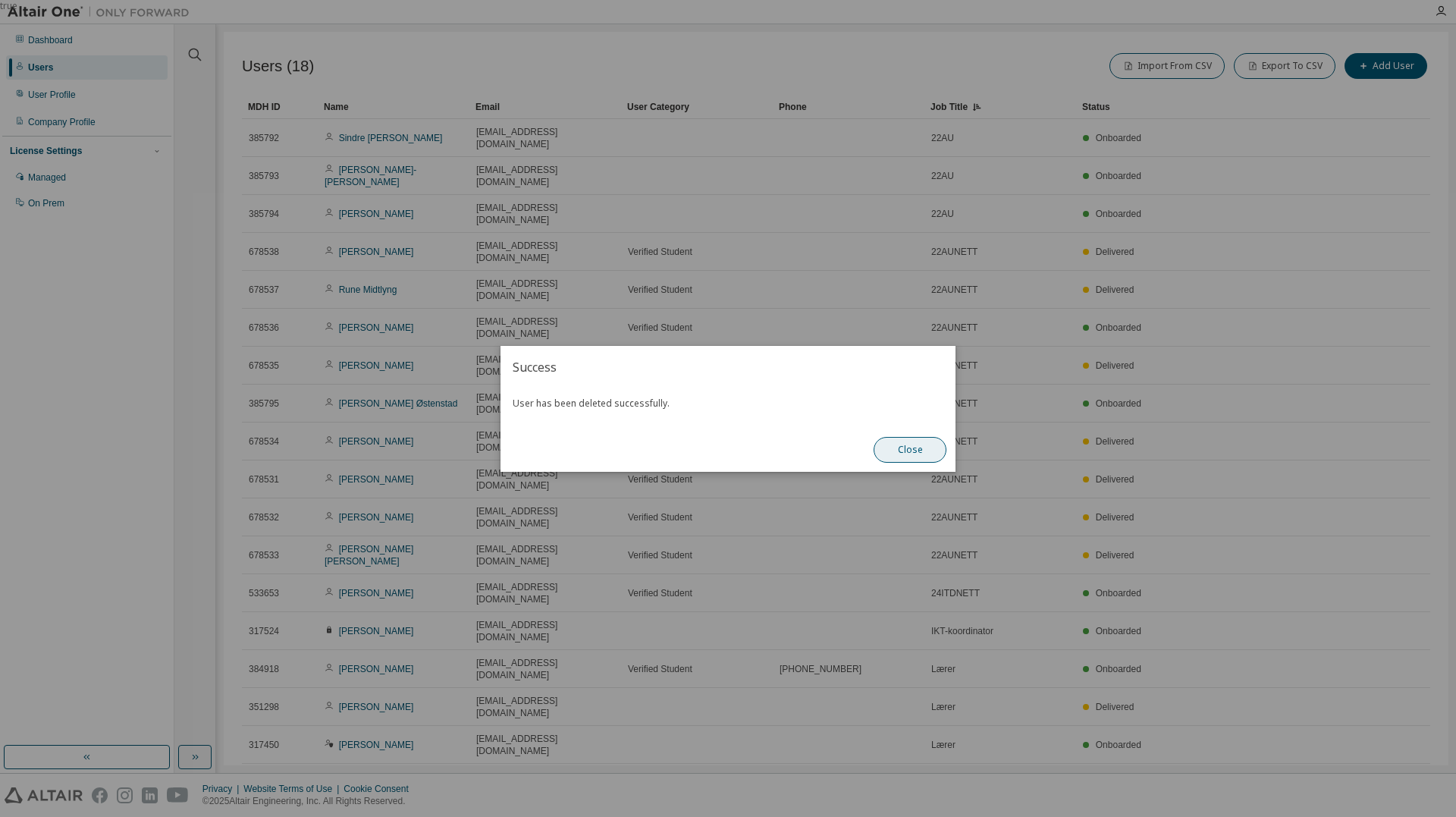
click at [927, 448] on button "Close" at bounding box center [910, 450] width 73 height 26
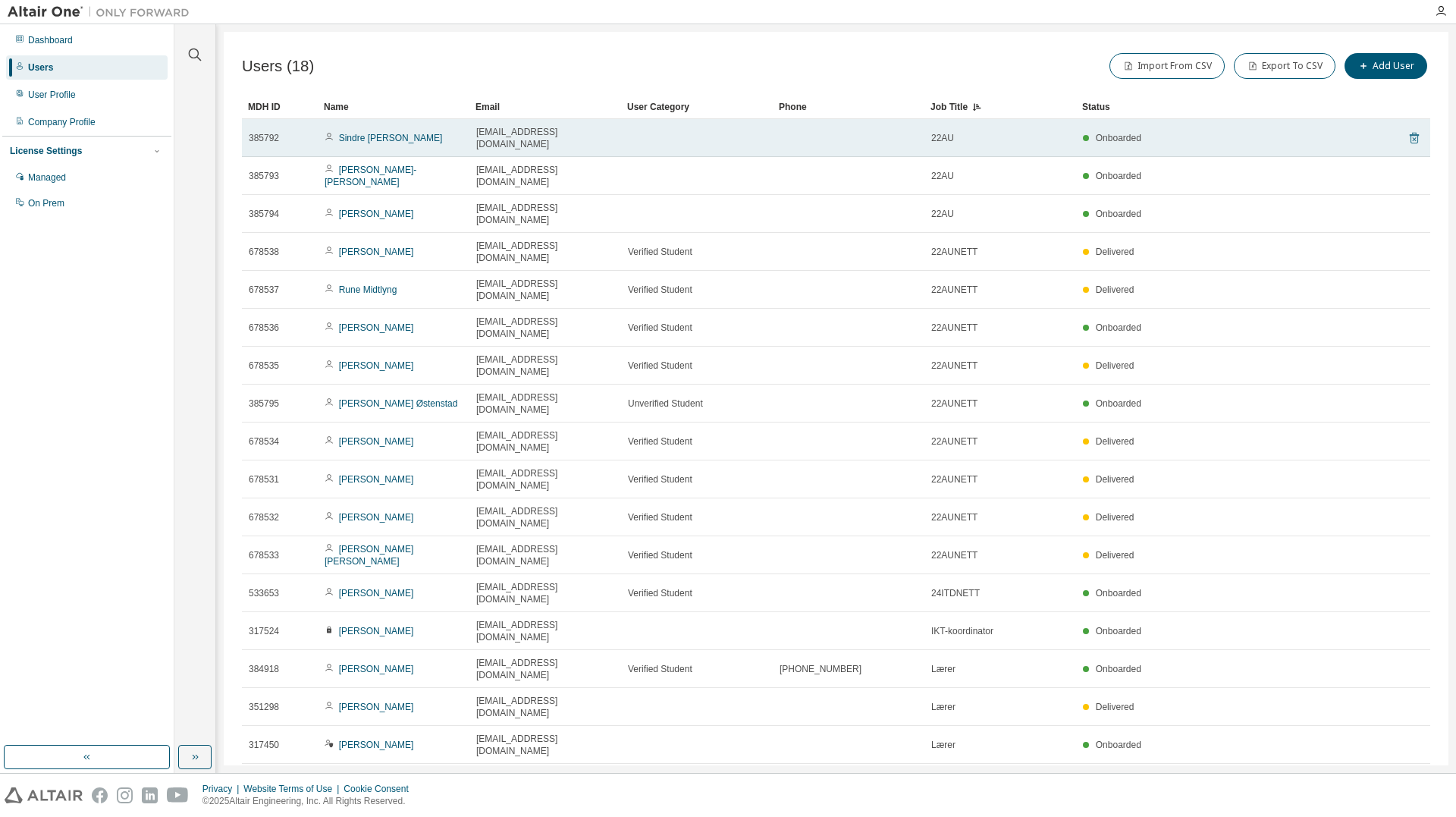
click at [1413, 137] on icon at bounding box center [1413, 139] width 4 height 4
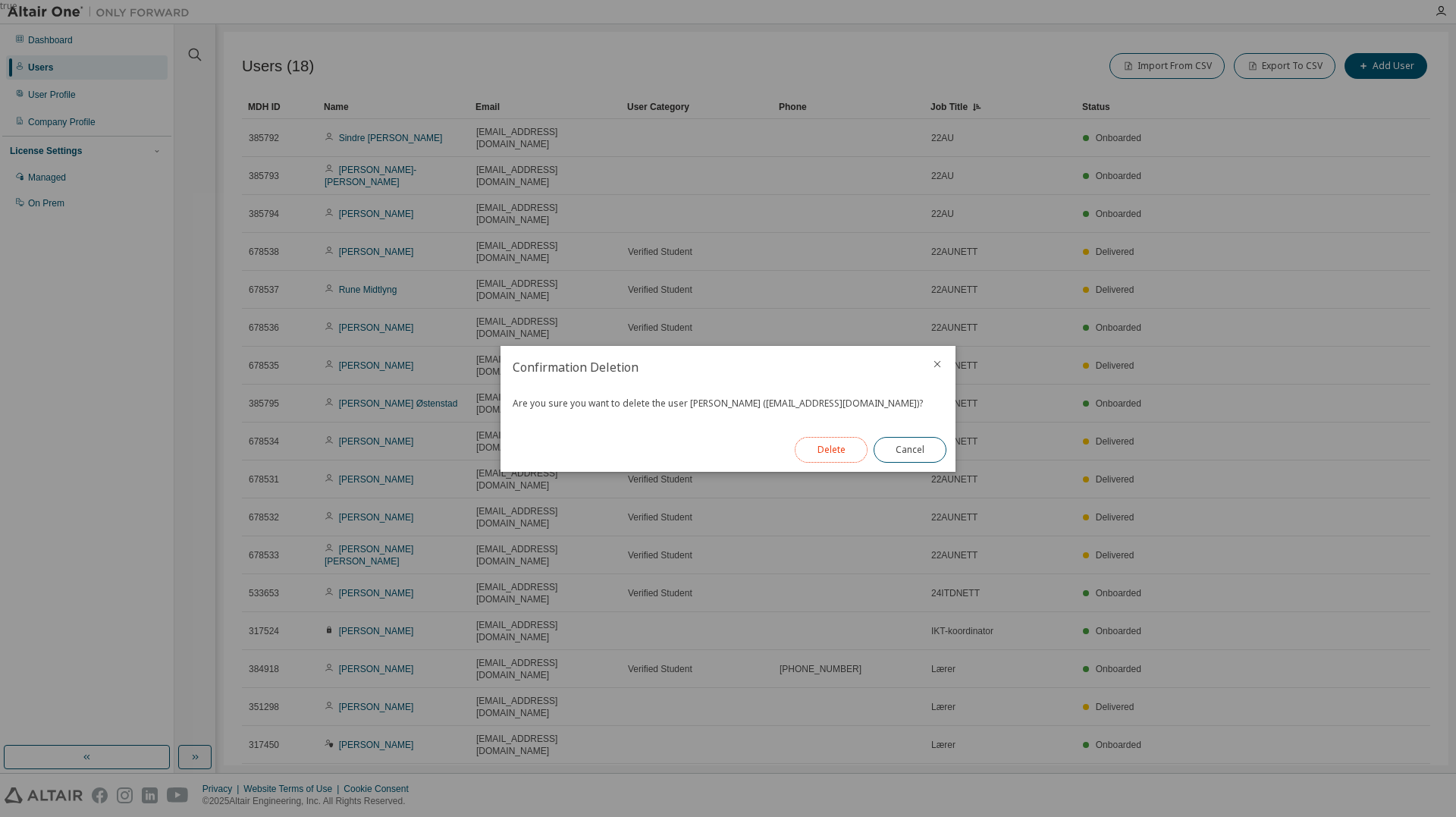
click at [816, 449] on button "Delete" at bounding box center [831, 450] width 73 height 26
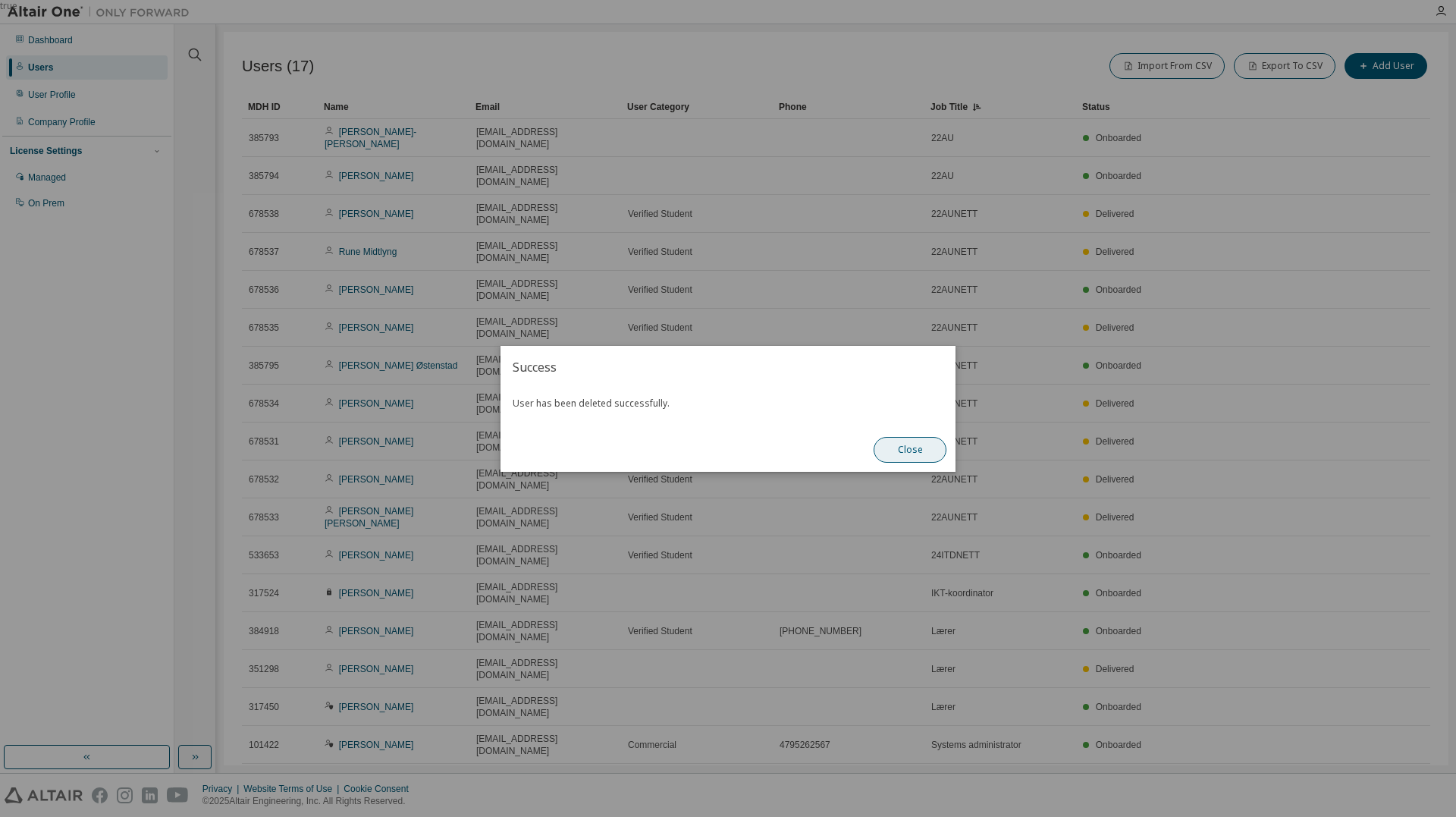
click at [926, 449] on button "Close" at bounding box center [910, 450] width 73 height 26
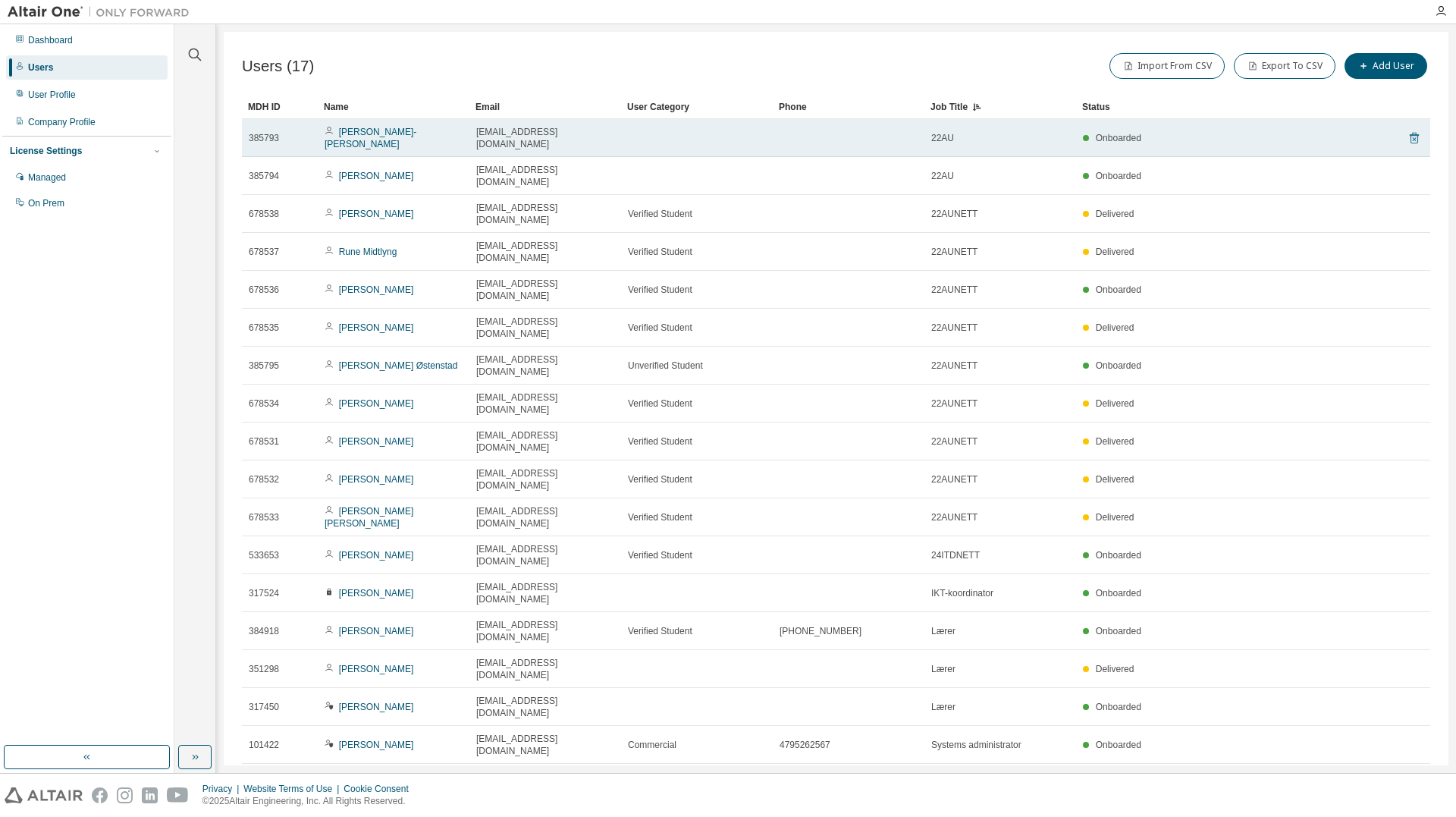
click at [1413, 133] on icon at bounding box center [1413, 137] width 13 height 19
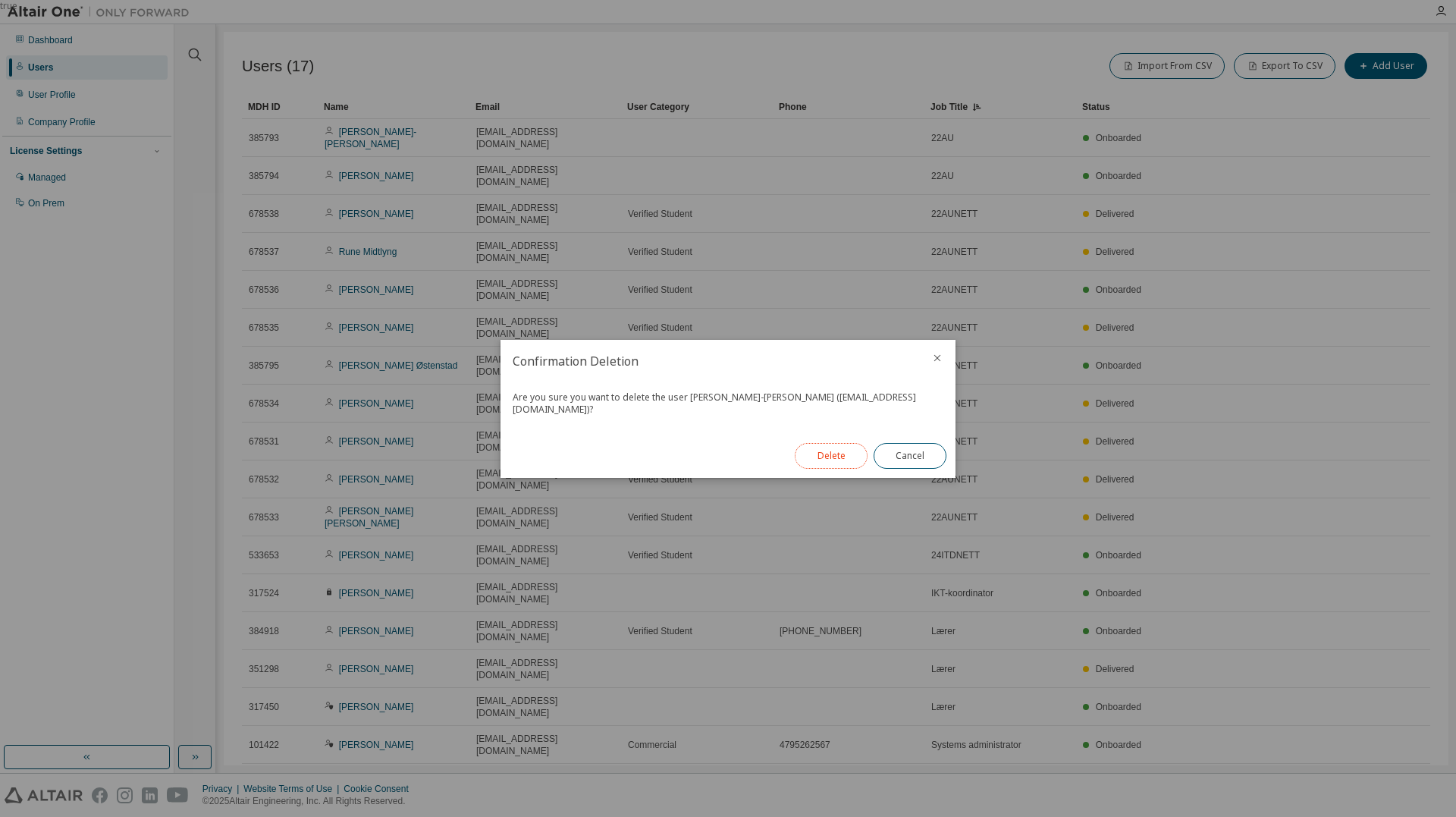
click at [842, 448] on button "Delete" at bounding box center [831, 455] width 73 height 26
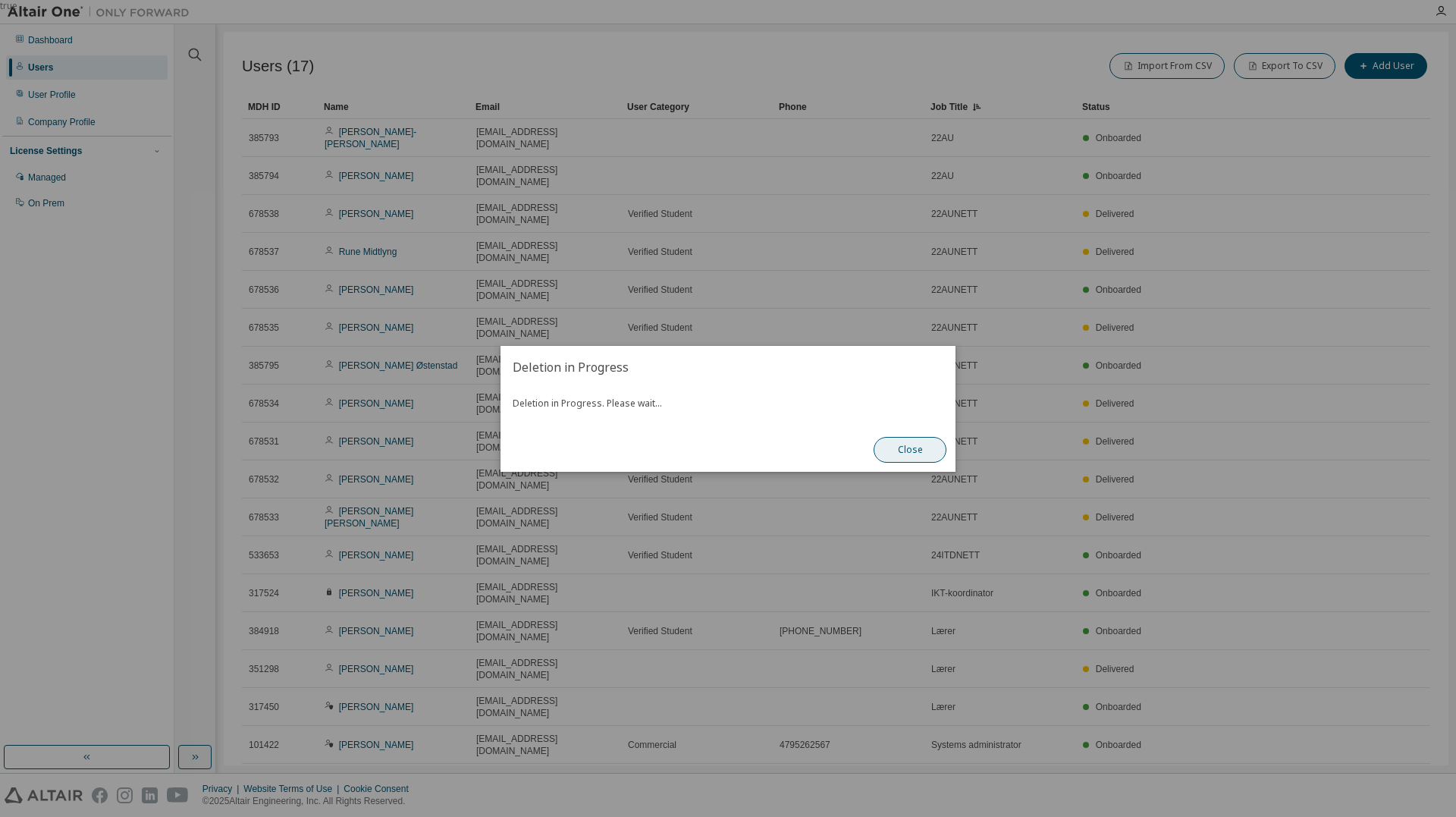
click at [934, 448] on button "Close" at bounding box center [910, 450] width 73 height 26
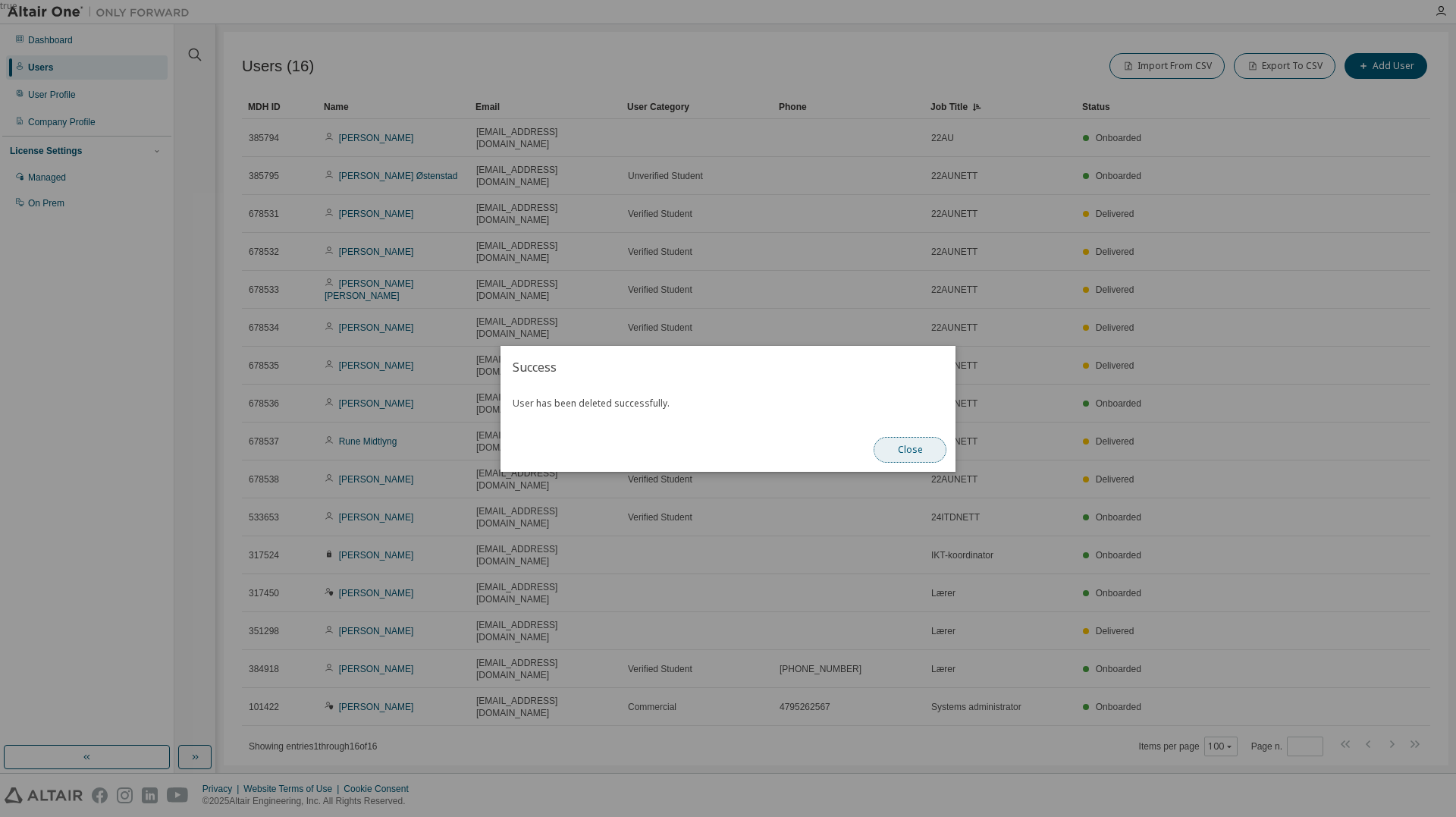
click at [891, 452] on button "Close" at bounding box center [910, 450] width 73 height 26
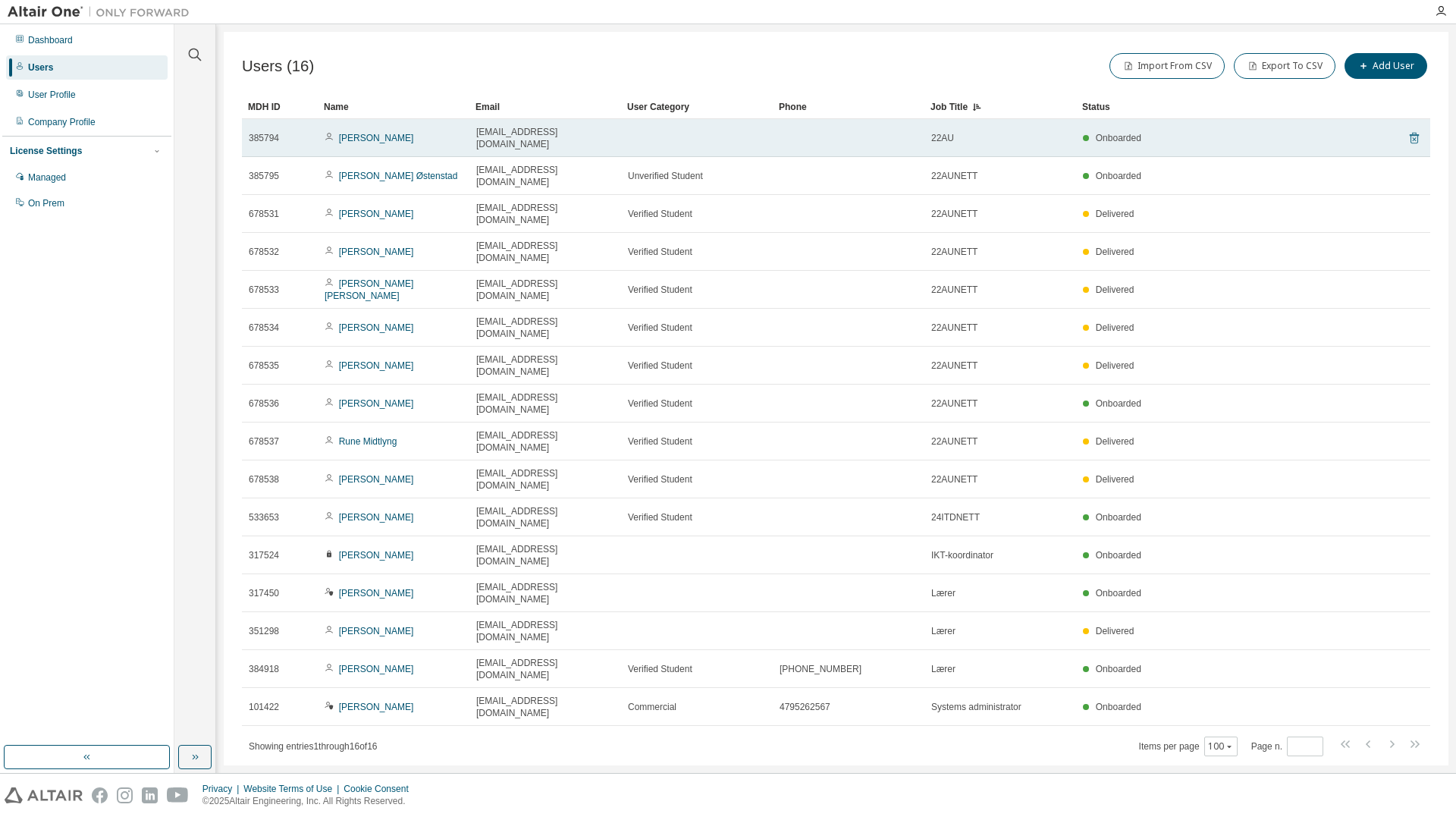
click at [1415, 137] on icon at bounding box center [1413, 139] width 4 height 4
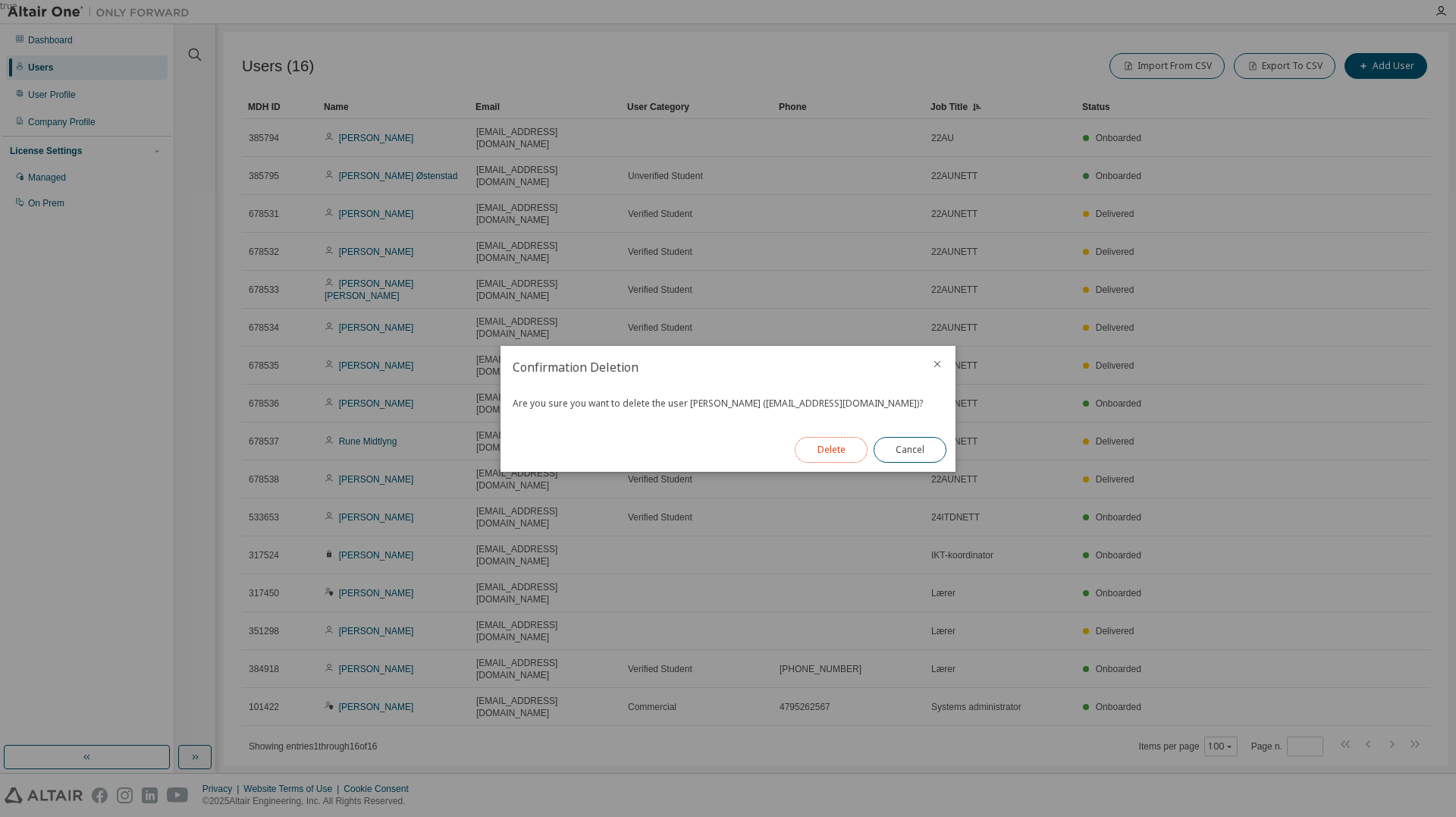
click at [814, 452] on button "Delete" at bounding box center [831, 450] width 73 height 26
click at [927, 448] on button "Close" at bounding box center [910, 450] width 73 height 26
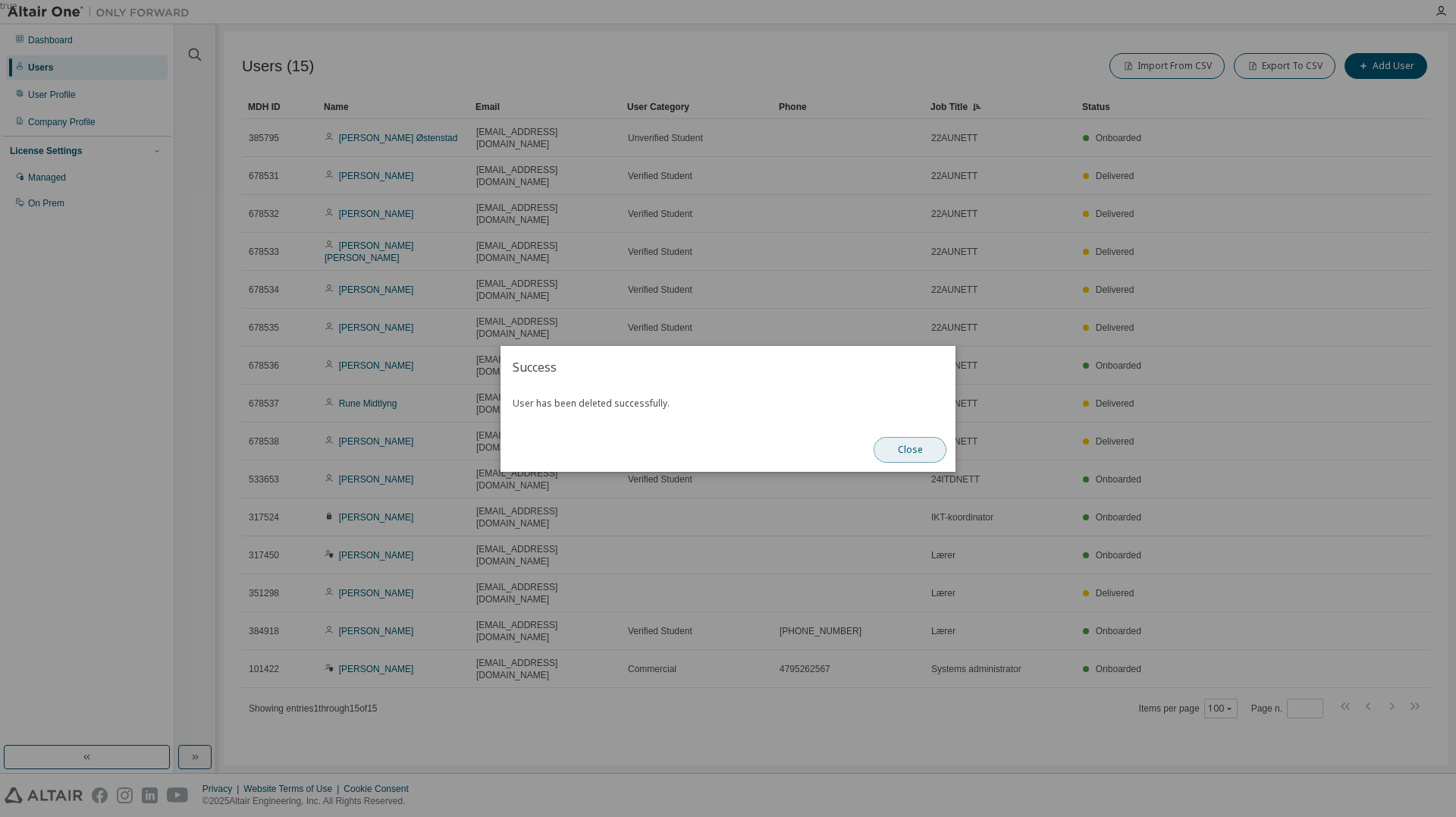
click at [922, 459] on button "Close" at bounding box center [910, 450] width 73 height 26
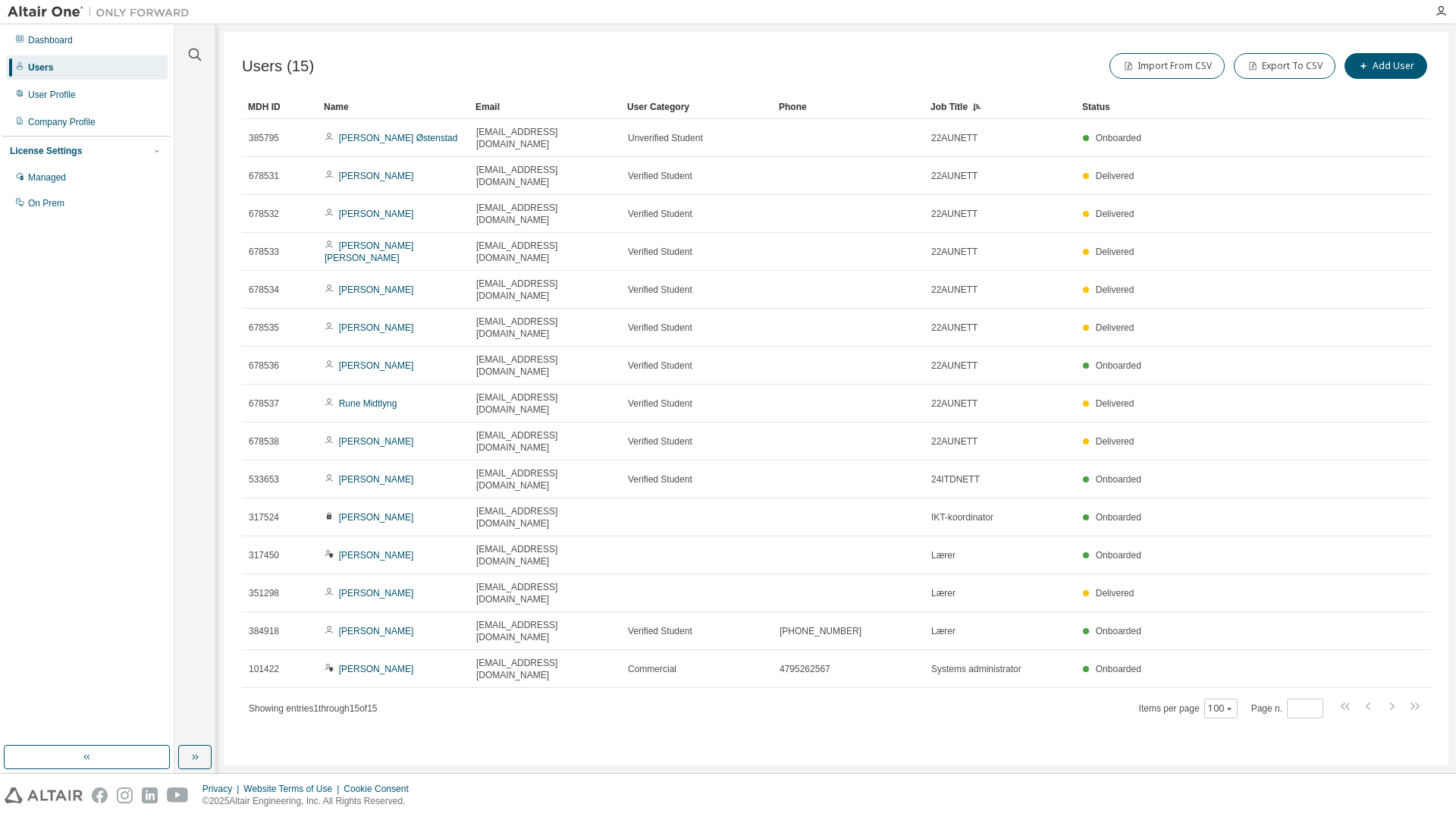
click at [343, 104] on div "Name" at bounding box center [393, 106] width 139 height 24
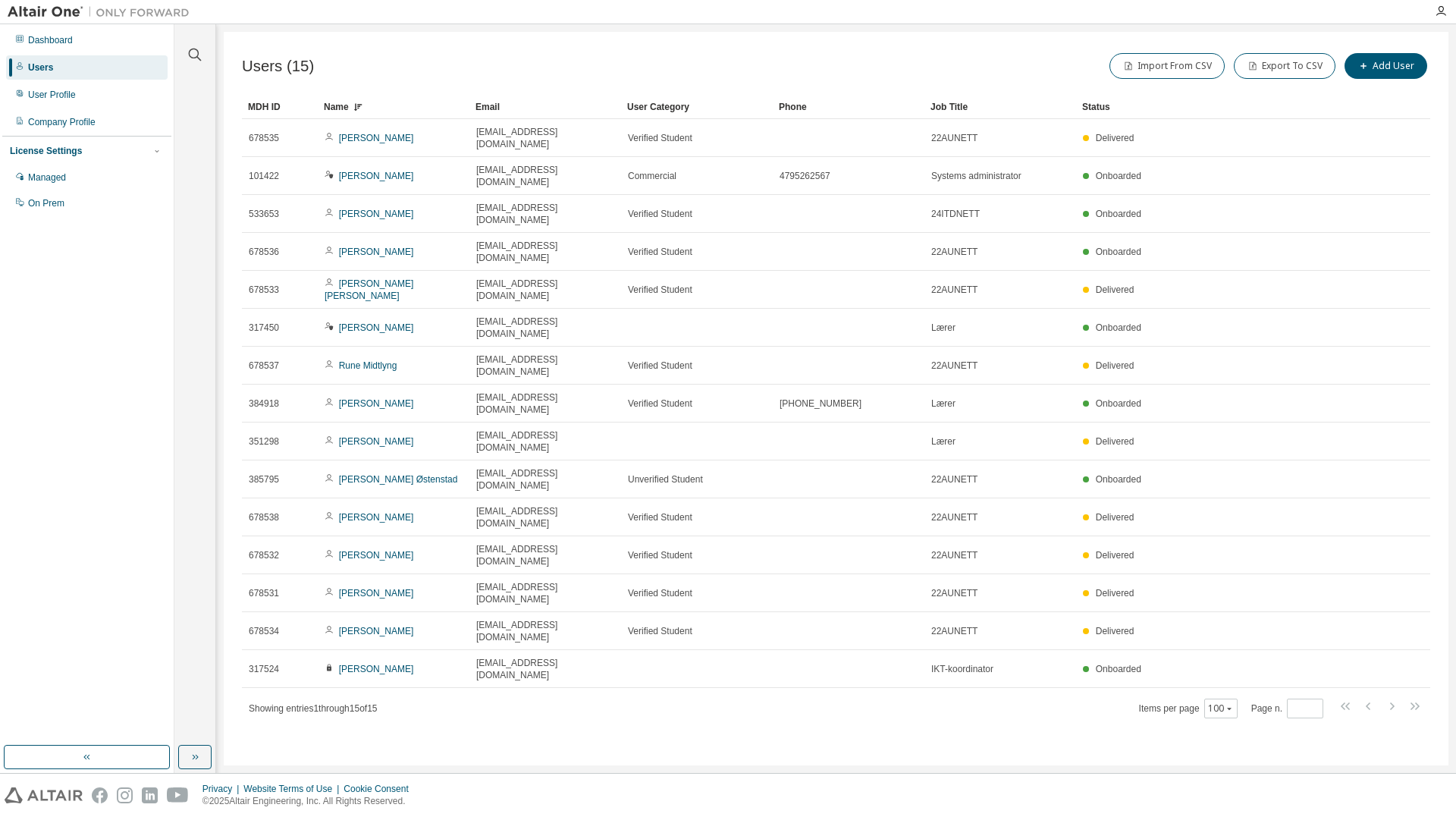
click at [345, 104] on div "Name" at bounding box center [393, 106] width 139 height 24
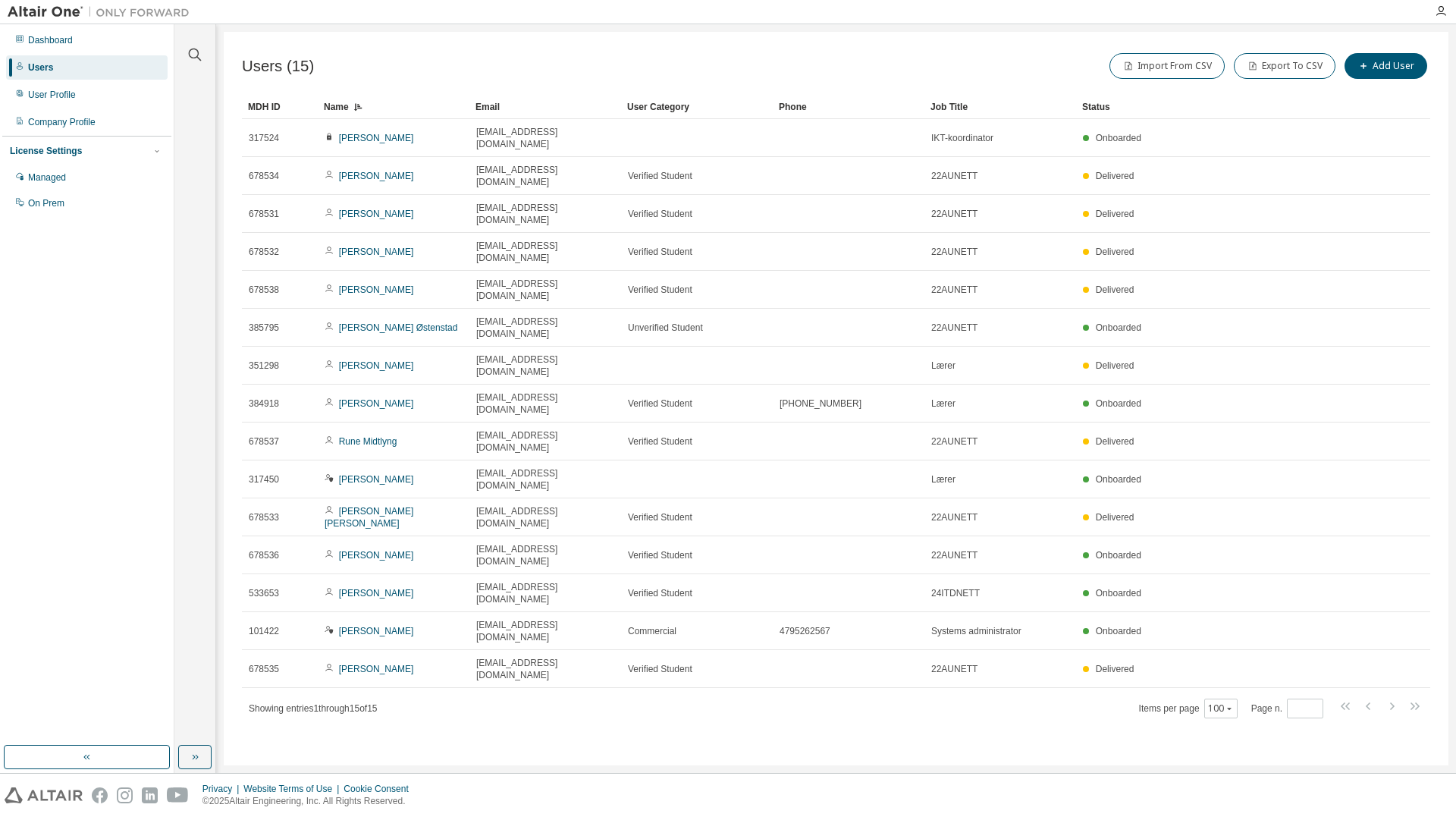
click at [943, 105] on div "Job Title" at bounding box center [999, 106] width 139 height 24
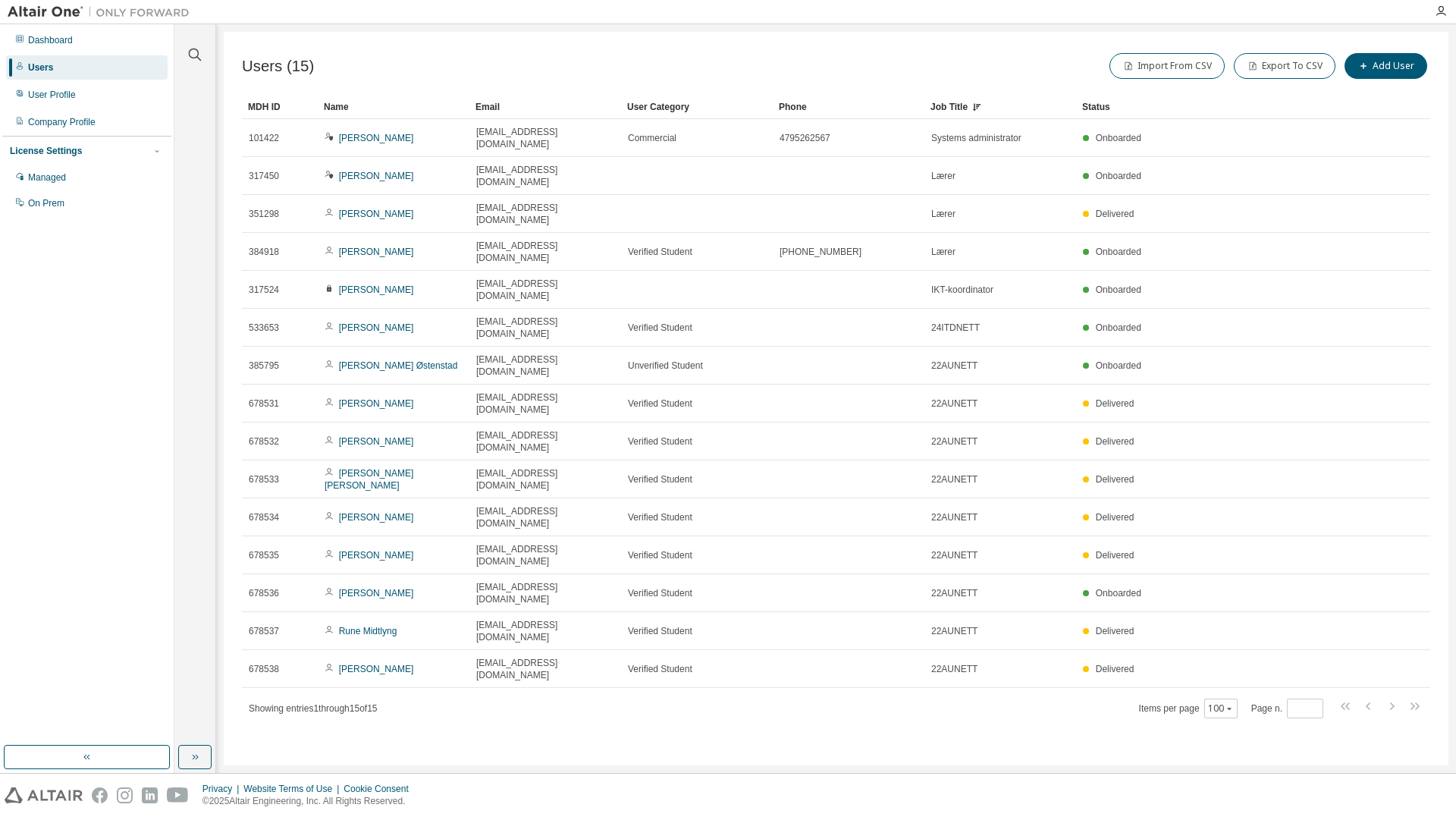
click at [944, 106] on div "Job Title" at bounding box center [999, 106] width 139 height 24
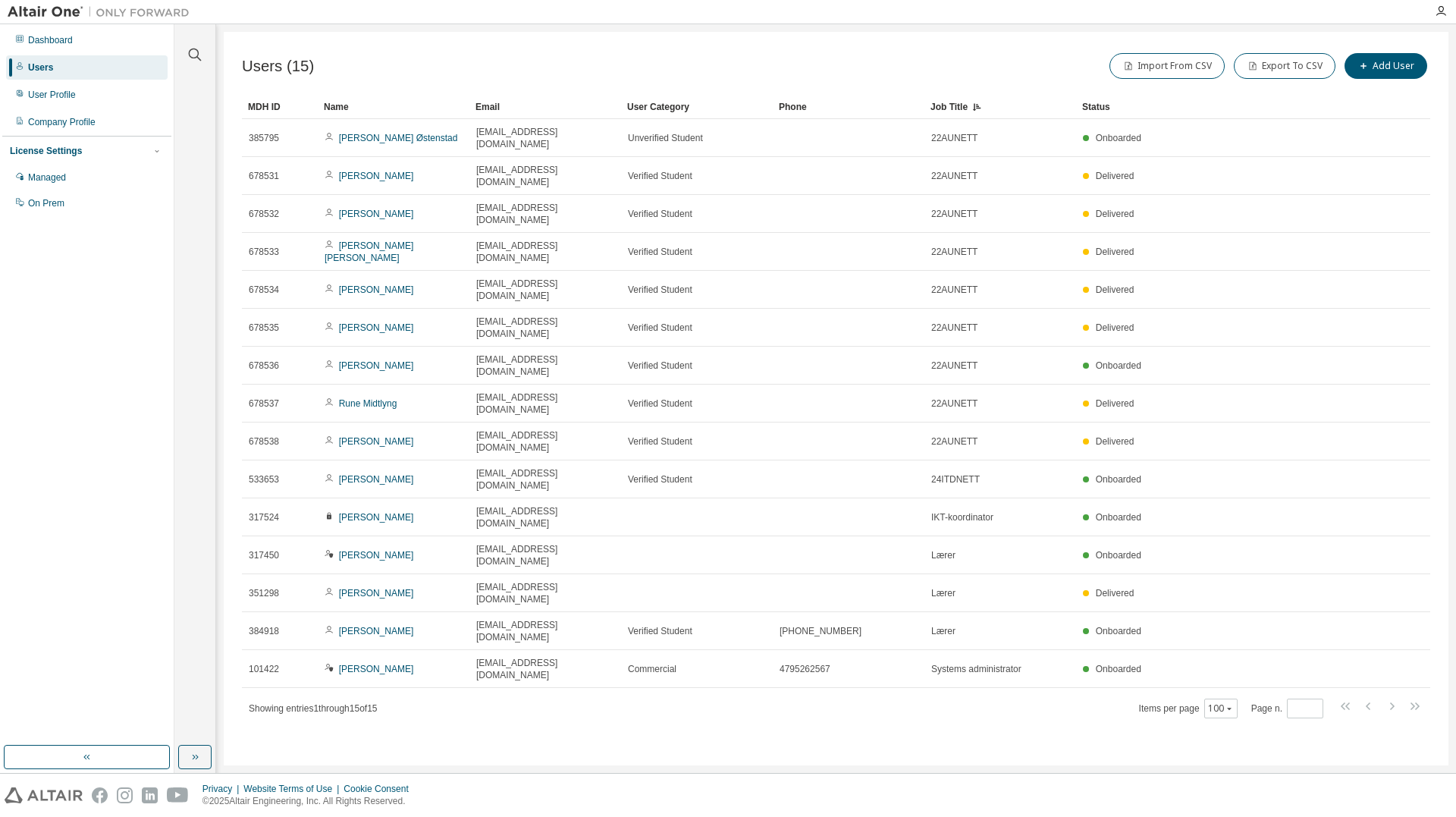
click at [1215, 19] on div at bounding box center [810, 12] width 1228 height 24
